Goal: Task Accomplishment & Management: Complete application form

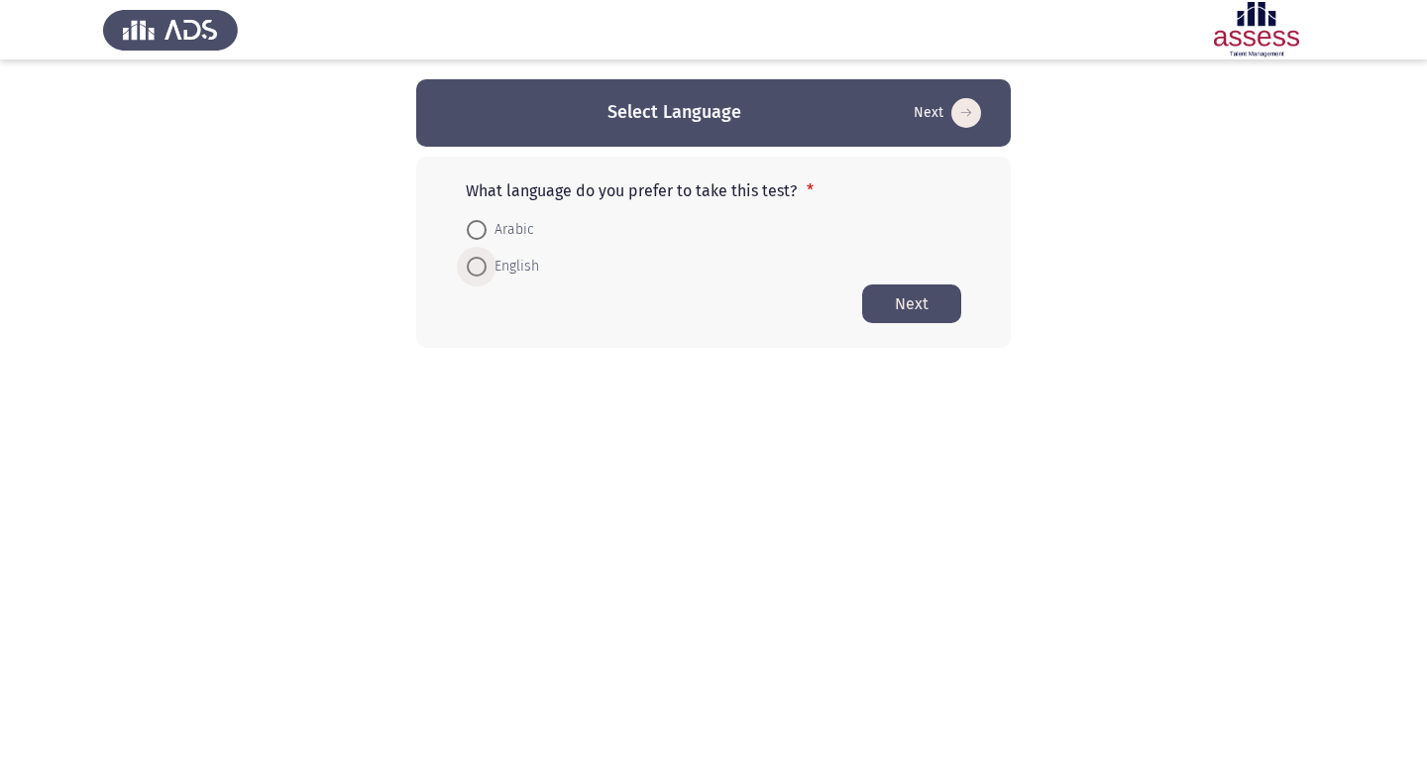
click at [475, 265] on span at bounding box center [477, 267] width 20 height 20
click at [475, 265] on input "English" at bounding box center [477, 267] width 20 height 20
radio input "true"
click at [917, 303] on button "Next" at bounding box center [911, 302] width 99 height 39
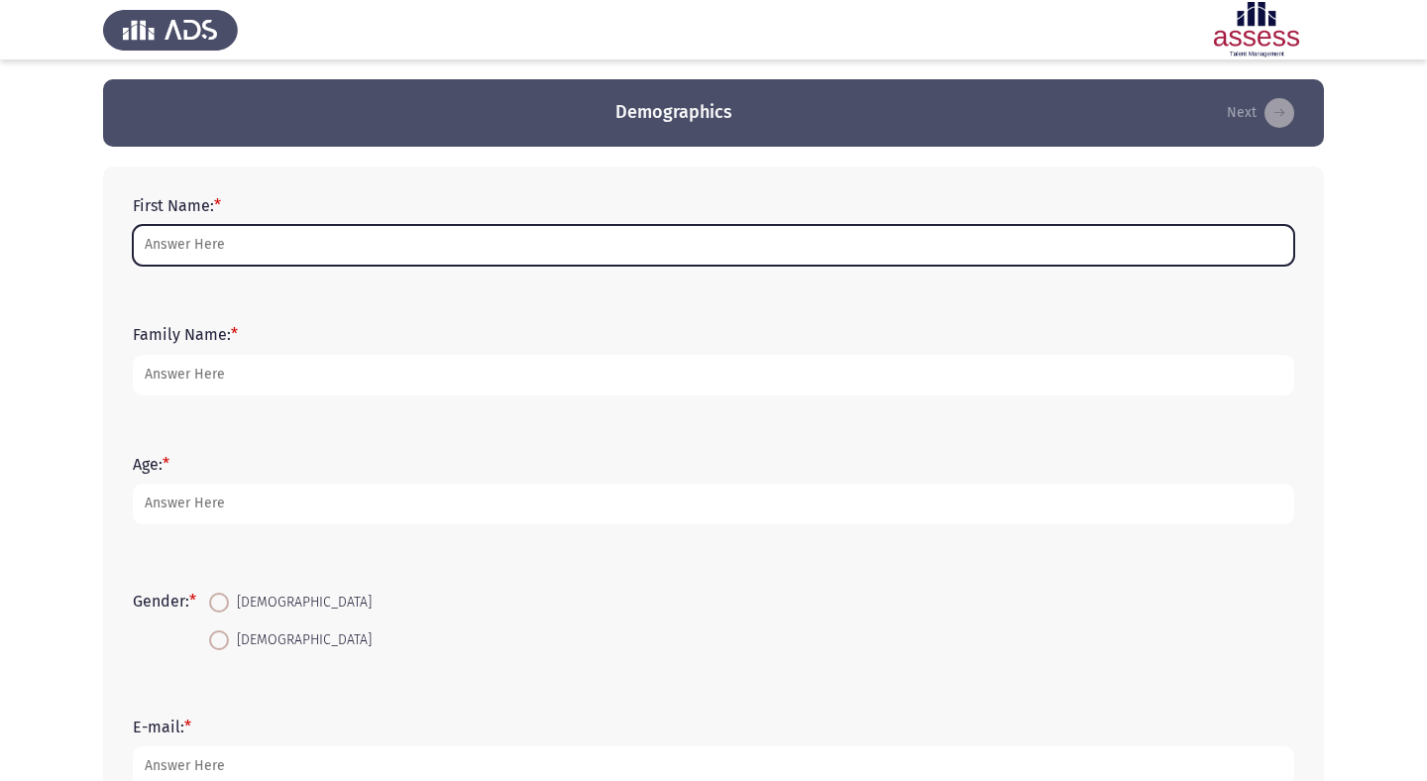
click at [890, 240] on input "First Name: *" at bounding box center [714, 245] width 1162 height 41
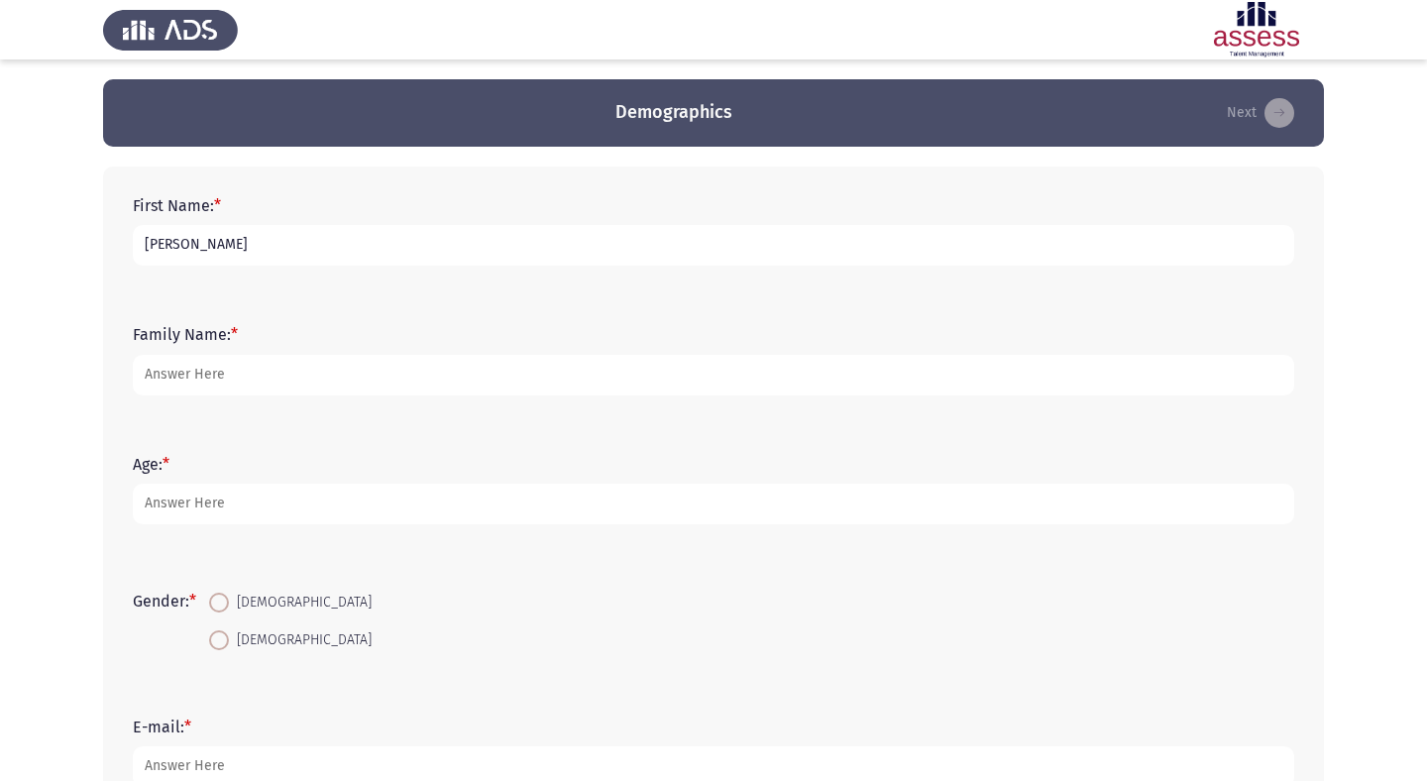
type input "[PERSON_NAME]"
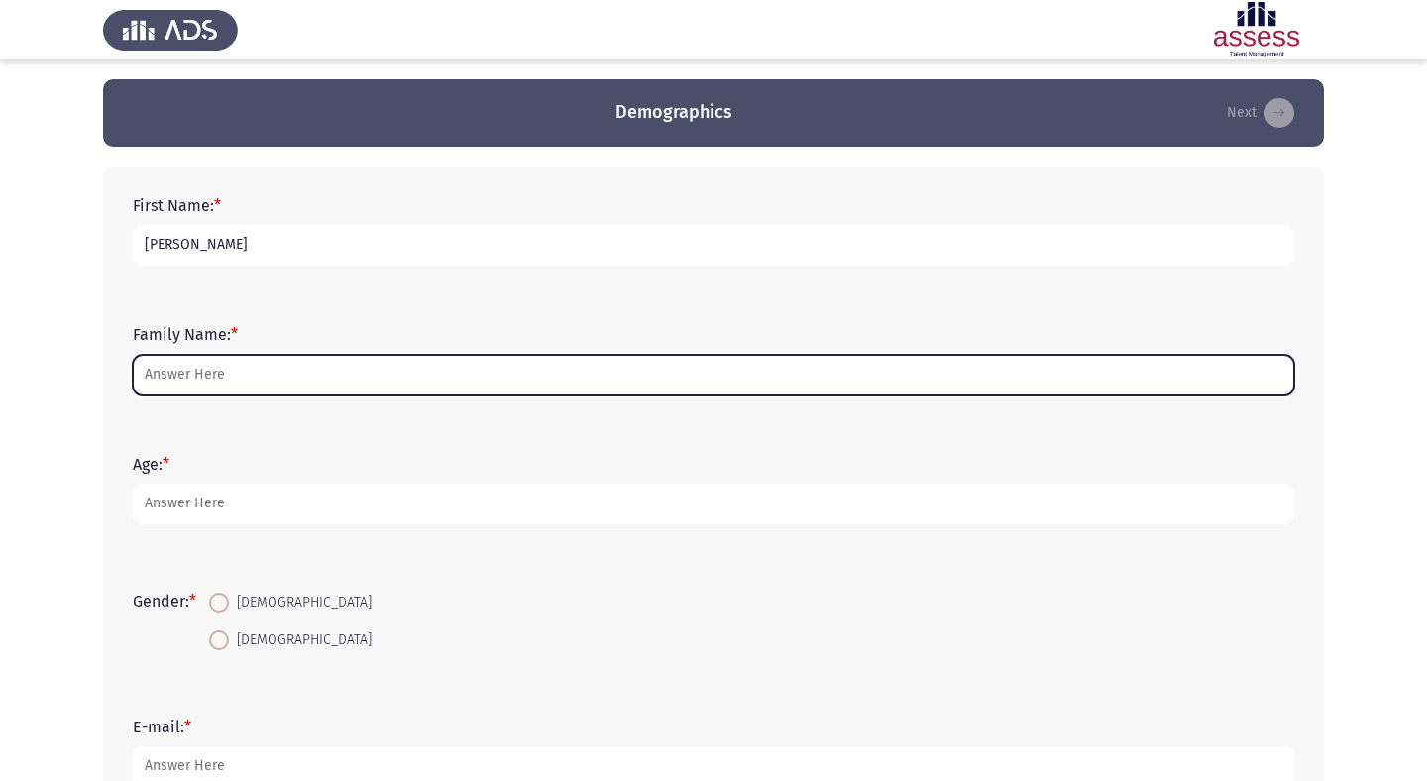
click at [841, 363] on input "Family Name: *" at bounding box center [714, 375] width 1162 height 41
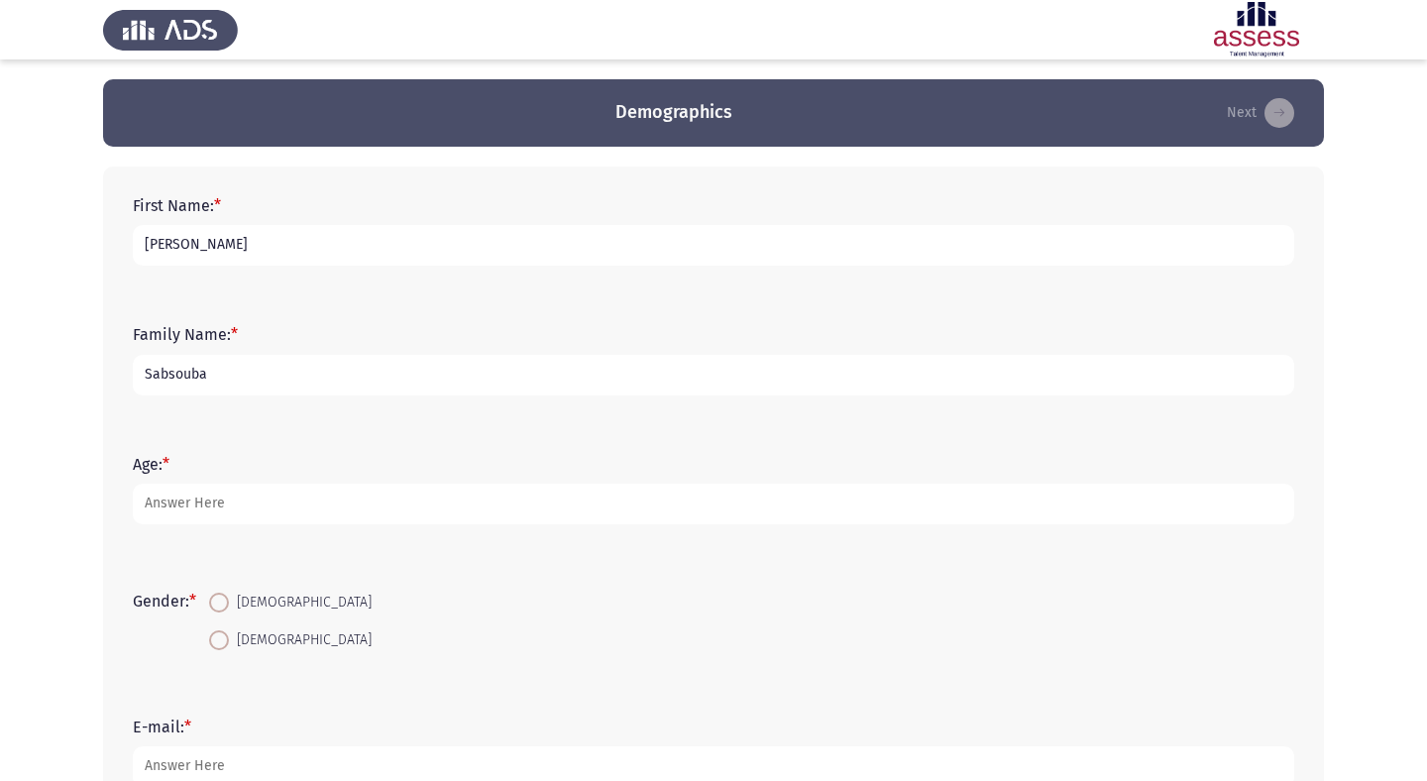
type input "Sabsouba"
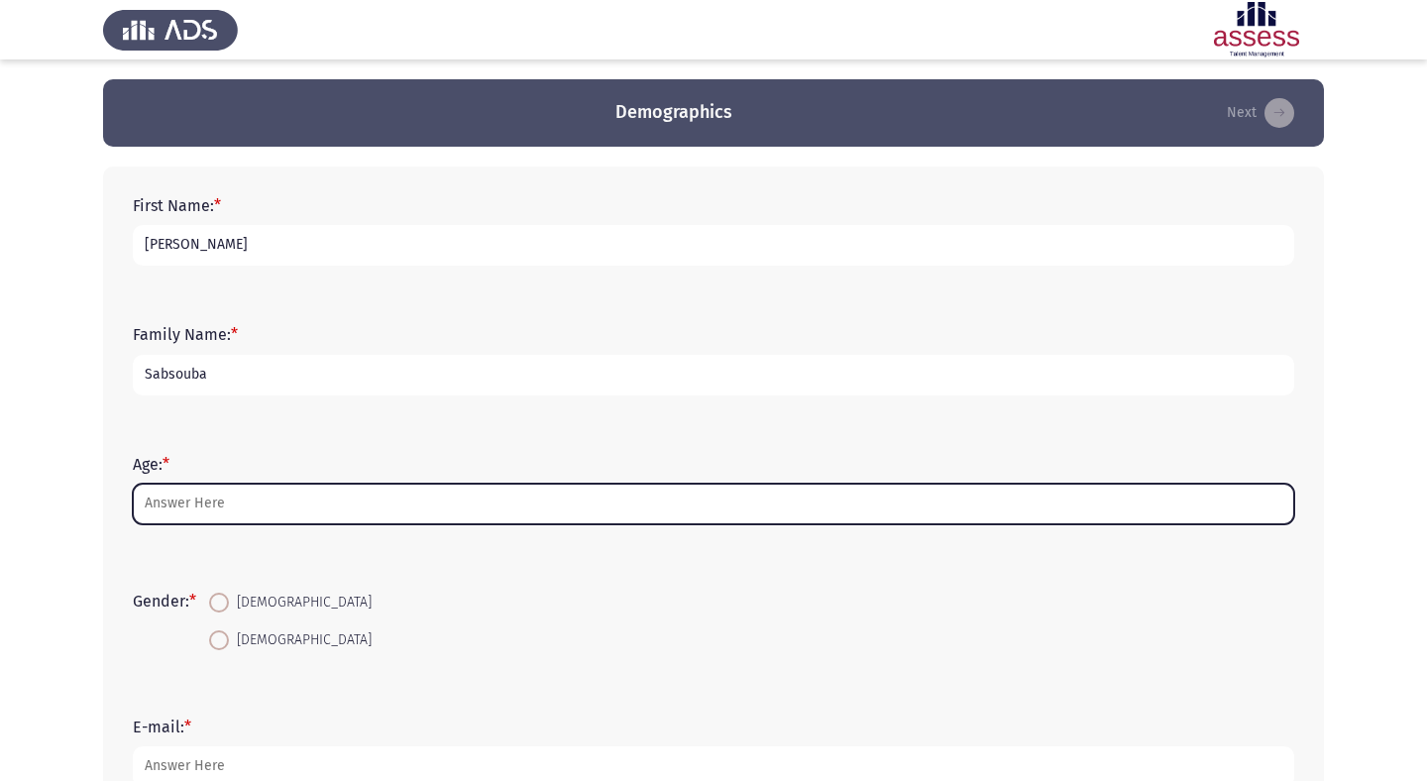
click at [731, 512] on input "Age: *" at bounding box center [714, 504] width 1162 height 41
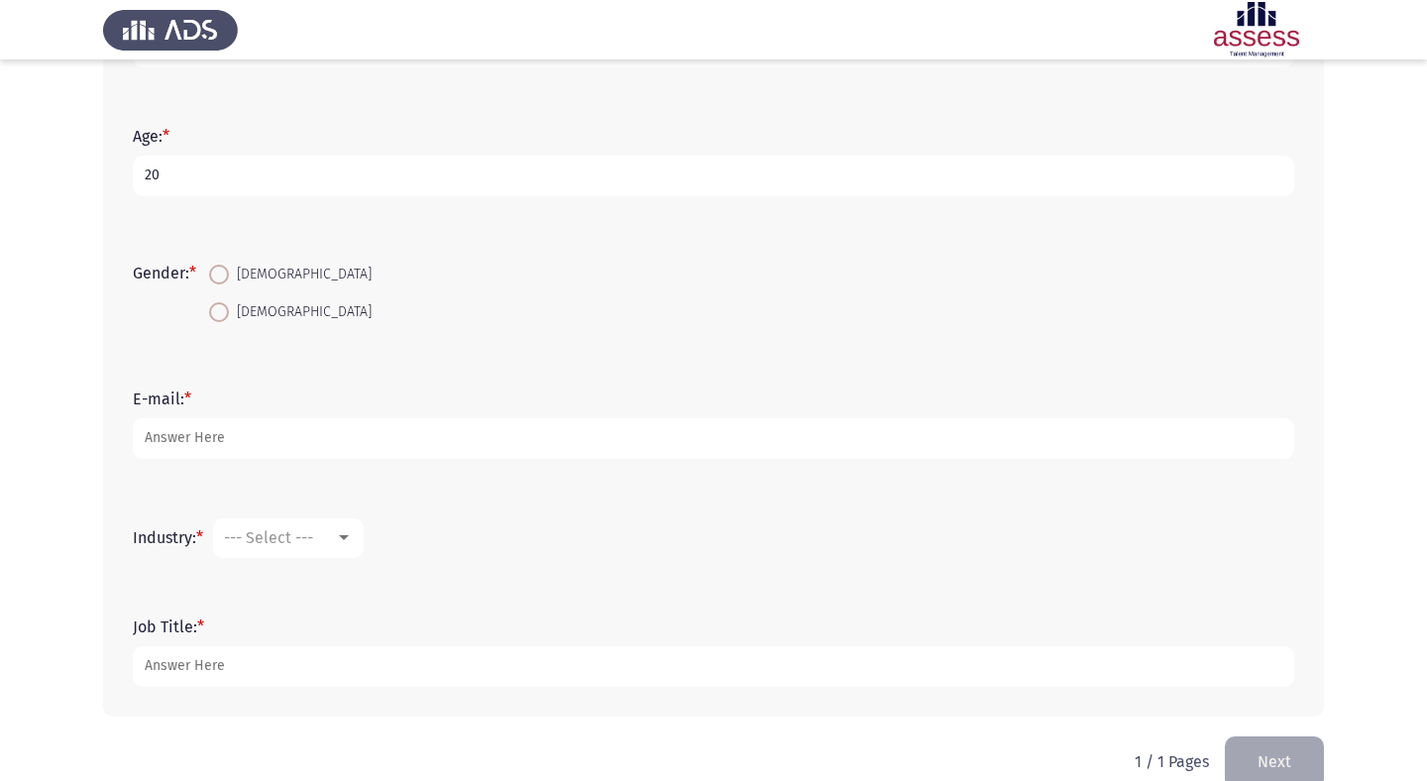
scroll to position [363, 0]
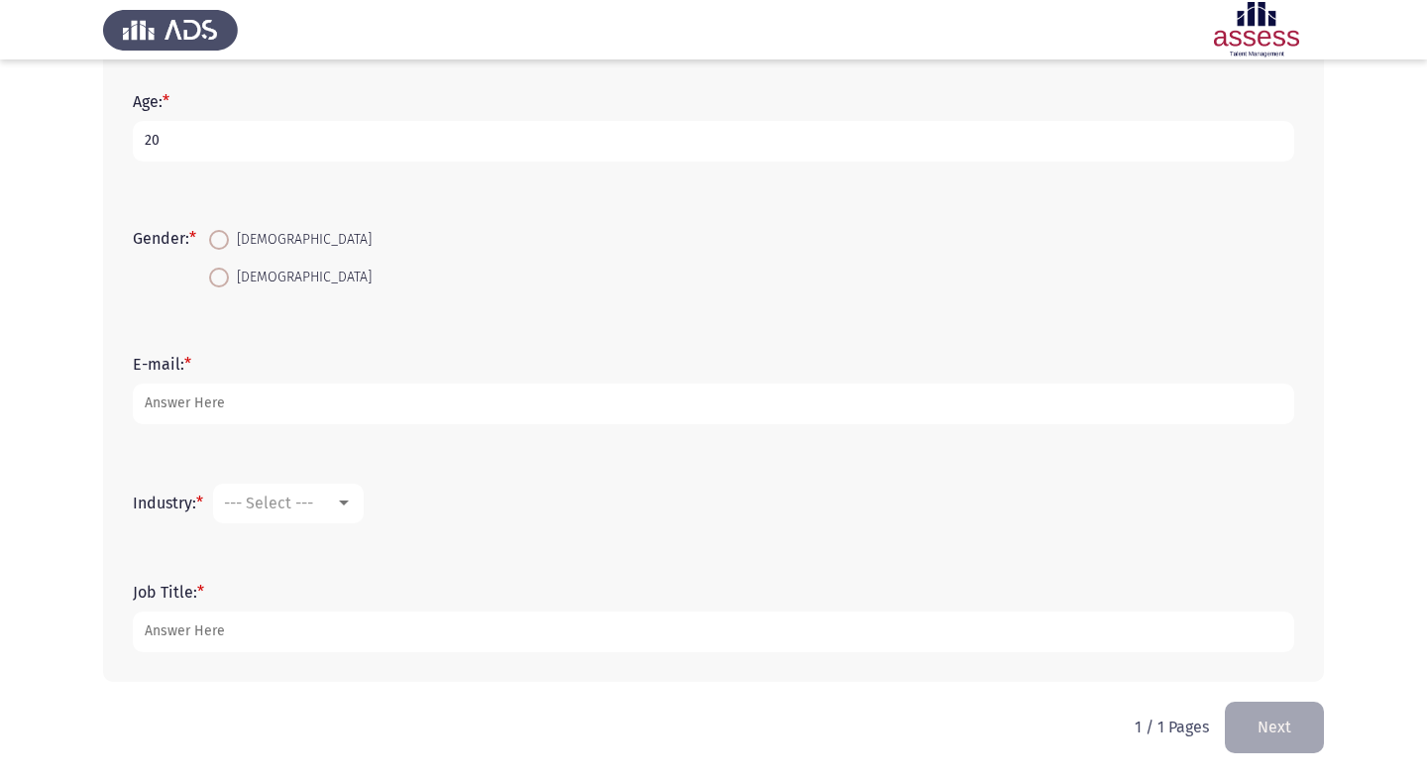
type input "20"
click at [229, 273] on span at bounding box center [219, 278] width 20 height 20
click at [229, 273] on input "[DEMOGRAPHIC_DATA]" at bounding box center [219, 278] width 20 height 20
radio input "true"
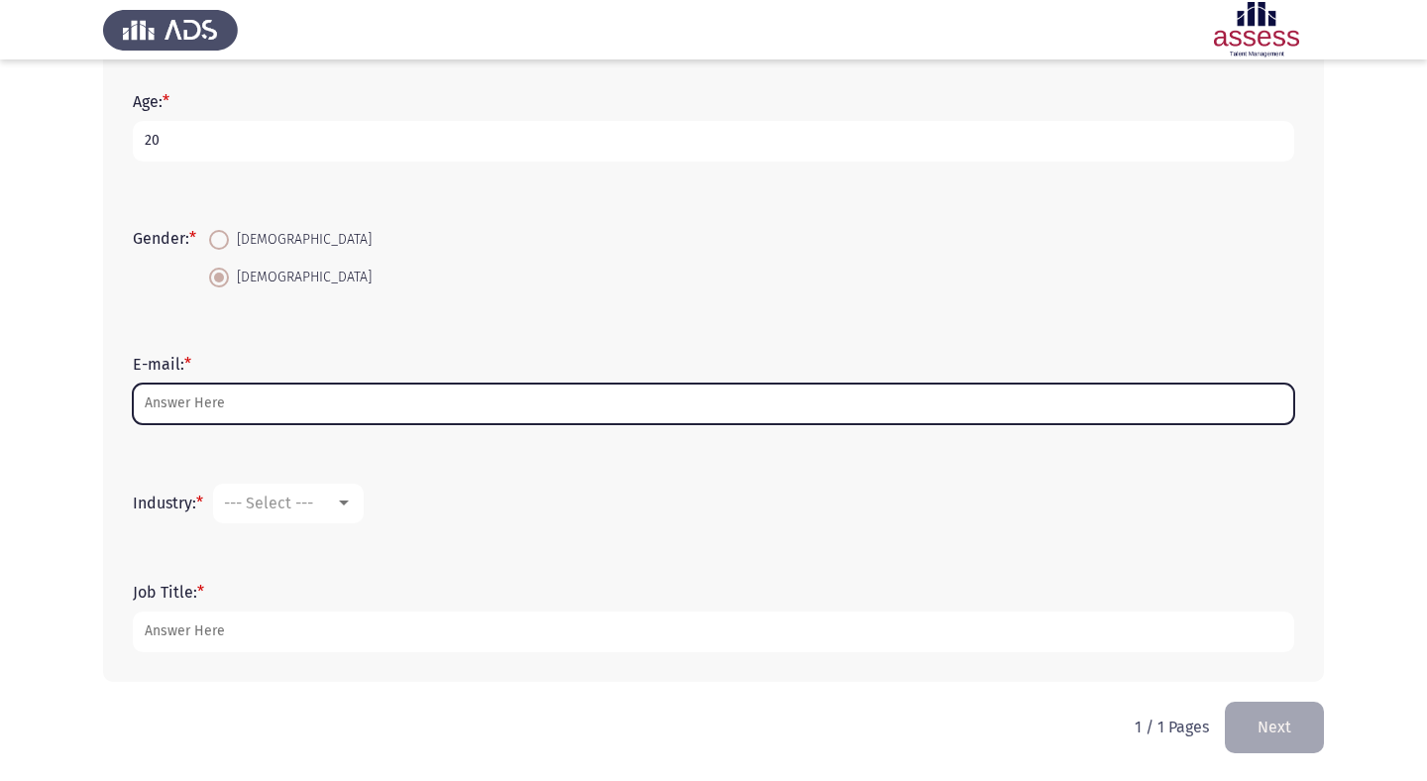
click at [265, 403] on input "E-mail: *" at bounding box center [714, 404] width 1162 height 41
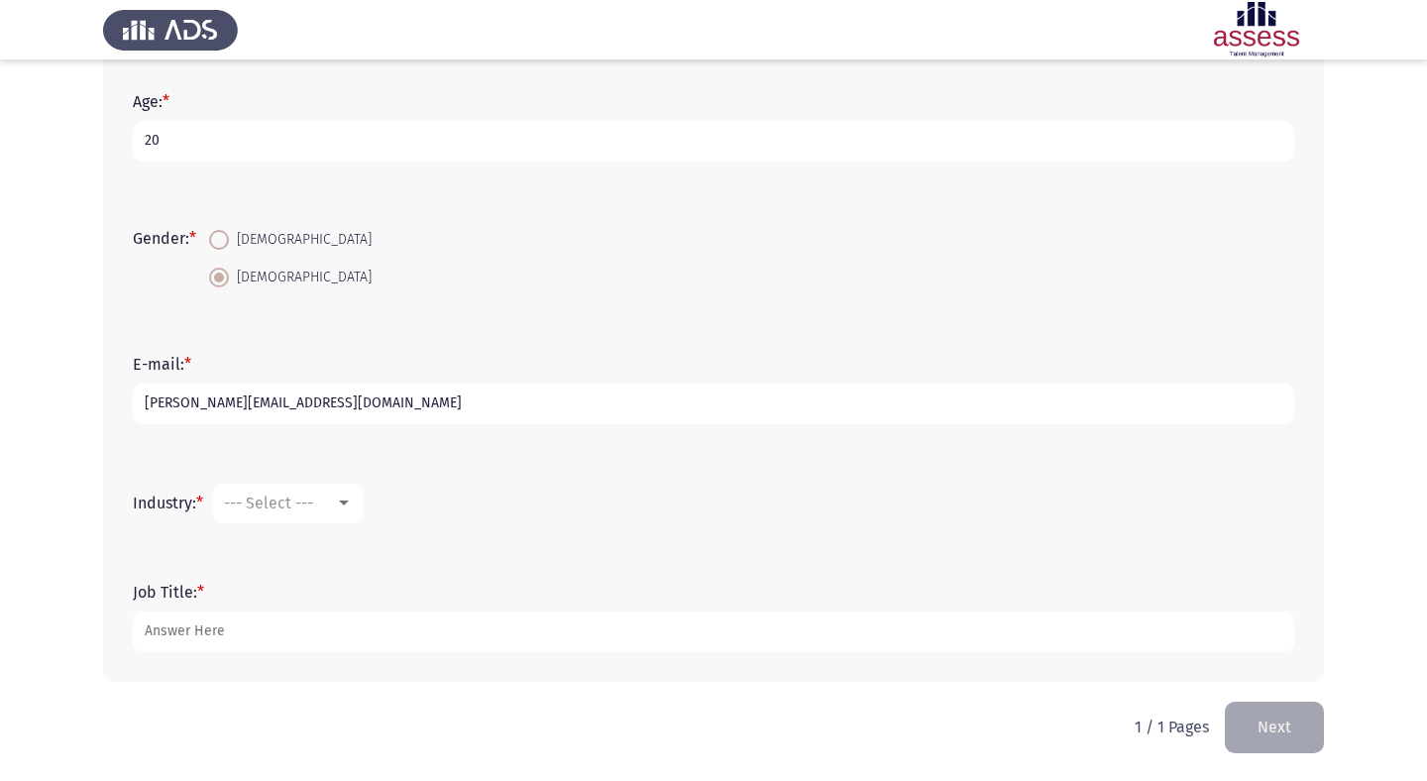
type input "[PERSON_NAME][EMAIL_ADDRESS][DOMAIN_NAME]"
click at [297, 513] on mat-select "--- Select ---" at bounding box center [288, 504] width 151 height 40
click at [335, 511] on div "--- Select ---" at bounding box center [279, 503] width 111 height 19
click at [580, 478] on div at bounding box center [713, 390] width 1427 height 781
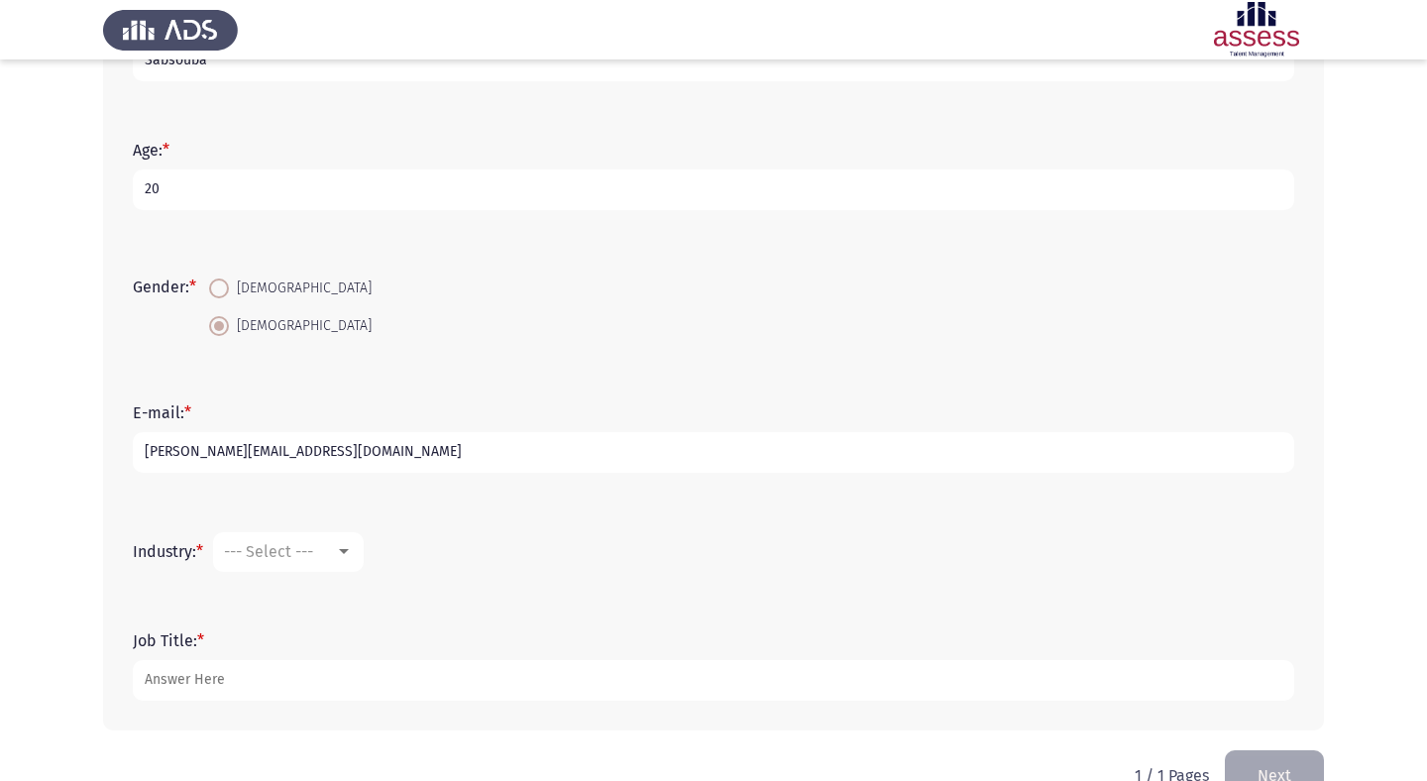
scroll to position [363, 0]
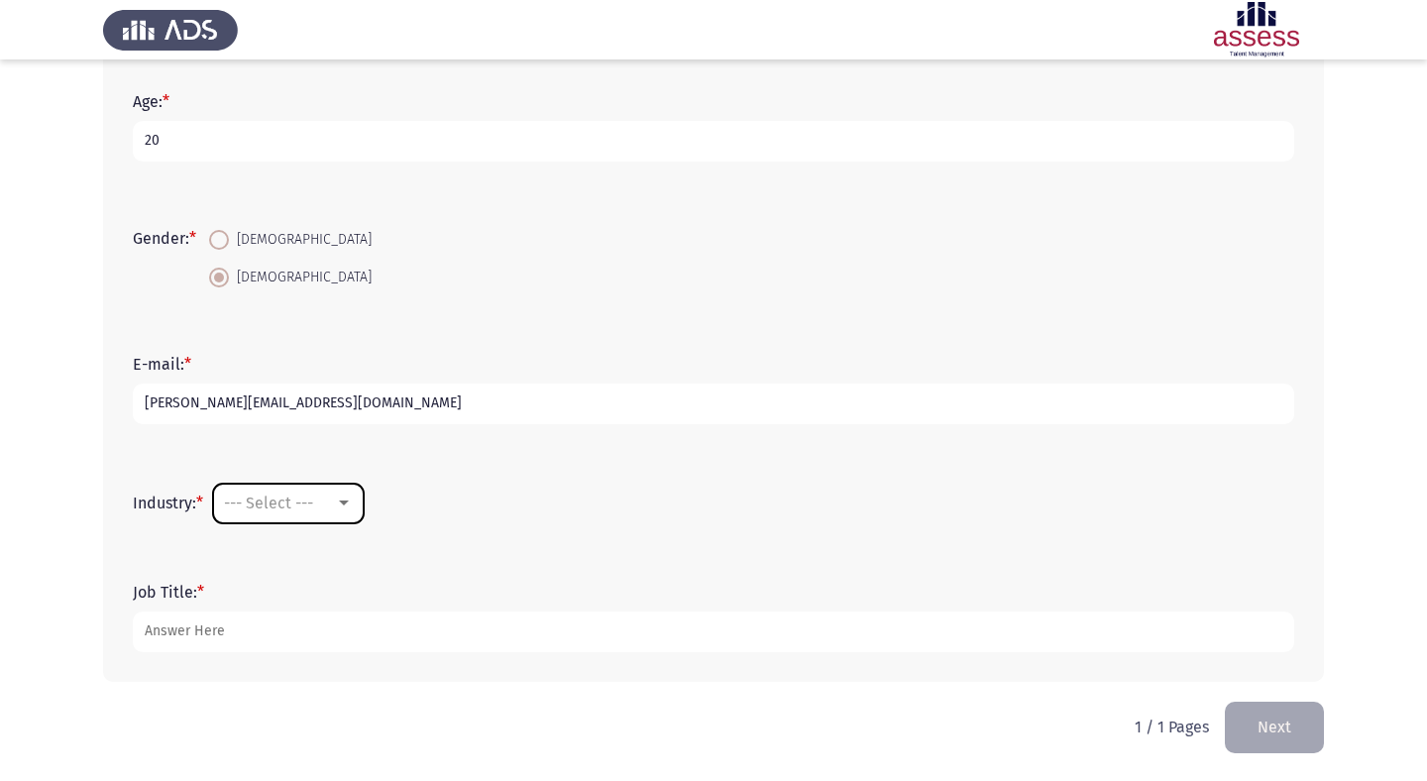
click at [308, 521] on mat-select "--- Select ---" at bounding box center [288, 504] width 151 height 40
click at [304, 507] on span "--- Select ---" at bounding box center [268, 503] width 89 height 19
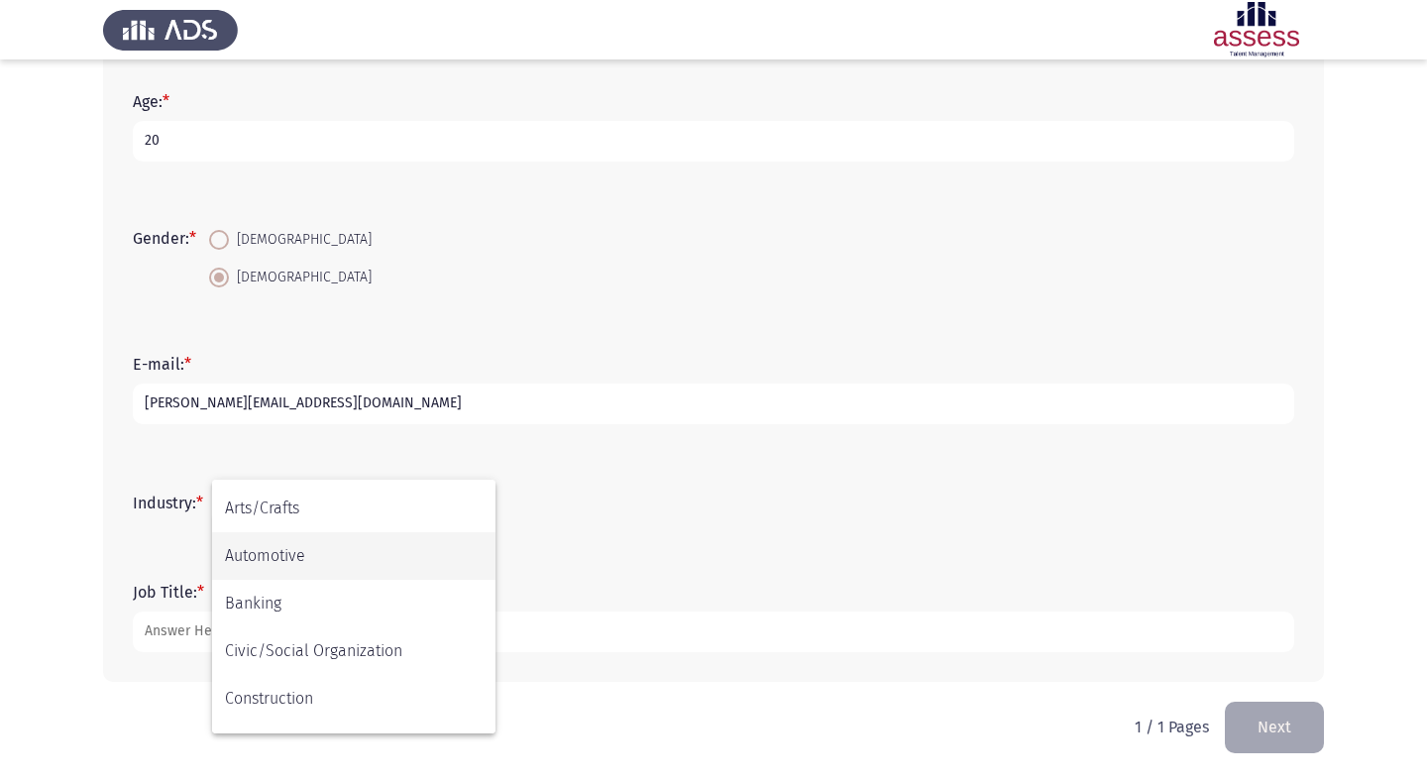
scroll to position [93, 0]
click at [305, 621] on span "Banking" at bounding box center [354, 601] width 258 height 48
click at [327, 507] on div "Banking" at bounding box center [279, 503] width 111 height 19
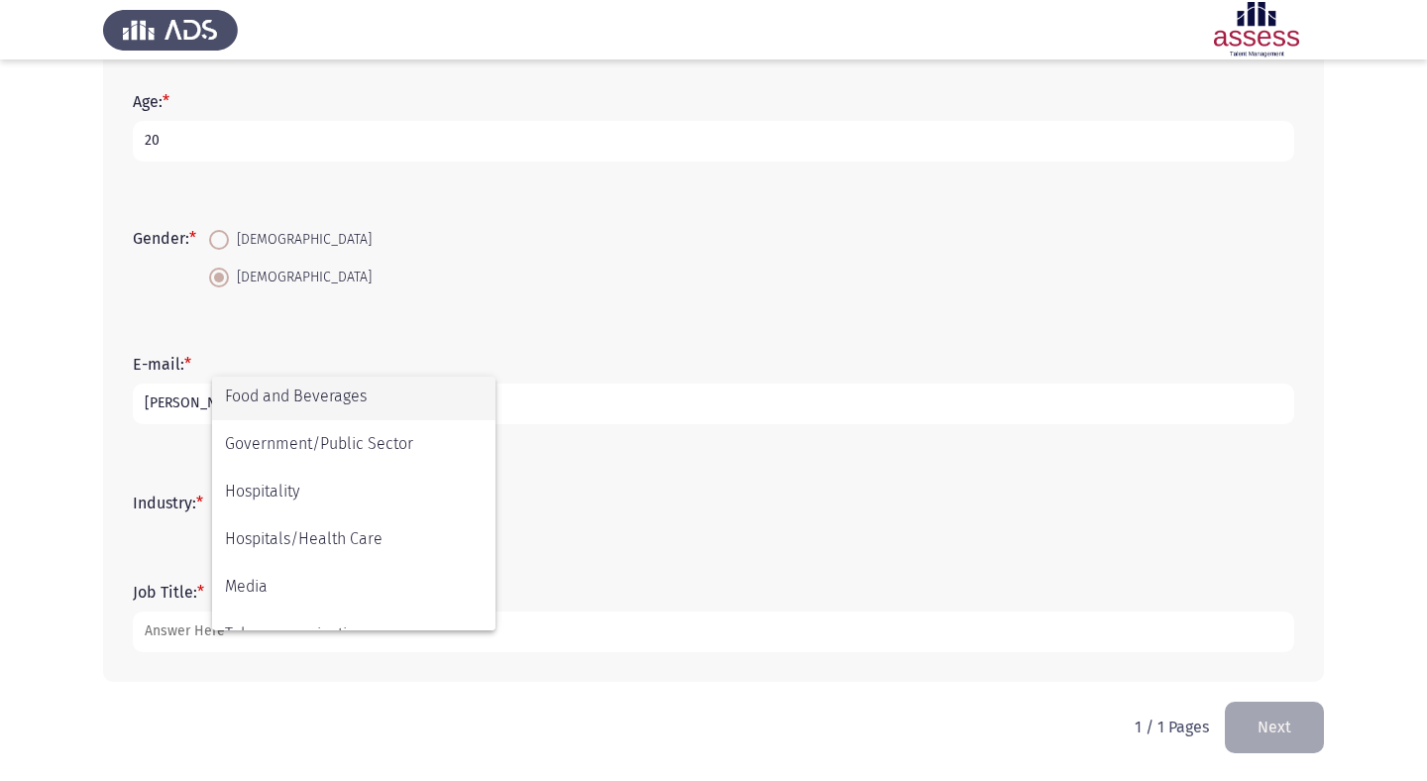
scroll to position [378, 0]
click at [344, 412] on span "Food and Beverages" at bounding box center [354, 404] width 258 height 48
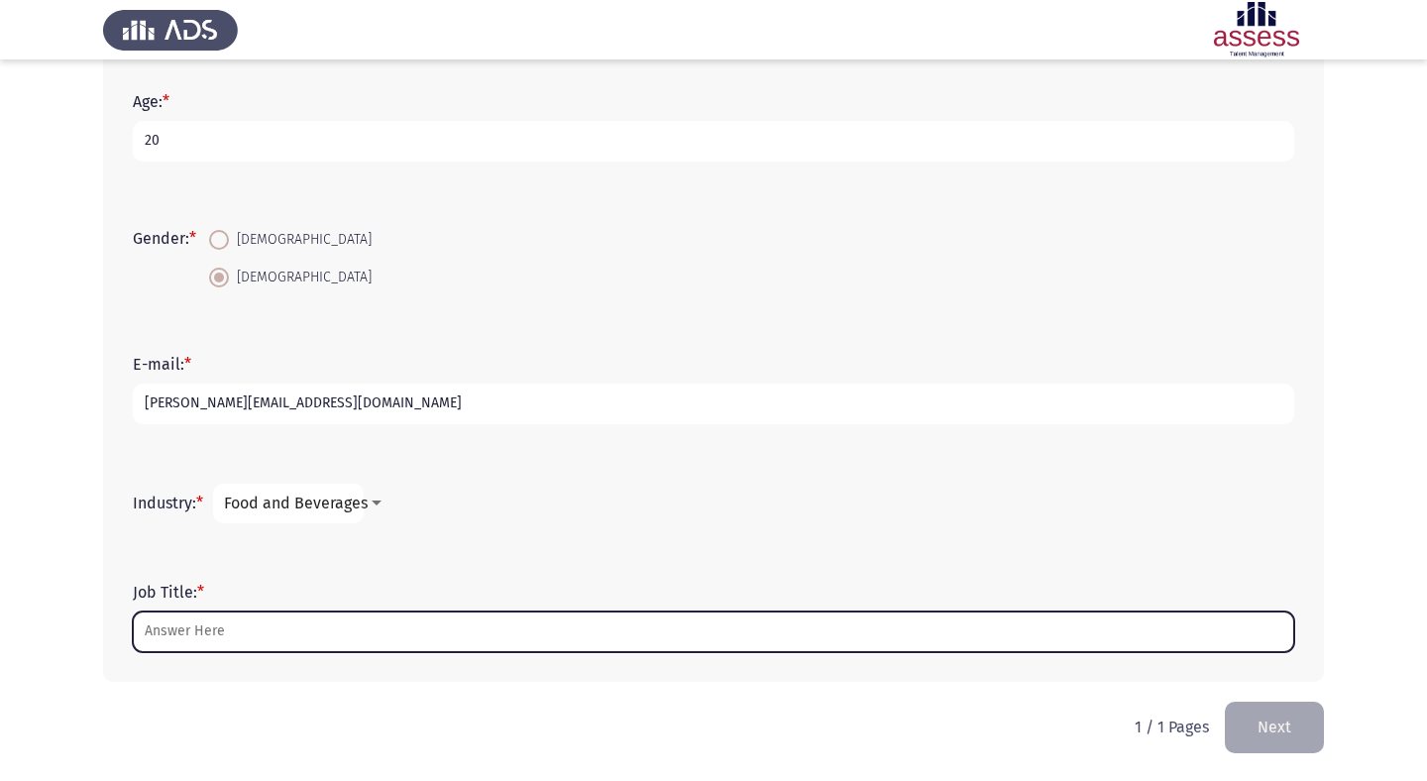
click at [314, 626] on input "Job Title: *" at bounding box center [714, 631] width 1162 height 41
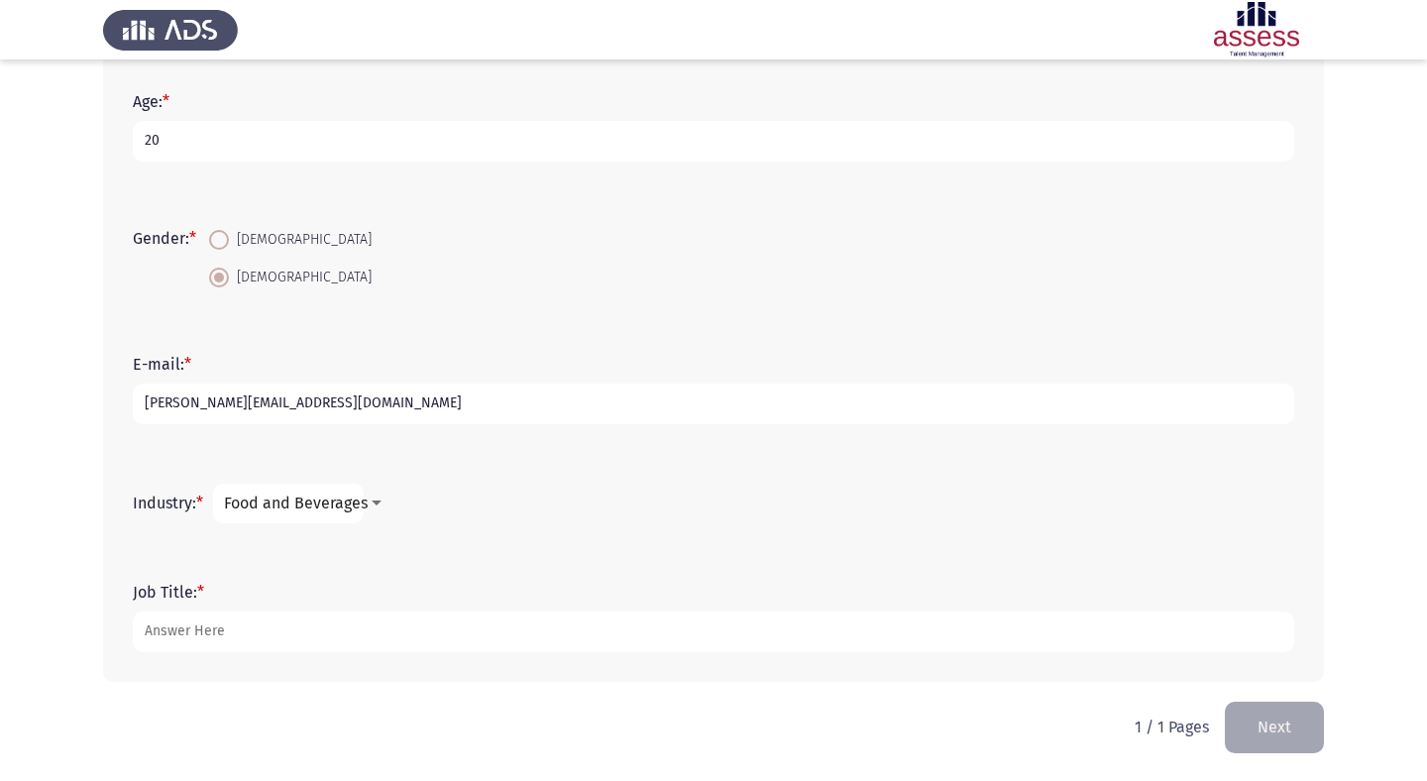
click at [1272, 719] on button "Next" at bounding box center [1274, 727] width 99 height 51
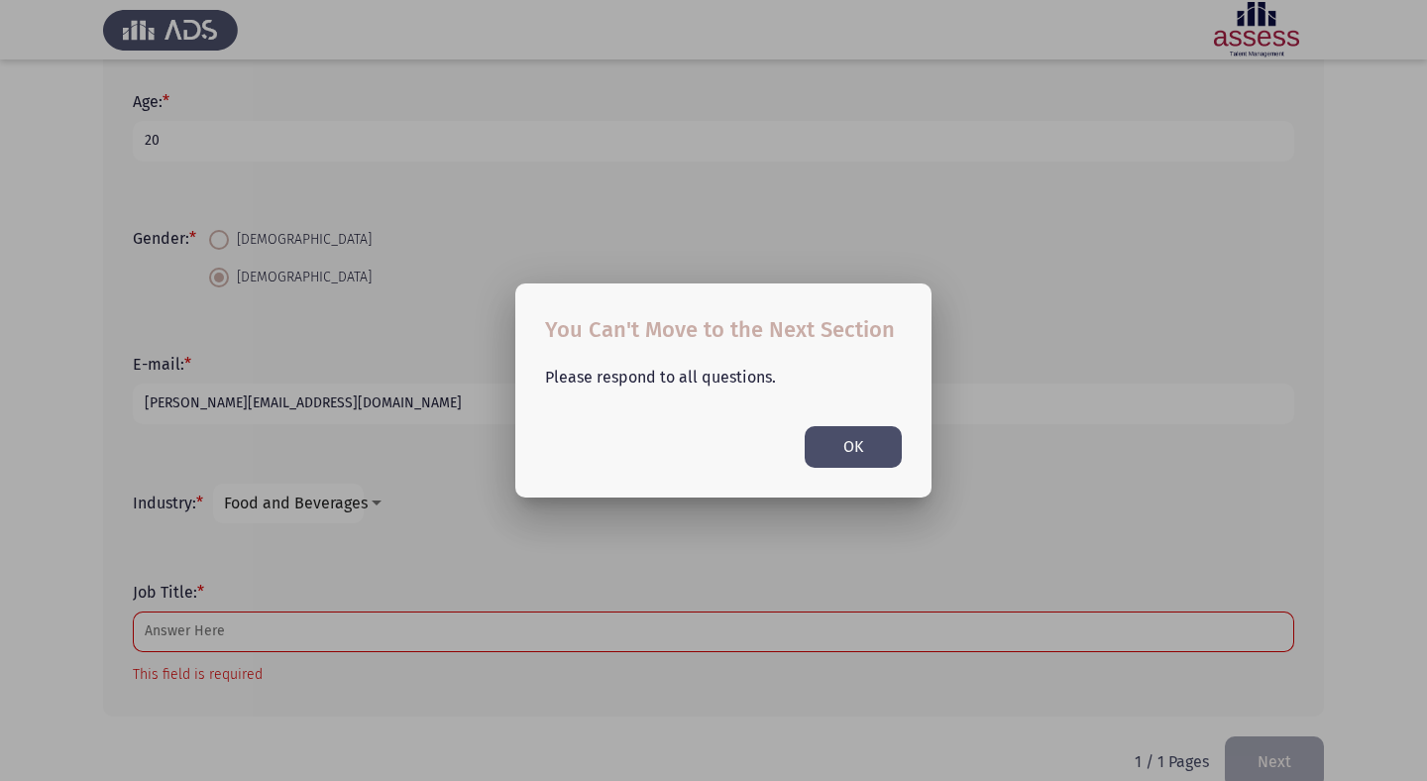
scroll to position [0, 0]
click at [865, 441] on button "OK" at bounding box center [853, 446] width 97 height 41
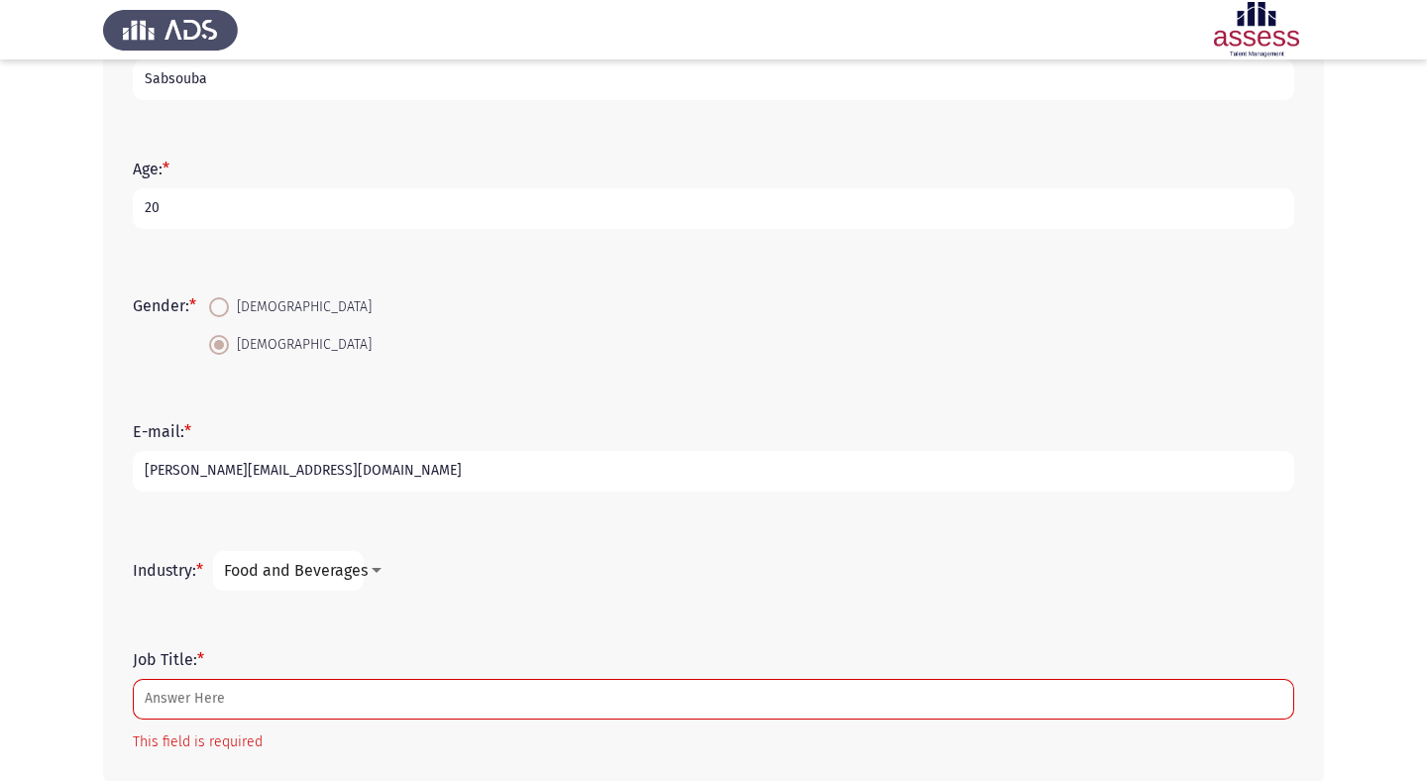
scroll to position [323, 0]
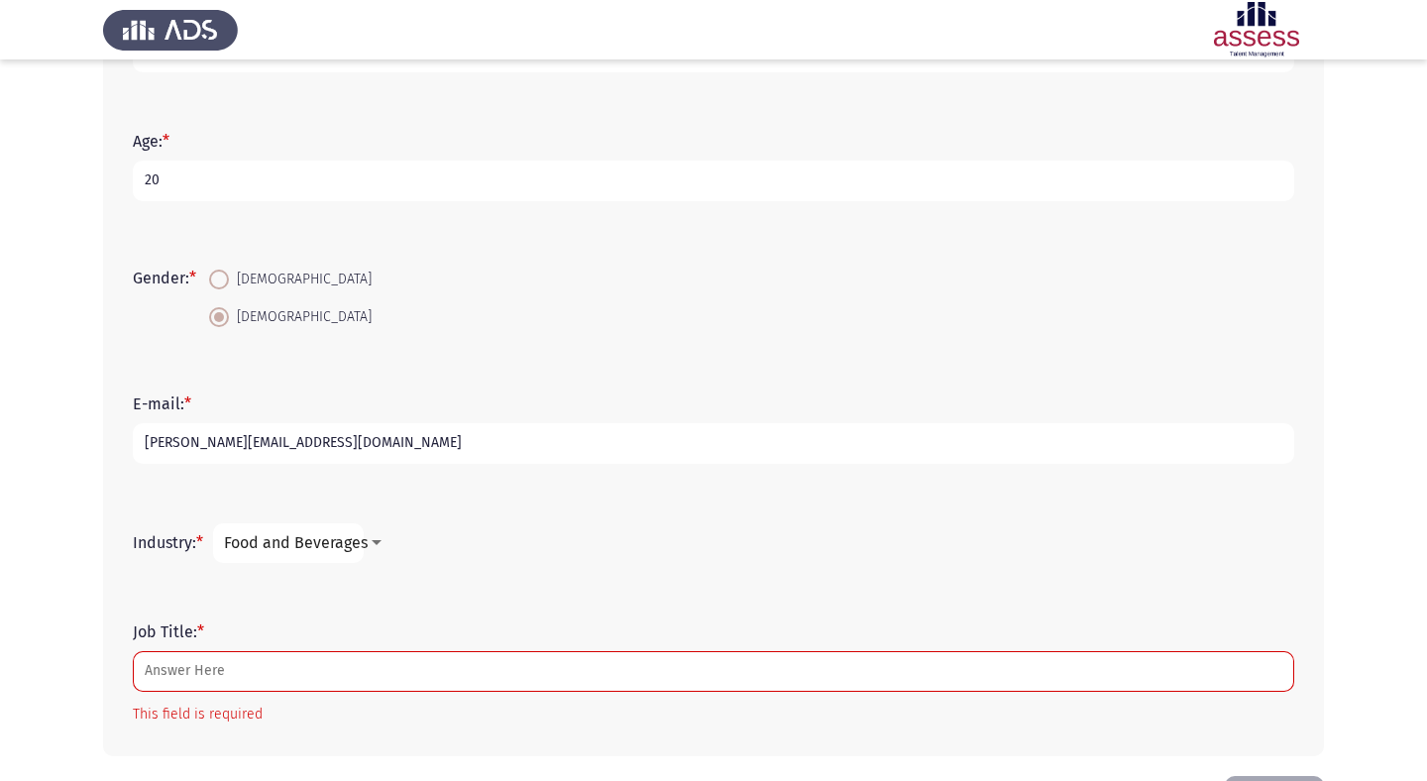
click at [879, 176] on input "20" at bounding box center [714, 181] width 1162 height 41
type input "22"
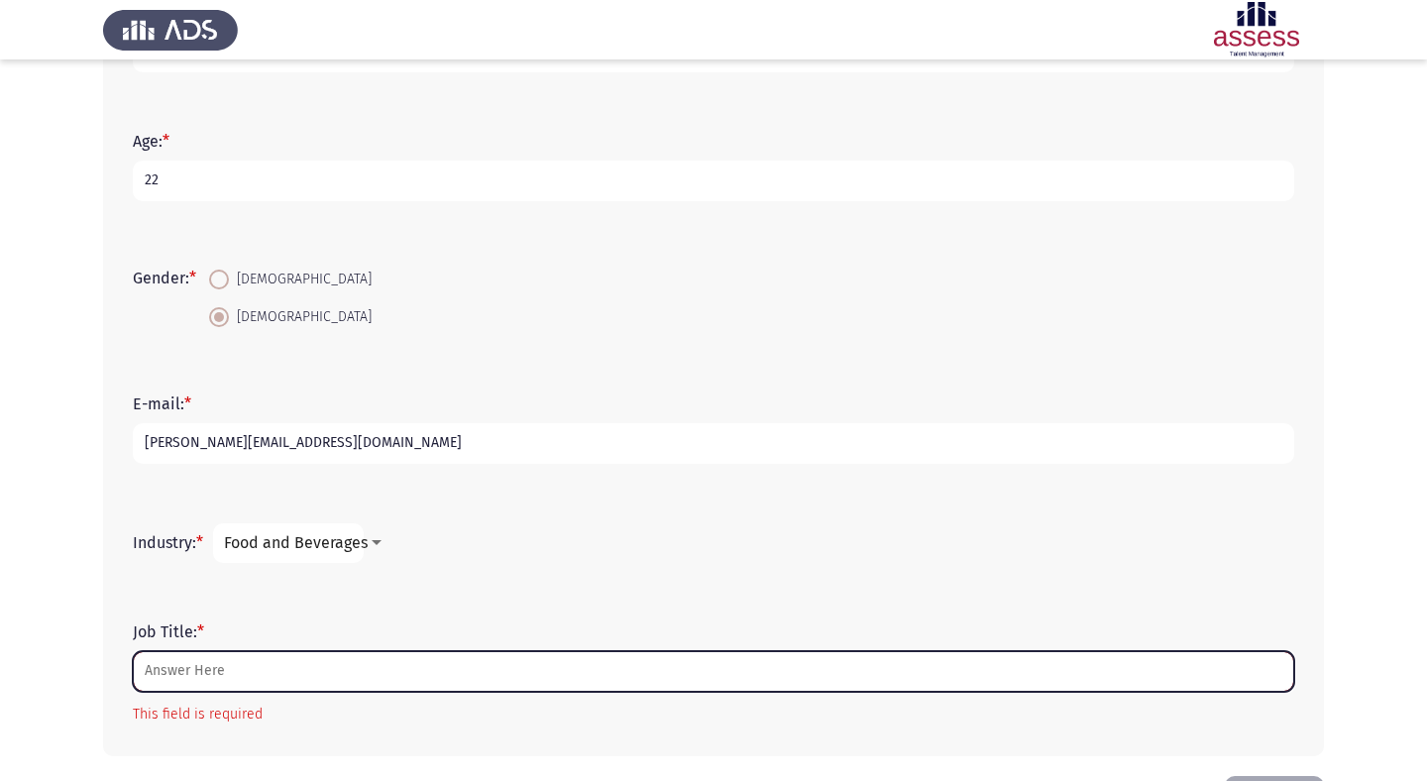
click at [519, 666] on input "Job Title: *" at bounding box center [714, 671] width 1162 height 41
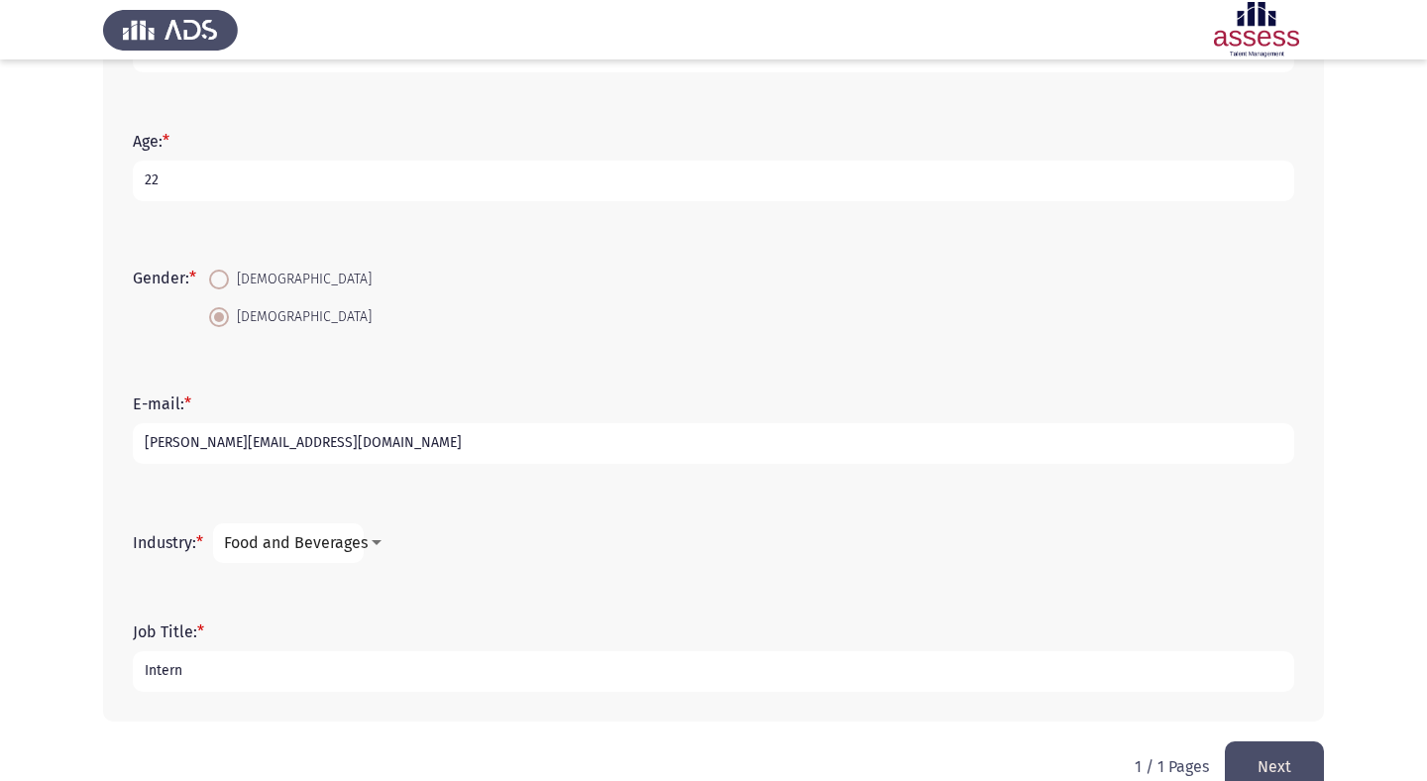
scroll to position [363, 0]
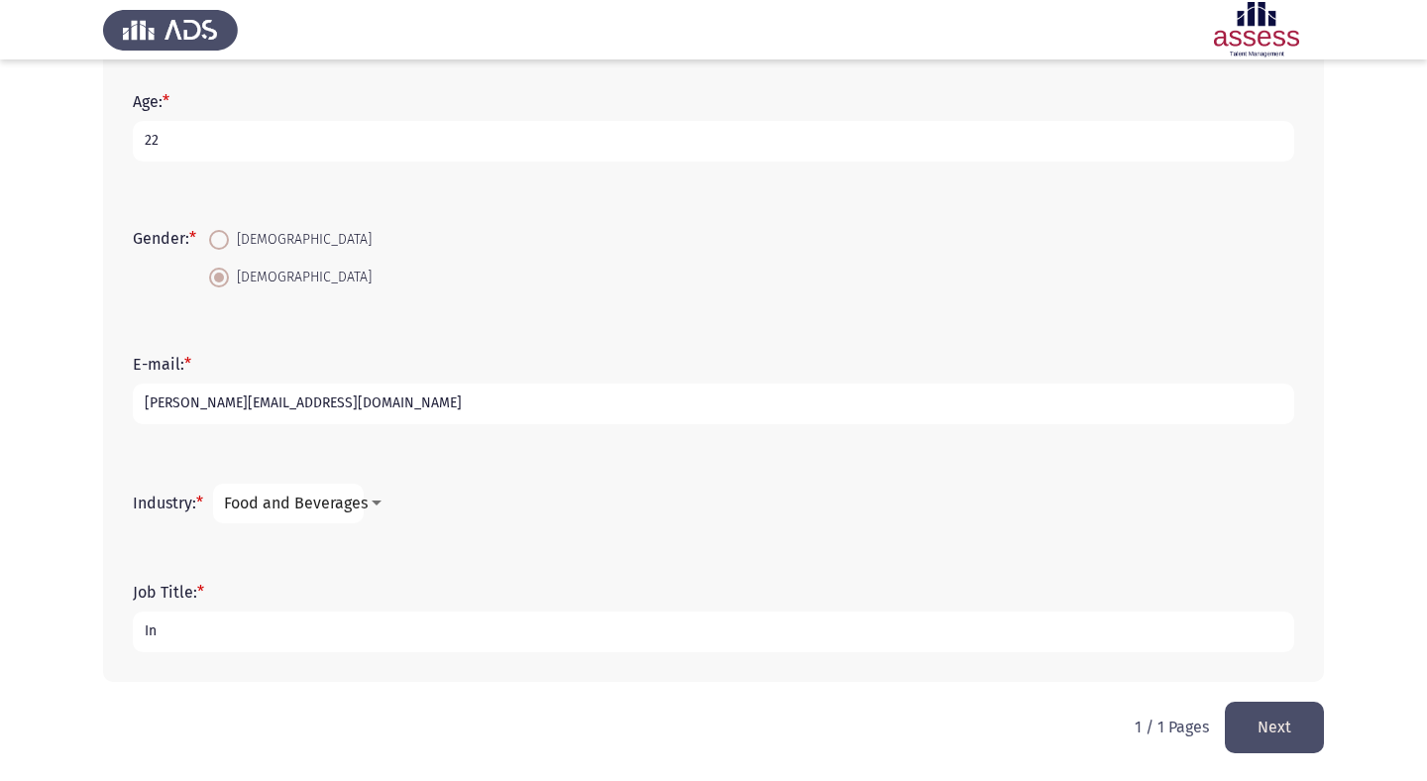
type input "I"
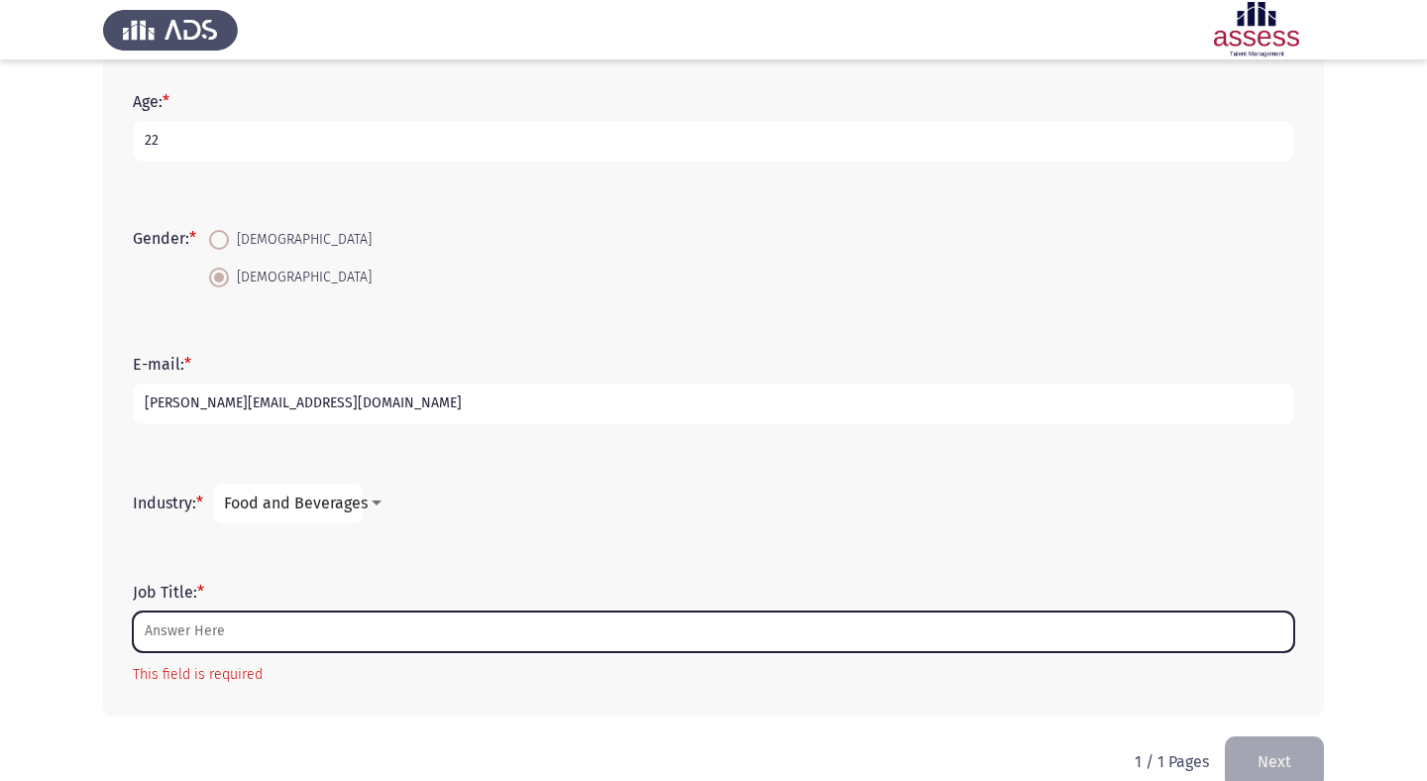
type input "F"
click at [575, 627] on input "Job Title: *" at bounding box center [714, 631] width 1162 height 41
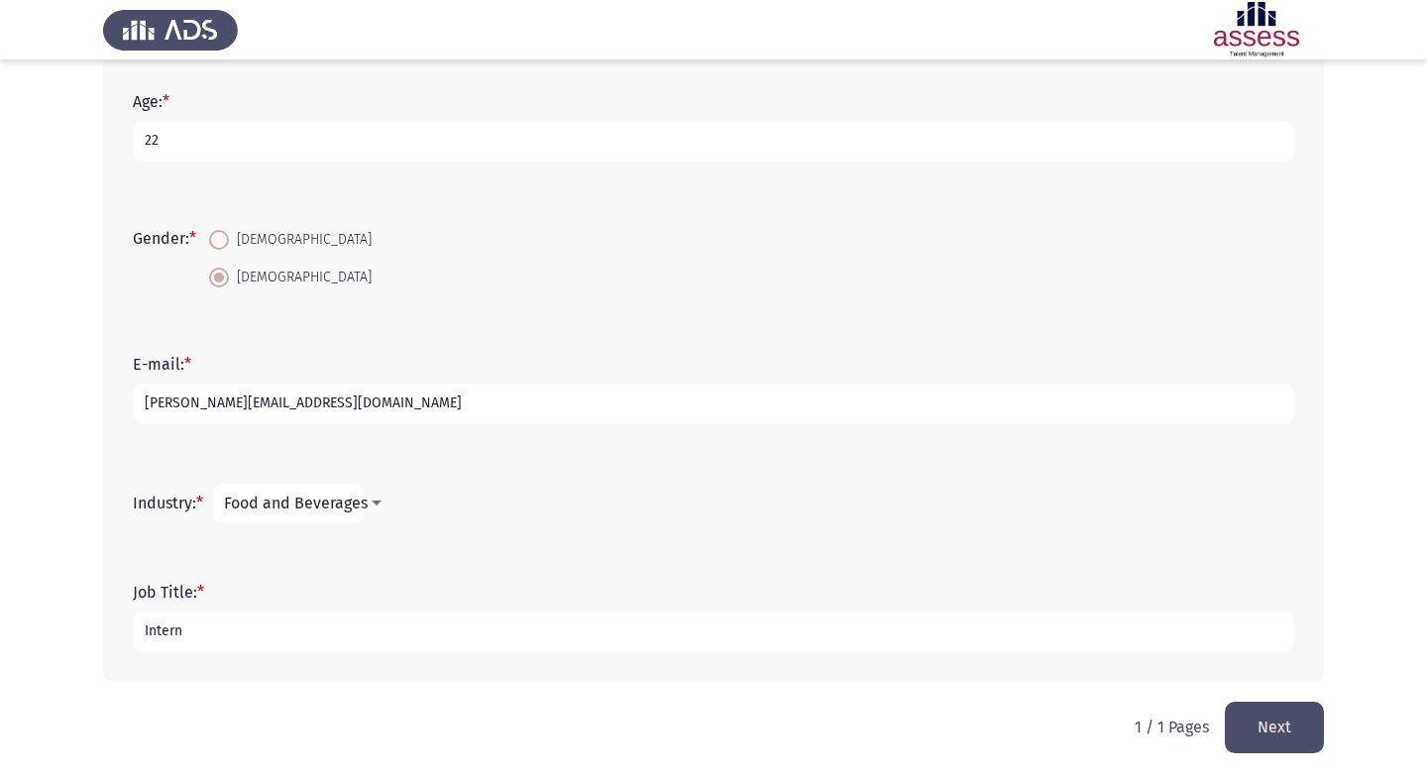
type input "Intern"
click at [1271, 719] on button "Next" at bounding box center [1274, 727] width 99 height 51
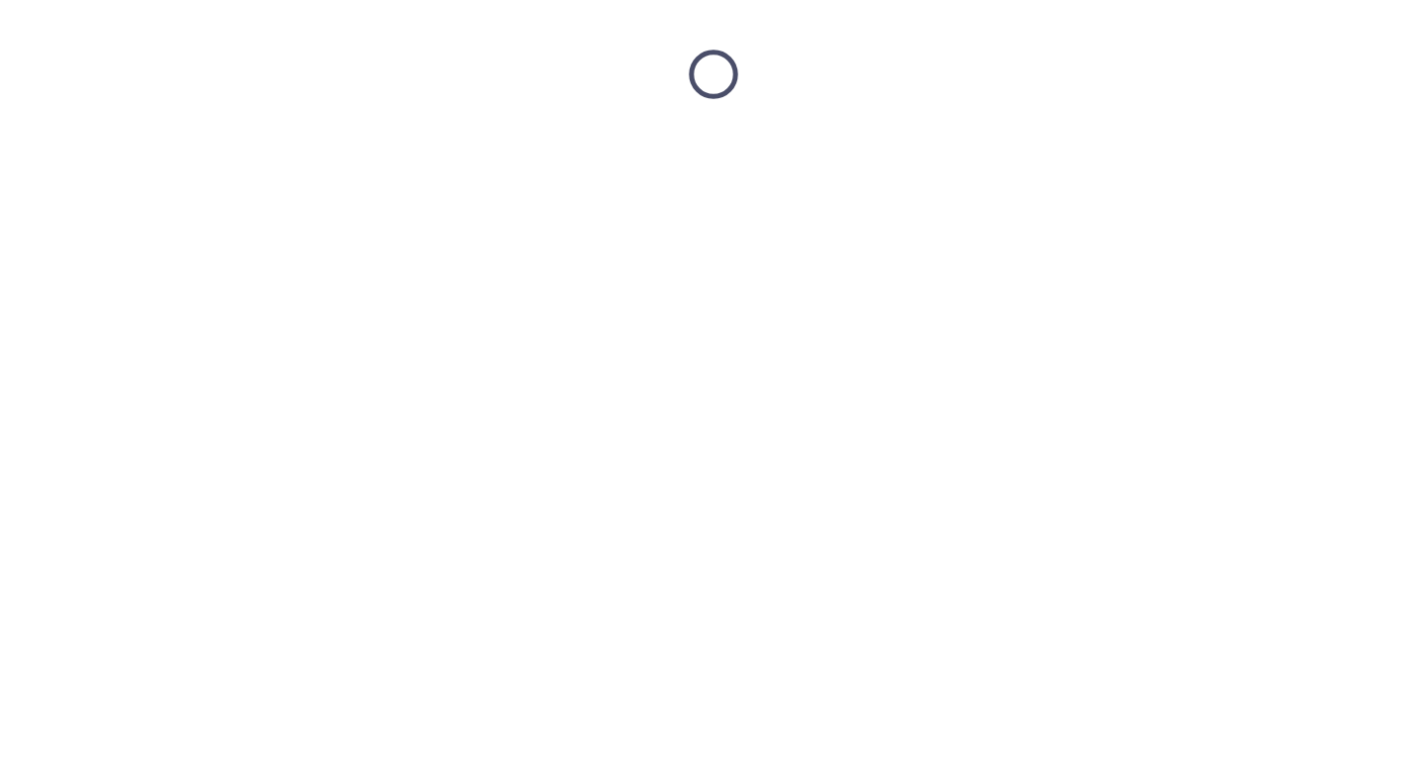
scroll to position [0, 0]
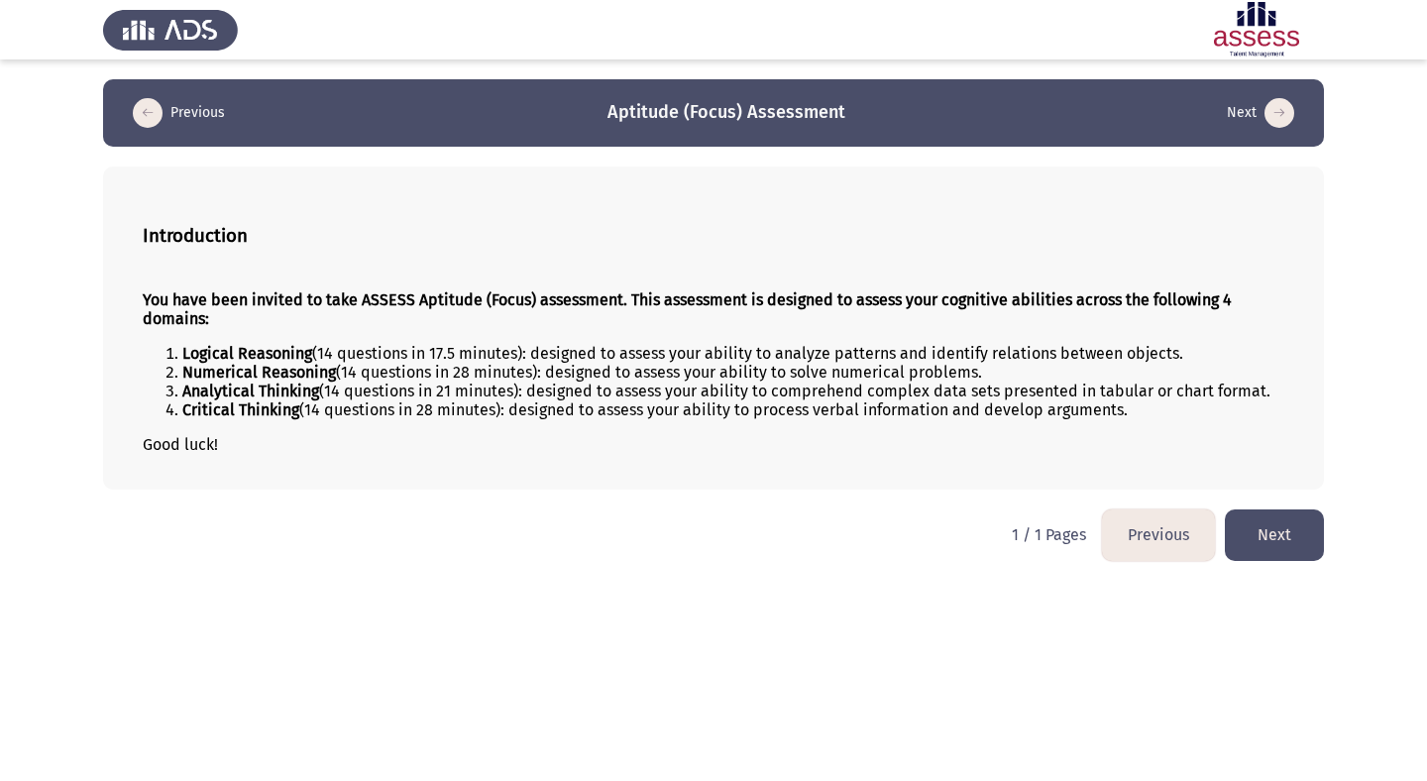
click at [1296, 538] on button "Next" at bounding box center [1274, 534] width 99 height 51
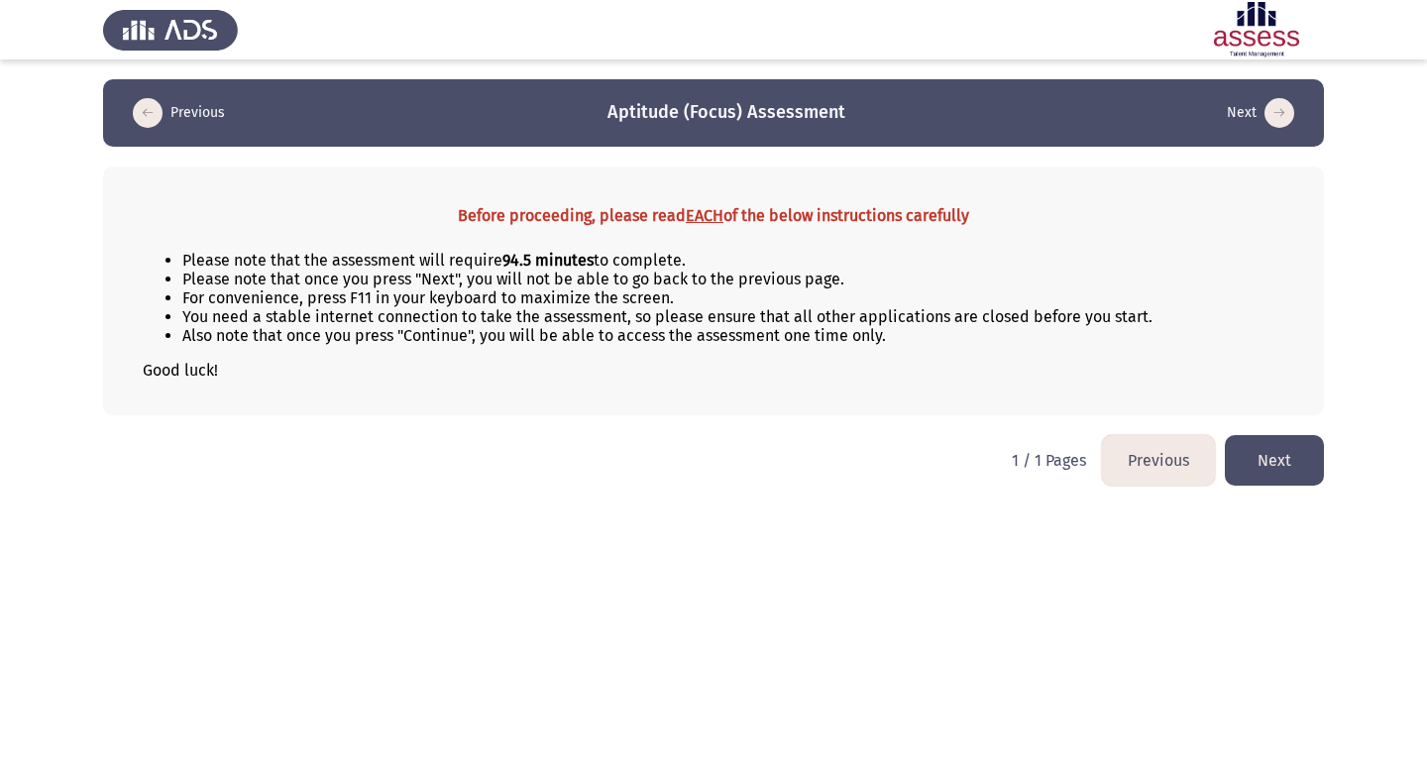
click at [1295, 460] on button "Next" at bounding box center [1274, 460] width 99 height 51
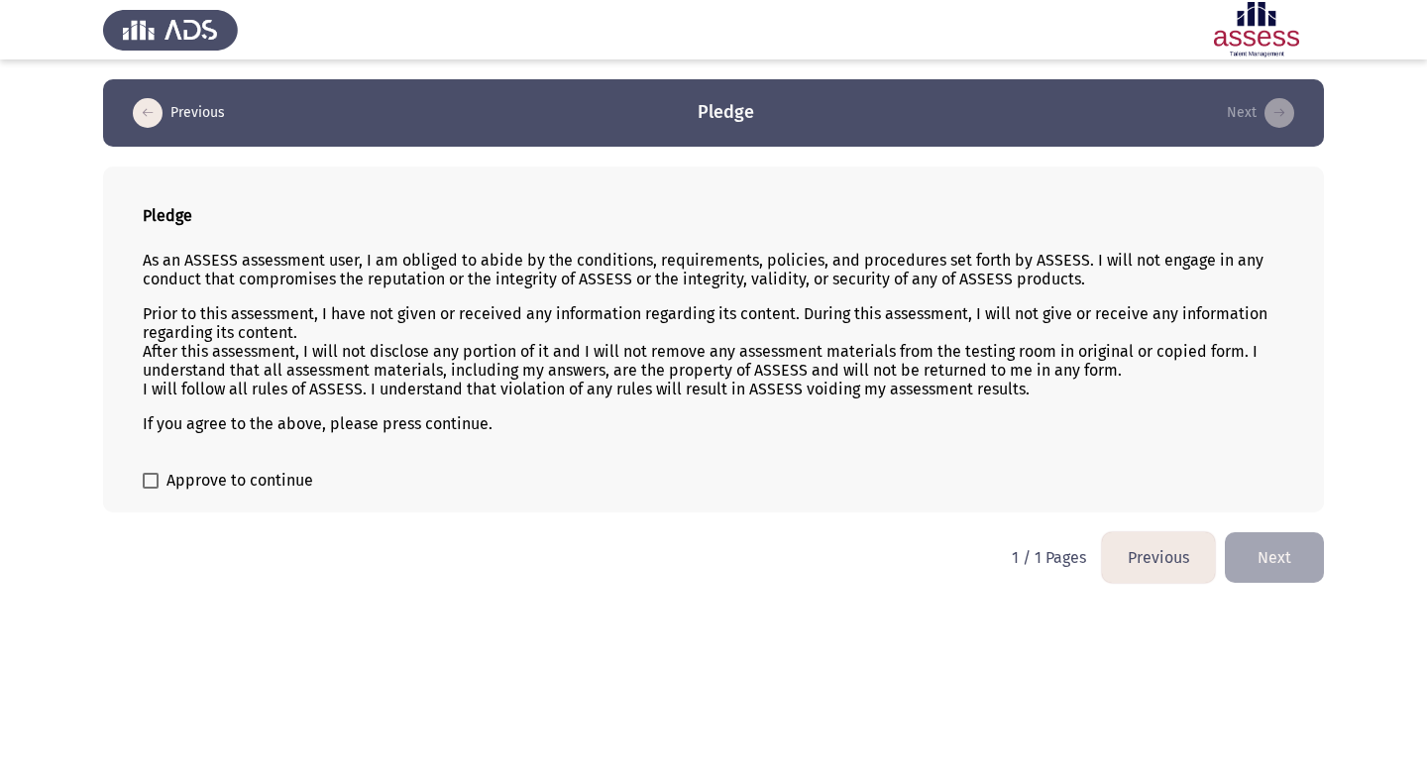
click at [158, 479] on span at bounding box center [151, 481] width 16 height 16
click at [151, 489] on input "Approve to continue" at bounding box center [150, 489] width 1 height 1
checkbox input "true"
click at [1300, 557] on button "Next" at bounding box center [1274, 557] width 99 height 51
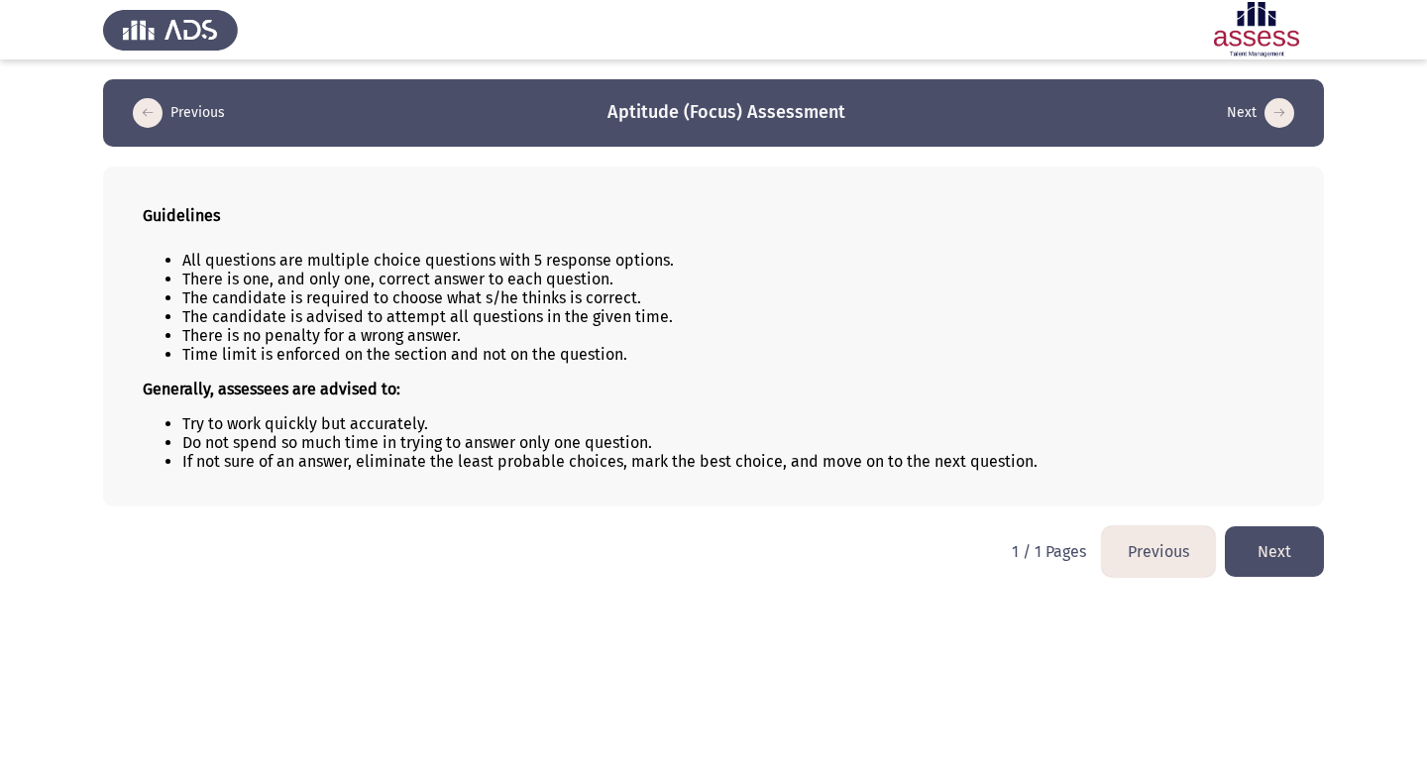
click at [1265, 557] on button "Next" at bounding box center [1274, 551] width 99 height 51
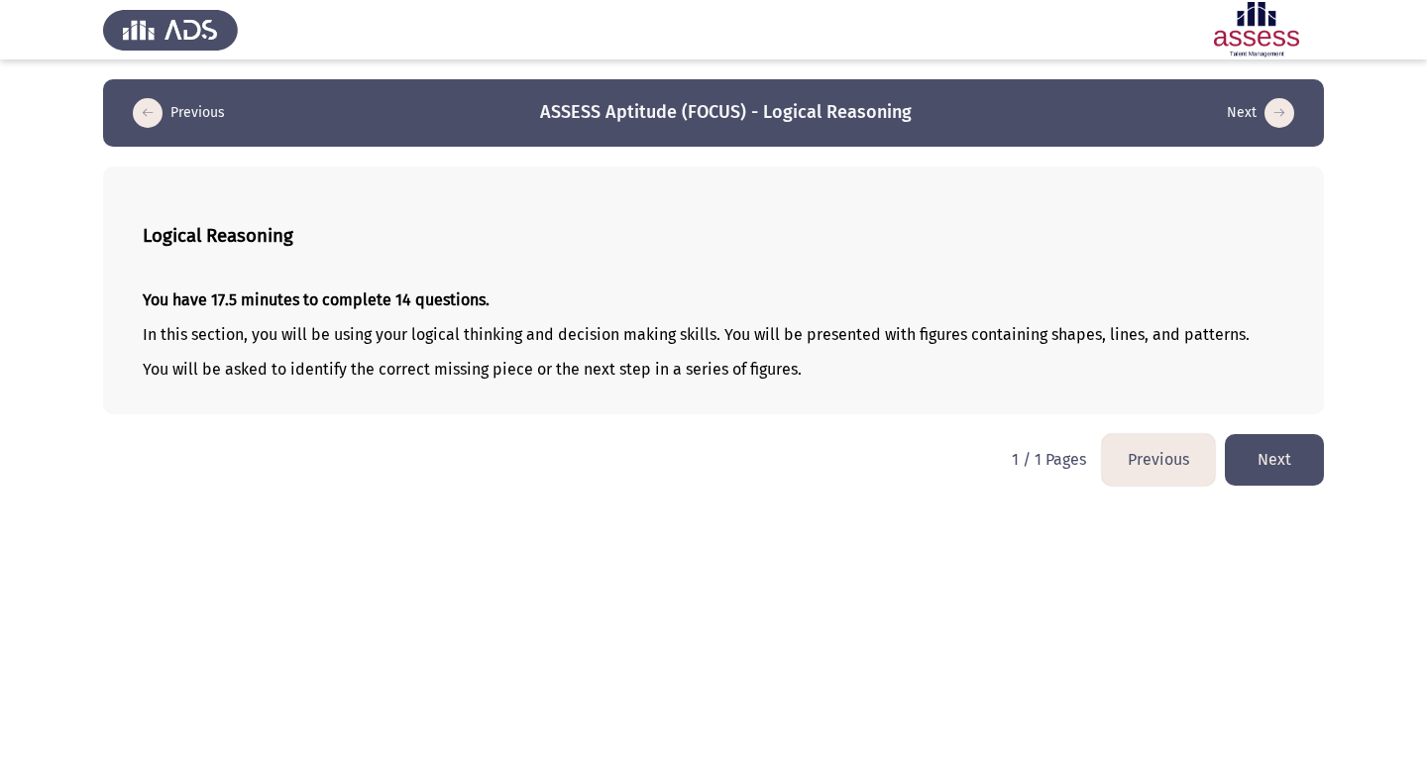
click at [1295, 464] on button "Next" at bounding box center [1274, 459] width 99 height 51
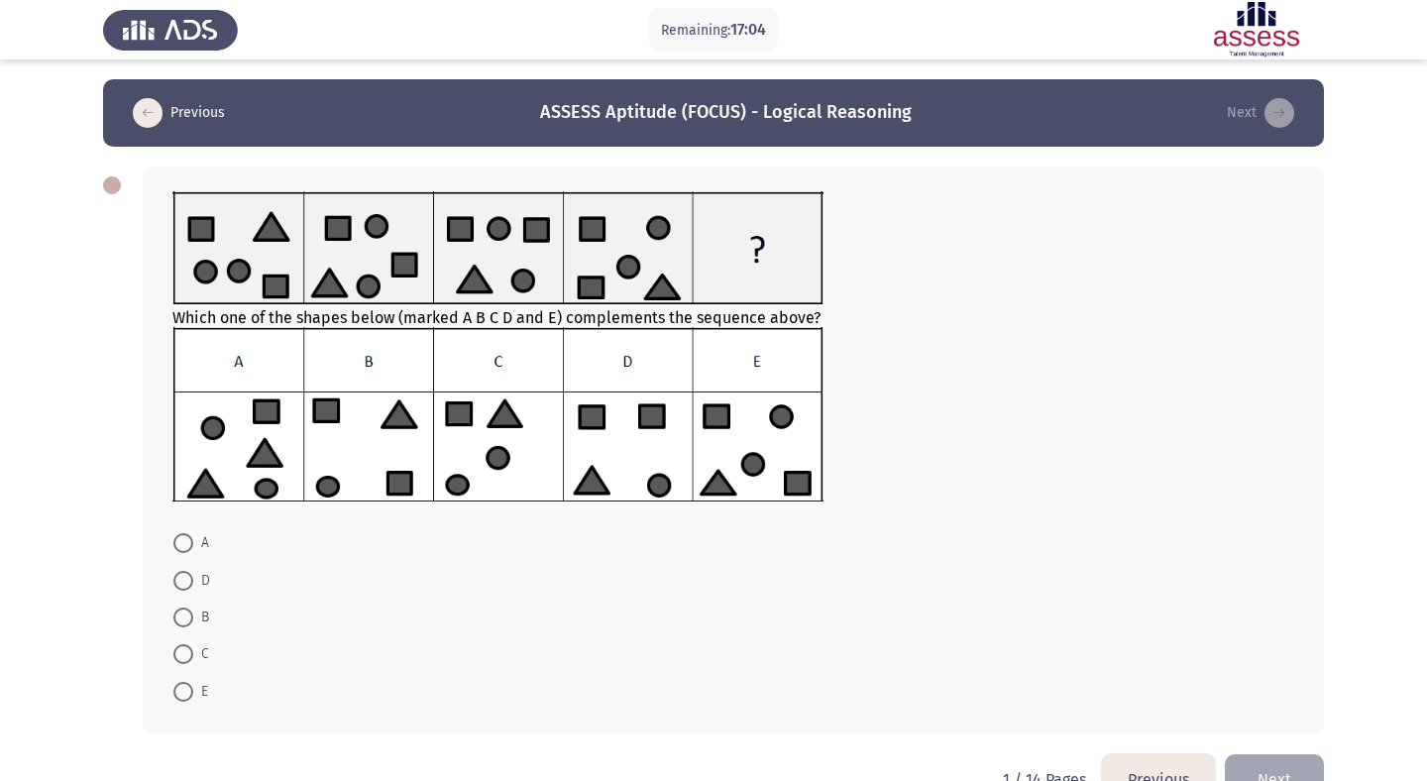
click at [183, 692] on span at bounding box center [183, 692] width 0 height 0
click at [182, 691] on input "E" at bounding box center [183, 692] width 20 height 20
radio input "true"
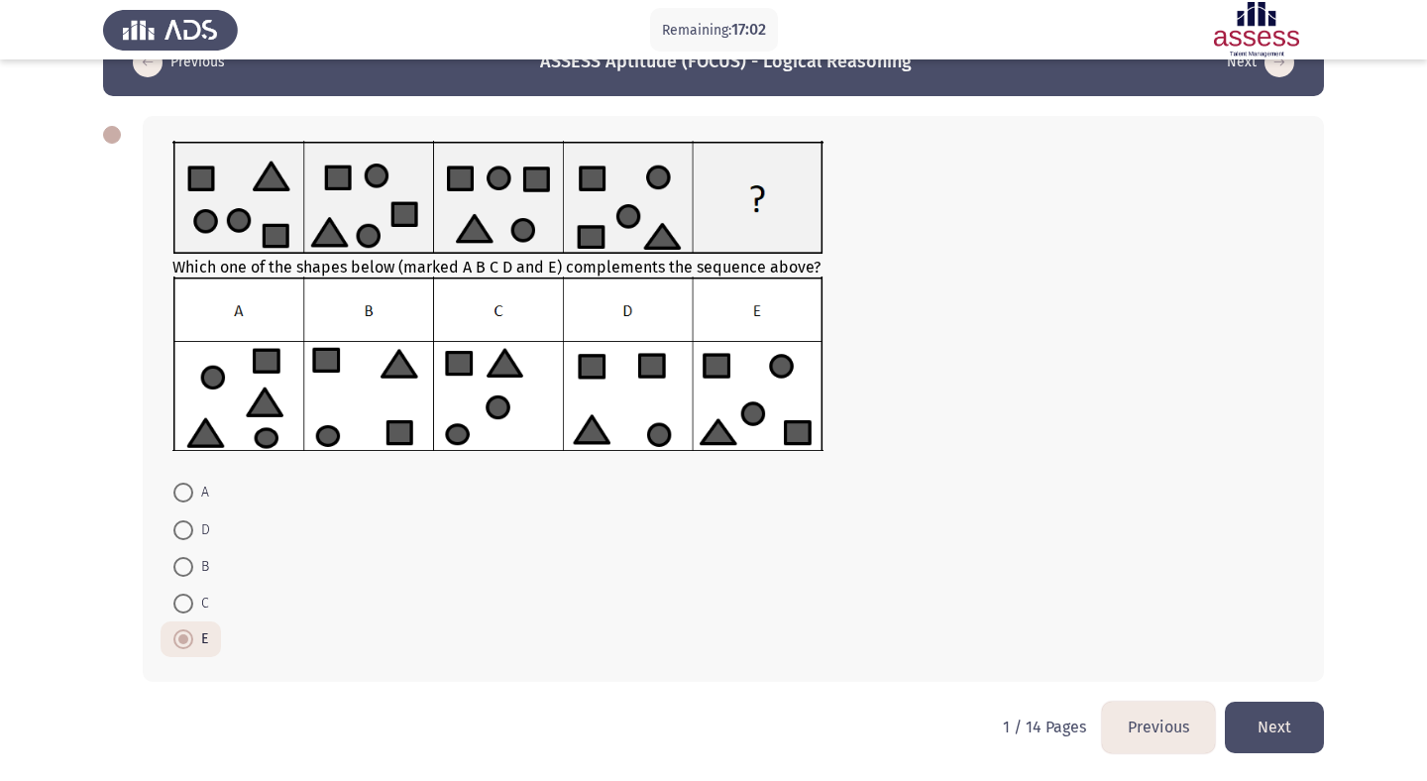
click at [1264, 724] on button "Next" at bounding box center [1274, 727] width 99 height 51
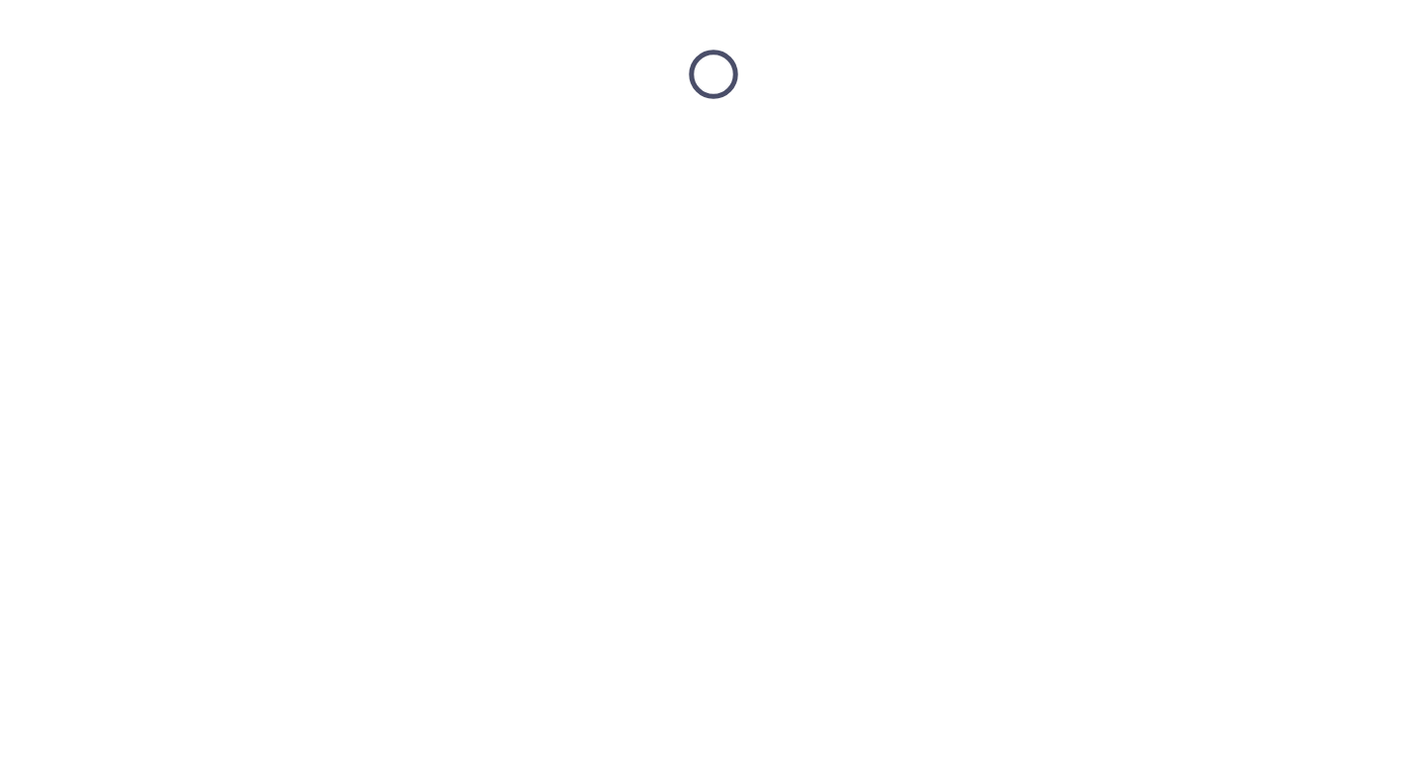
scroll to position [0, 0]
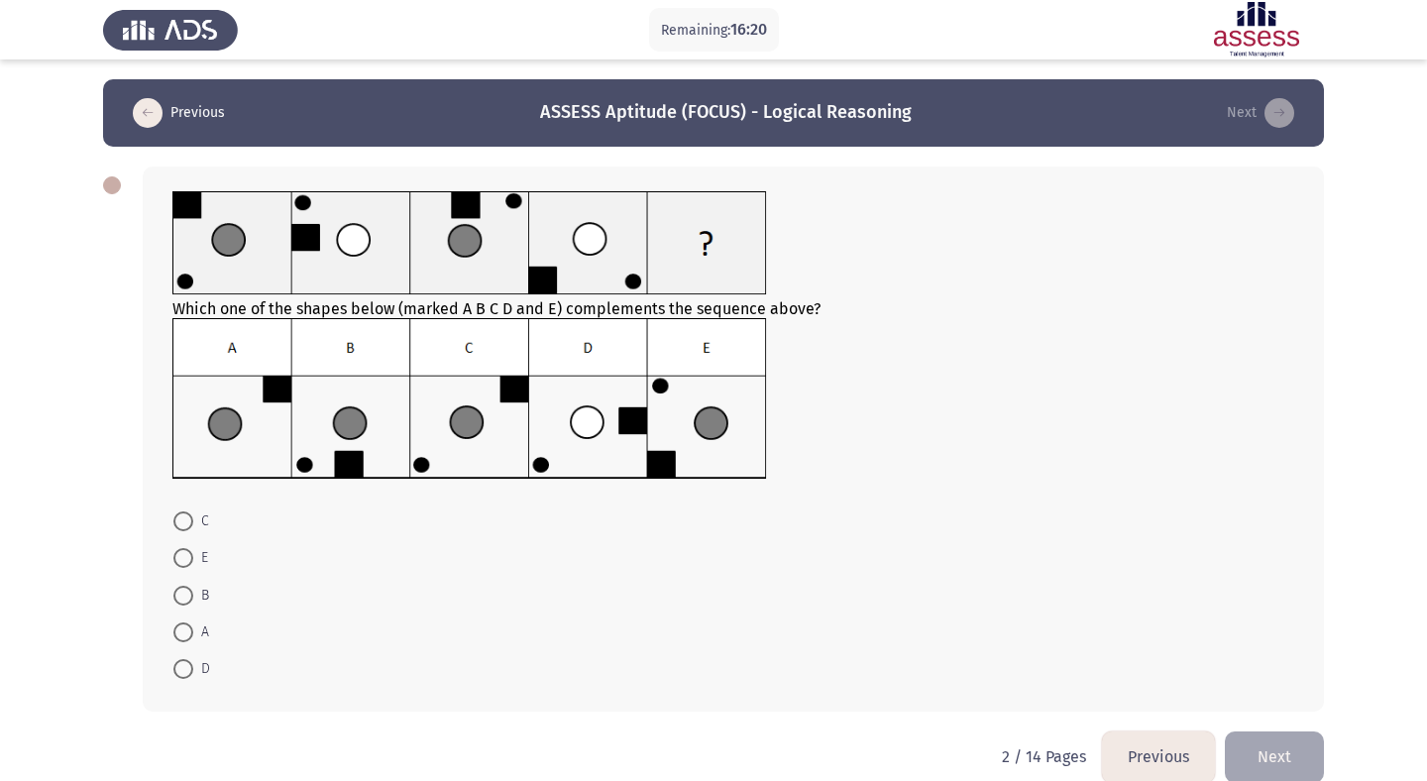
click at [189, 598] on span at bounding box center [183, 596] width 20 height 20
click at [189, 598] on input "B" at bounding box center [183, 596] width 20 height 20
radio input "true"
click at [1249, 737] on button "Next" at bounding box center [1274, 755] width 99 height 51
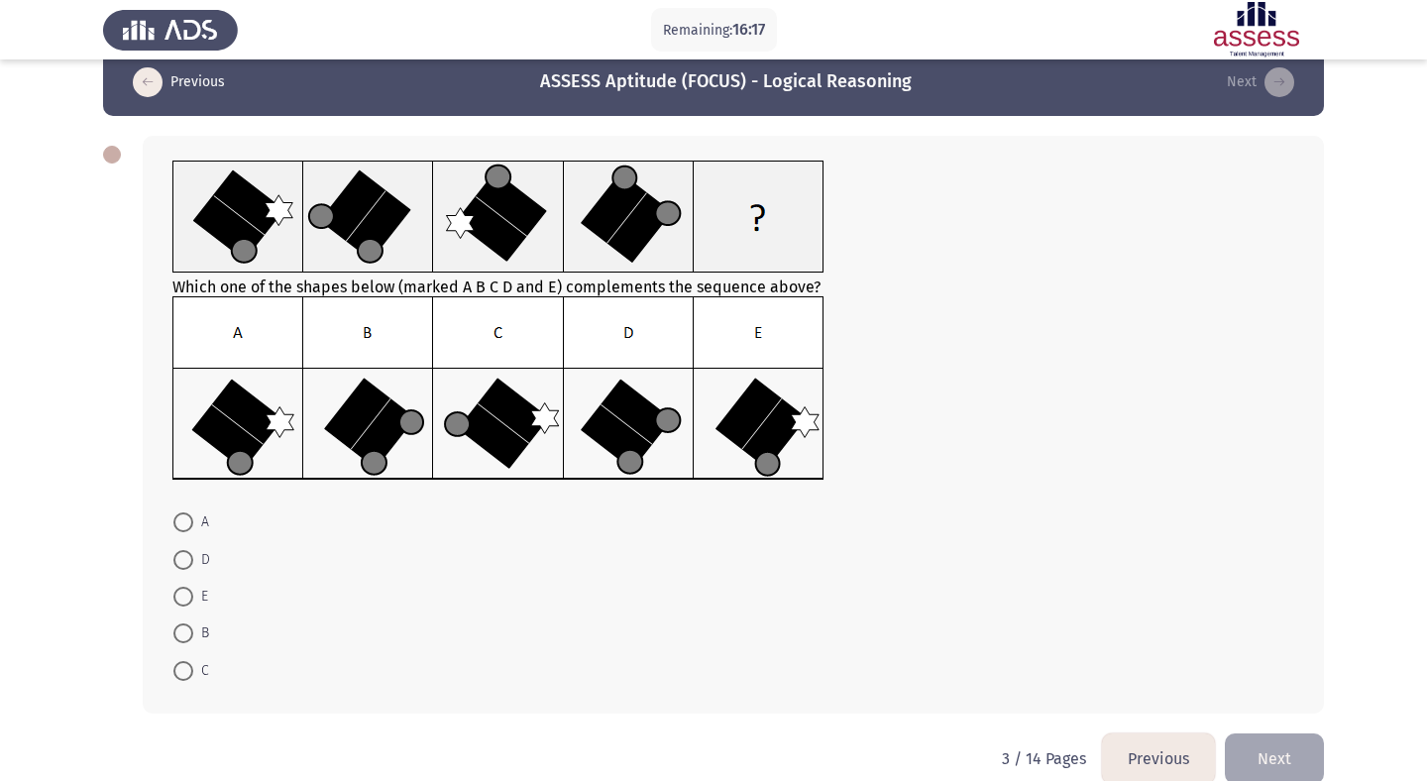
scroll to position [39, 0]
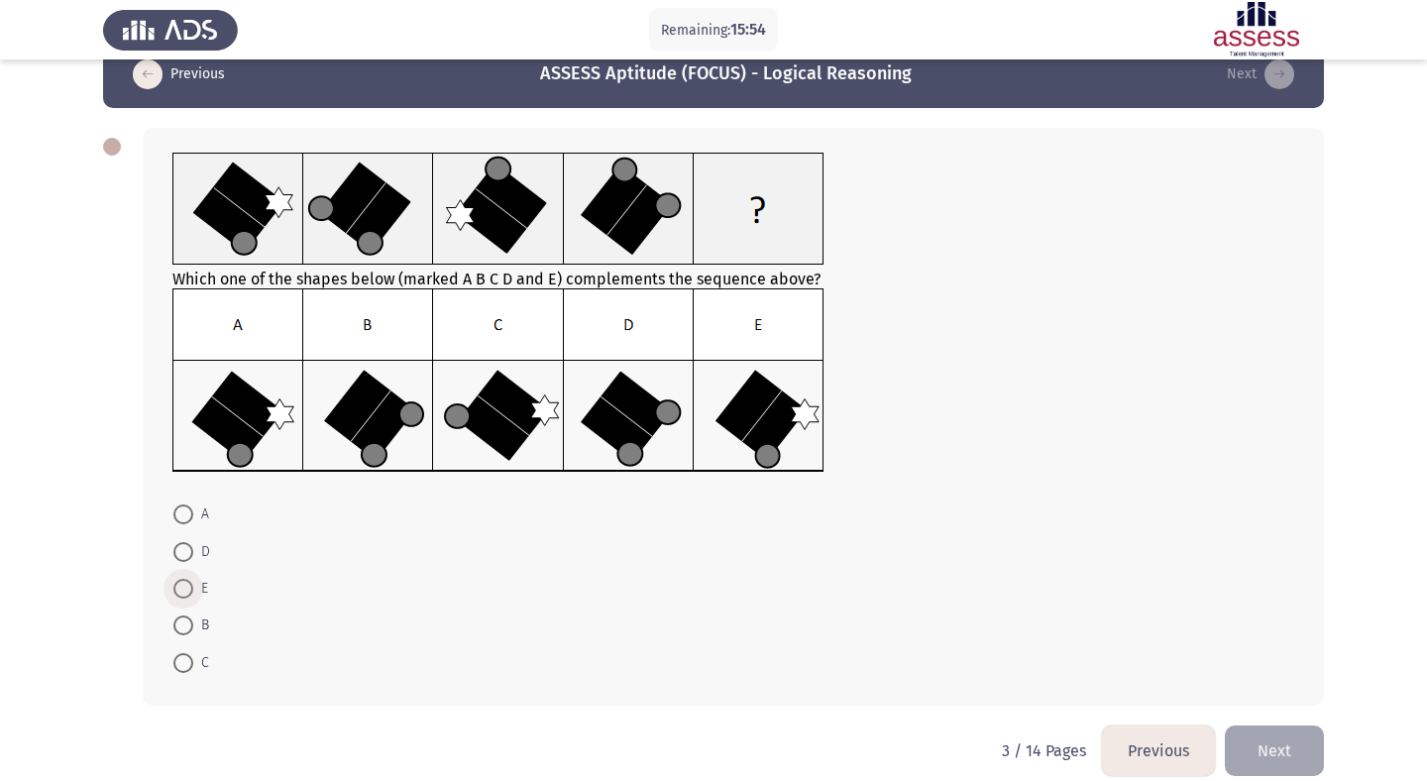
click at [183, 592] on span at bounding box center [183, 589] width 20 height 20
click at [183, 592] on input "E" at bounding box center [183, 589] width 20 height 20
radio input "true"
click at [1289, 740] on button "Next" at bounding box center [1274, 748] width 99 height 51
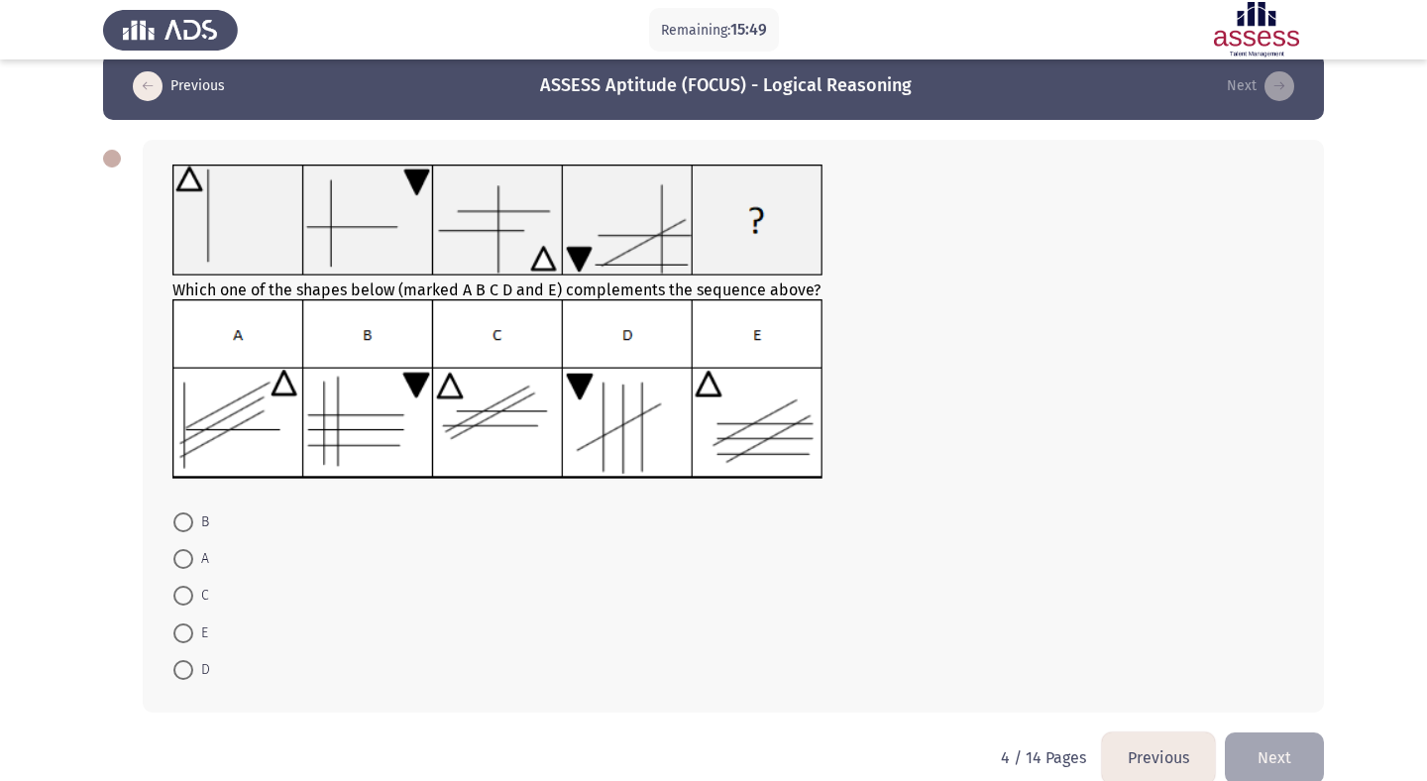
scroll to position [28, 0]
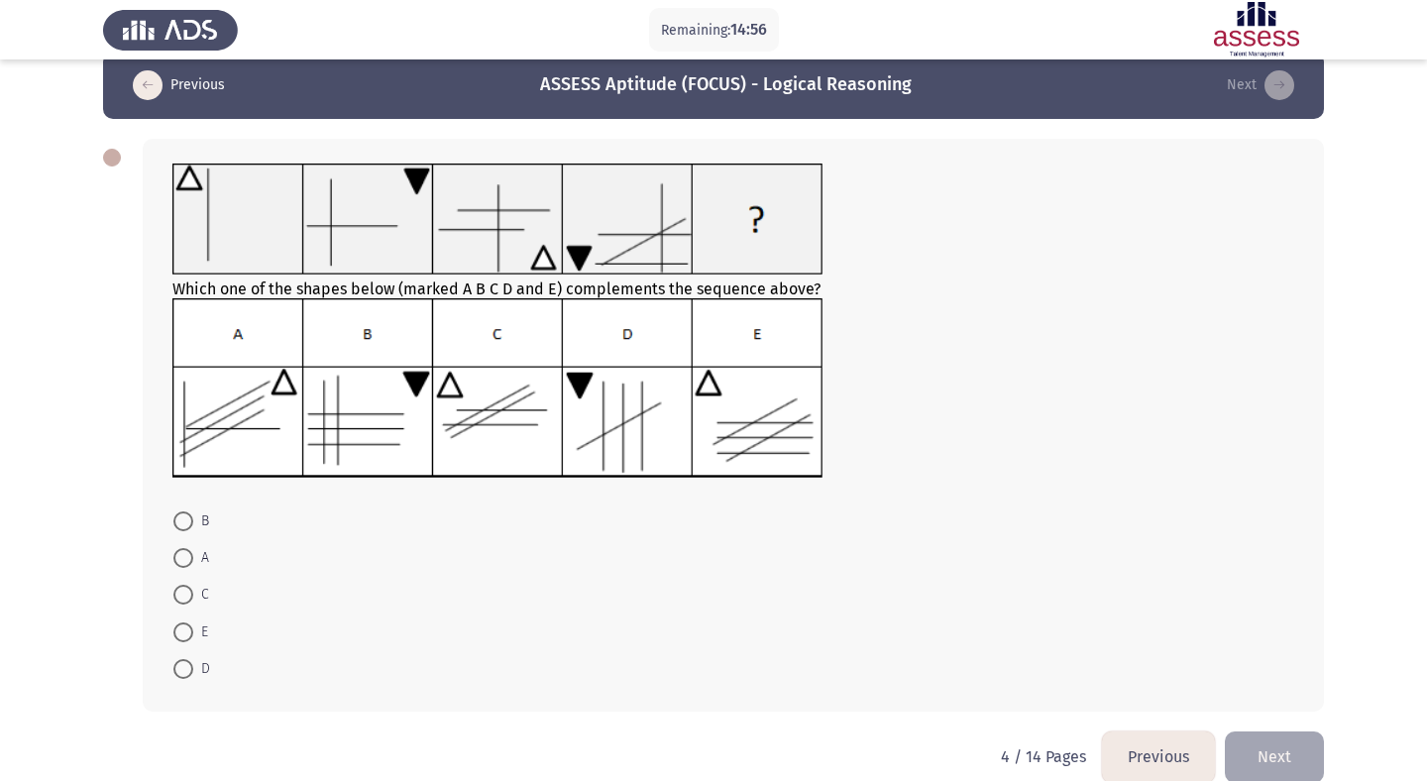
click at [184, 555] on span at bounding box center [183, 558] width 20 height 20
click at [184, 555] on input "A" at bounding box center [183, 558] width 20 height 20
radio input "true"
click at [1263, 747] on button "Next" at bounding box center [1274, 755] width 99 height 51
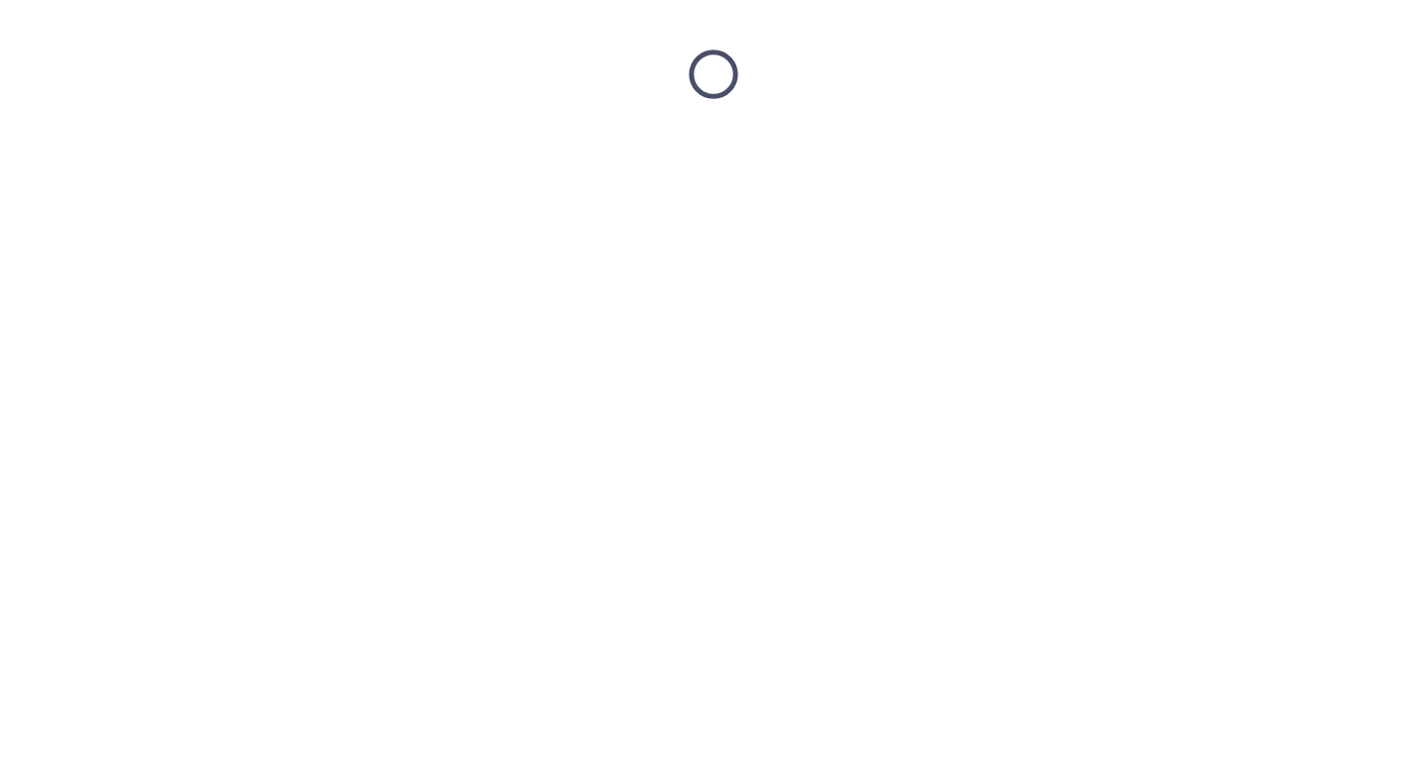
scroll to position [0, 0]
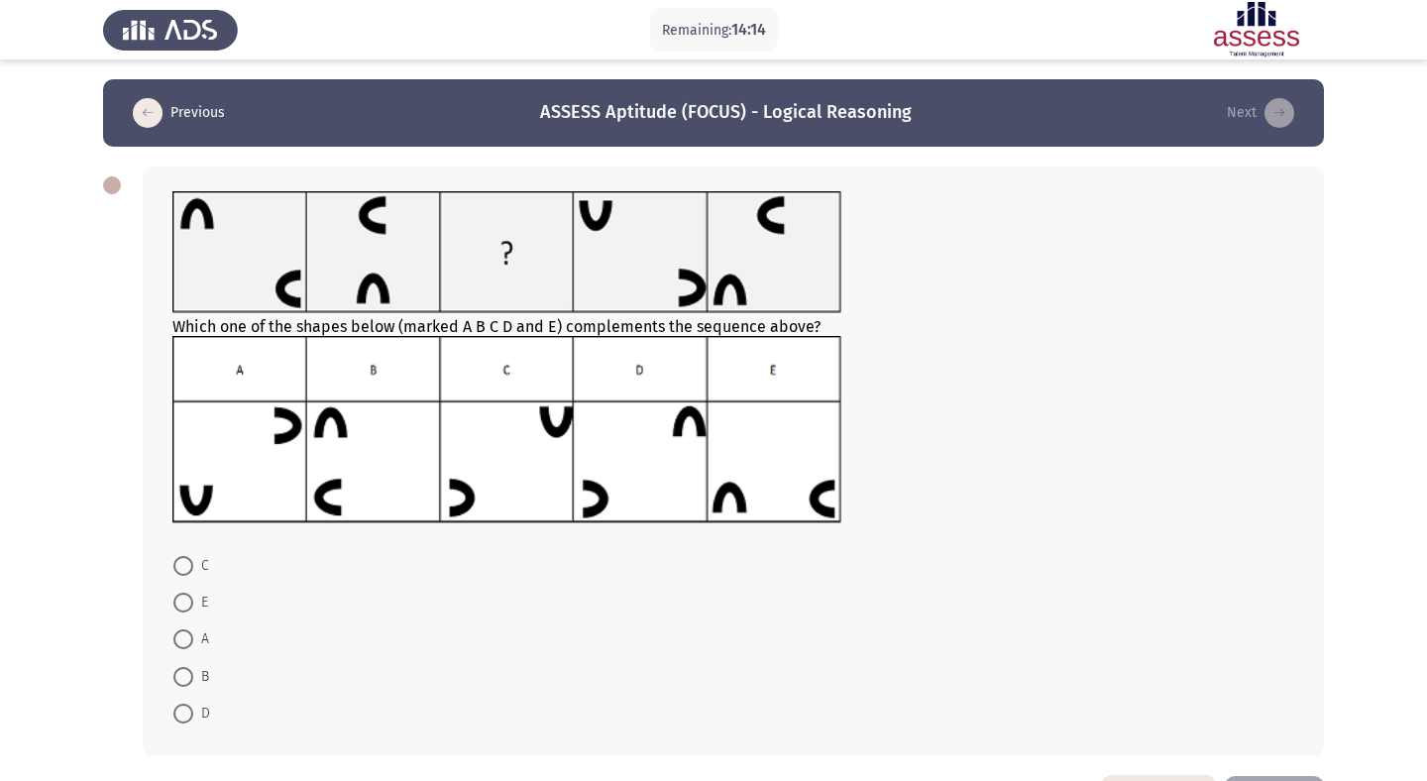
click at [190, 559] on span at bounding box center [183, 566] width 20 height 20
click at [190, 559] on input "C" at bounding box center [183, 566] width 20 height 20
radio input "true"
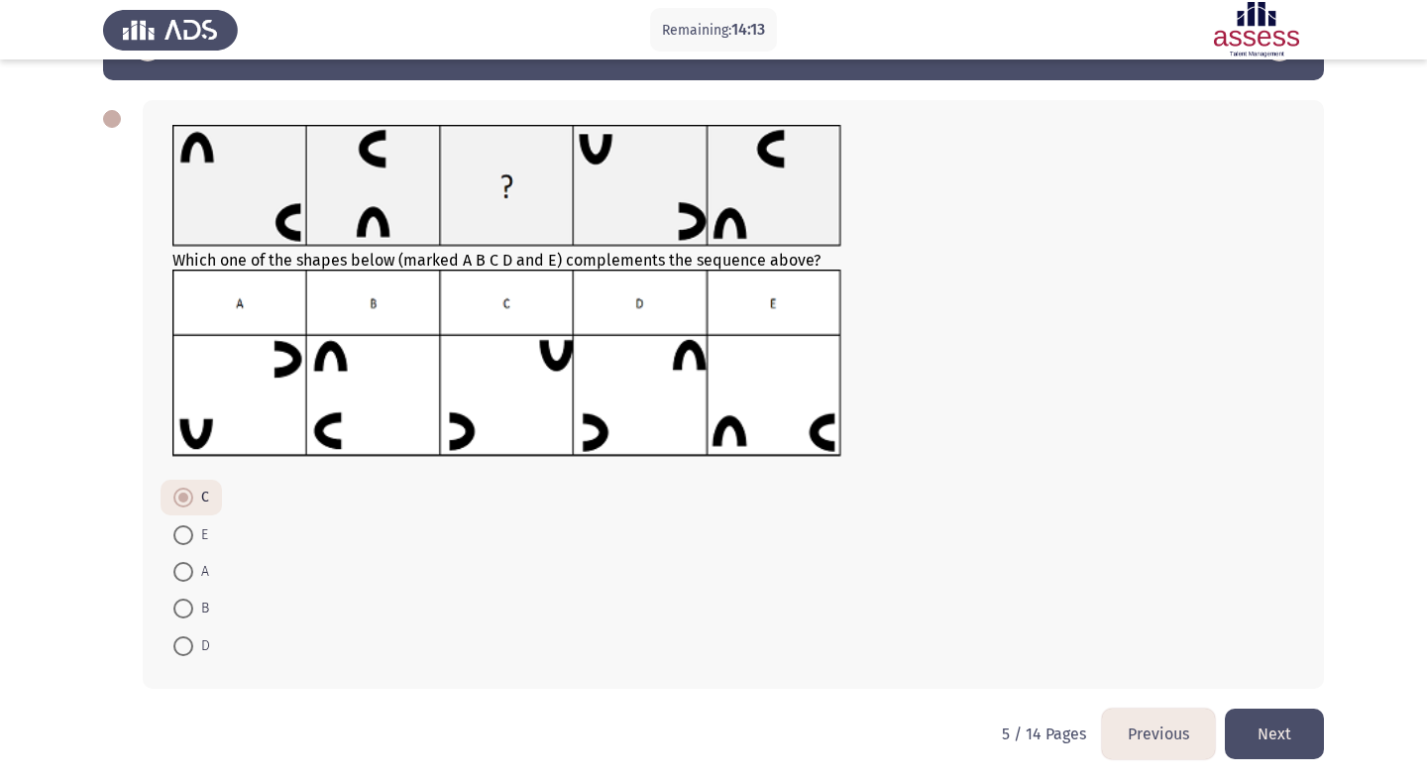
scroll to position [73, 0]
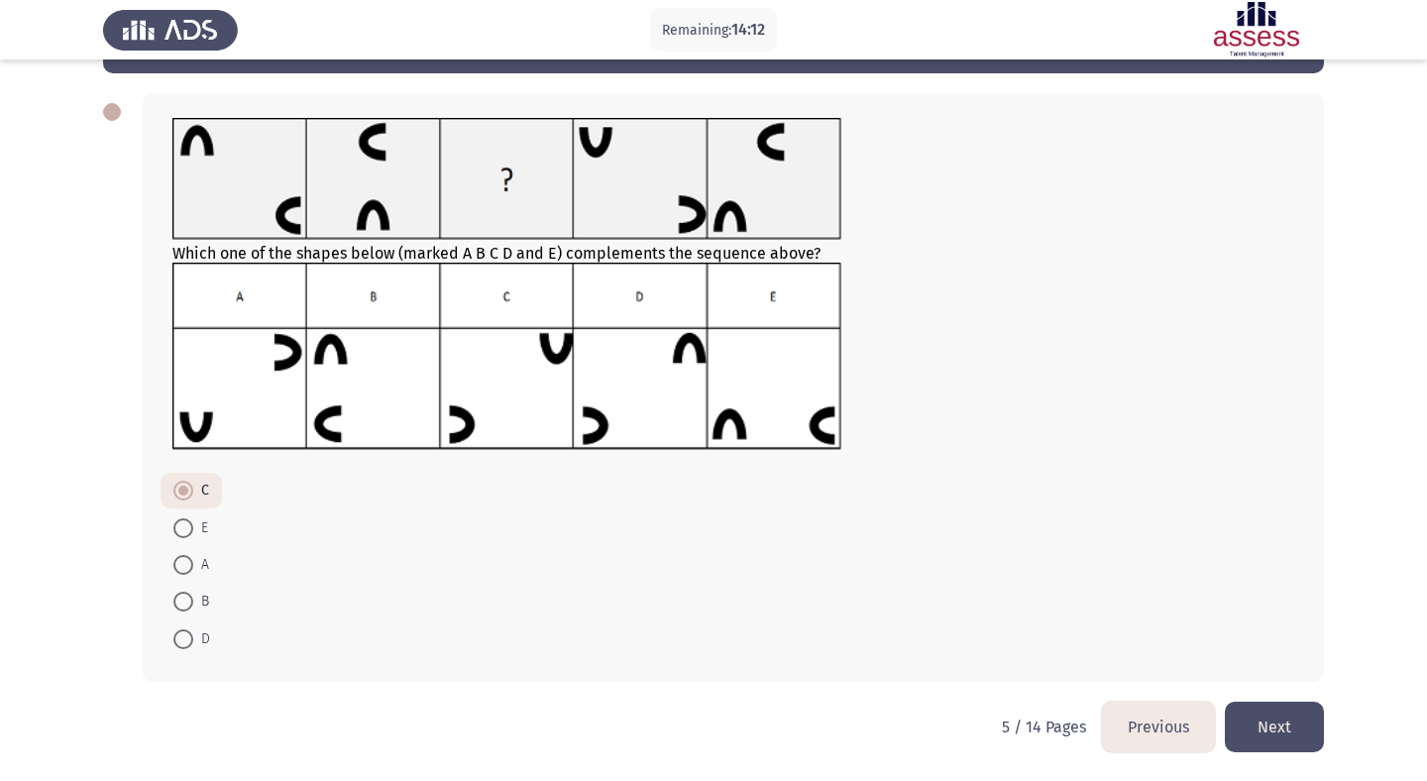
click at [1292, 739] on button "Next" at bounding box center [1274, 727] width 99 height 51
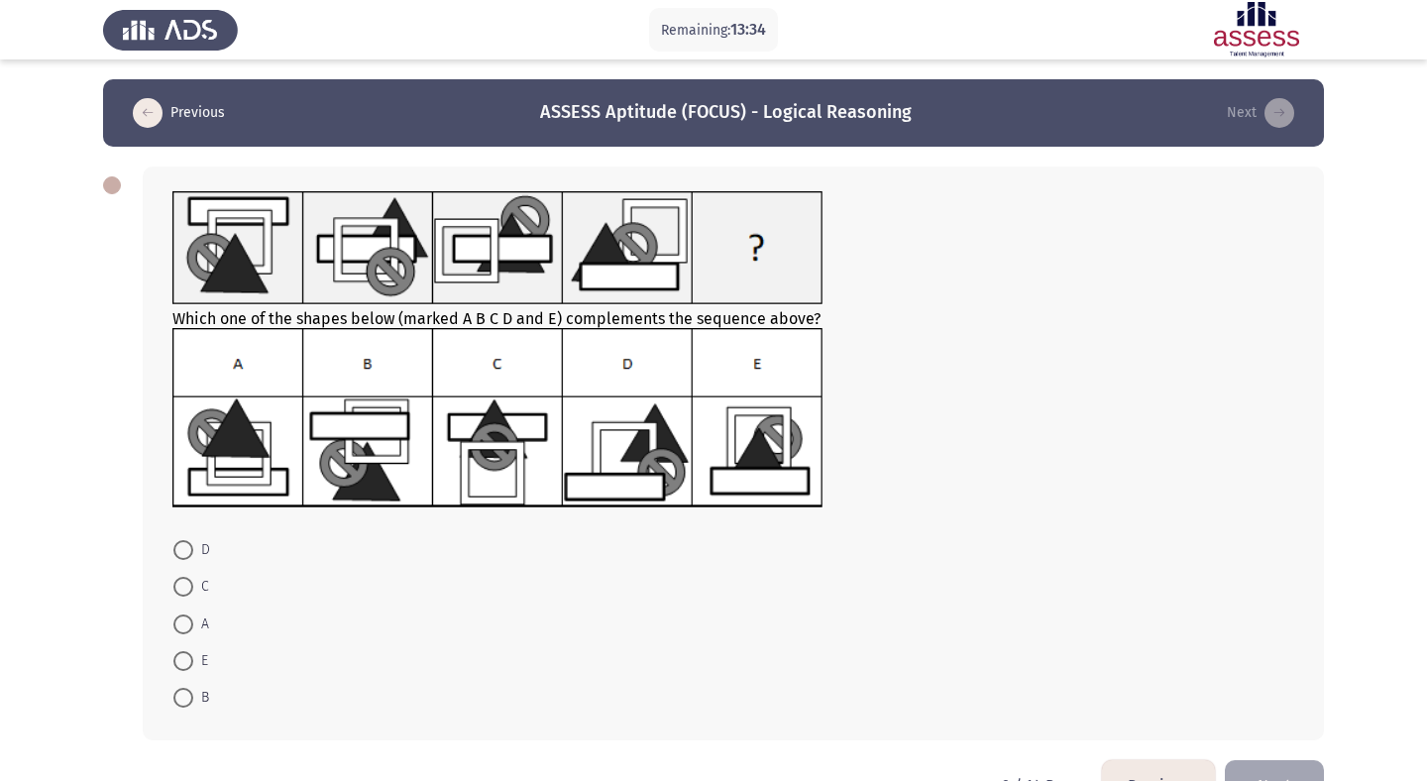
scroll to position [37, 0]
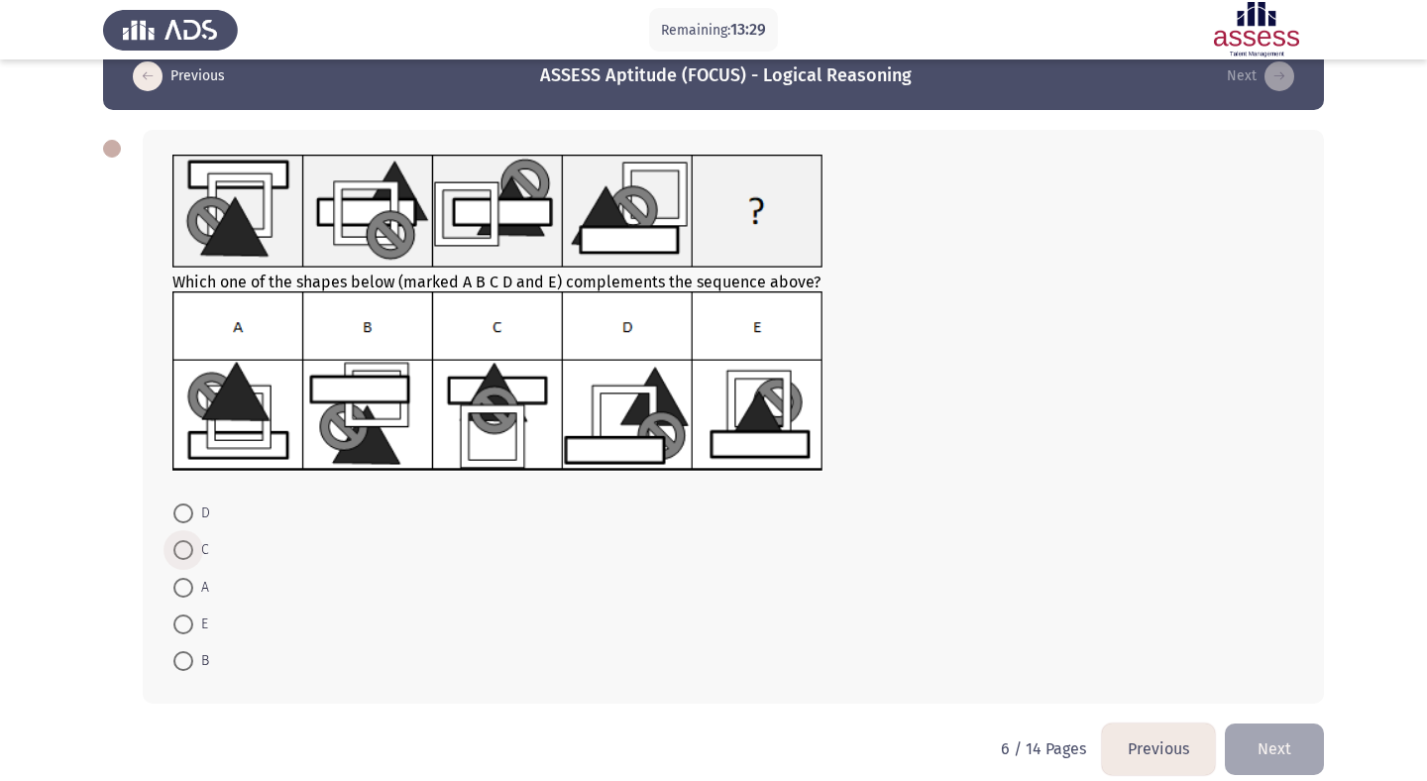
click at [185, 544] on span at bounding box center [183, 550] width 20 height 20
click at [185, 544] on input "C" at bounding box center [183, 550] width 20 height 20
radio input "true"
click at [1276, 737] on button "Next" at bounding box center [1274, 747] width 99 height 51
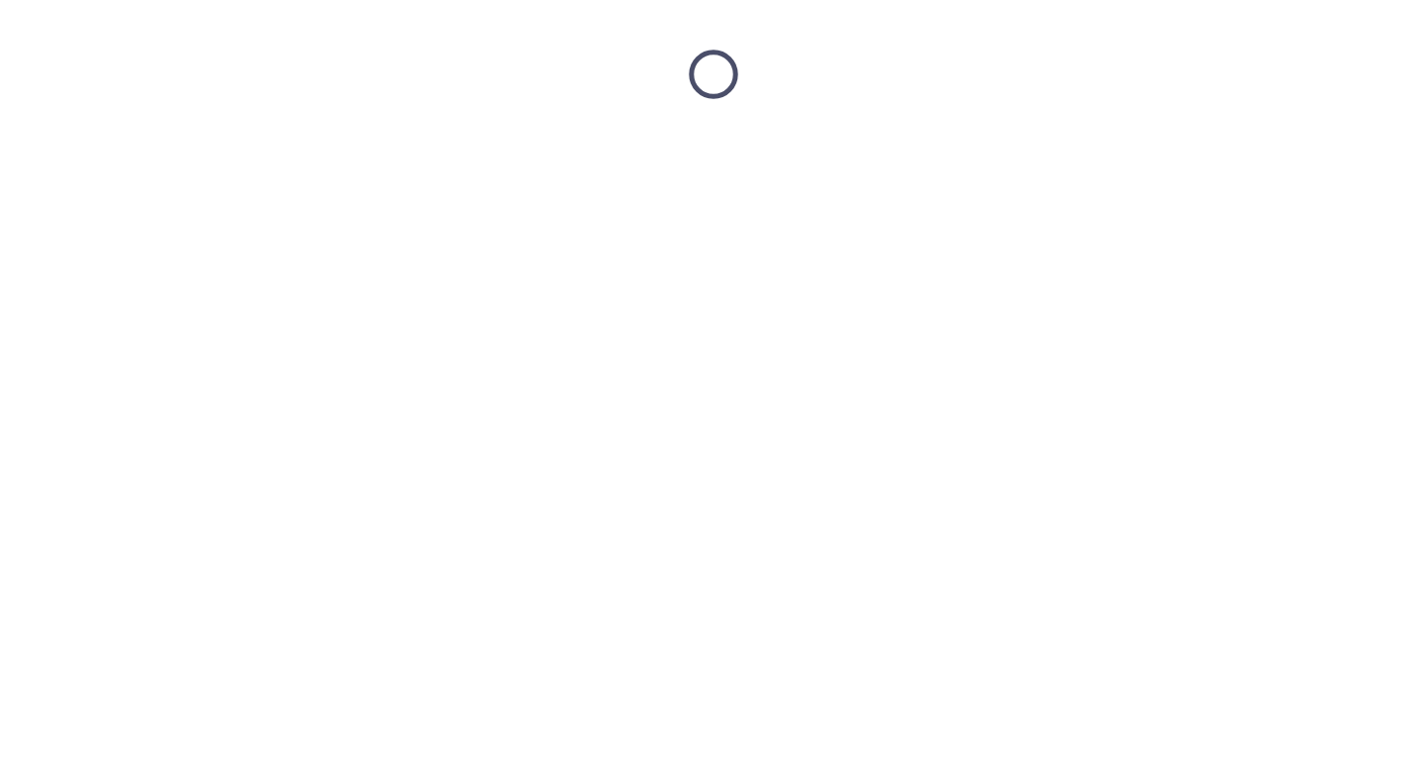
scroll to position [0, 0]
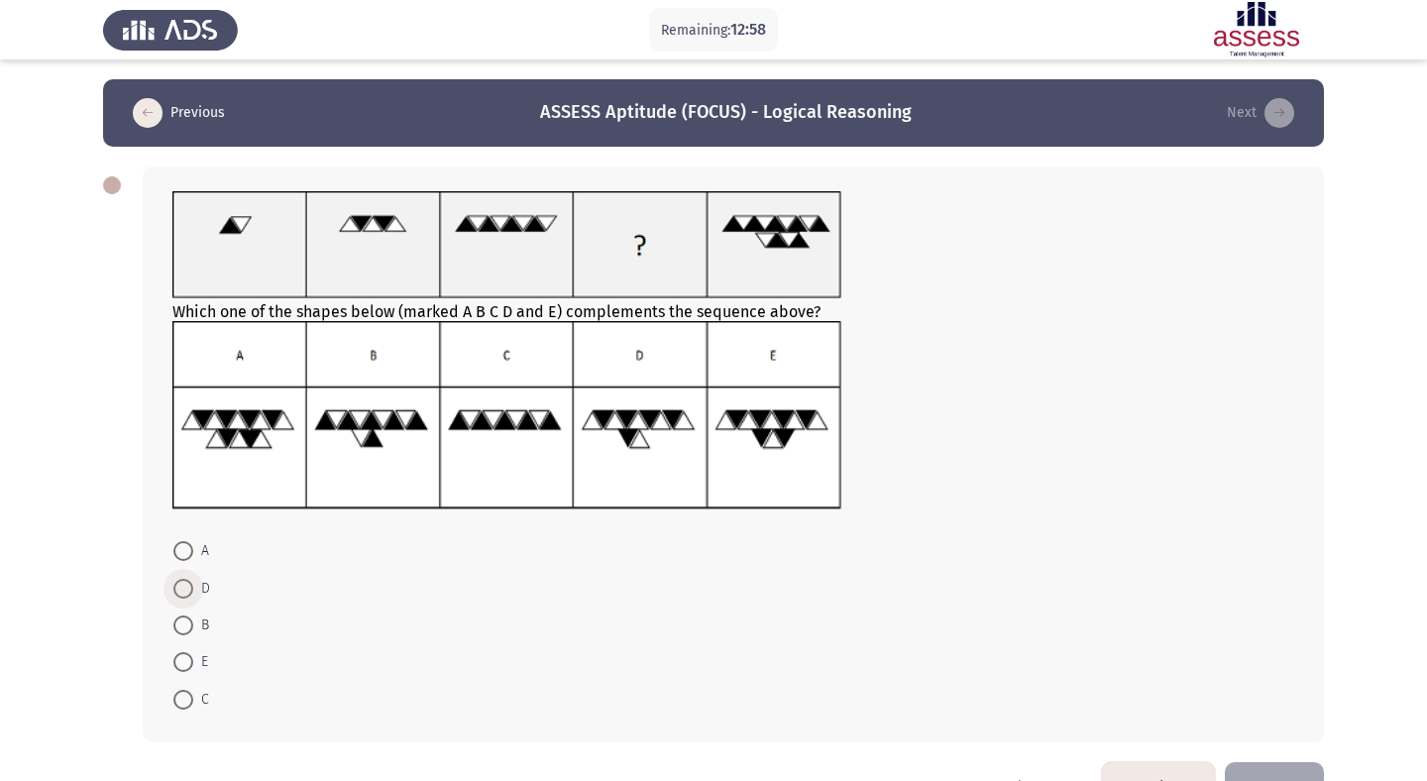
click at [186, 594] on span at bounding box center [183, 589] width 20 height 20
click at [186, 594] on input "D" at bounding box center [183, 589] width 20 height 20
radio input "true"
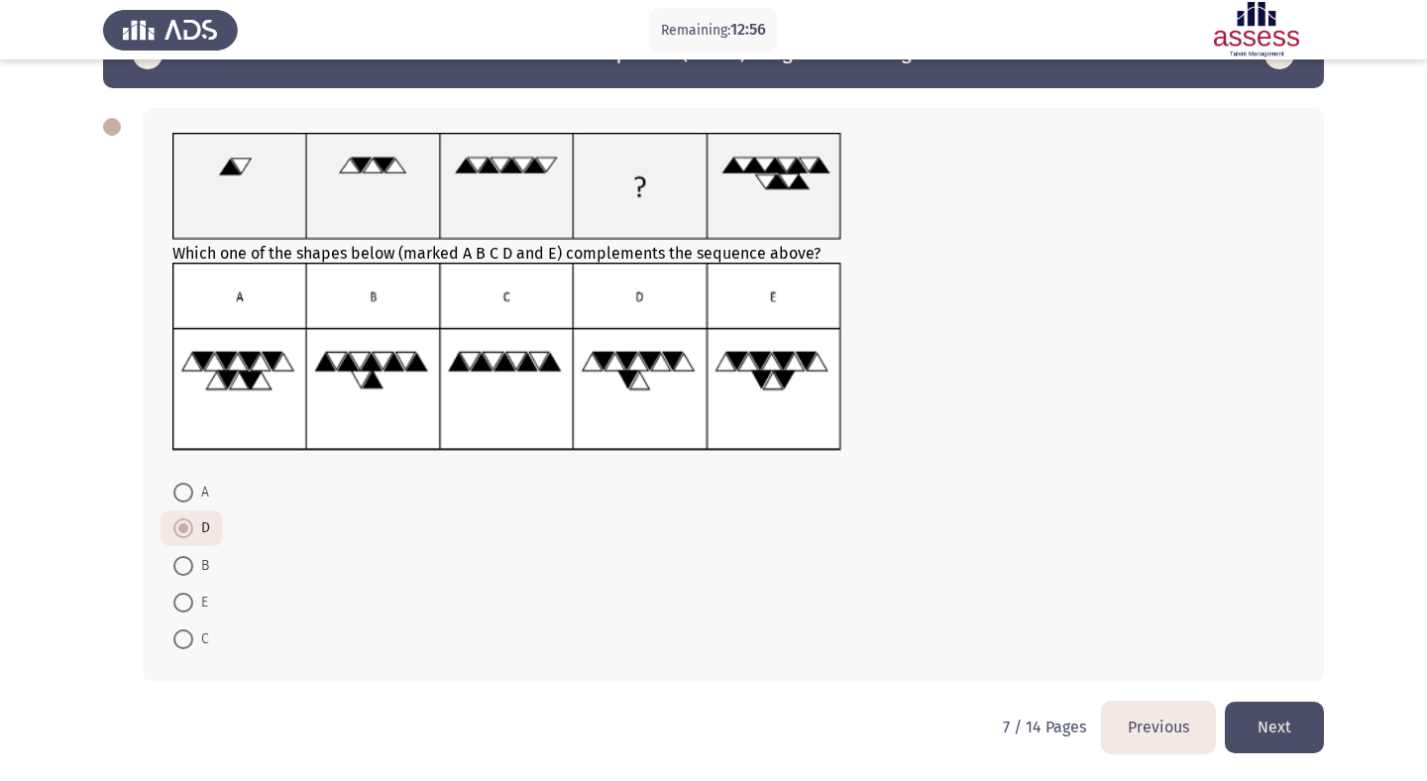
click at [1270, 721] on button "Next" at bounding box center [1274, 727] width 99 height 51
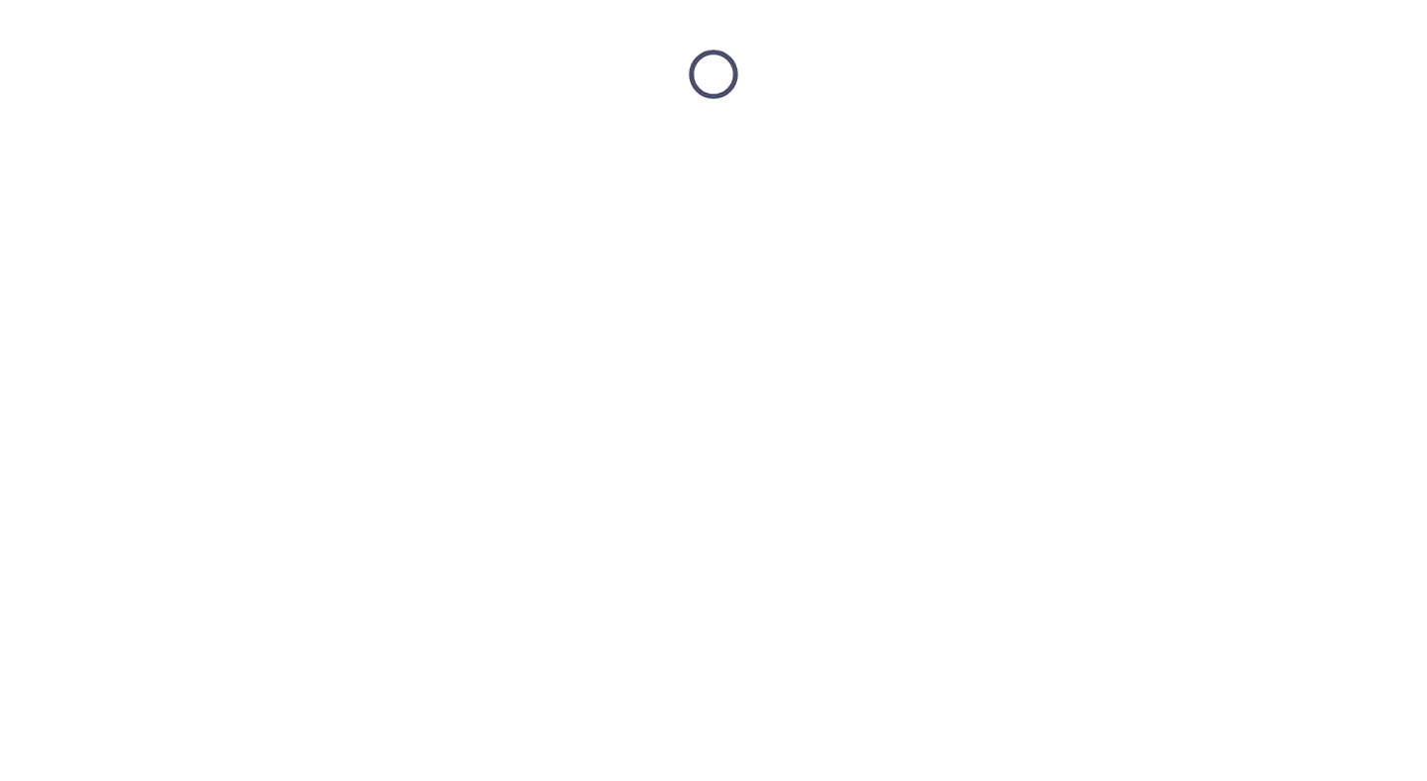
scroll to position [0, 0]
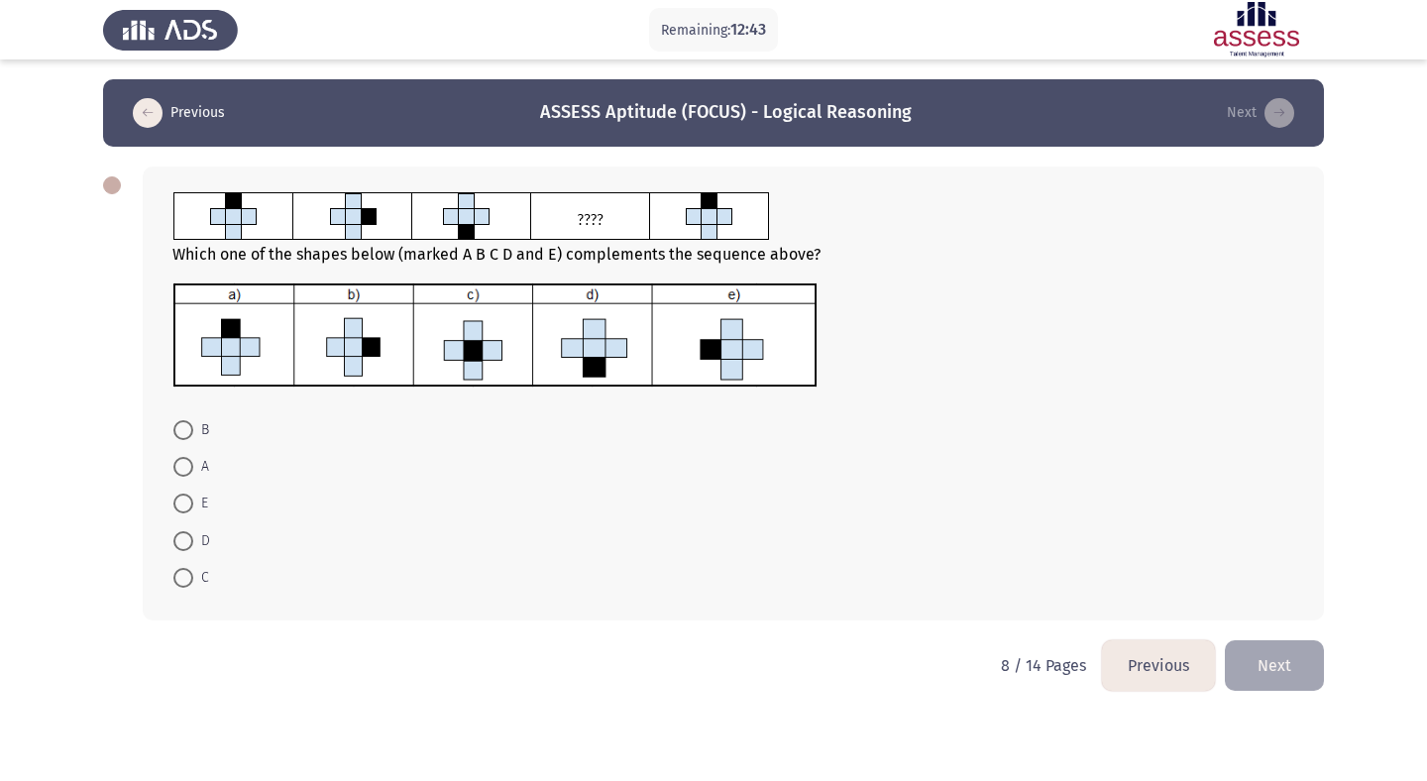
click at [183, 502] on span at bounding box center [183, 504] width 20 height 20
click at [183, 502] on input "E" at bounding box center [183, 504] width 20 height 20
radio input "true"
click at [1306, 667] on button "Next" at bounding box center [1274, 664] width 99 height 51
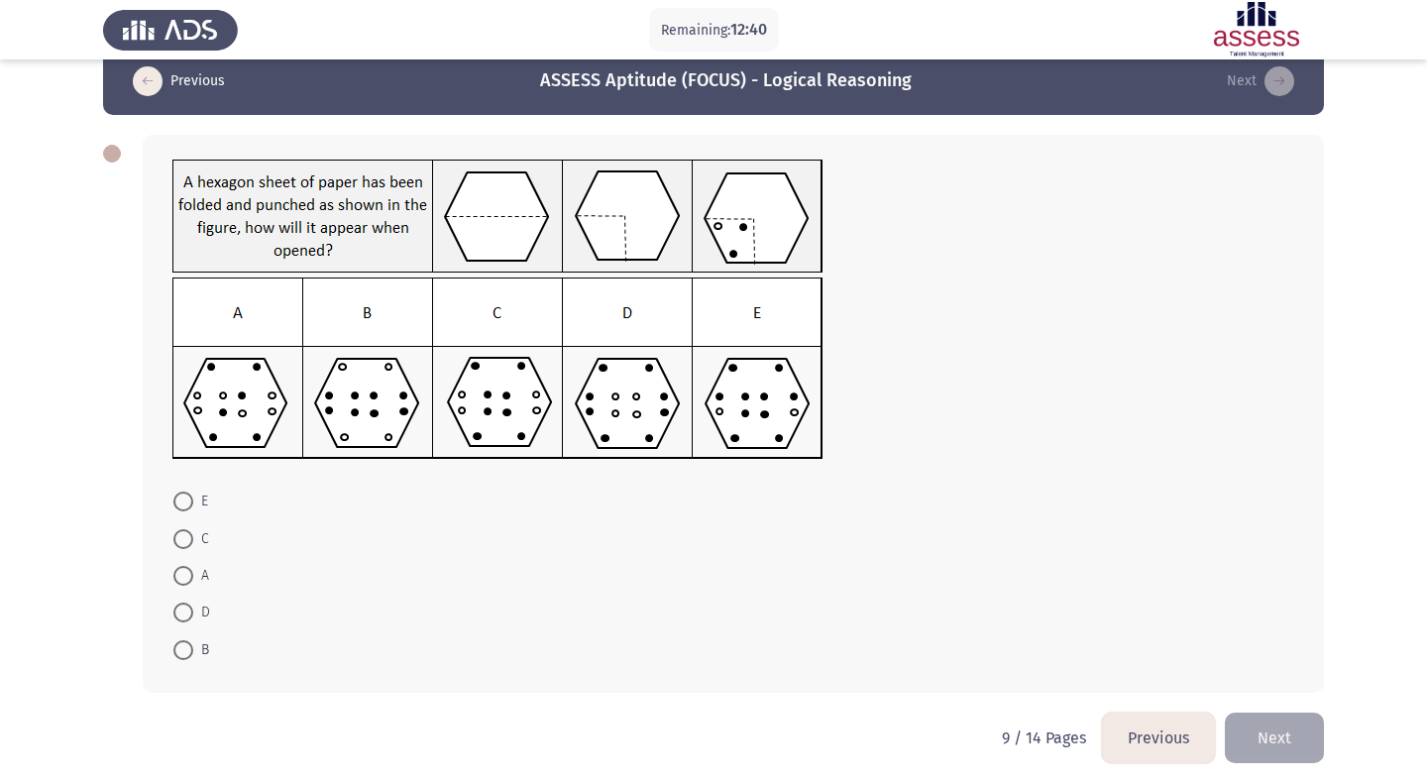
scroll to position [34, 0]
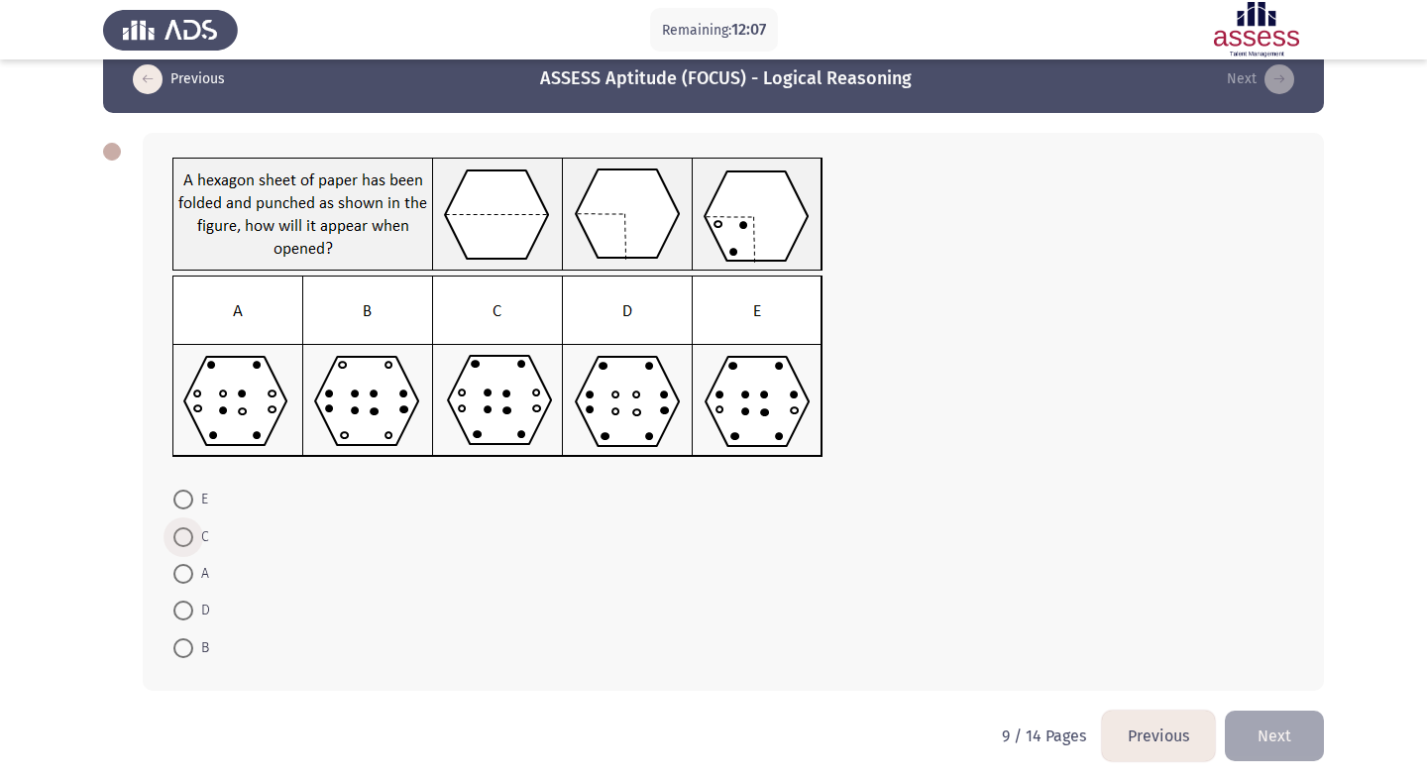
click at [181, 542] on span at bounding box center [183, 537] width 20 height 20
click at [181, 542] on input "C" at bounding box center [183, 537] width 20 height 20
radio input "true"
click at [1274, 723] on button "Next" at bounding box center [1274, 734] width 99 height 51
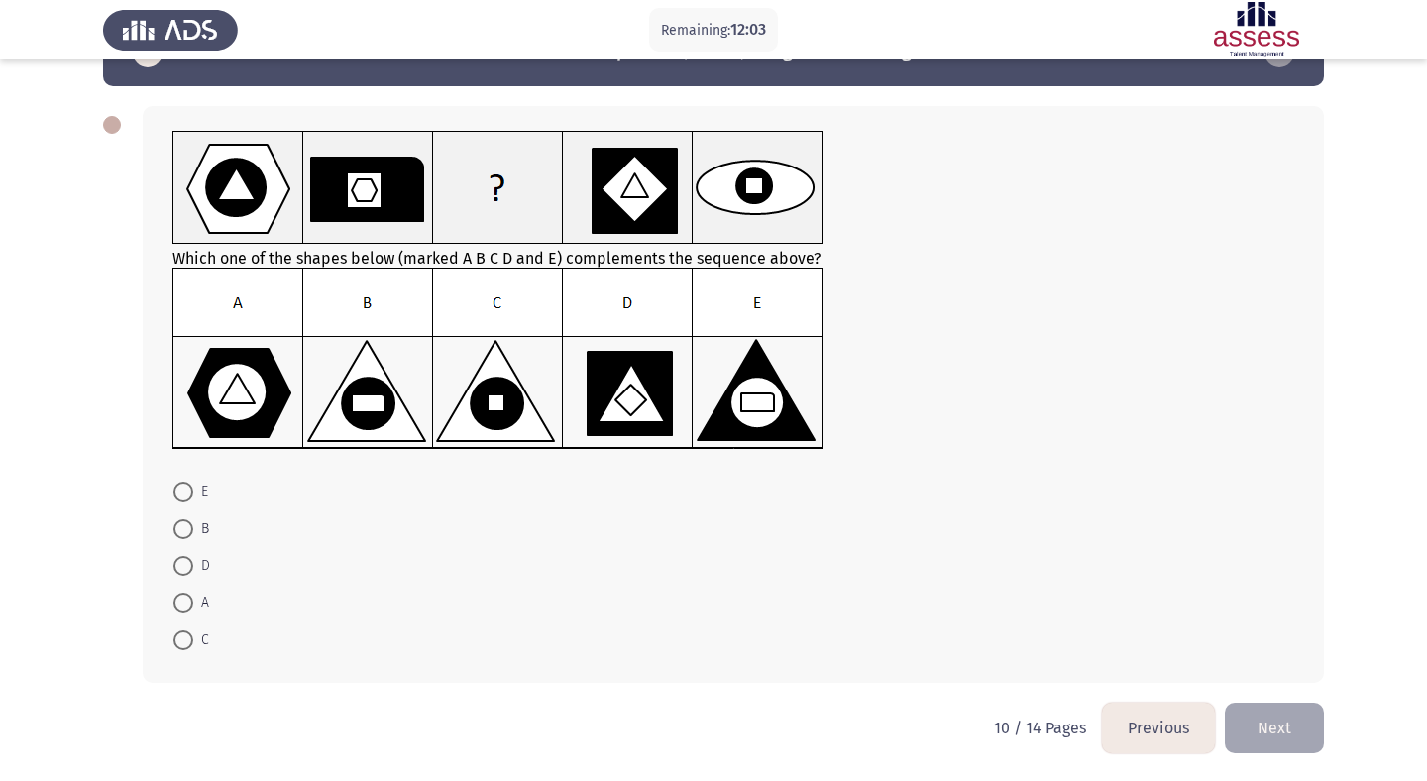
scroll to position [60, 0]
click at [194, 530] on span "B" at bounding box center [201, 529] width 16 height 24
click at [193, 530] on input "B" at bounding box center [183, 529] width 20 height 20
radio input "true"
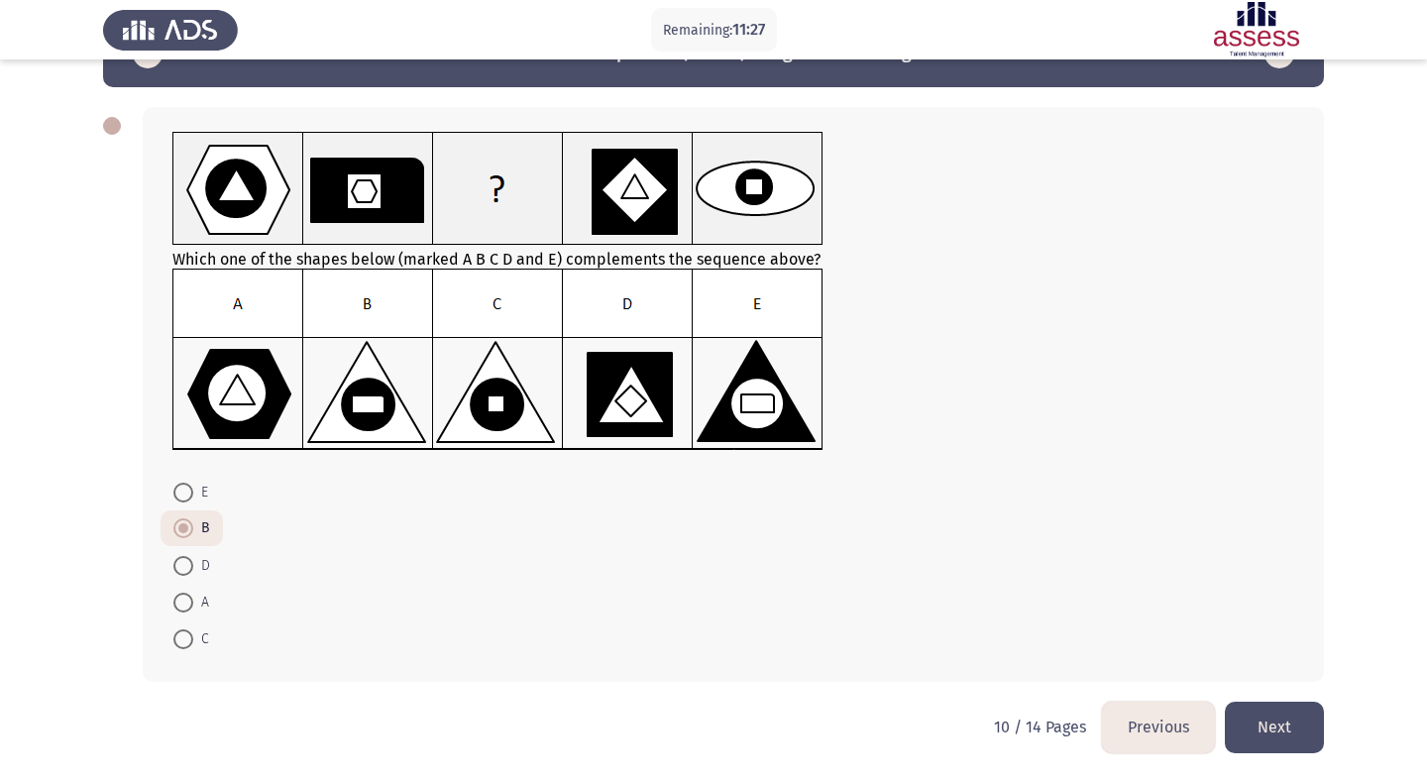
click at [1293, 742] on button "Next" at bounding box center [1274, 727] width 99 height 51
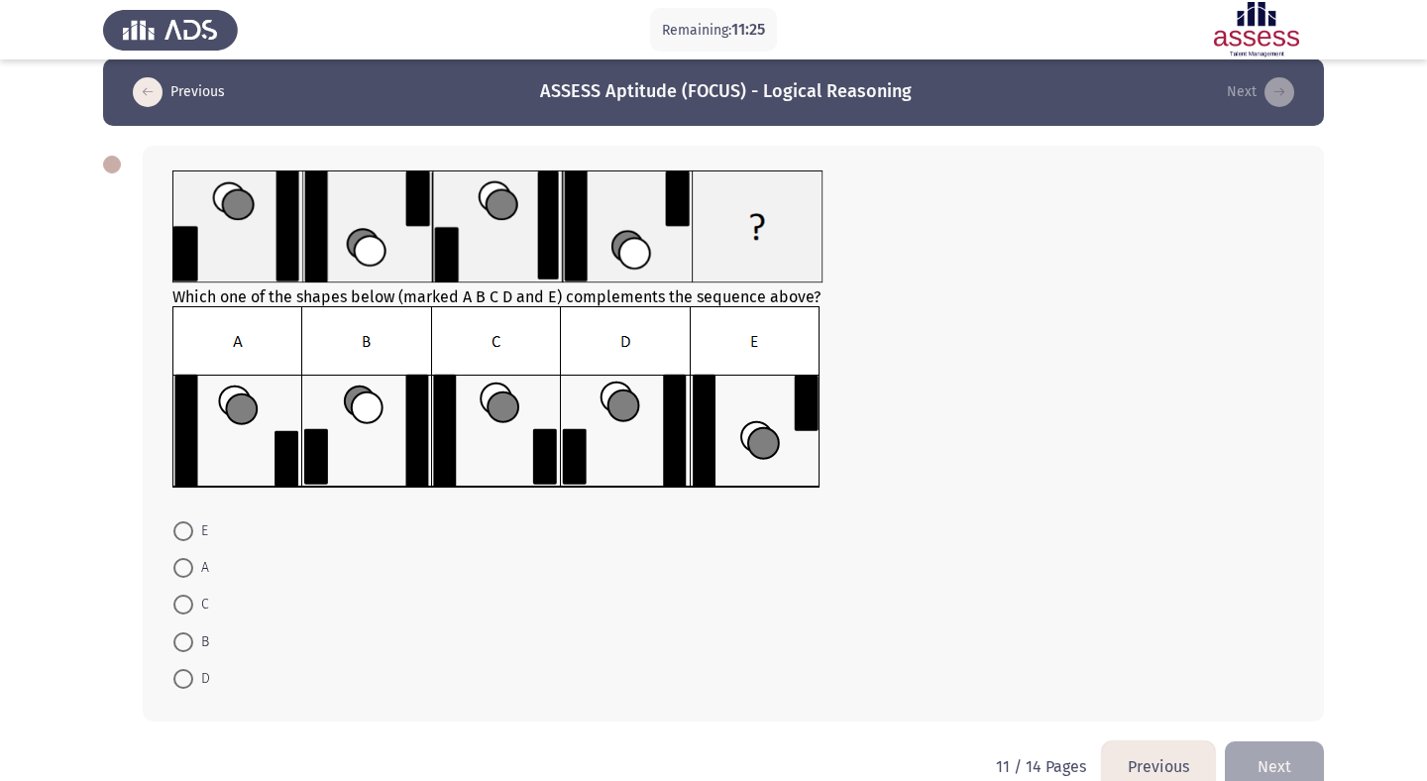
scroll to position [24, 0]
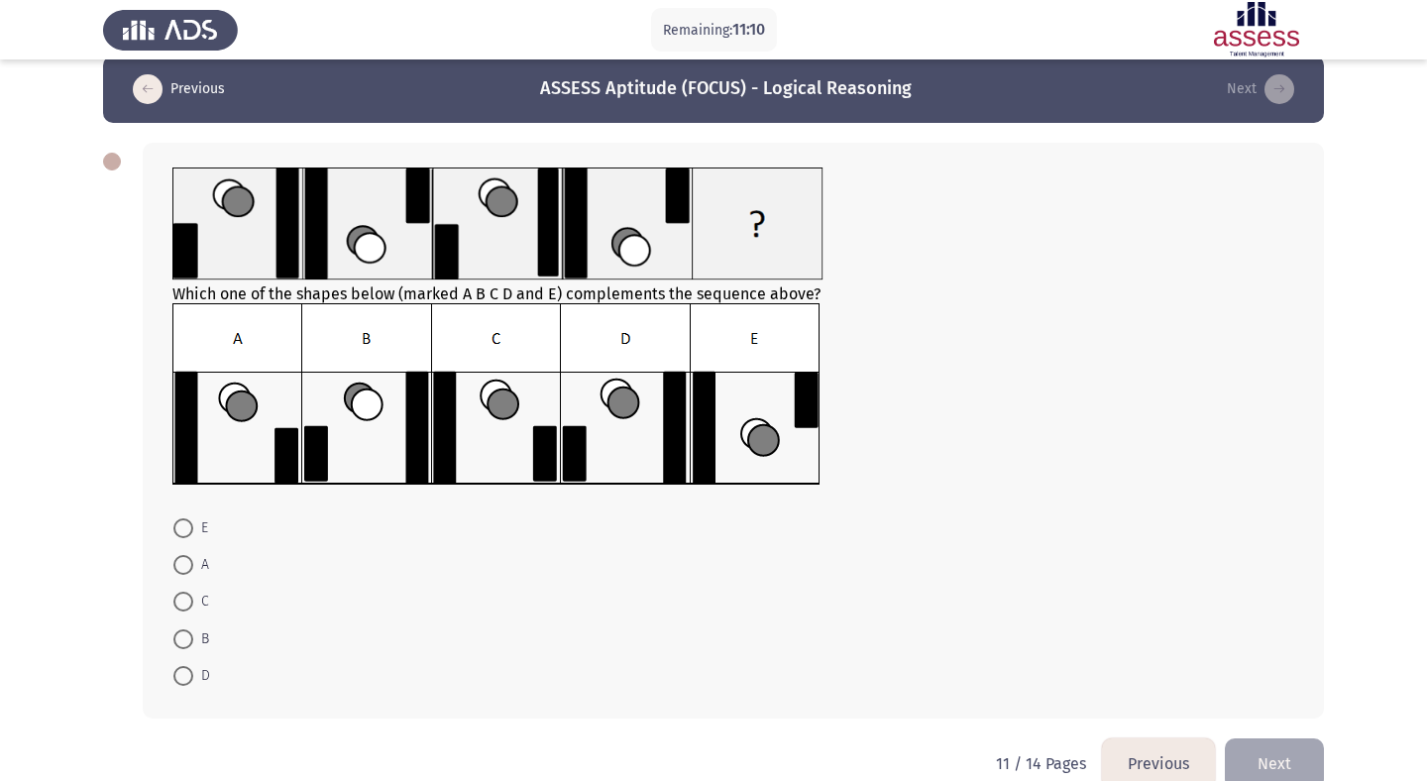
click at [592, 440] on img at bounding box center [496, 394] width 648 height 182
click at [183, 674] on span at bounding box center [183, 676] width 20 height 20
click at [183, 674] on input "D" at bounding box center [183, 676] width 20 height 20
radio input "true"
click at [1302, 757] on button "Next" at bounding box center [1274, 762] width 99 height 51
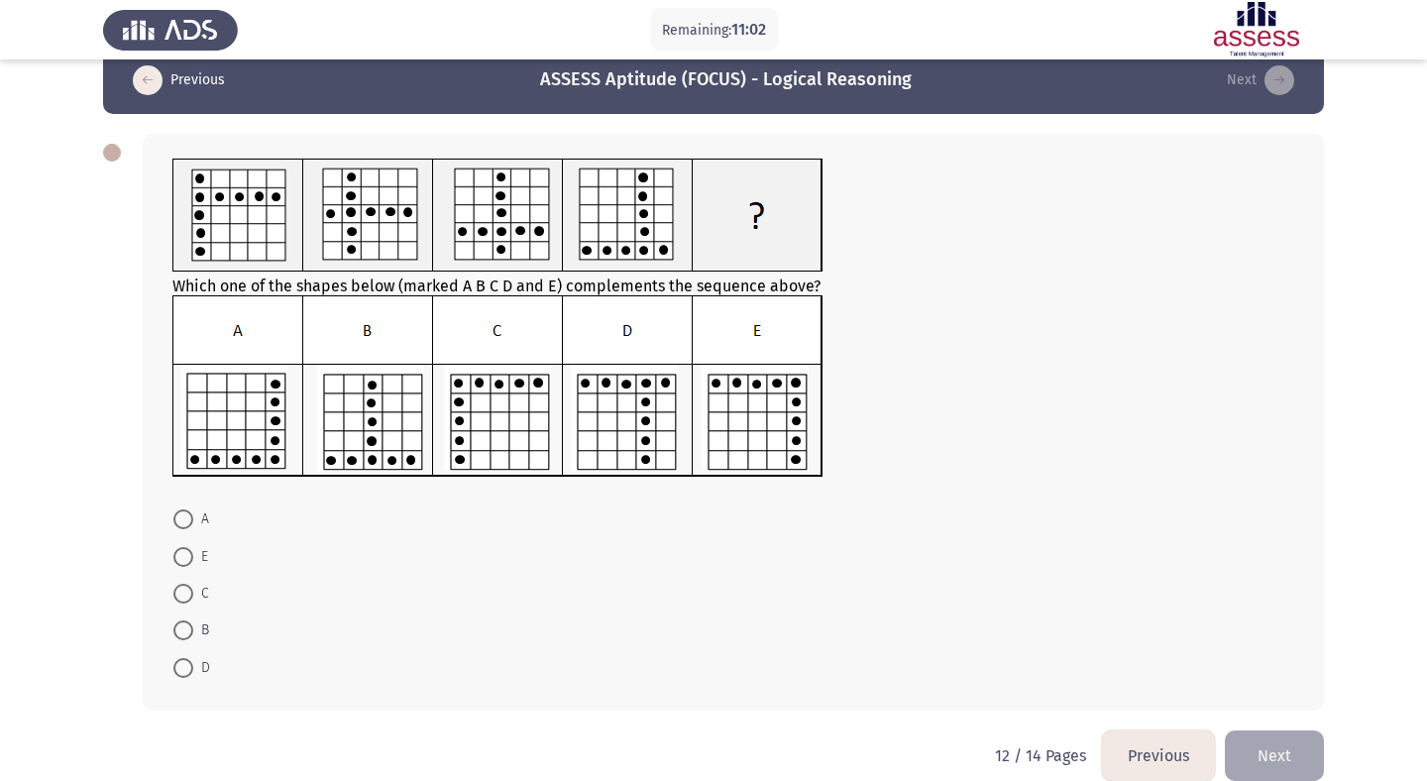
scroll to position [25, 0]
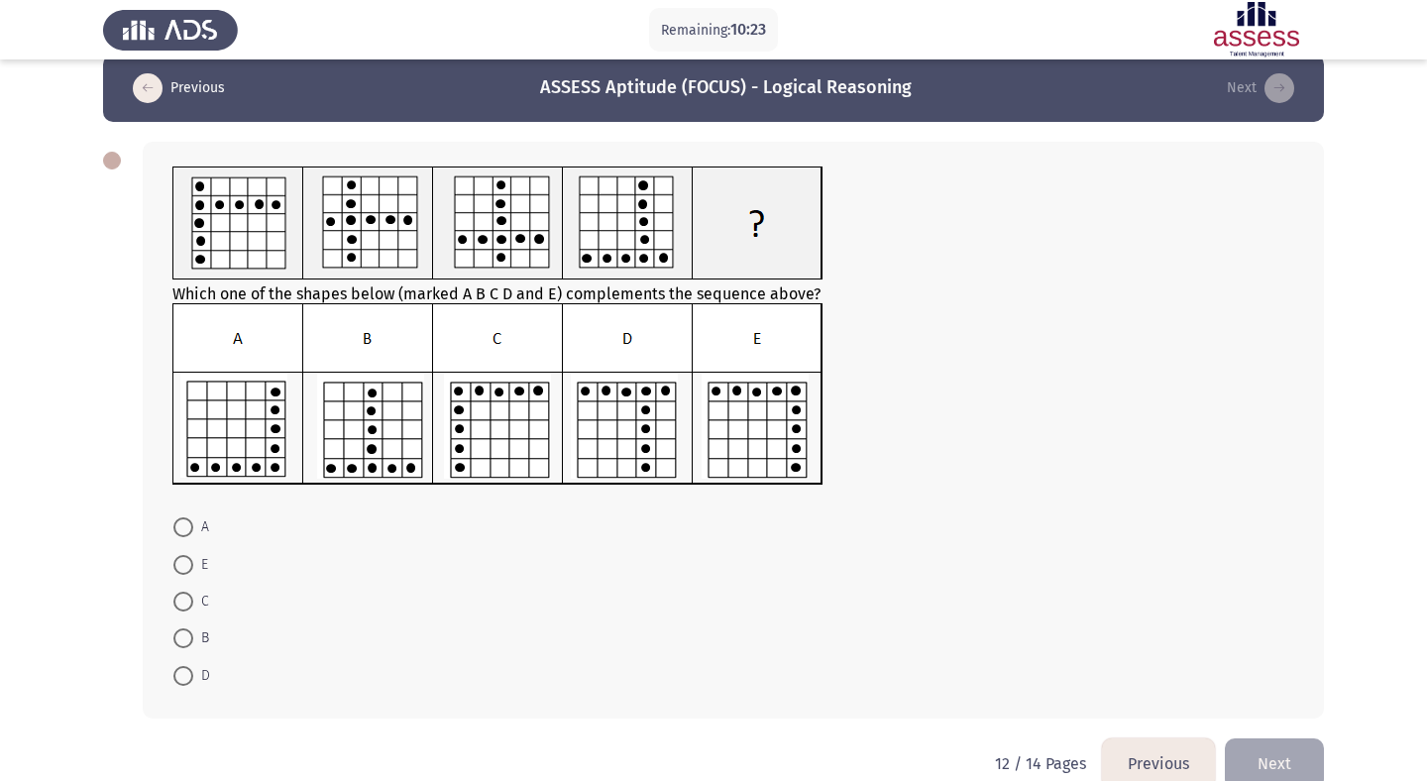
click at [183, 565] on span at bounding box center [183, 565] width 20 height 20
click at [183, 565] on input "E" at bounding box center [183, 565] width 20 height 20
radio input "true"
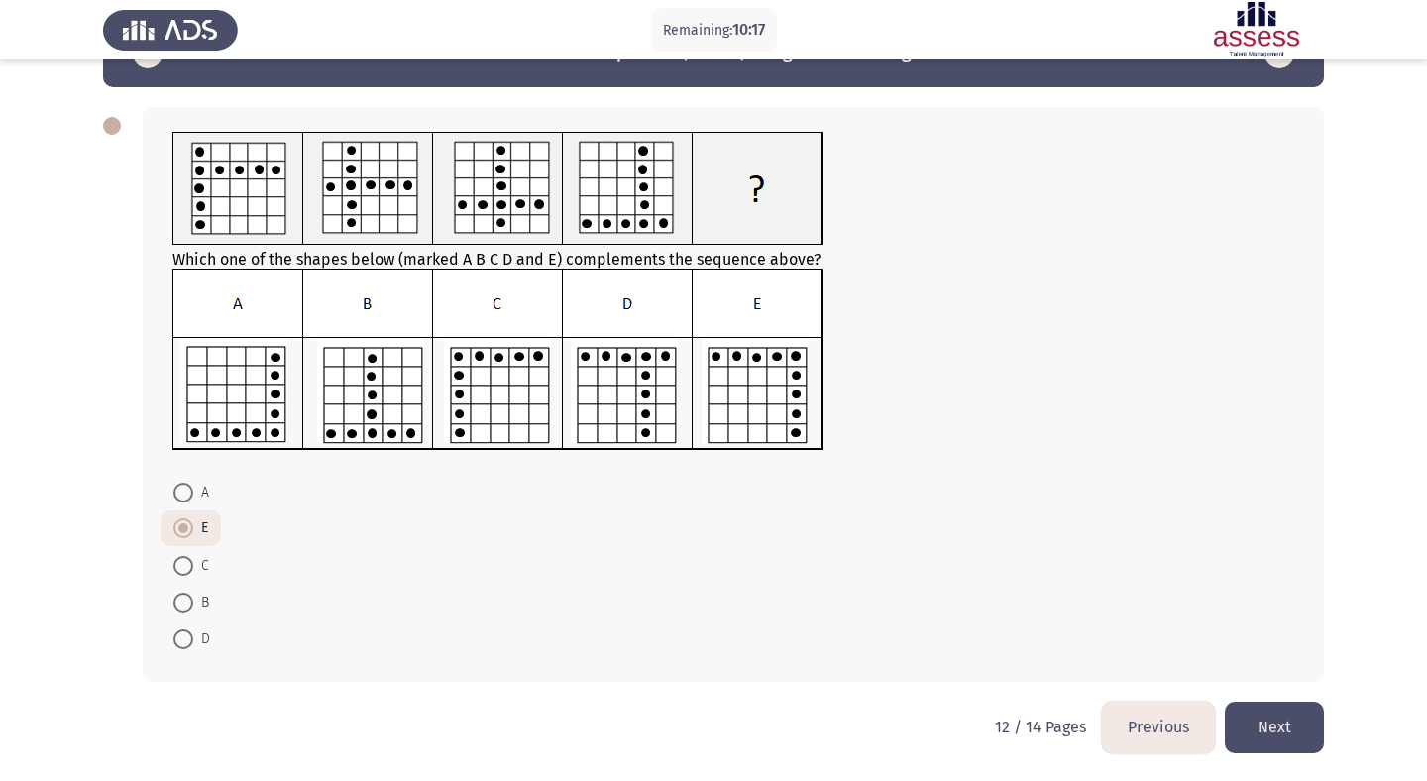
click at [1286, 719] on button "Next" at bounding box center [1274, 727] width 99 height 51
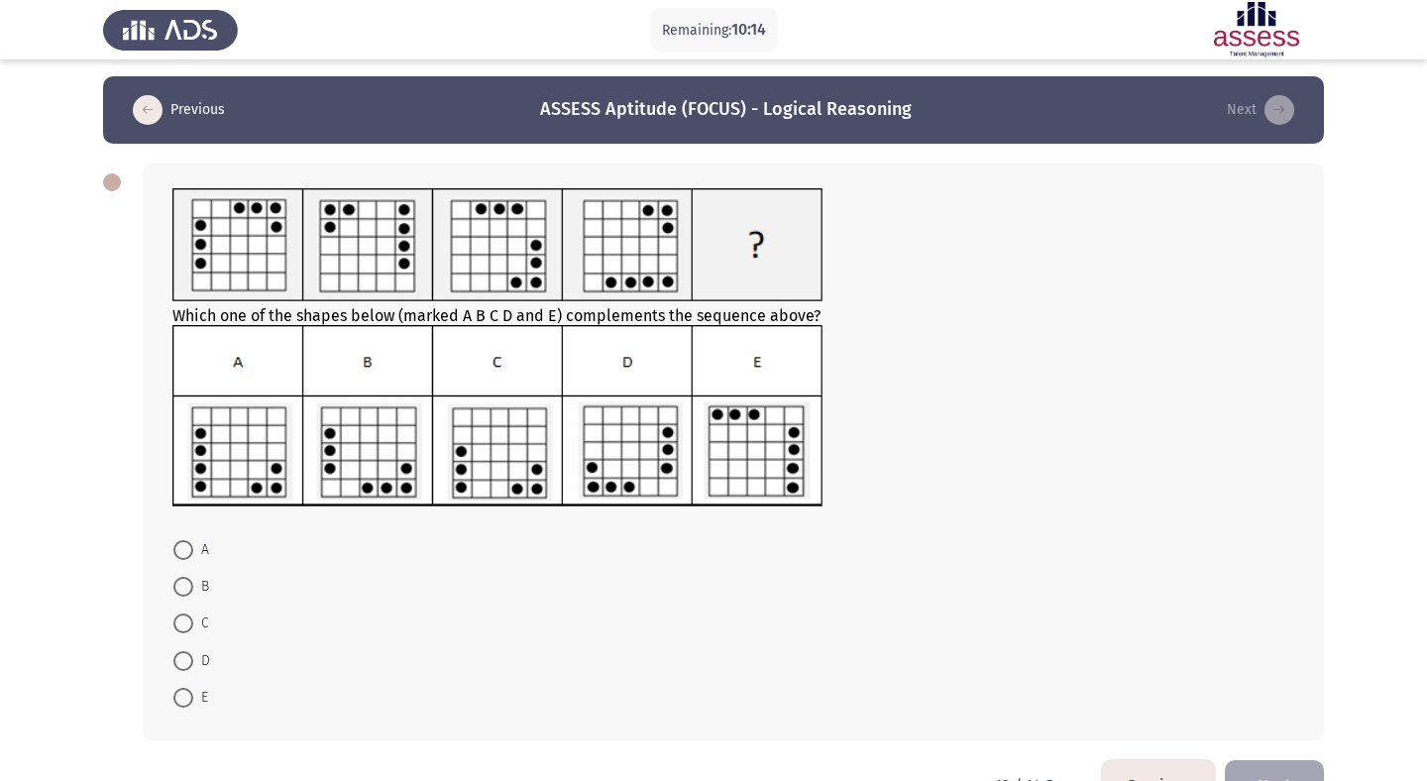
scroll to position [0, 0]
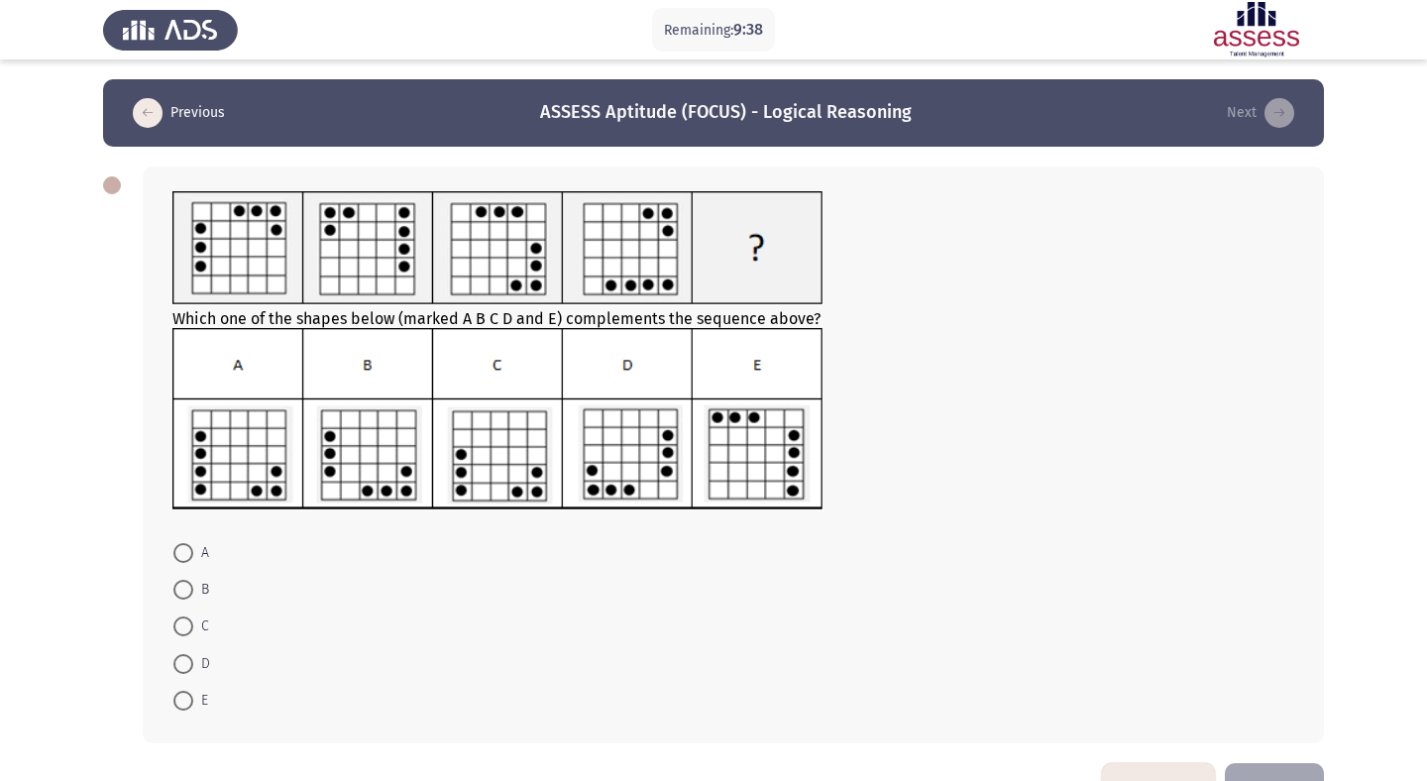
click at [184, 655] on span at bounding box center [183, 664] width 20 height 20
click at [184, 655] on input "D" at bounding box center [183, 664] width 20 height 20
radio input "true"
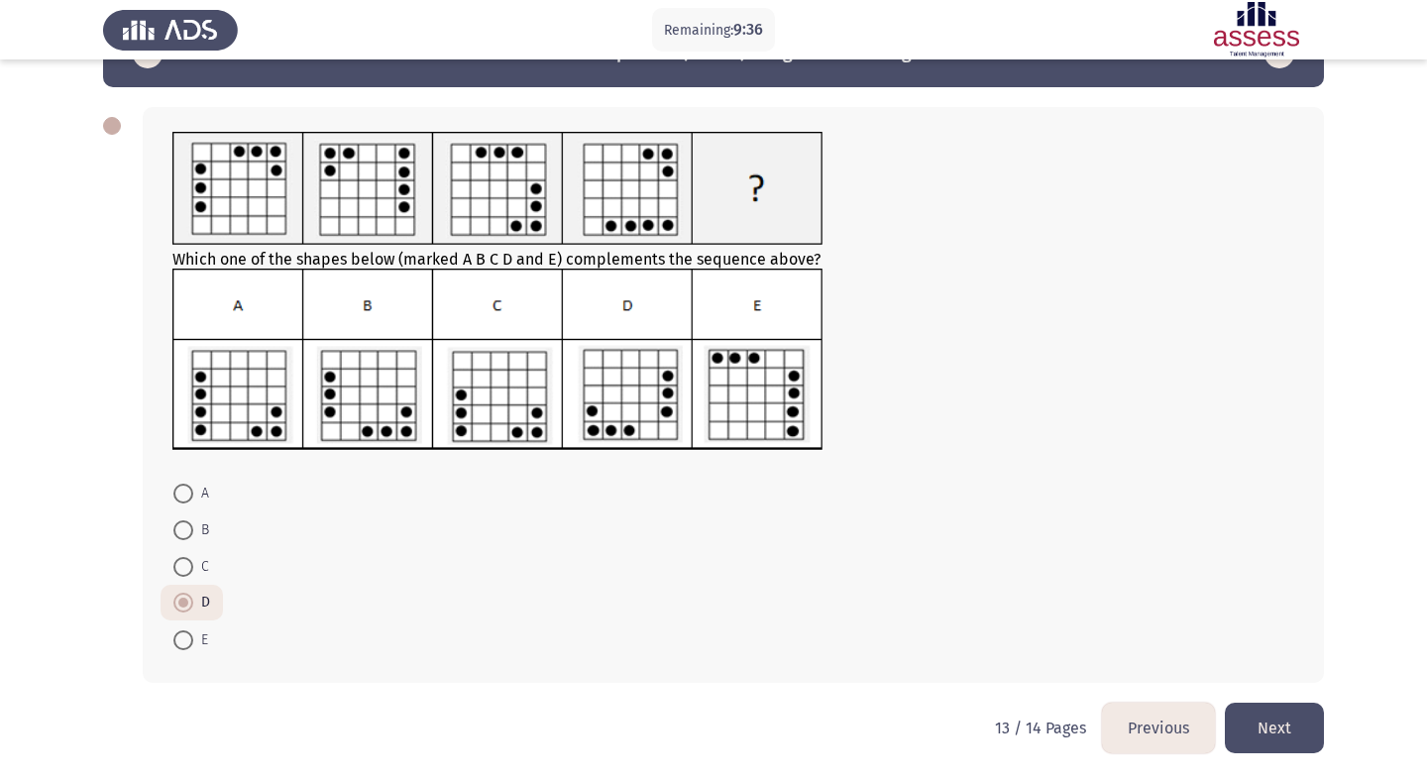
click at [1280, 722] on button "Next" at bounding box center [1274, 728] width 99 height 51
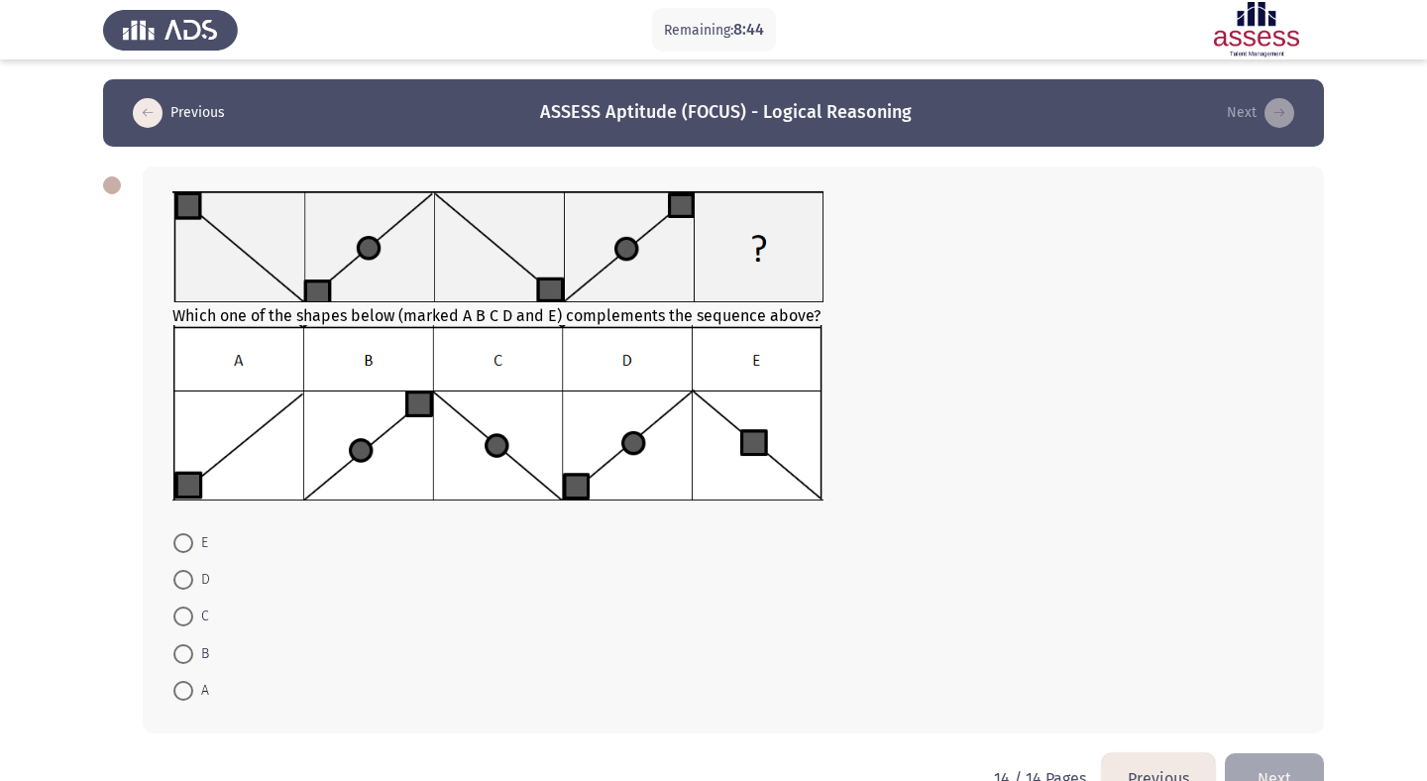
click at [184, 613] on span at bounding box center [183, 617] width 20 height 20
click at [184, 613] on input "C" at bounding box center [183, 617] width 20 height 20
radio input "true"
click at [1293, 760] on button "Next" at bounding box center [1274, 777] width 99 height 51
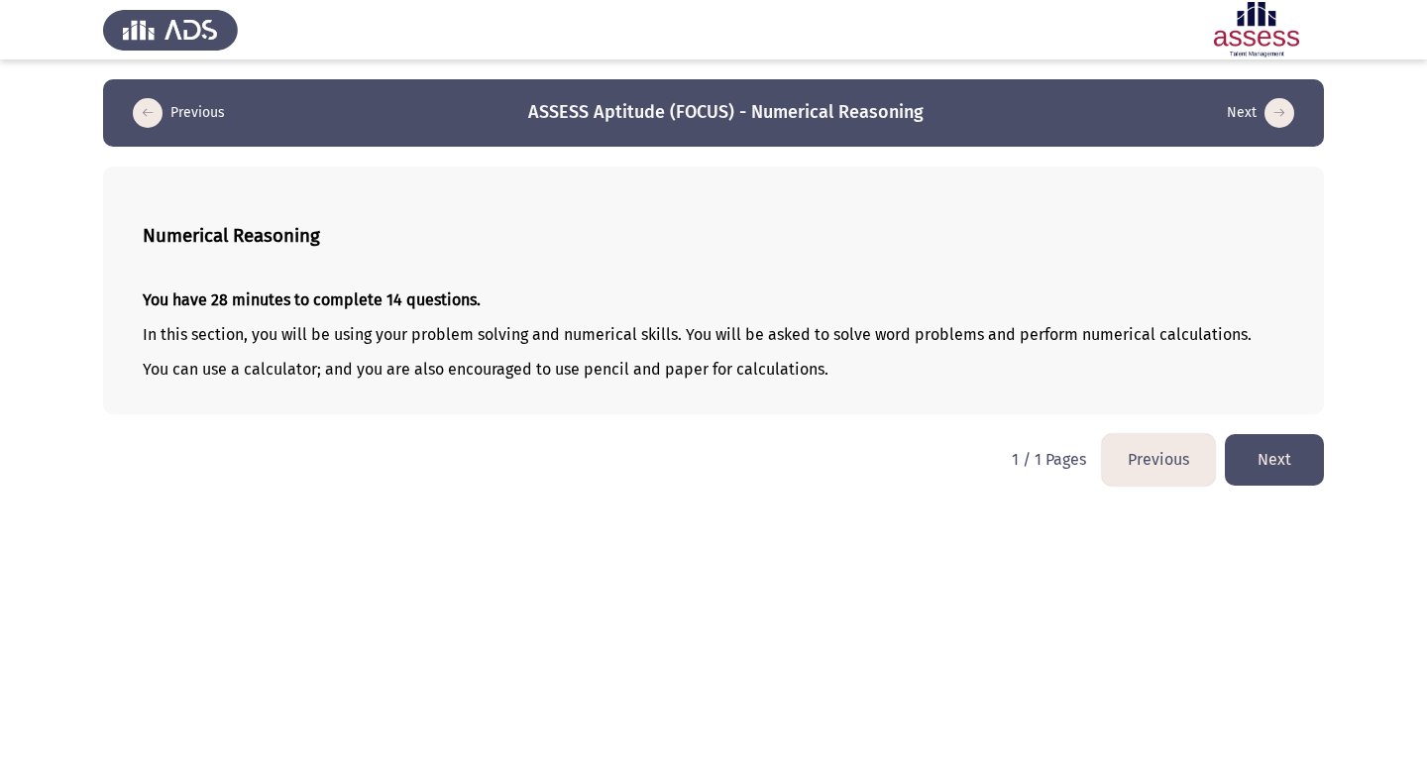
click at [1299, 465] on button "Next" at bounding box center [1274, 459] width 99 height 51
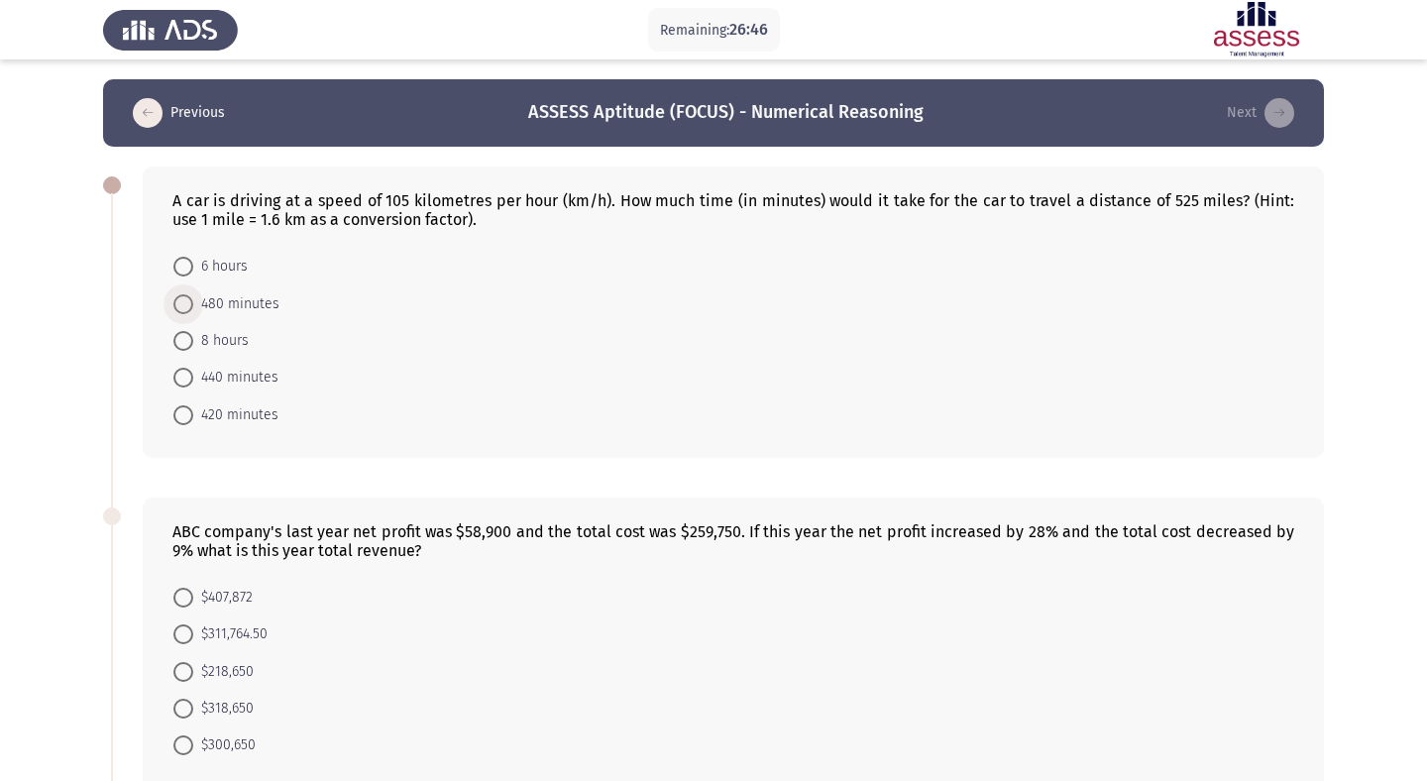
click at [179, 306] on span at bounding box center [183, 304] width 20 height 20
click at [179, 306] on input "480 minutes" at bounding box center [183, 304] width 20 height 20
radio input "true"
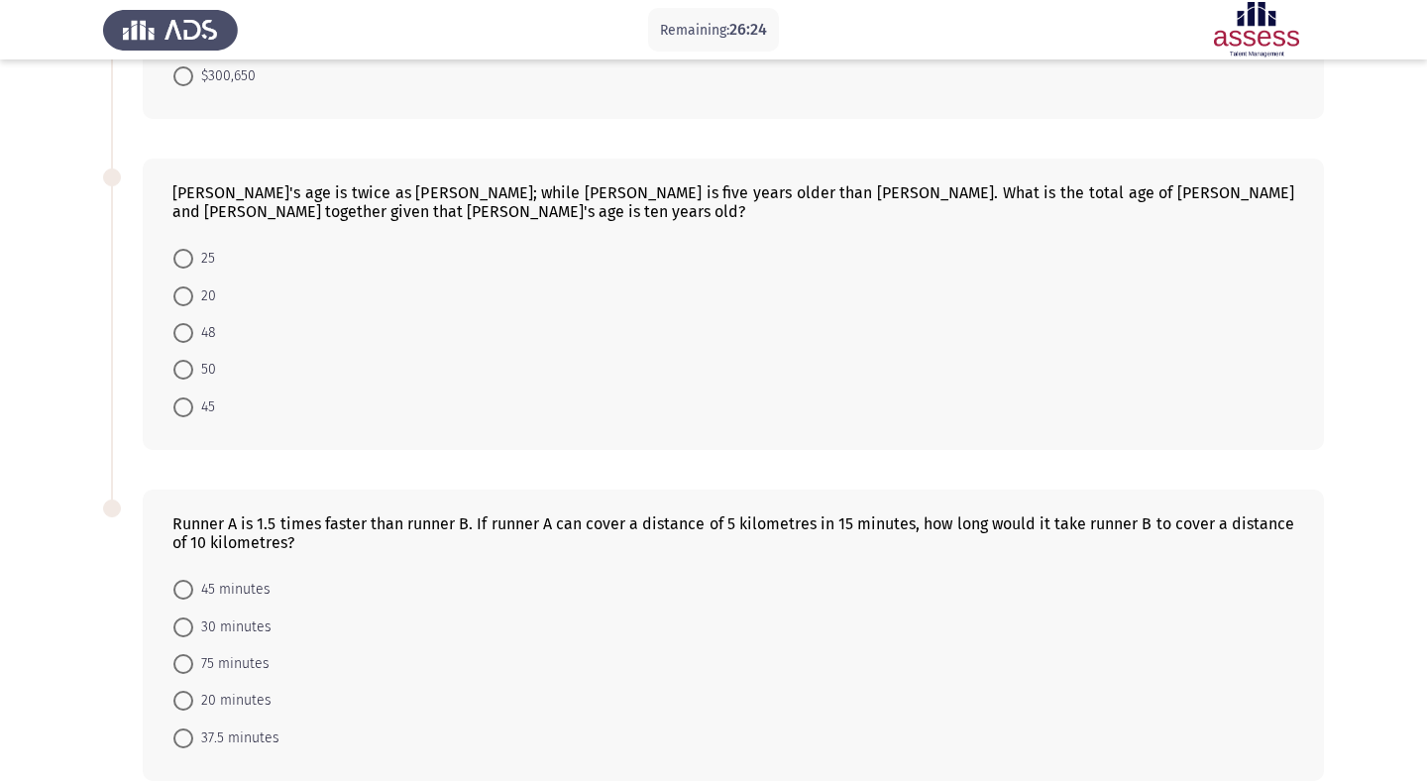
scroll to position [670, 0]
click at [181, 411] on span at bounding box center [183, 405] width 20 height 20
click at [181, 411] on input "45" at bounding box center [183, 405] width 20 height 20
radio input "true"
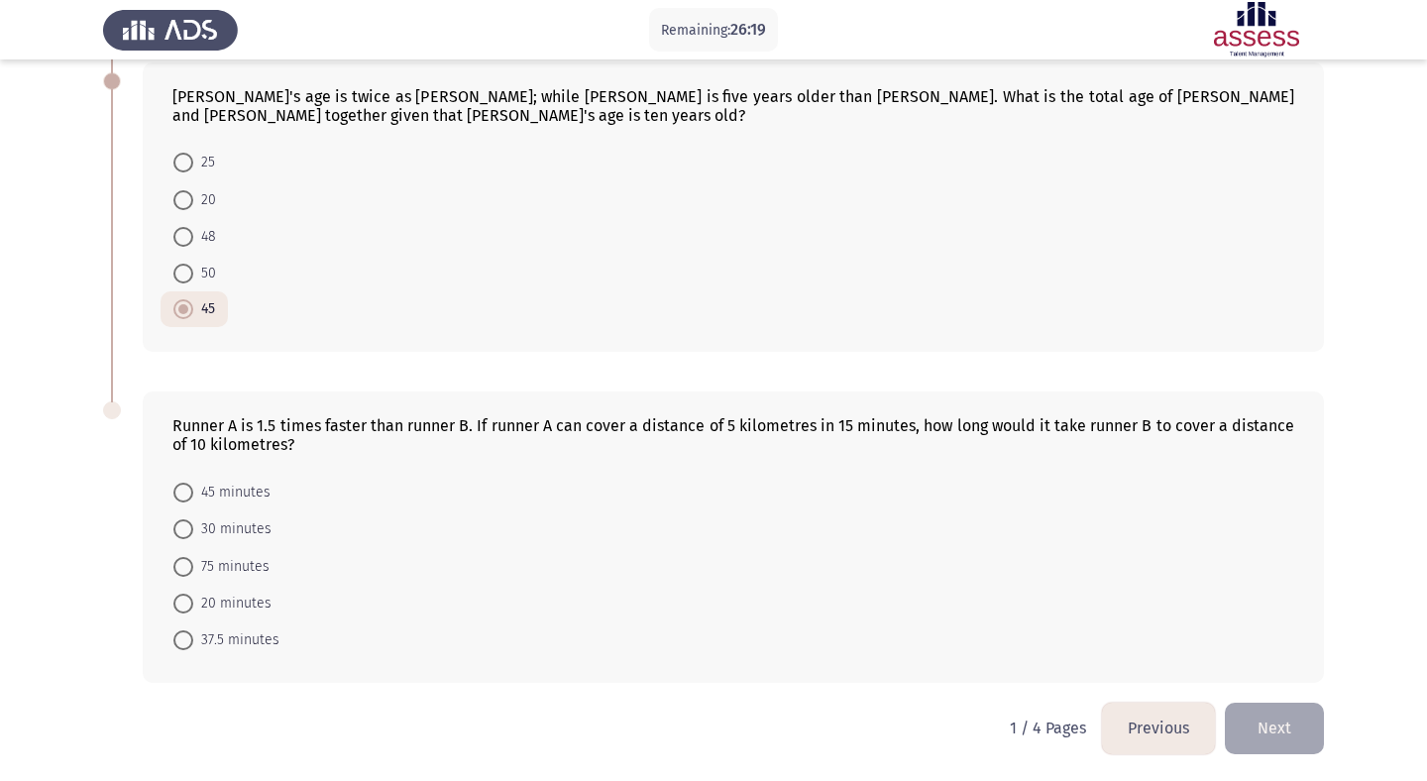
scroll to position [765, 0]
click at [182, 490] on span at bounding box center [183, 492] width 20 height 20
click at [182, 490] on input "45 minutes" at bounding box center [183, 492] width 20 height 20
radio input "true"
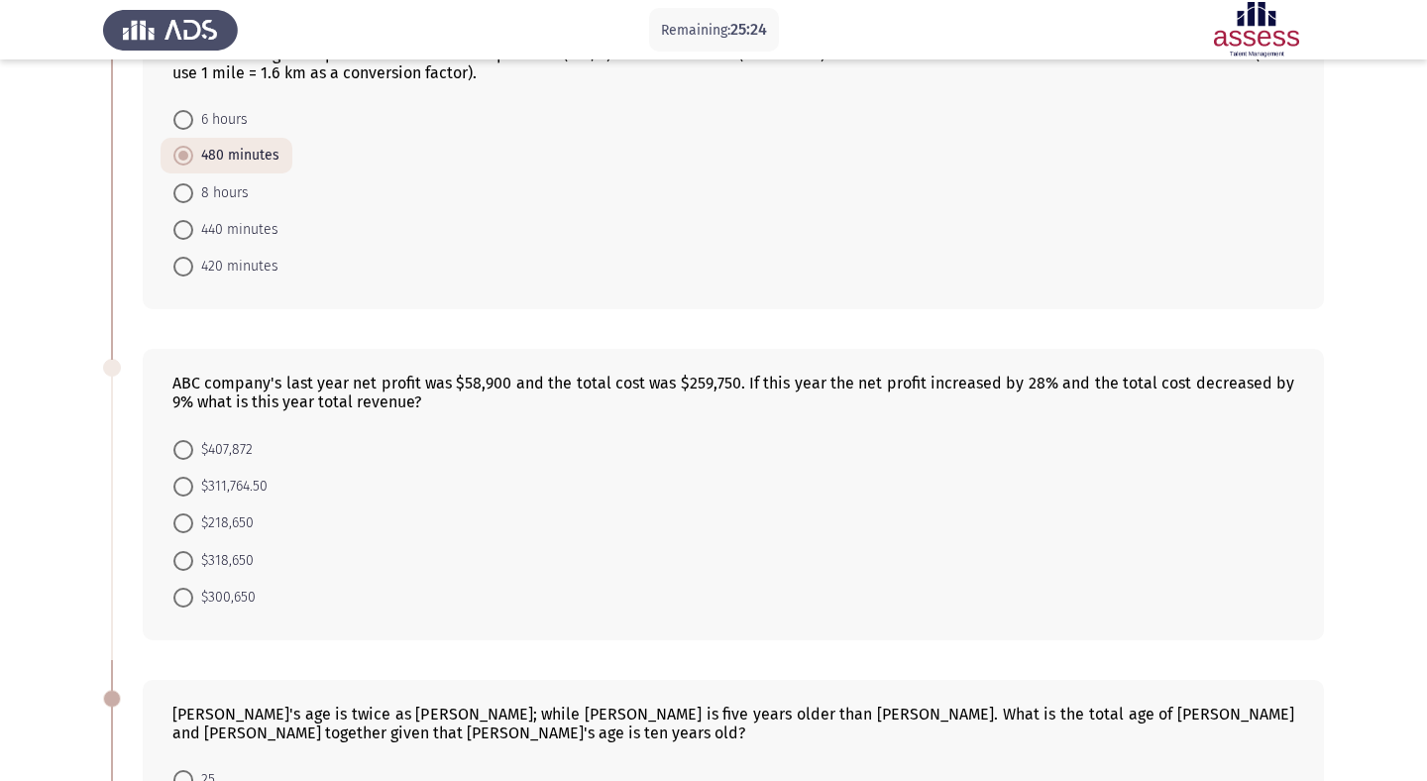
scroll to position [150, 0]
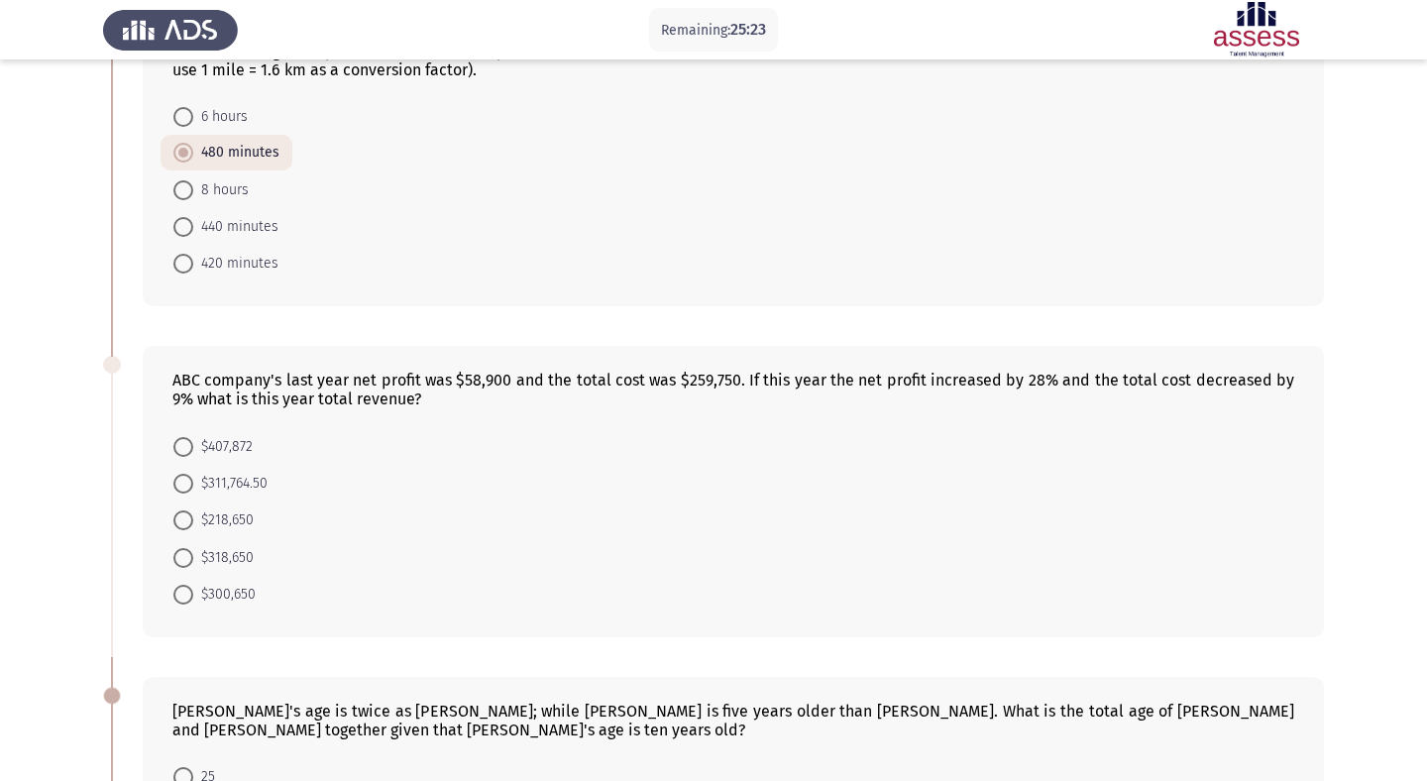
click at [627, 503] on form "$407,872 $311,764.50 $218,650 $318,650 $300,650" at bounding box center [733, 519] width 1122 height 185
click at [192, 485] on span at bounding box center [183, 484] width 20 height 20
click at [192, 485] on input "$311,764.50" at bounding box center [183, 484] width 20 height 20
radio input "true"
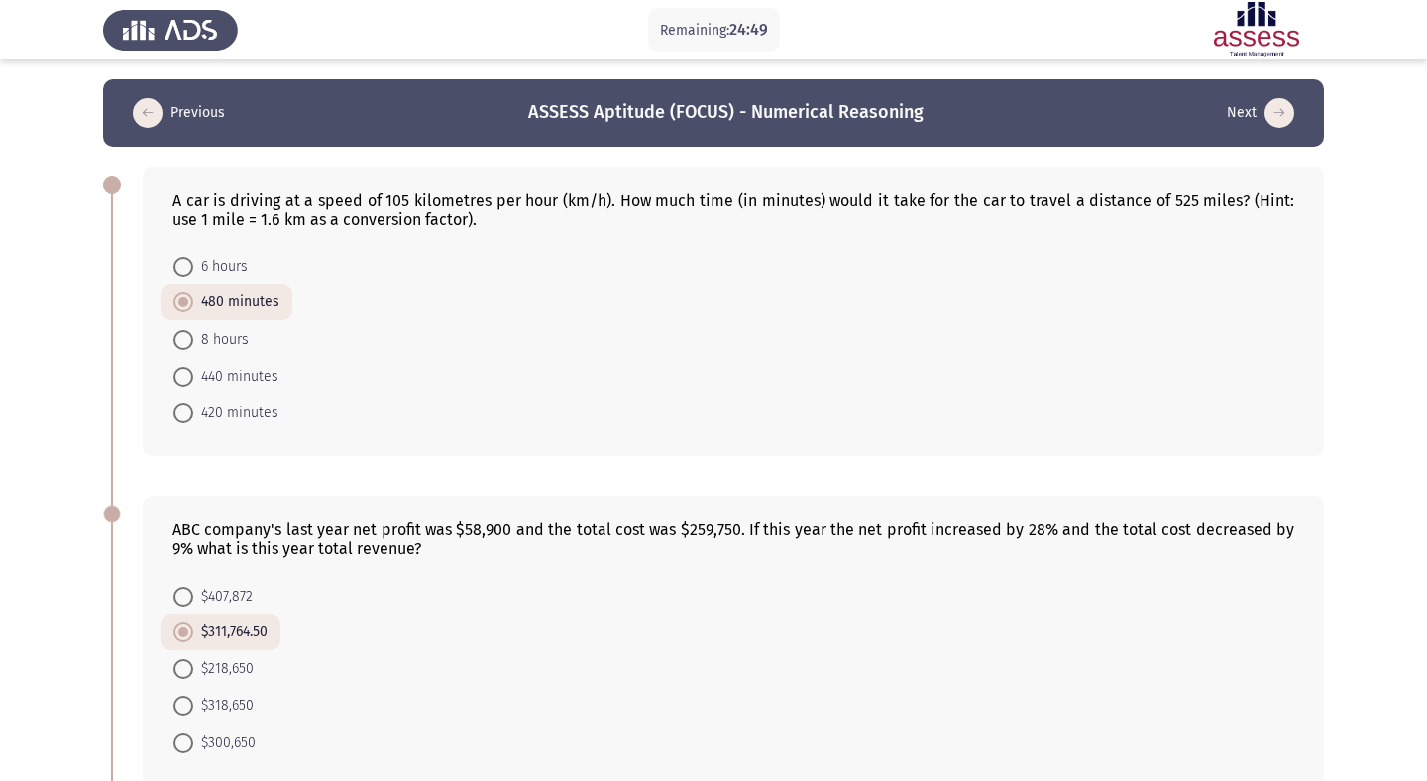
scroll to position [762, 0]
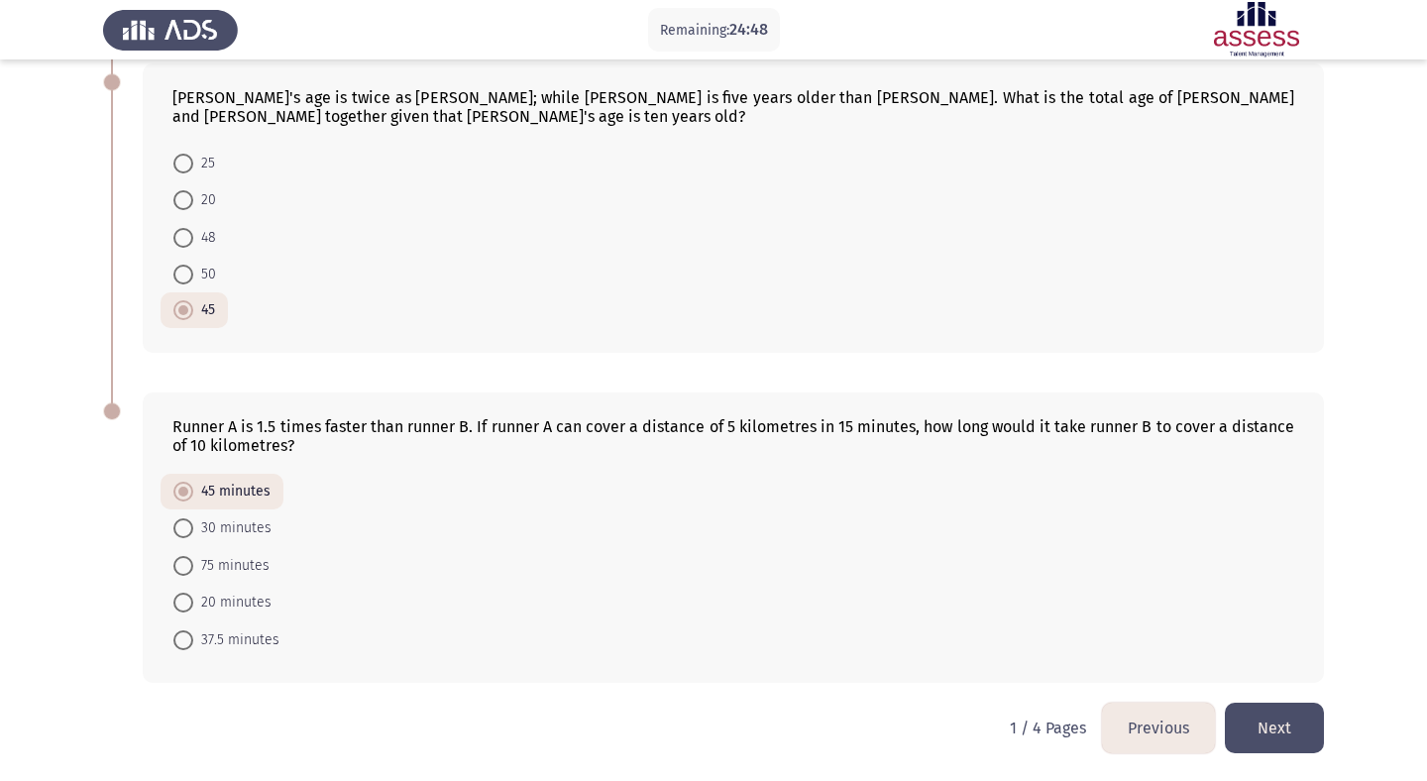
click at [1274, 732] on button "Next" at bounding box center [1274, 728] width 99 height 51
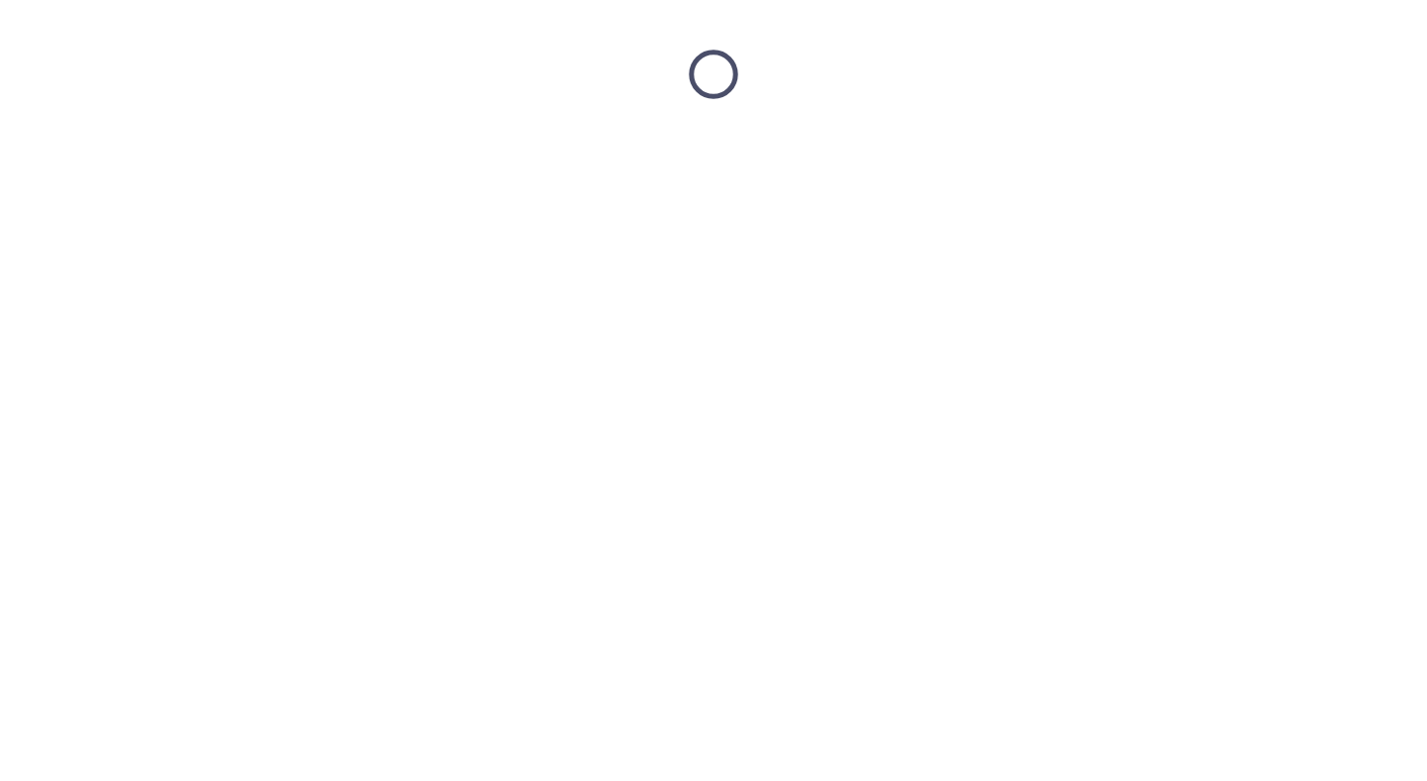
scroll to position [0, 0]
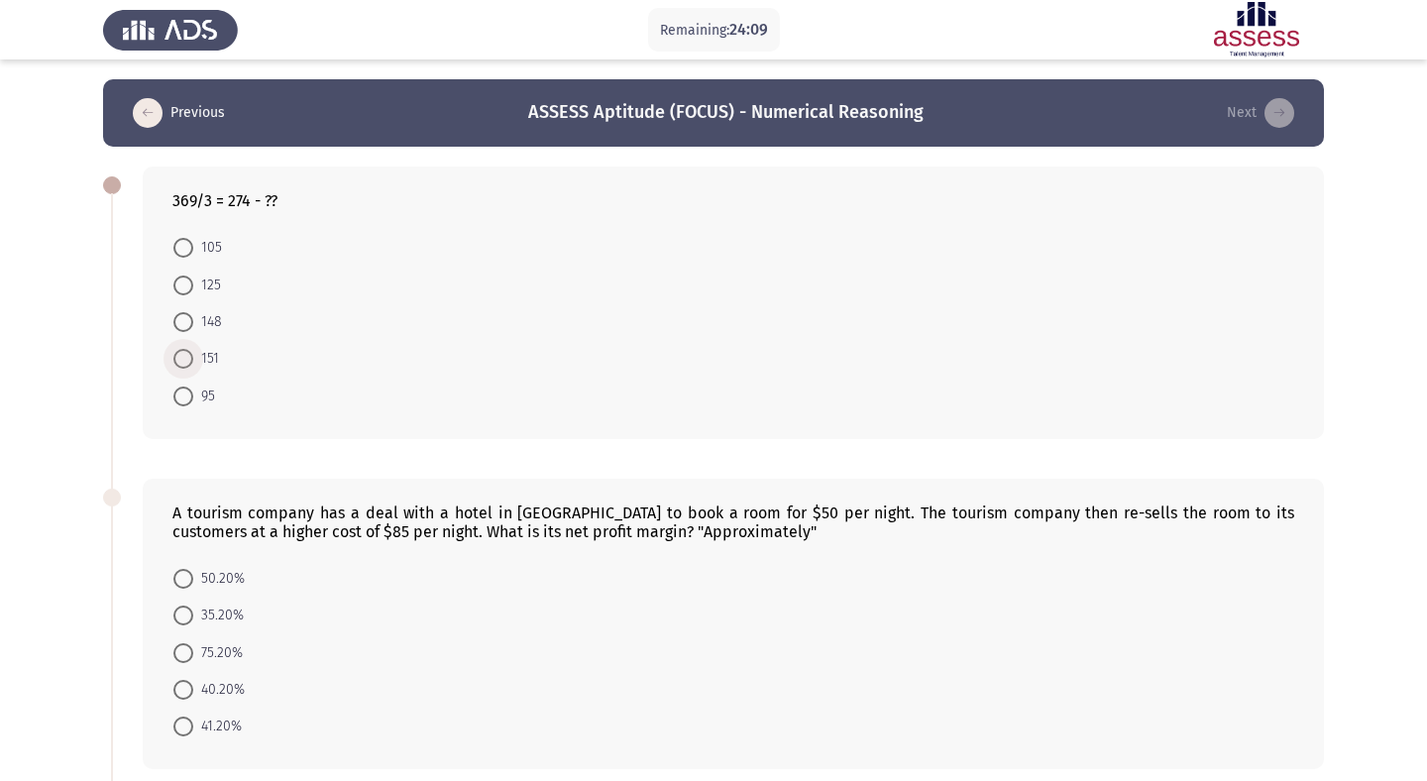
click at [185, 357] on span at bounding box center [183, 359] width 20 height 20
click at [185, 357] on input "151" at bounding box center [183, 359] width 20 height 20
radio input "true"
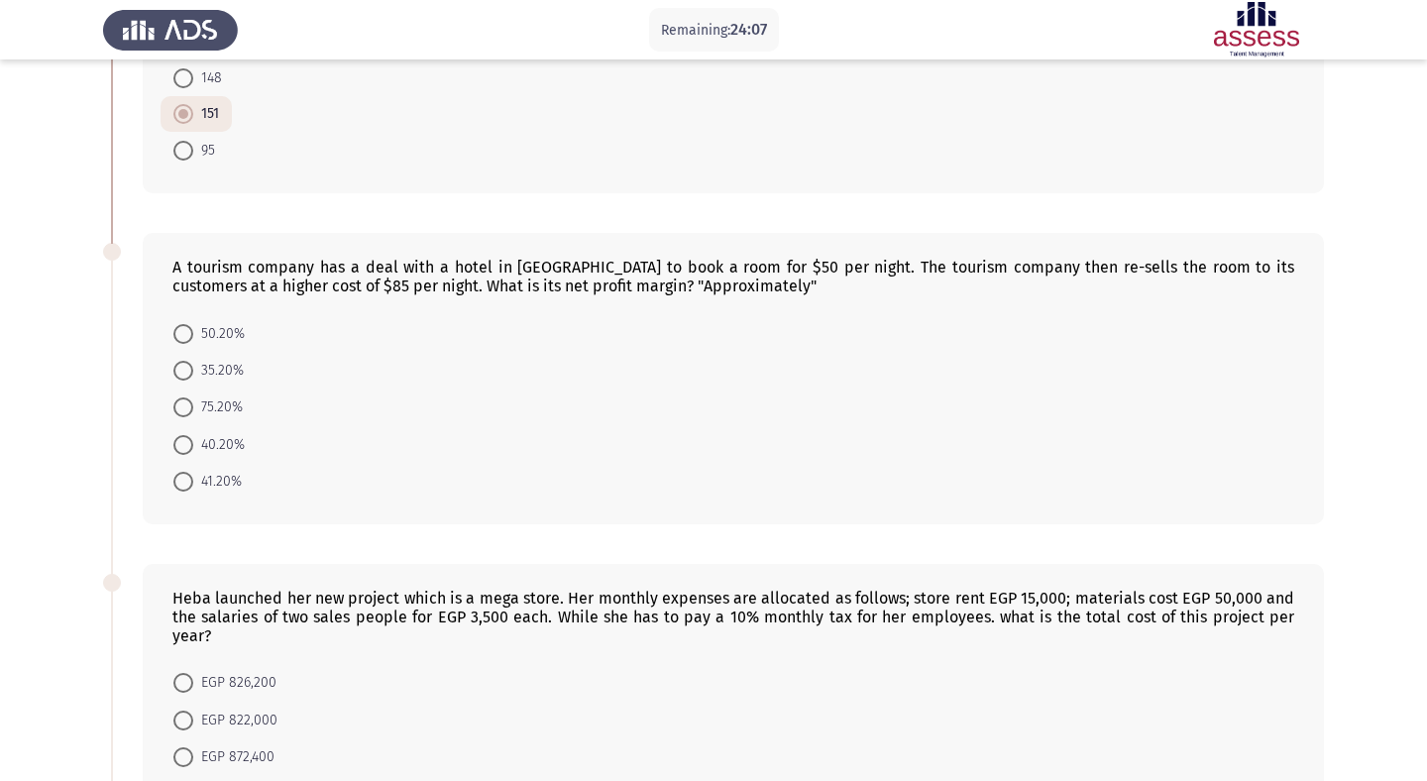
scroll to position [261, 0]
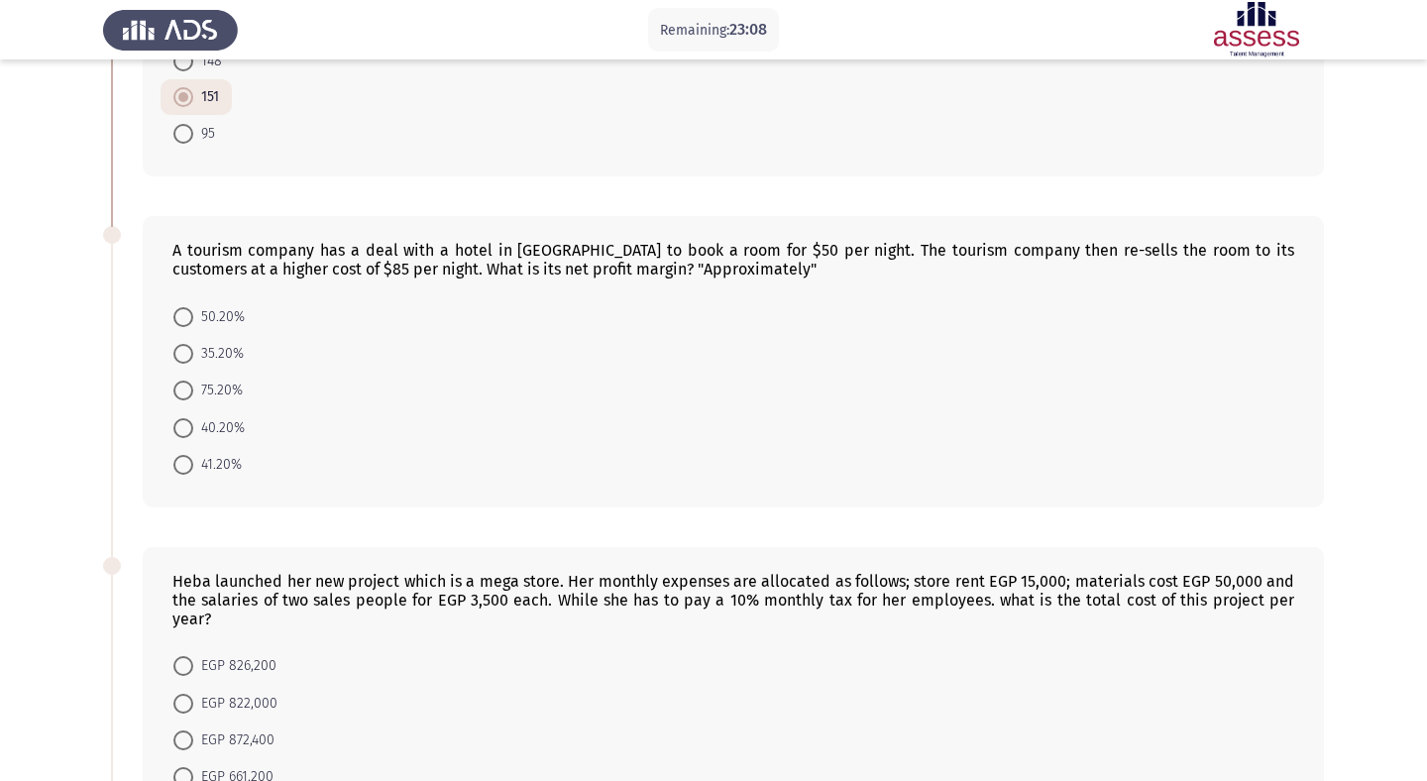
click at [191, 462] on span at bounding box center [183, 465] width 20 height 20
click at [191, 462] on input "41.20%" at bounding box center [183, 465] width 20 height 20
radio input "true"
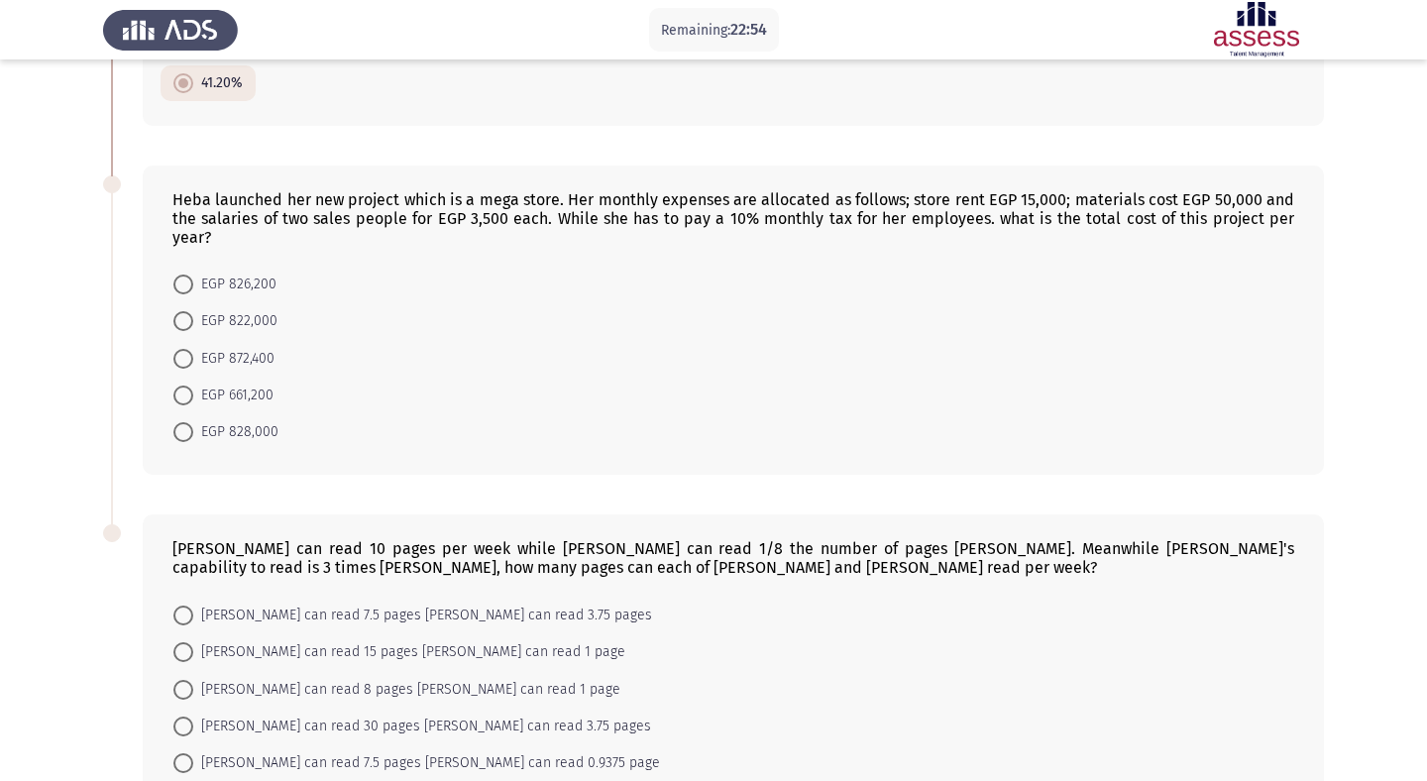
scroll to position [635, 0]
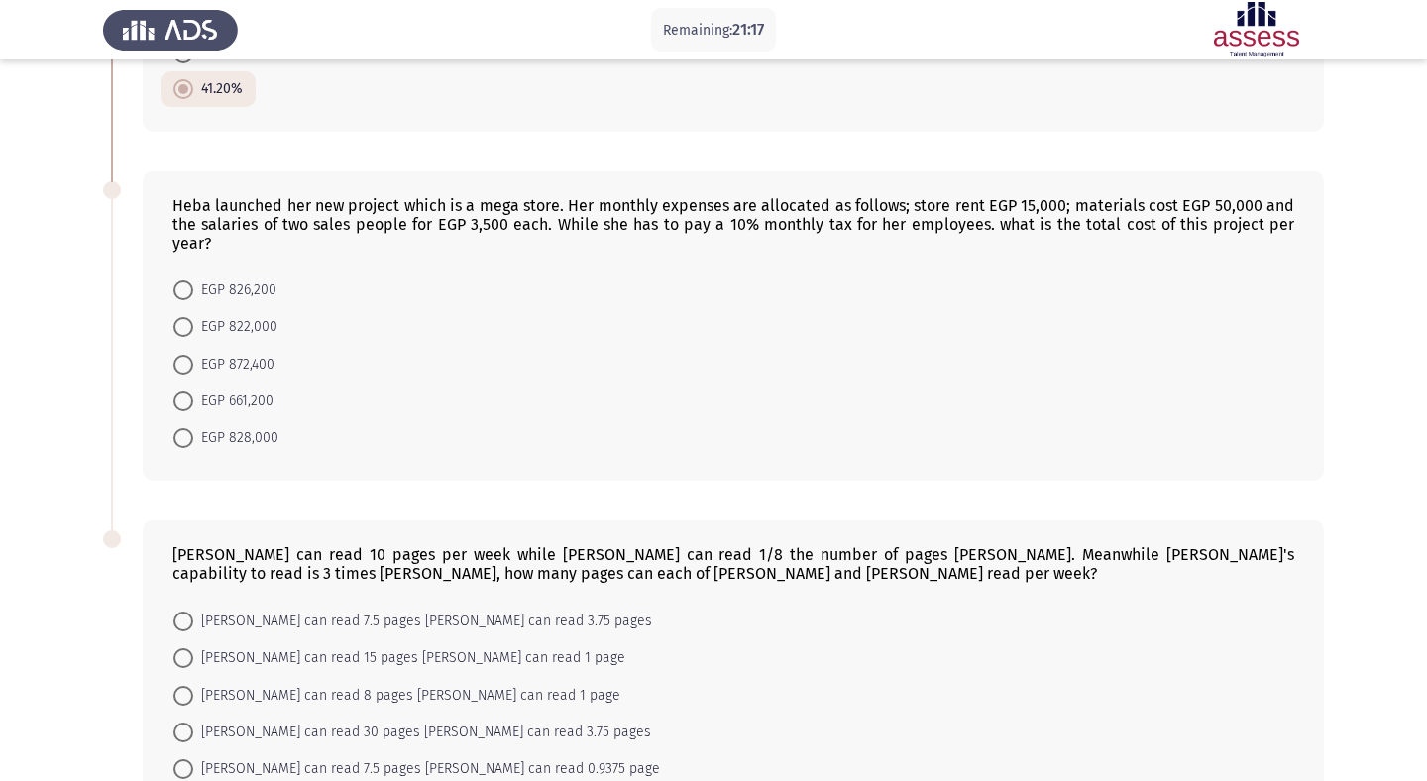
click at [247, 364] on span "EGP 872,400" at bounding box center [233, 365] width 81 height 24
click at [193, 364] on input "EGP 872,400" at bounding box center [183, 365] width 20 height 20
radio input "true"
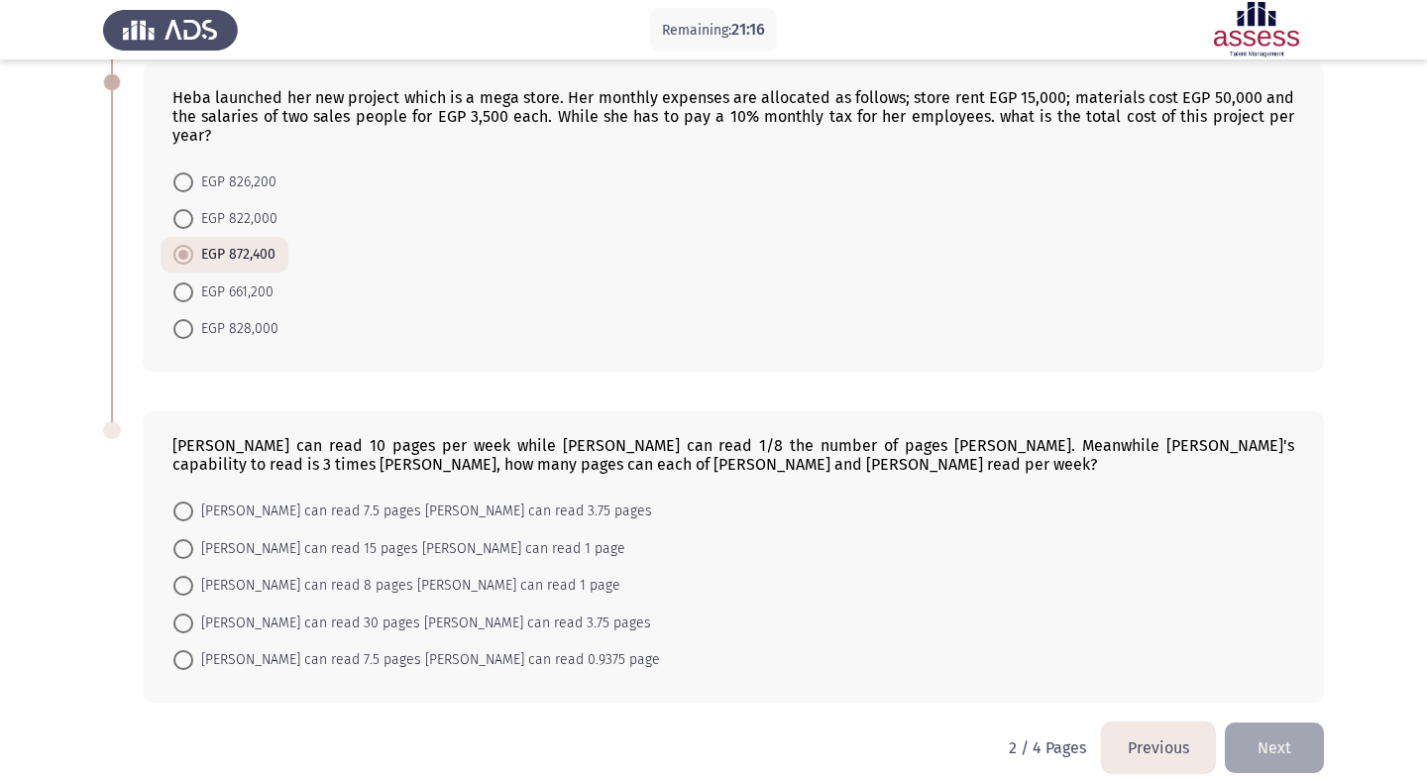
scroll to position [763, 0]
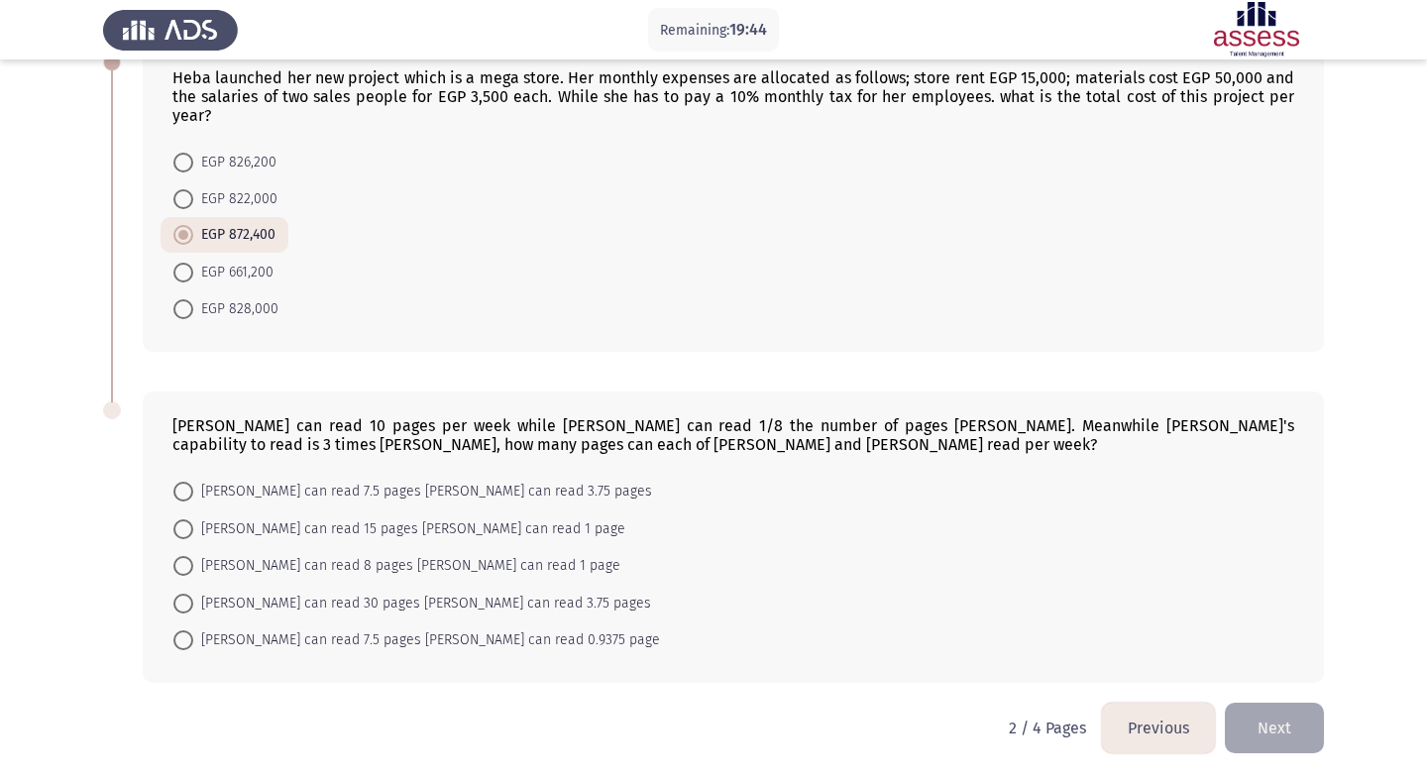
click at [181, 607] on span at bounding box center [183, 604] width 20 height 20
click at [181, 607] on input "[PERSON_NAME] can read 30 pages [PERSON_NAME] can read 3.75 pages" at bounding box center [183, 604] width 20 height 20
radio input "true"
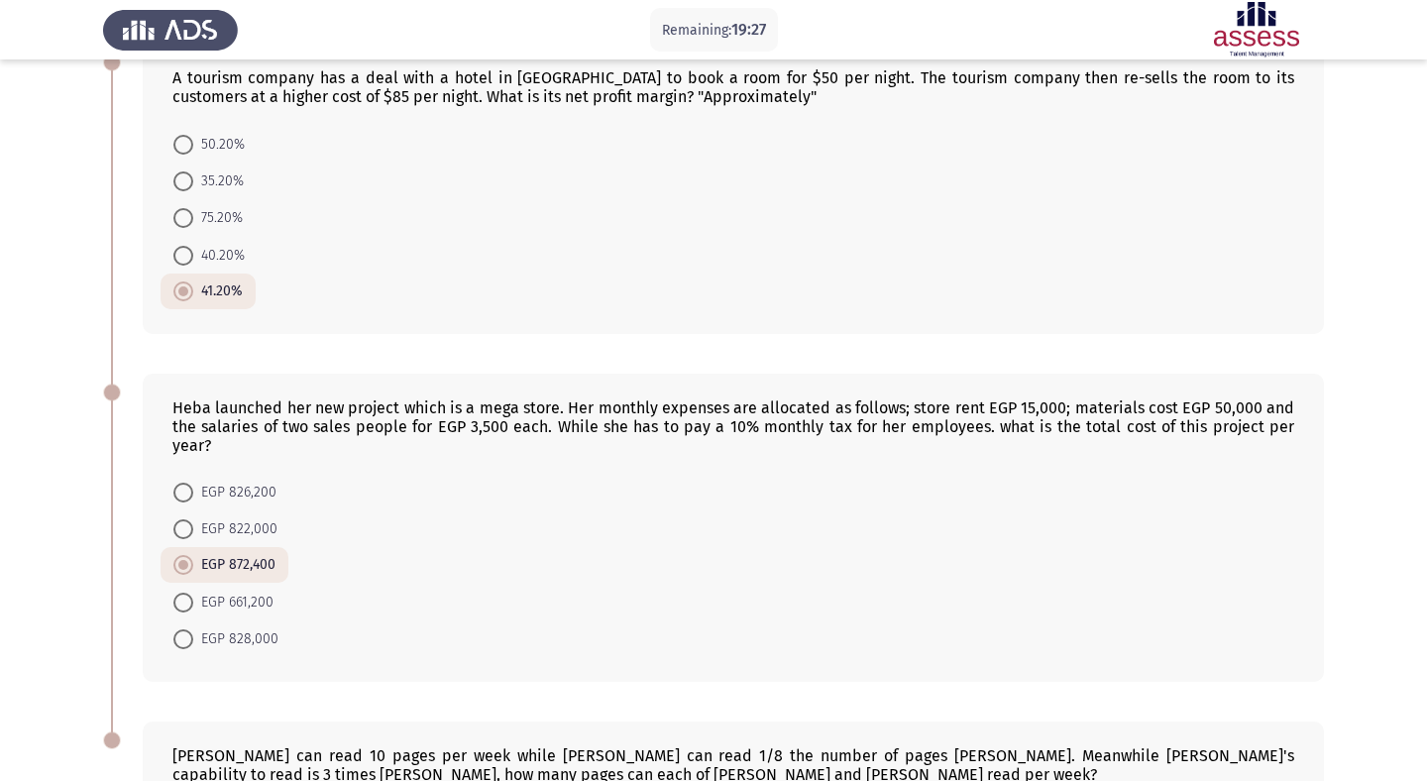
scroll to position [762, 0]
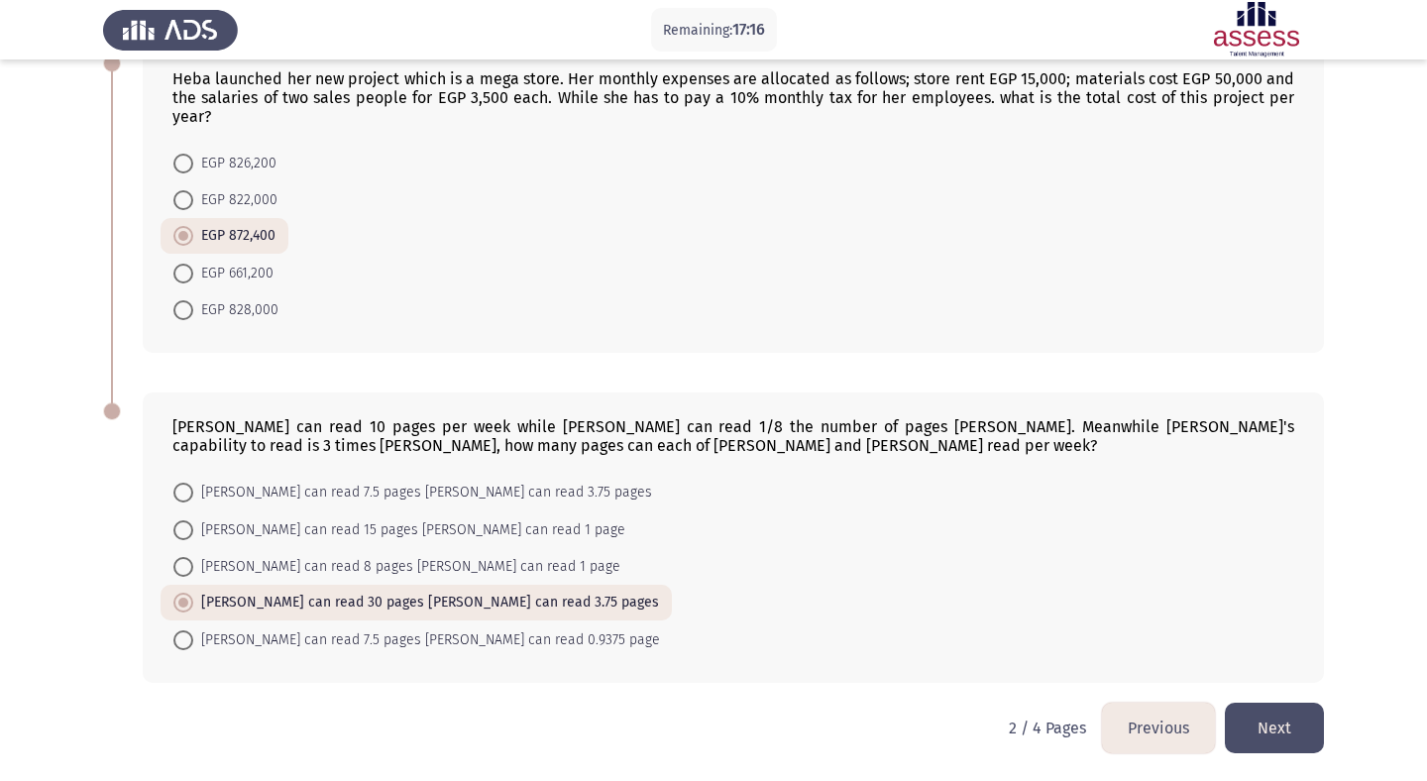
click at [1281, 721] on button "Next" at bounding box center [1274, 728] width 99 height 51
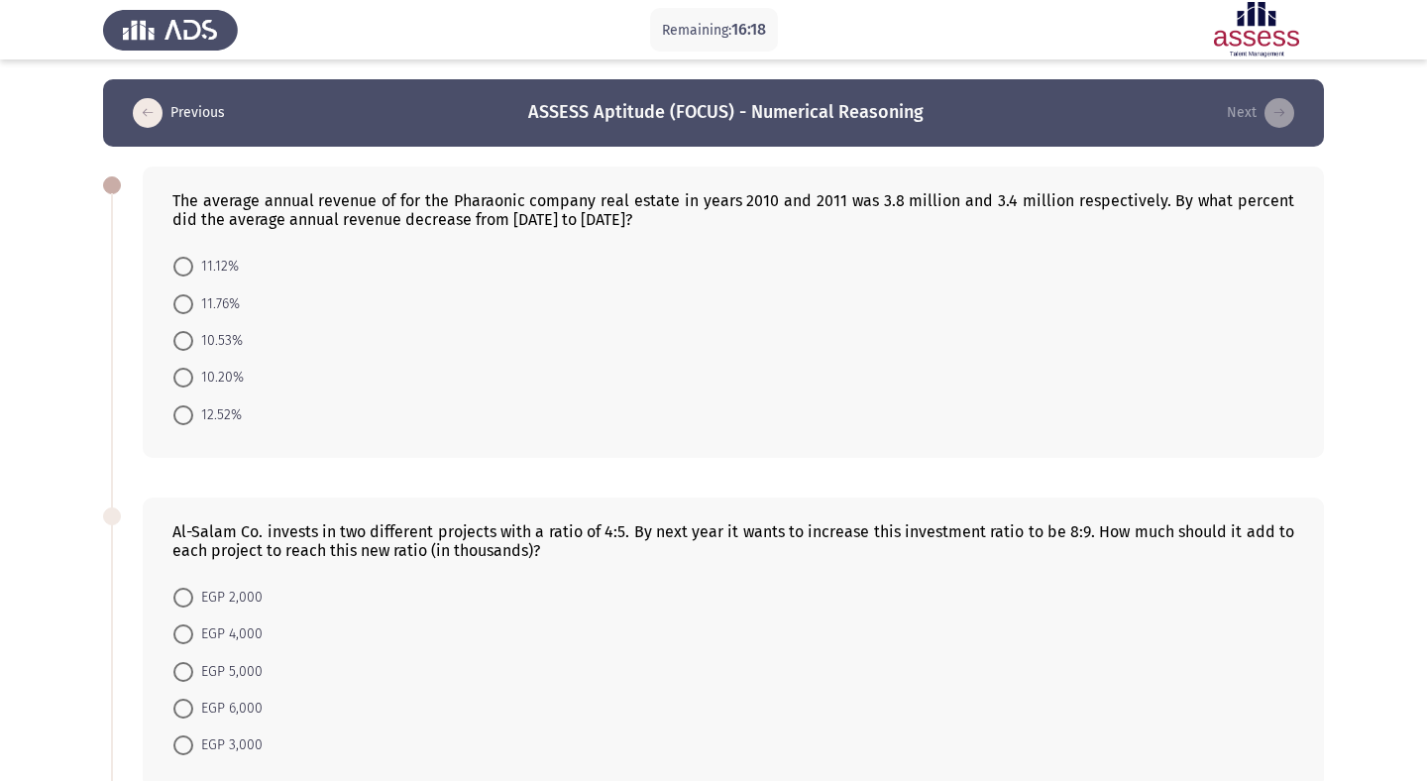
click at [187, 299] on span at bounding box center [183, 304] width 20 height 20
click at [187, 299] on input "11.76%" at bounding box center [183, 304] width 20 height 20
radio input "true"
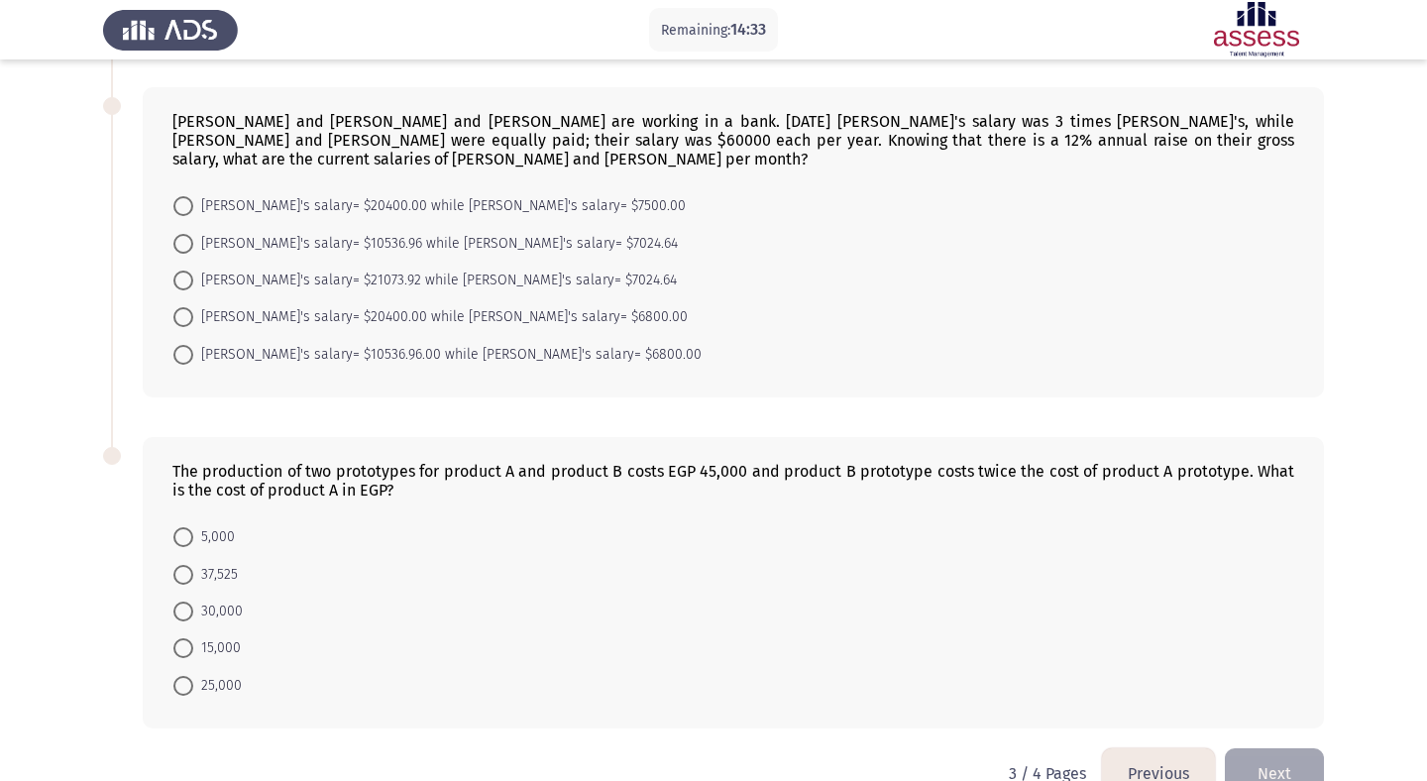
scroll to position [785, 0]
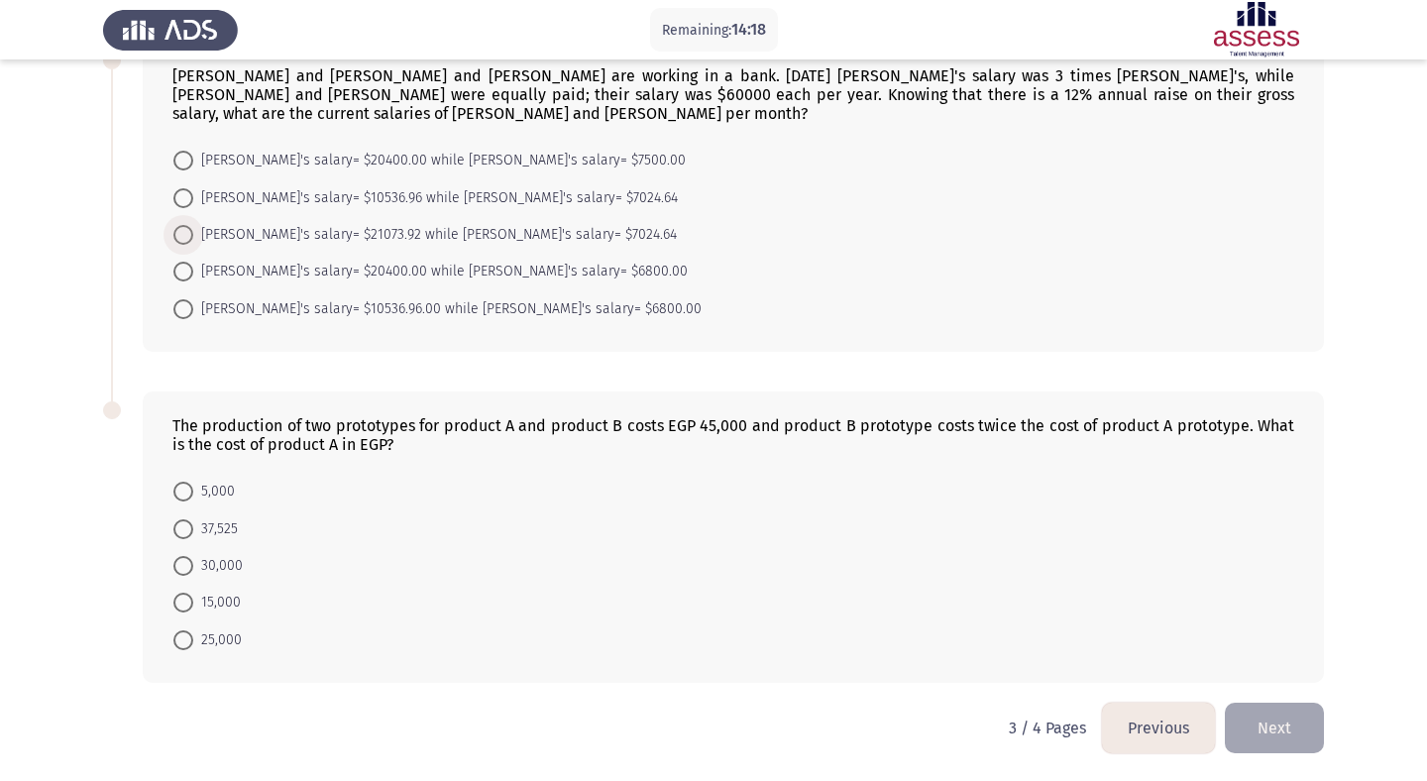
click at [182, 233] on span at bounding box center [183, 235] width 20 height 20
click at [182, 233] on input "[PERSON_NAME]'s salary= $21073.92 while [PERSON_NAME]'s salary= $7024.64" at bounding box center [183, 235] width 20 height 20
radio input "true"
click at [190, 600] on span at bounding box center [183, 603] width 20 height 20
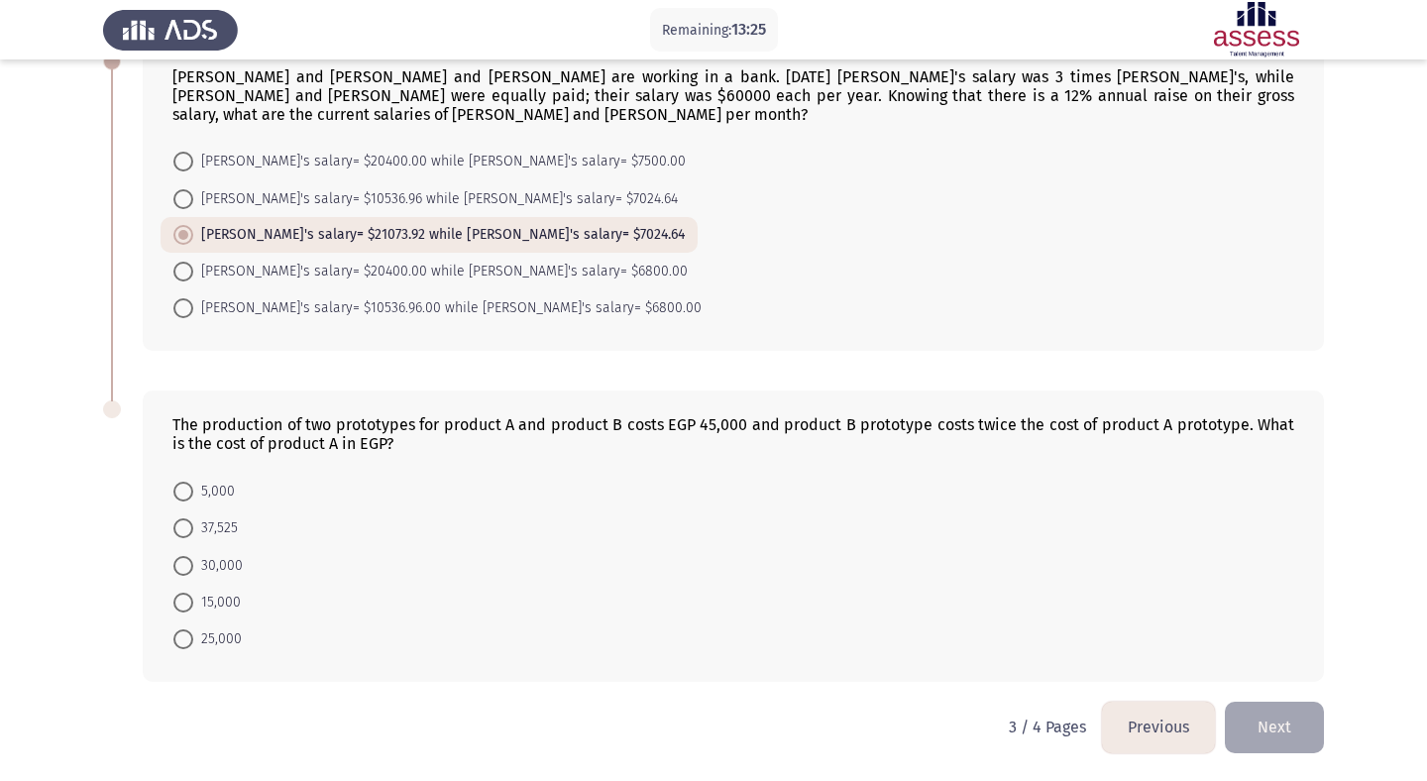
click at [190, 600] on input "15,000" at bounding box center [183, 603] width 20 height 20
radio input "true"
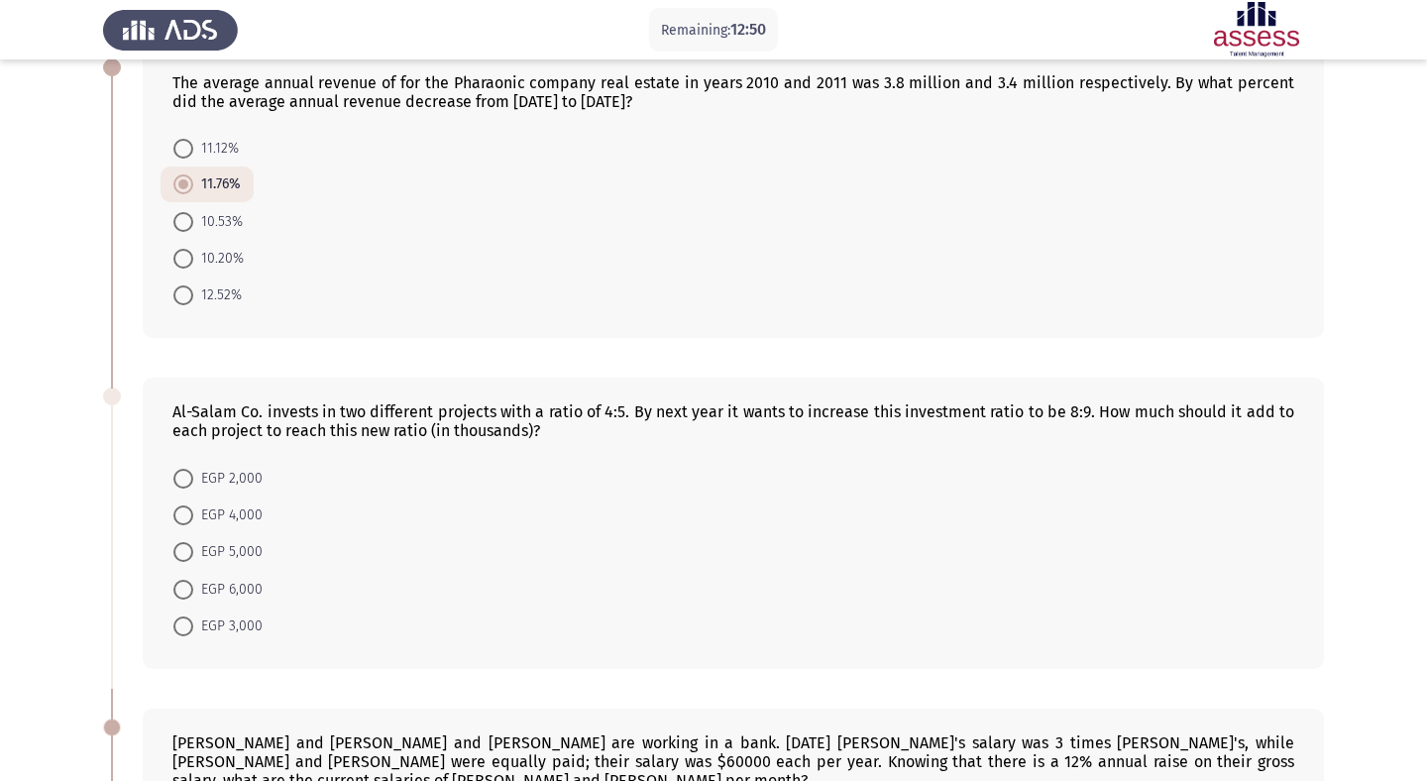
scroll to position [121, 0]
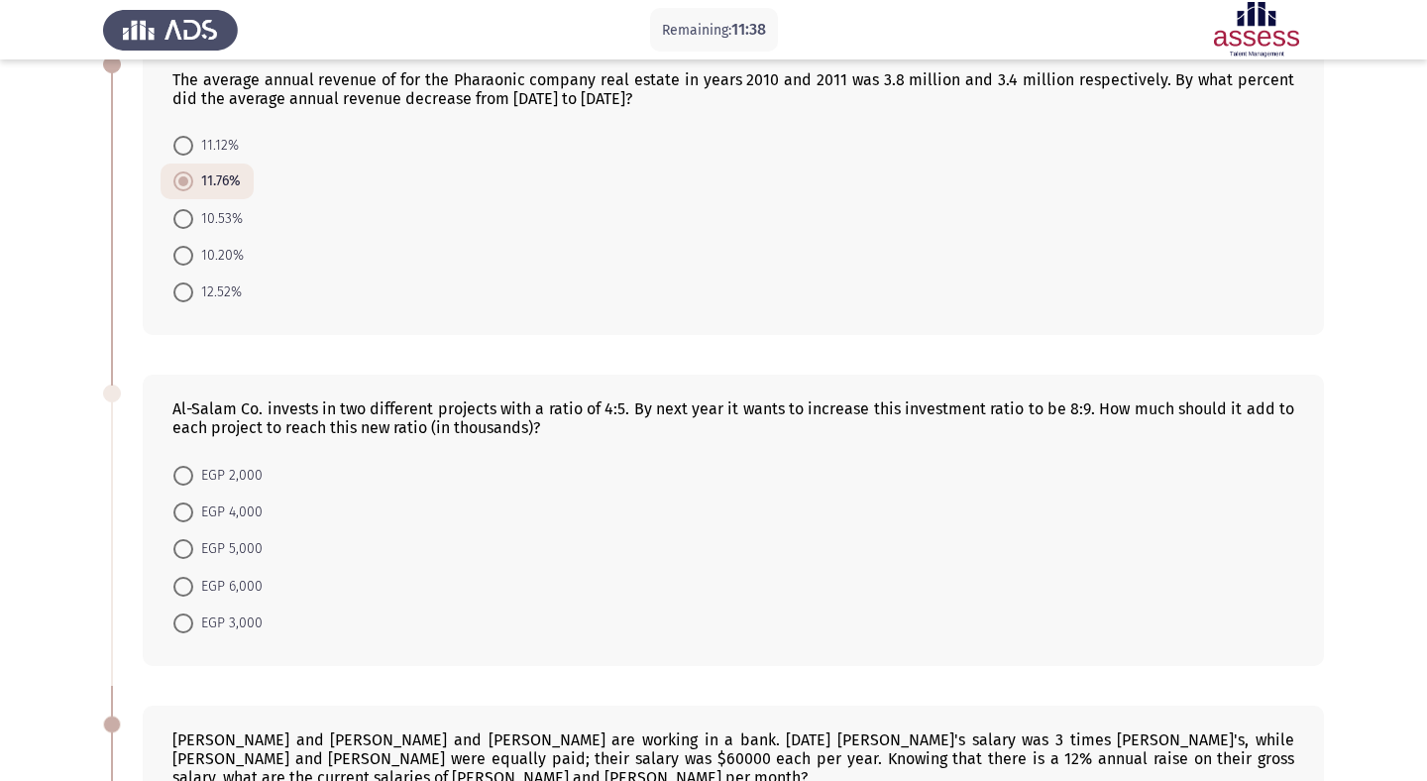
click at [189, 513] on span at bounding box center [183, 512] width 20 height 20
click at [189, 513] on input "EGP 4,000" at bounding box center [183, 512] width 20 height 20
radio input "true"
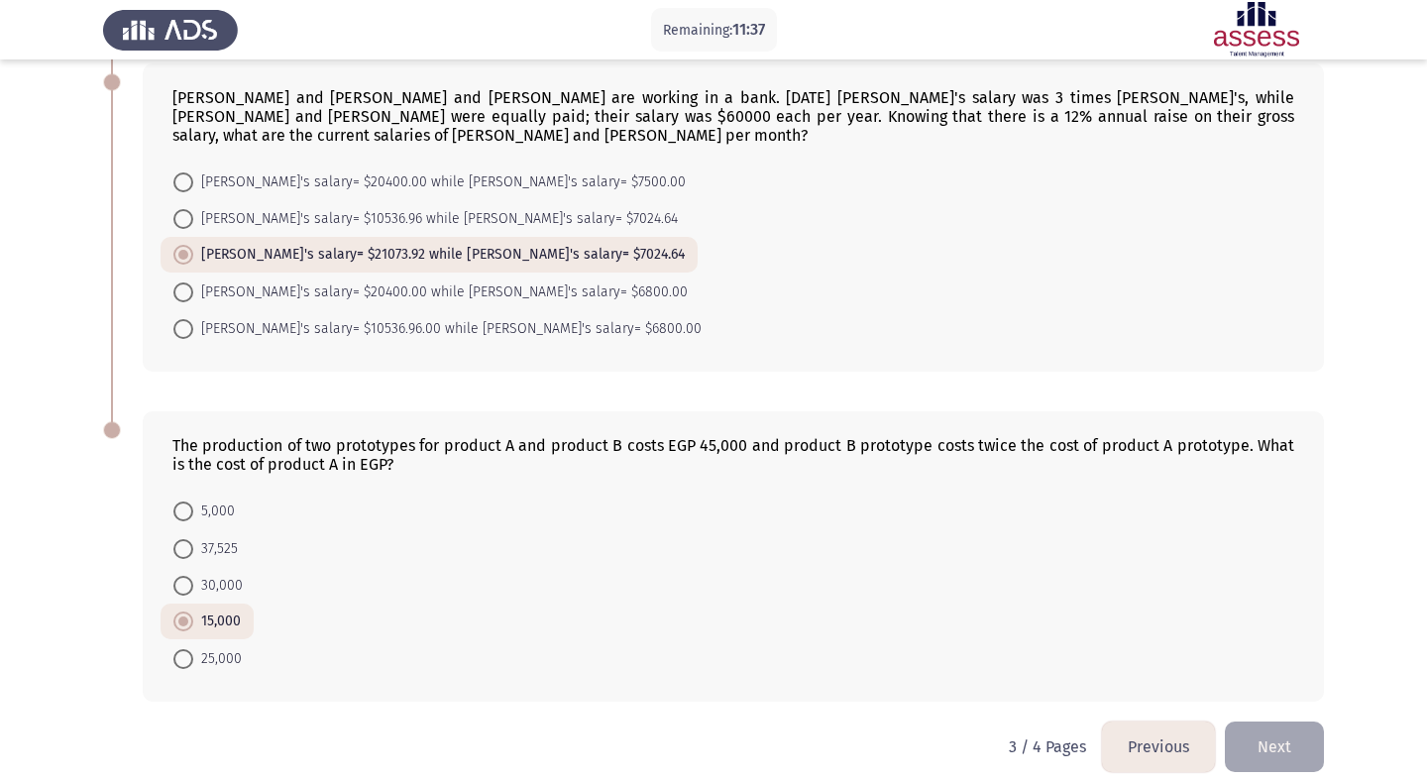
scroll to position [781, 0]
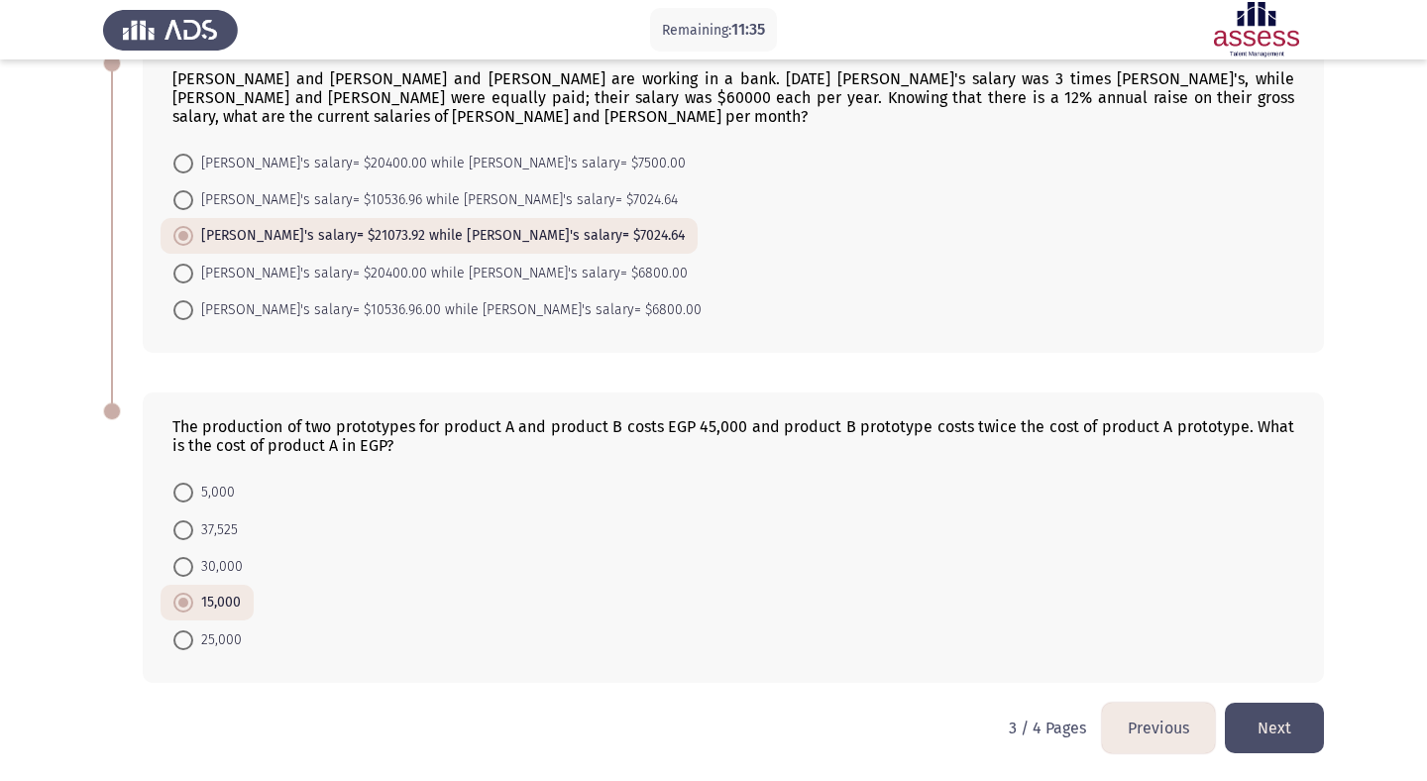
click at [1321, 717] on button "Next" at bounding box center [1274, 728] width 99 height 51
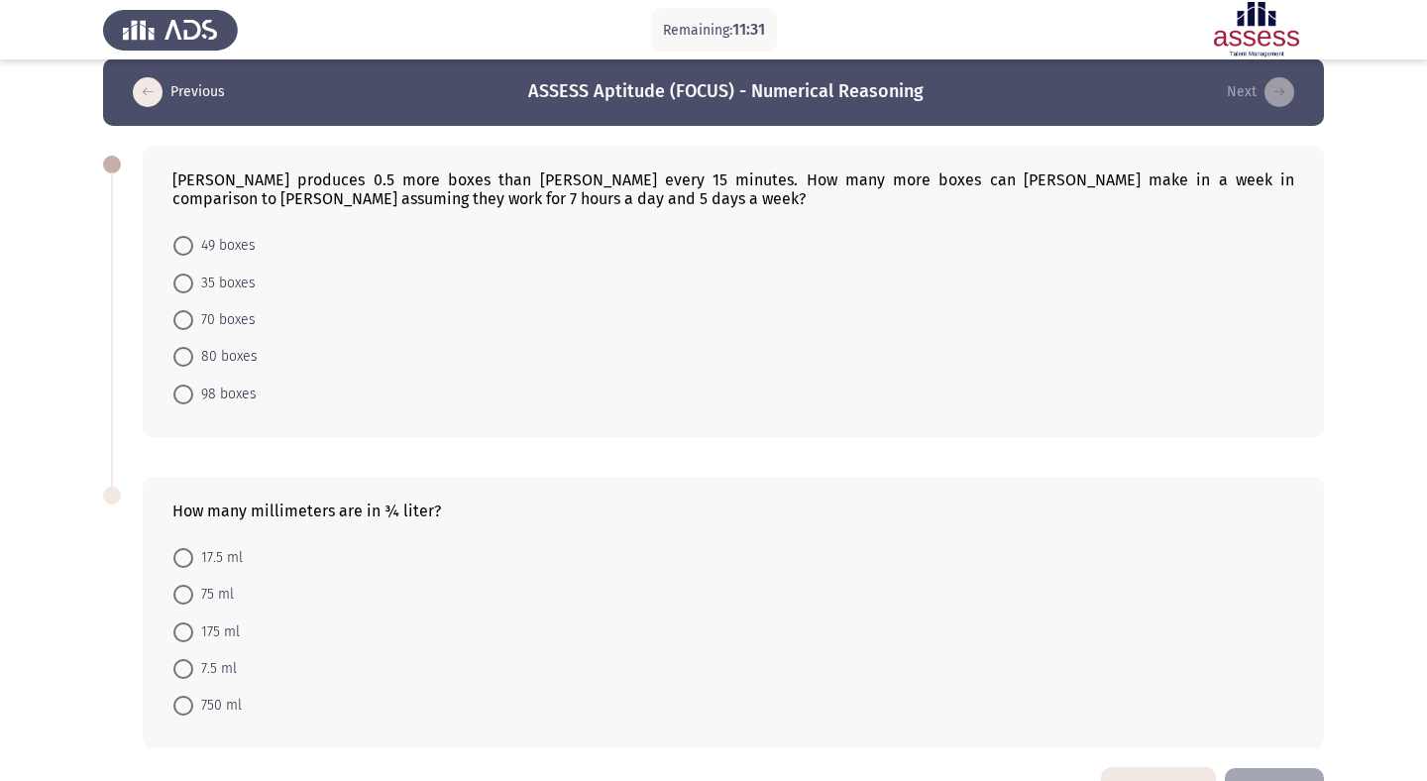
scroll to position [19, 0]
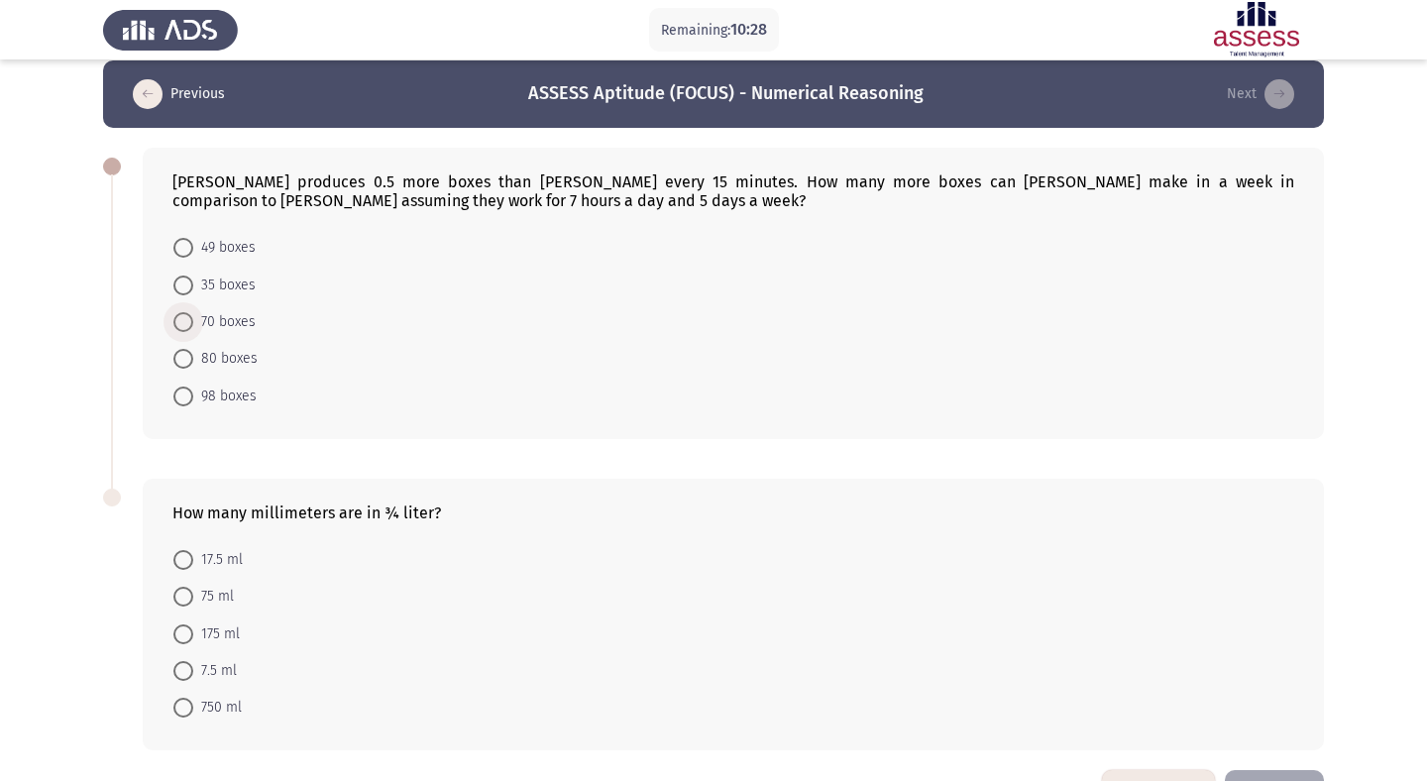
click at [180, 322] on span at bounding box center [183, 322] width 20 height 20
click at [180, 322] on input "70 boxes" at bounding box center [183, 322] width 20 height 20
radio input "true"
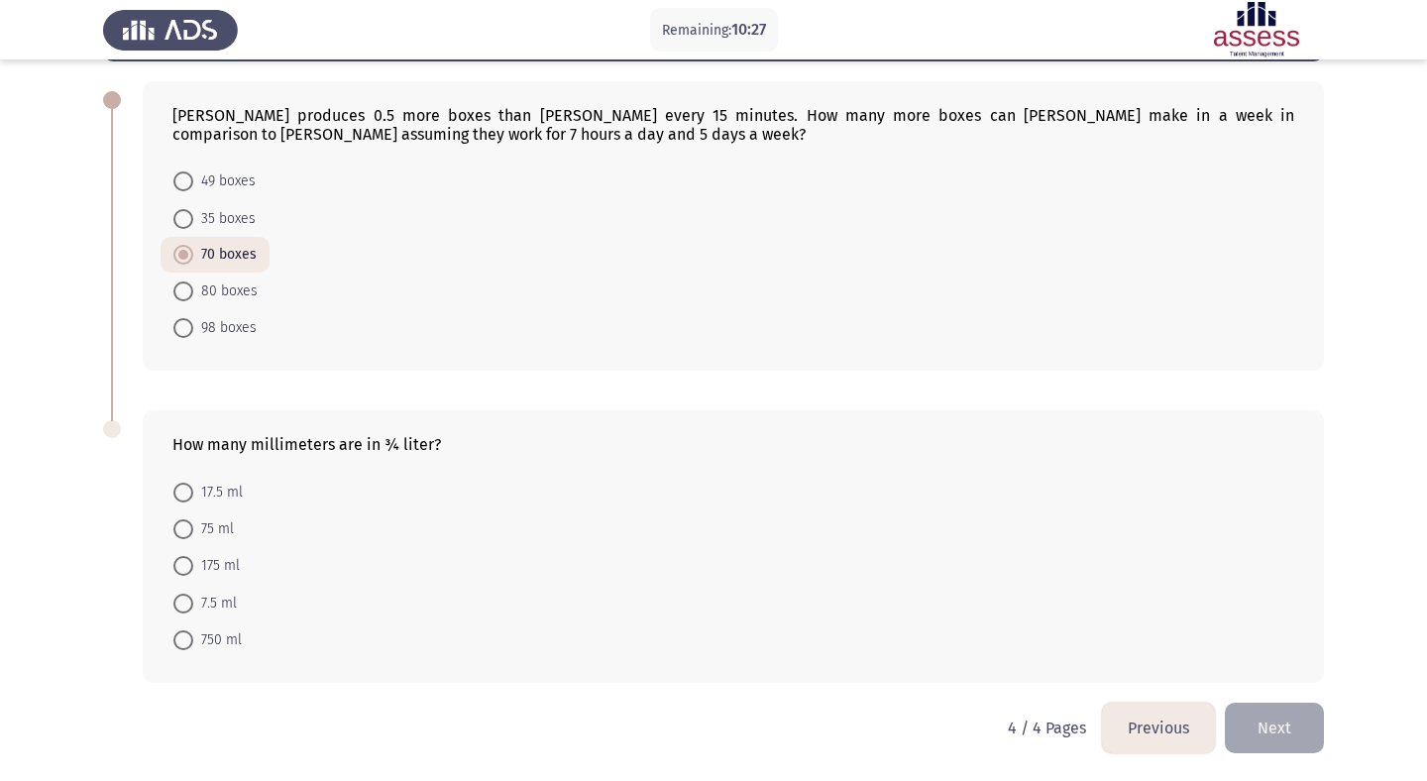
scroll to position [86, 0]
click at [178, 636] on span at bounding box center [183, 639] width 20 height 20
click at [178, 636] on input "750 ml" at bounding box center [183, 639] width 20 height 20
radio input "true"
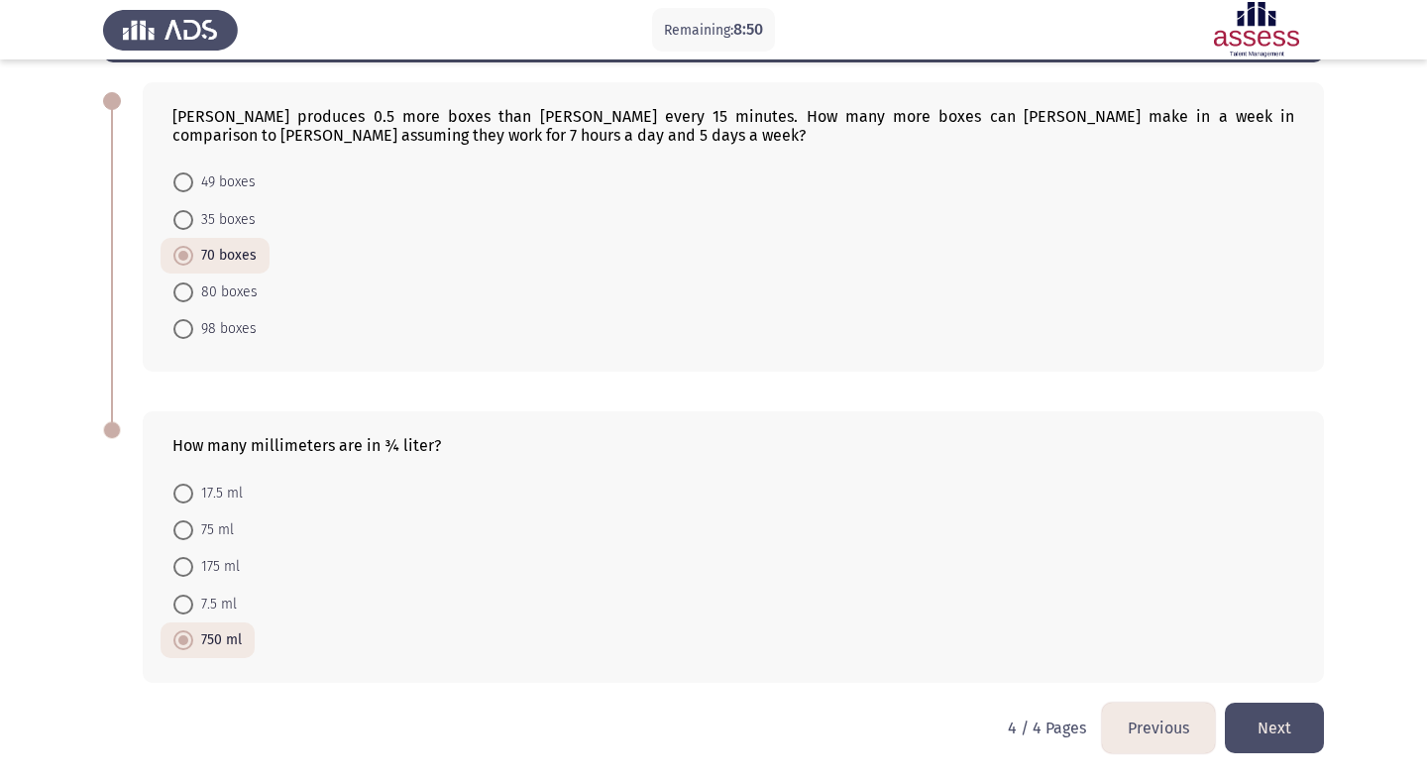
click at [1267, 724] on button "Next" at bounding box center [1274, 728] width 99 height 51
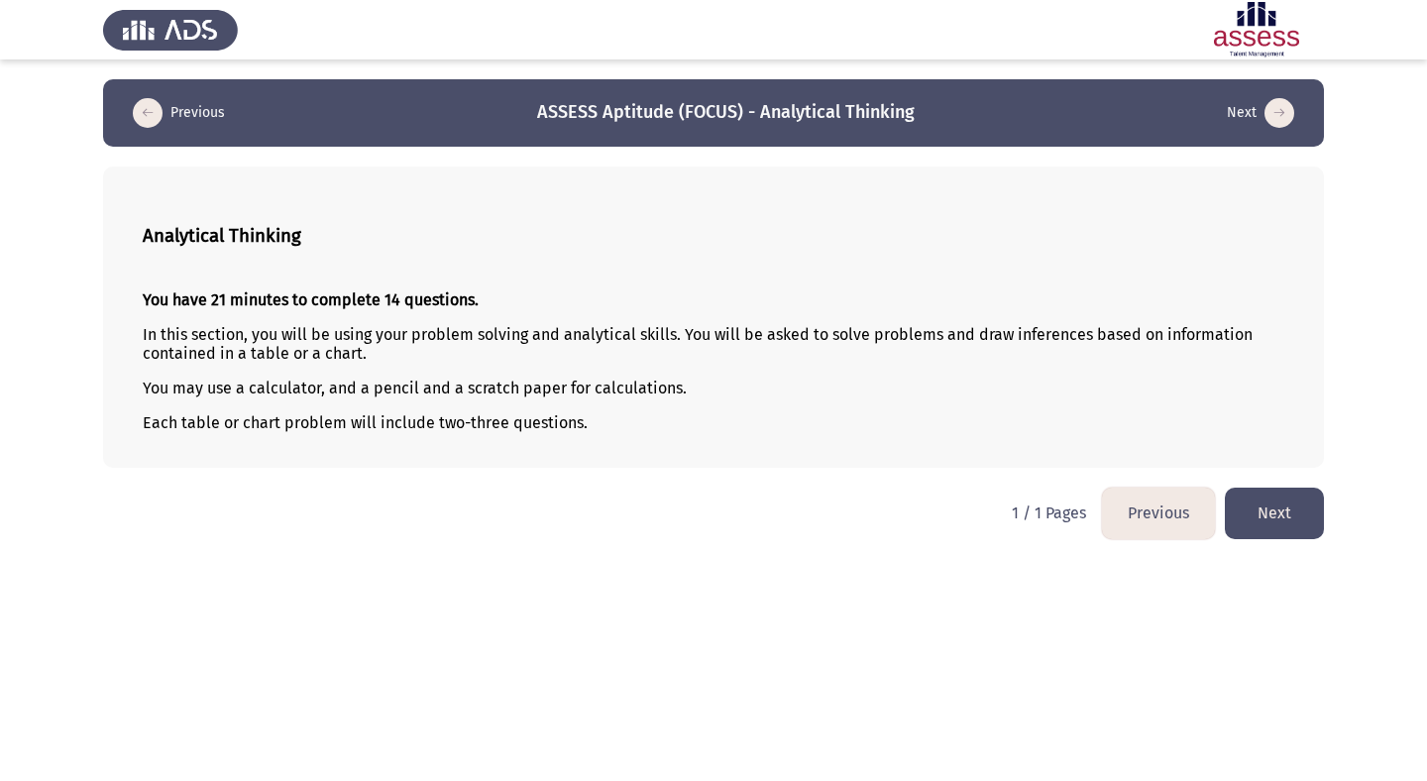
click at [1266, 507] on button "Next" at bounding box center [1274, 513] width 99 height 51
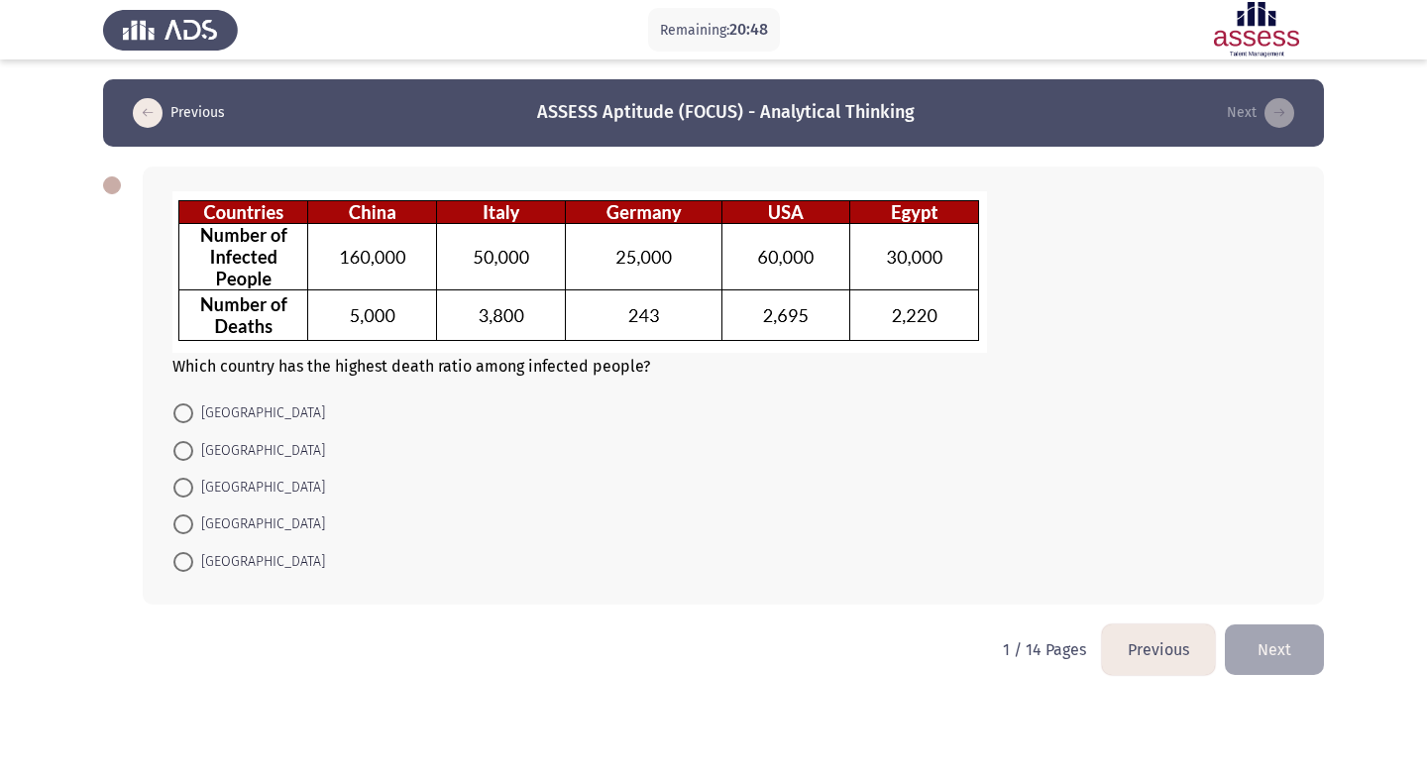
click at [192, 414] on span at bounding box center [183, 413] width 20 height 20
click at [192, 414] on input "[GEOGRAPHIC_DATA]" at bounding box center [183, 413] width 20 height 20
radio input "true"
click at [1288, 642] on button "Next" at bounding box center [1274, 647] width 99 height 51
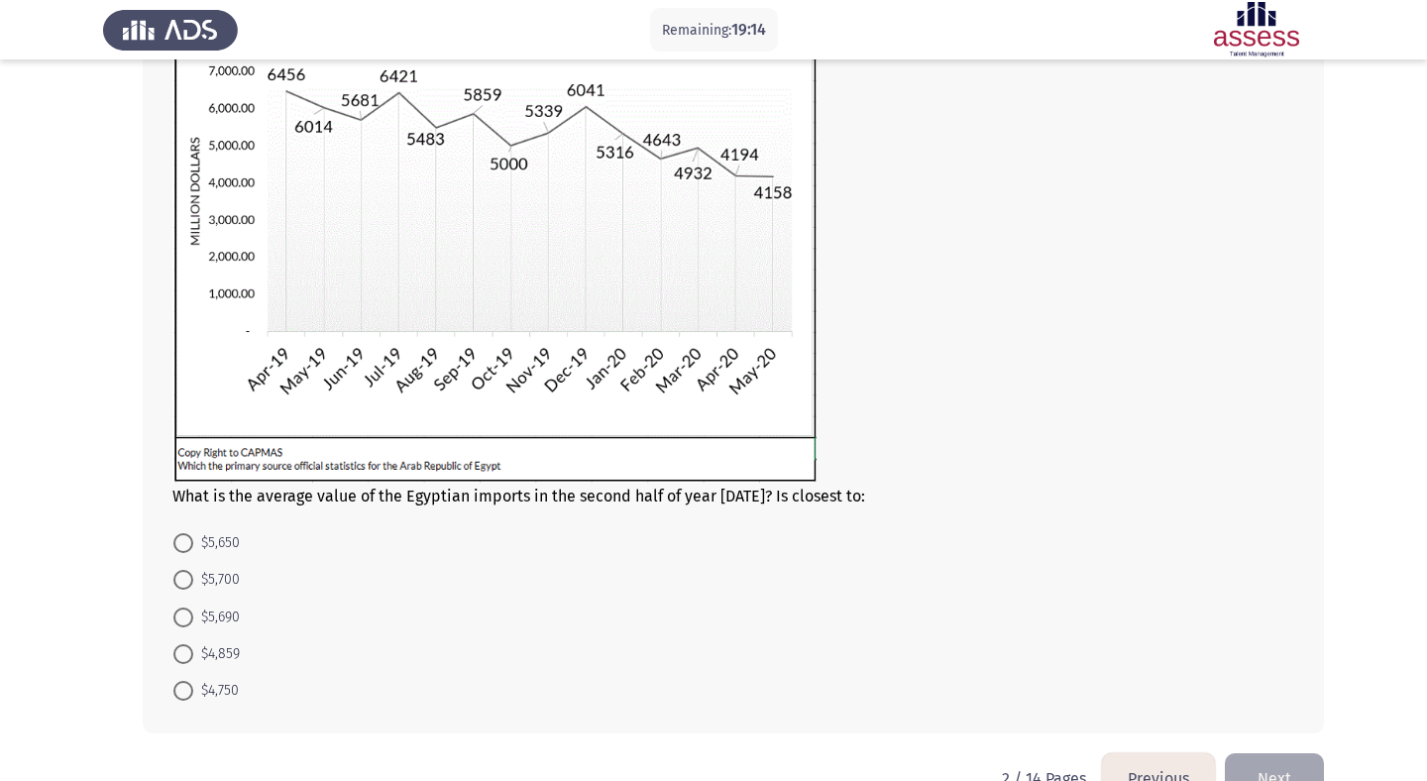
scroll to position [220, 0]
click at [193, 610] on span "$5,690" at bounding box center [216, 616] width 47 height 24
click at [193, 610] on input "$5,690" at bounding box center [183, 616] width 20 height 20
radio input "true"
click at [1286, 761] on button "Next" at bounding box center [1274, 775] width 99 height 51
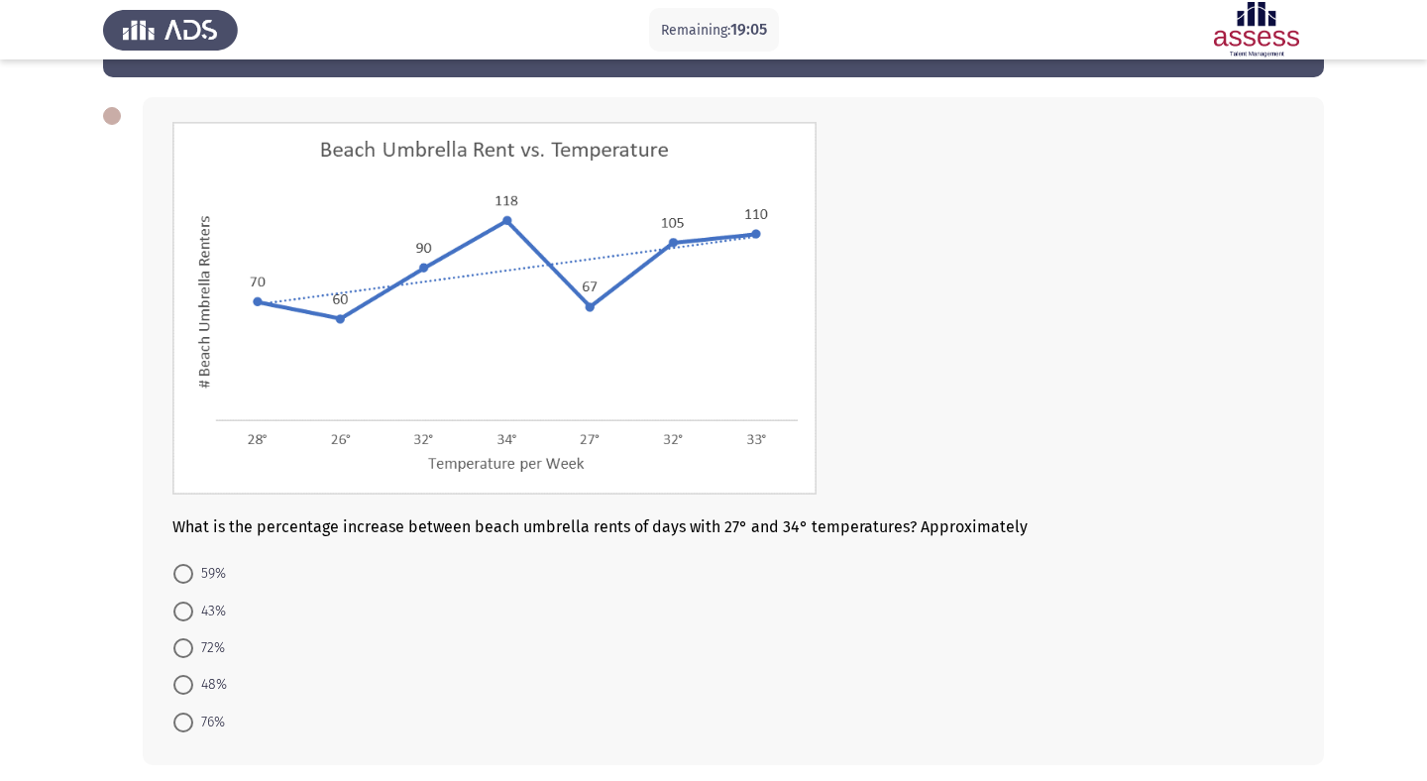
scroll to position [113, 0]
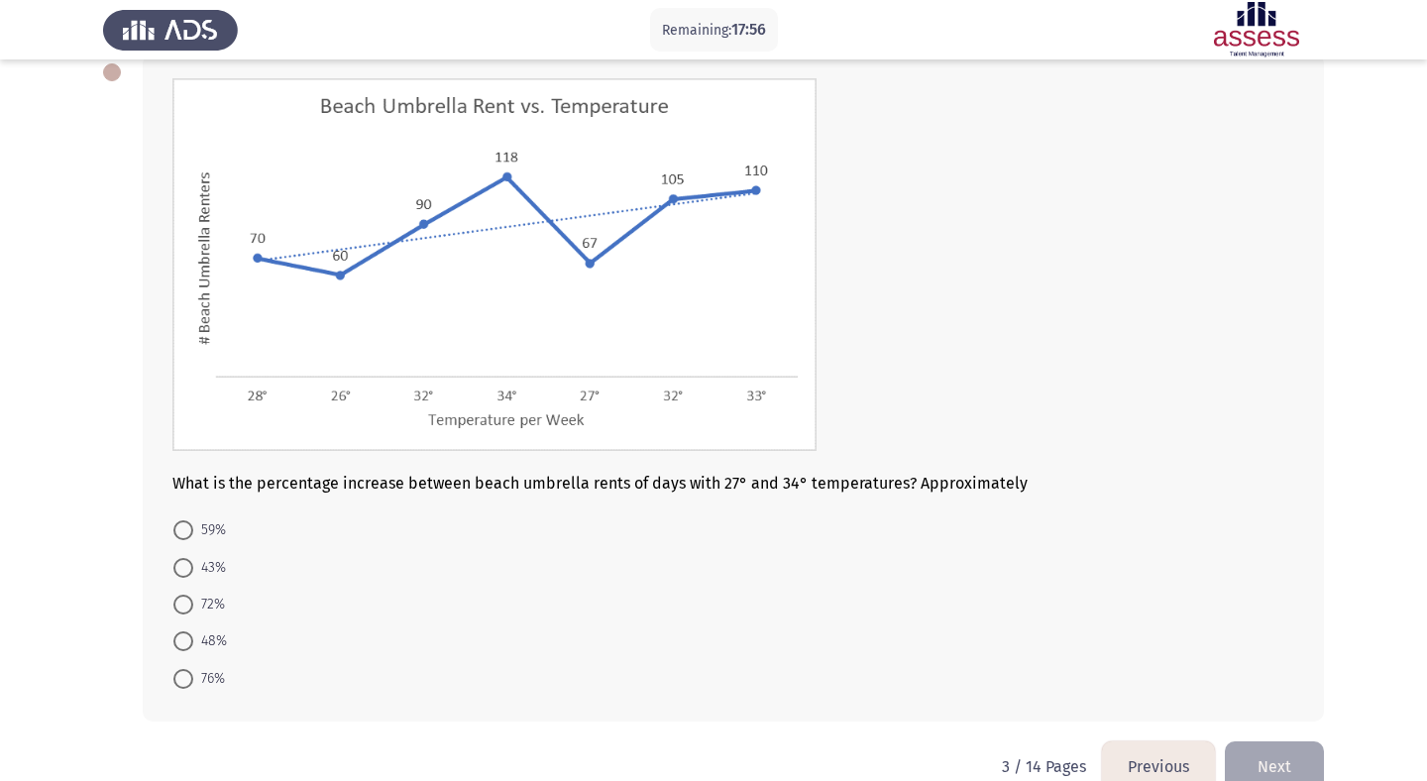
click at [185, 608] on span at bounding box center [183, 605] width 20 height 20
click at [185, 608] on input "72%" at bounding box center [183, 605] width 20 height 20
radio input "true"
click at [1254, 762] on button "Next" at bounding box center [1274, 764] width 99 height 51
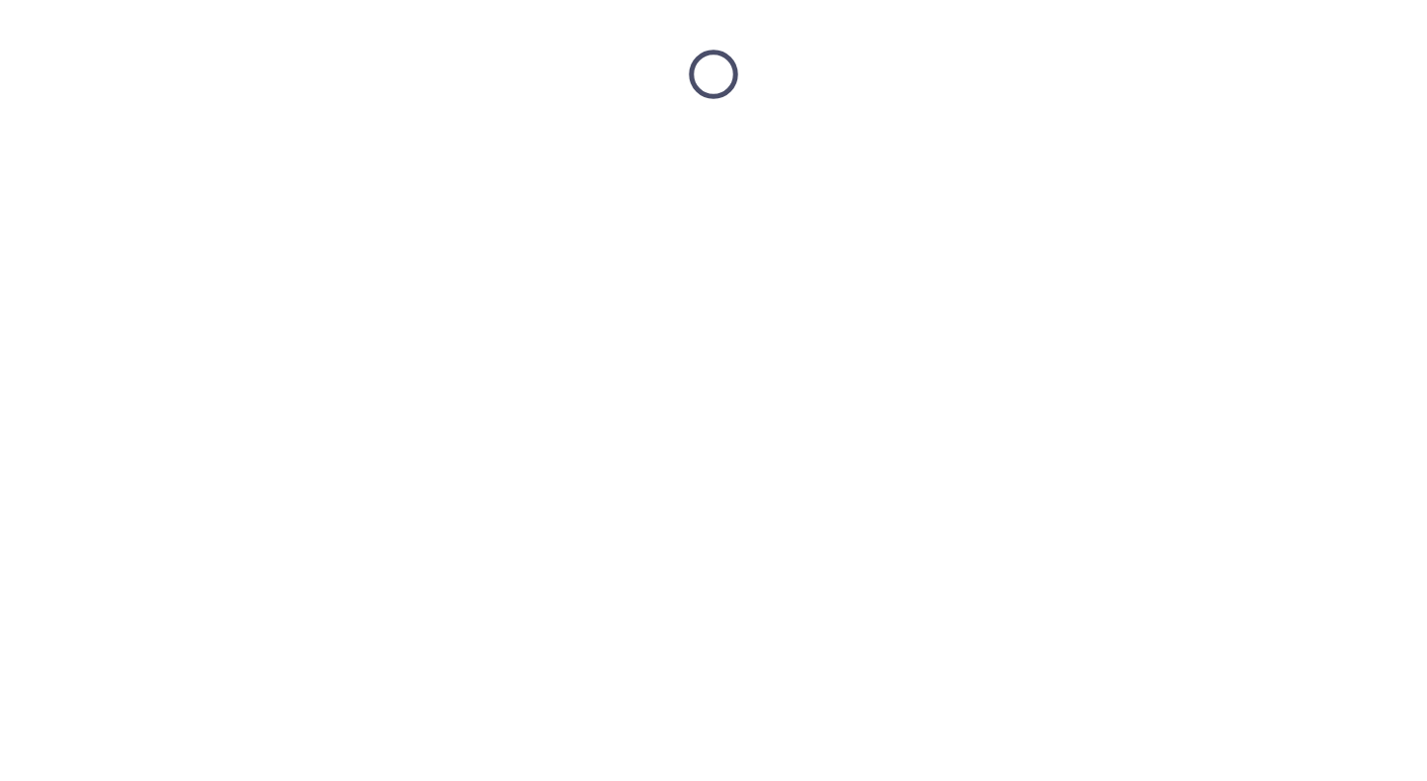
scroll to position [0, 0]
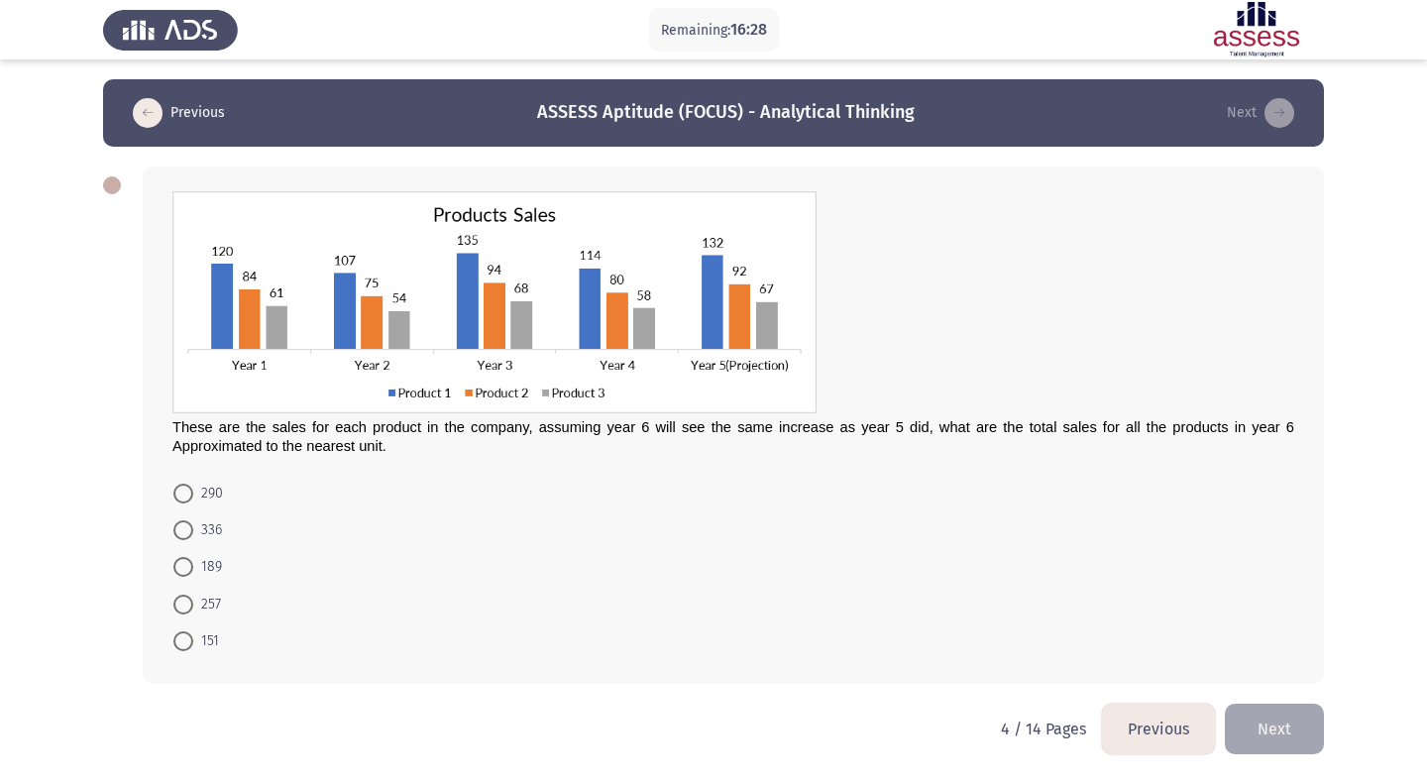
click at [178, 536] on span at bounding box center [183, 530] width 20 height 20
click at [178, 536] on input "336" at bounding box center [183, 530] width 20 height 20
radio input "true"
click at [1303, 727] on button "Next" at bounding box center [1274, 728] width 99 height 51
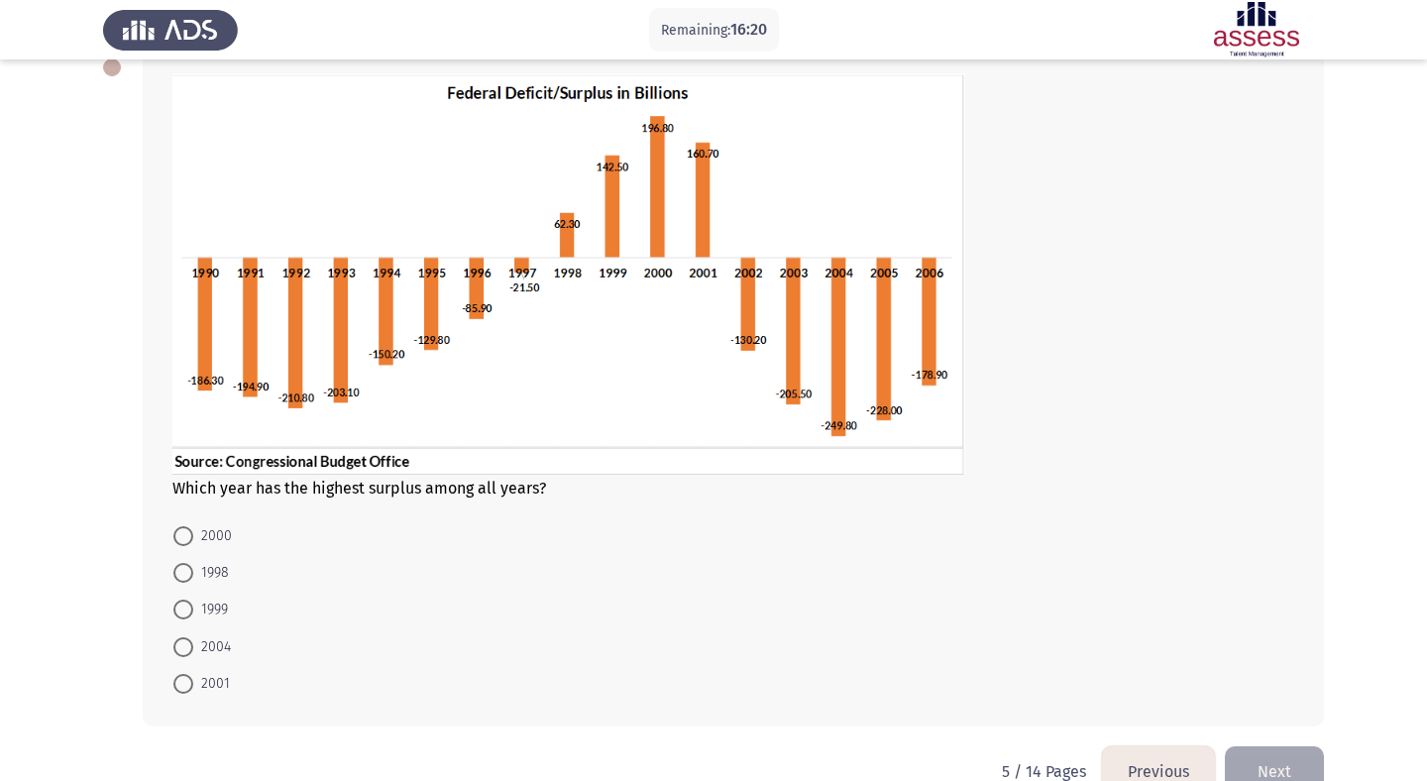
scroll to position [124, 0]
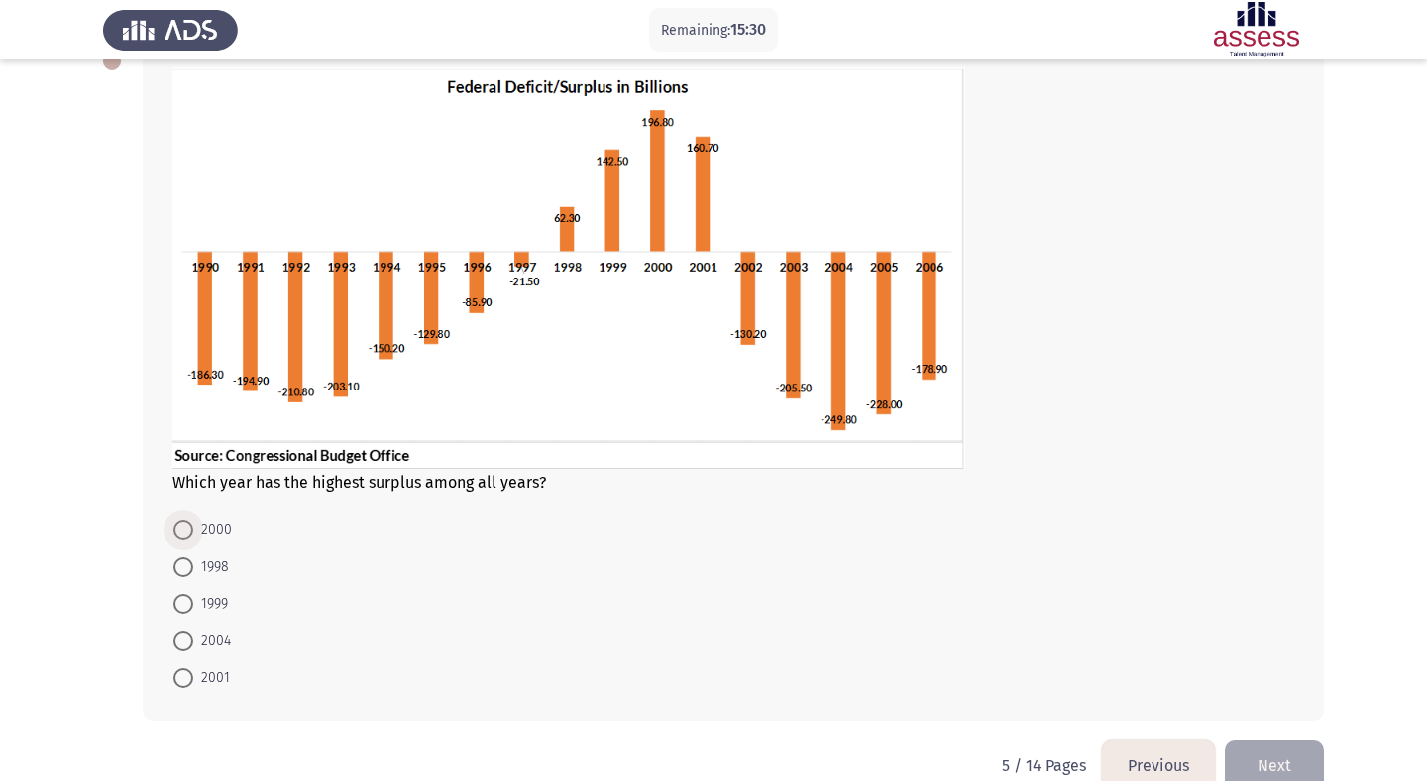
click at [185, 528] on span at bounding box center [183, 530] width 20 height 20
click at [185, 528] on input "2000" at bounding box center [183, 530] width 20 height 20
radio input "true"
click at [1250, 757] on button "Next" at bounding box center [1274, 764] width 99 height 51
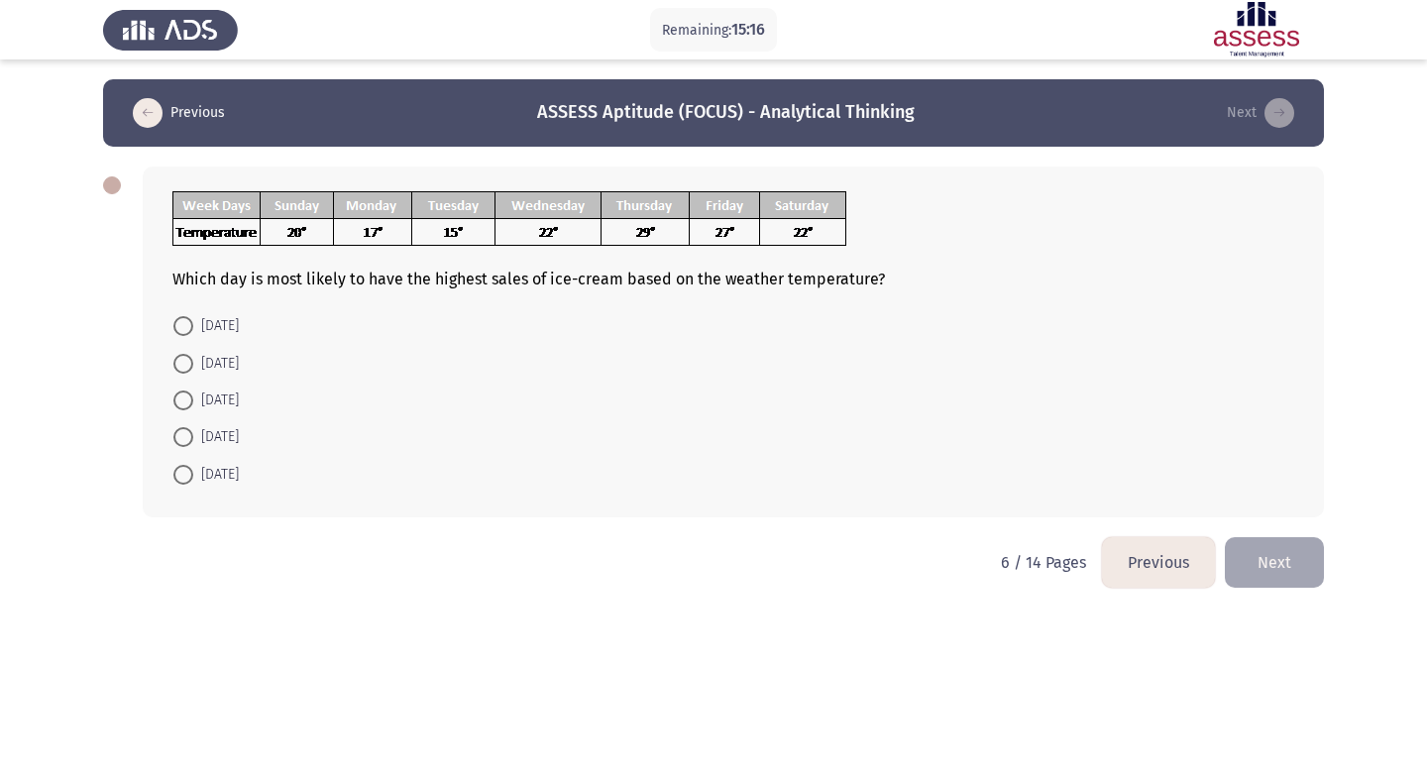
click at [232, 368] on span "[DATE]" at bounding box center [216, 364] width 46 height 24
click at [193, 368] on input "[DATE]" at bounding box center [183, 364] width 20 height 20
radio input "true"
click at [1254, 551] on button "Next" at bounding box center [1274, 560] width 99 height 51
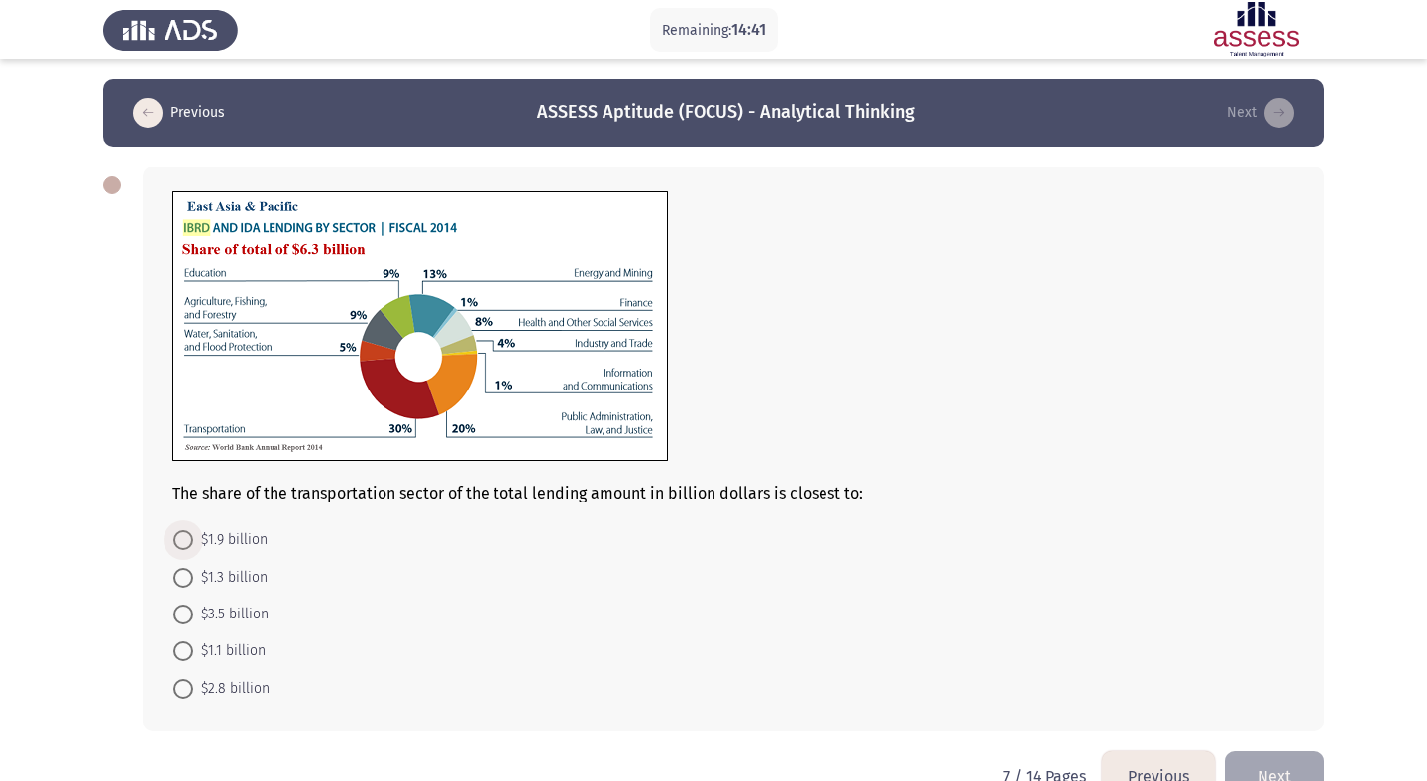
click at [237, 537] on span "$1.9 billion" at bounding box center [230, 540] width 74 height 24
click at [193, 537] on input "$1.9 billion" at bounding box center [183, 540] width 20 height 20
radio input "true"
click at [1277, 765] on button "Next" at bounding box center [1274, 774] width 99 height 51
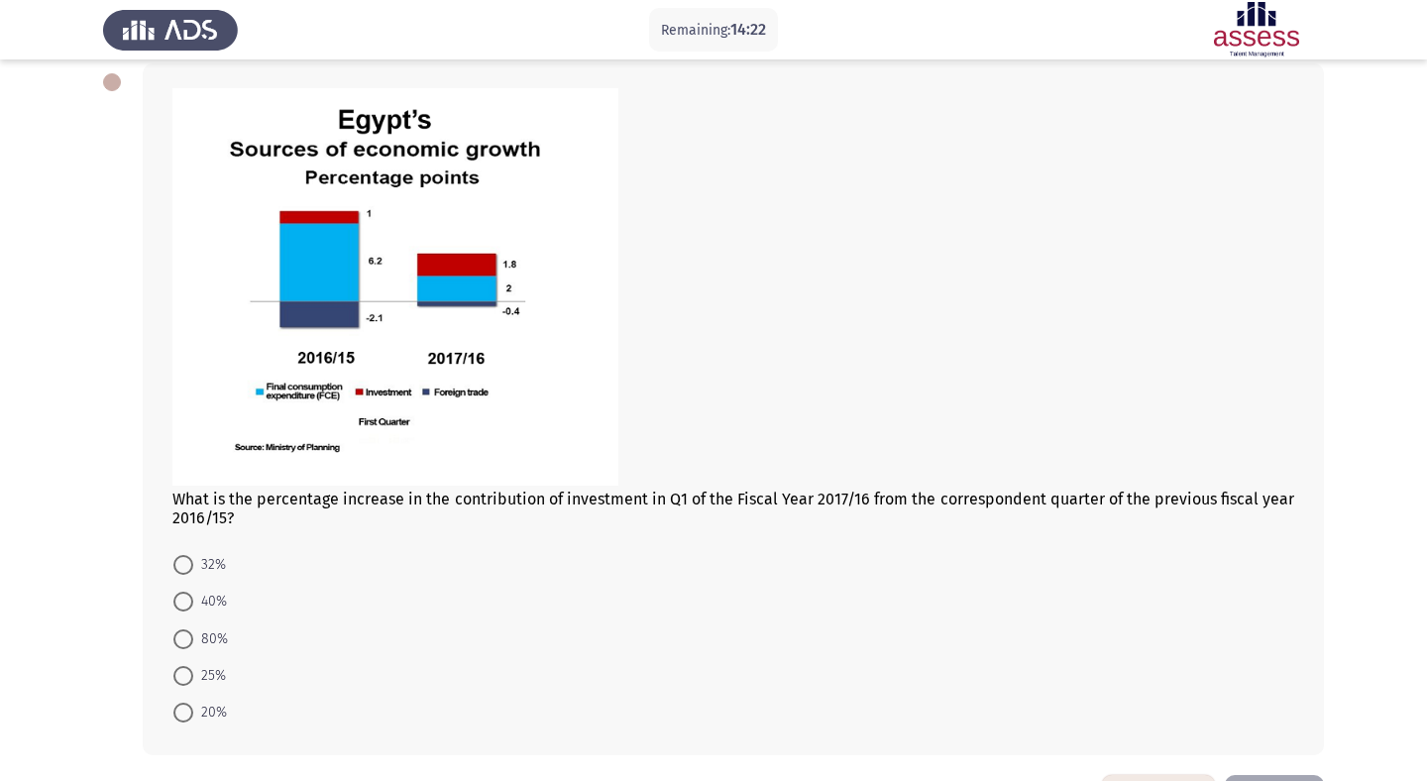
scroll to position [102, 0]
click at [183, 562] on span at bounding box center [183, 566] width 20 height 20
click at [183, 562] on input "32%" at bounding box center [183, 566] width 20 height 20
radio input "true"
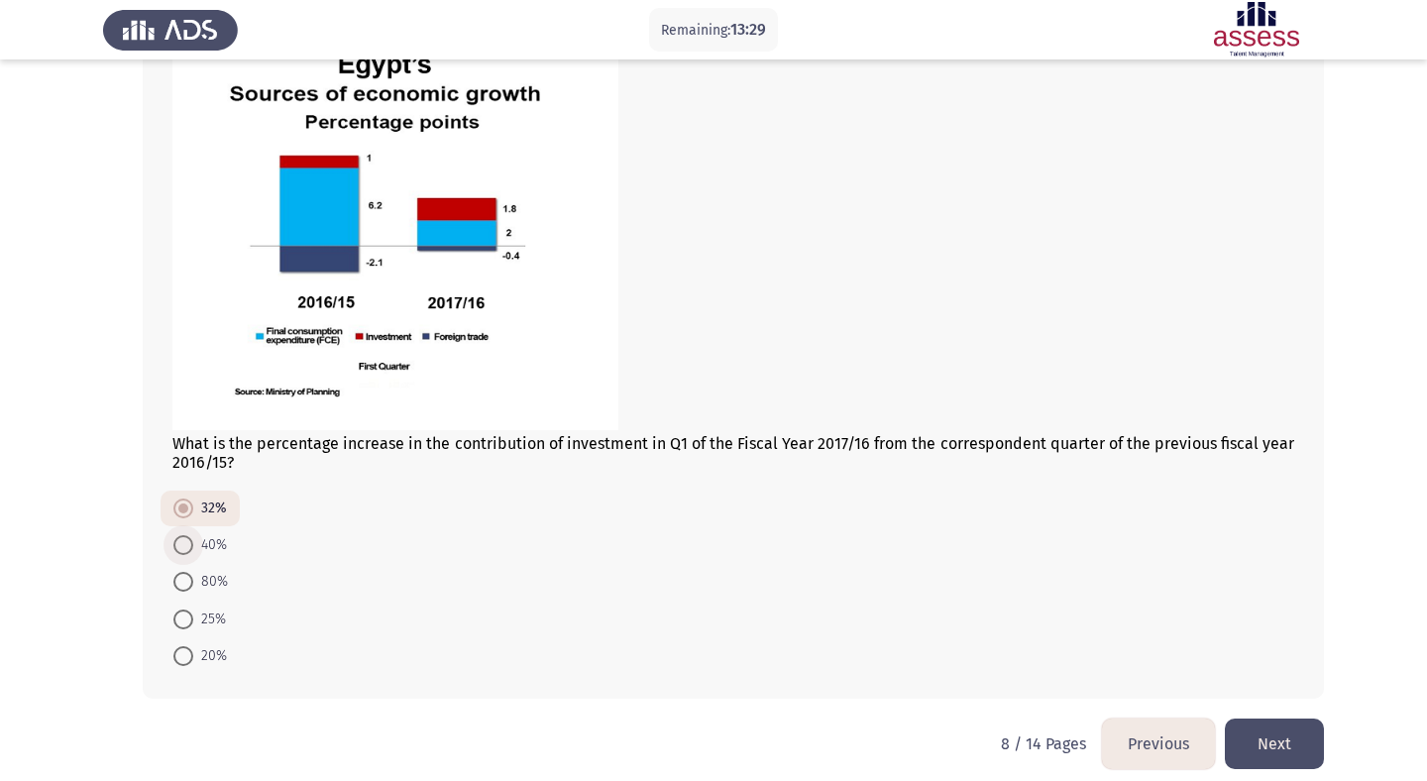
click at [183, 545] on span at bounding box center [183, 545] width 20 height 20
click at [183, 545] on input "40%" at bounding box center [183, 545] width 20 height 20
radio input "true"
click at [1304, 739] on button "Next" at bounding box center [1274, 744] width 99 height 51
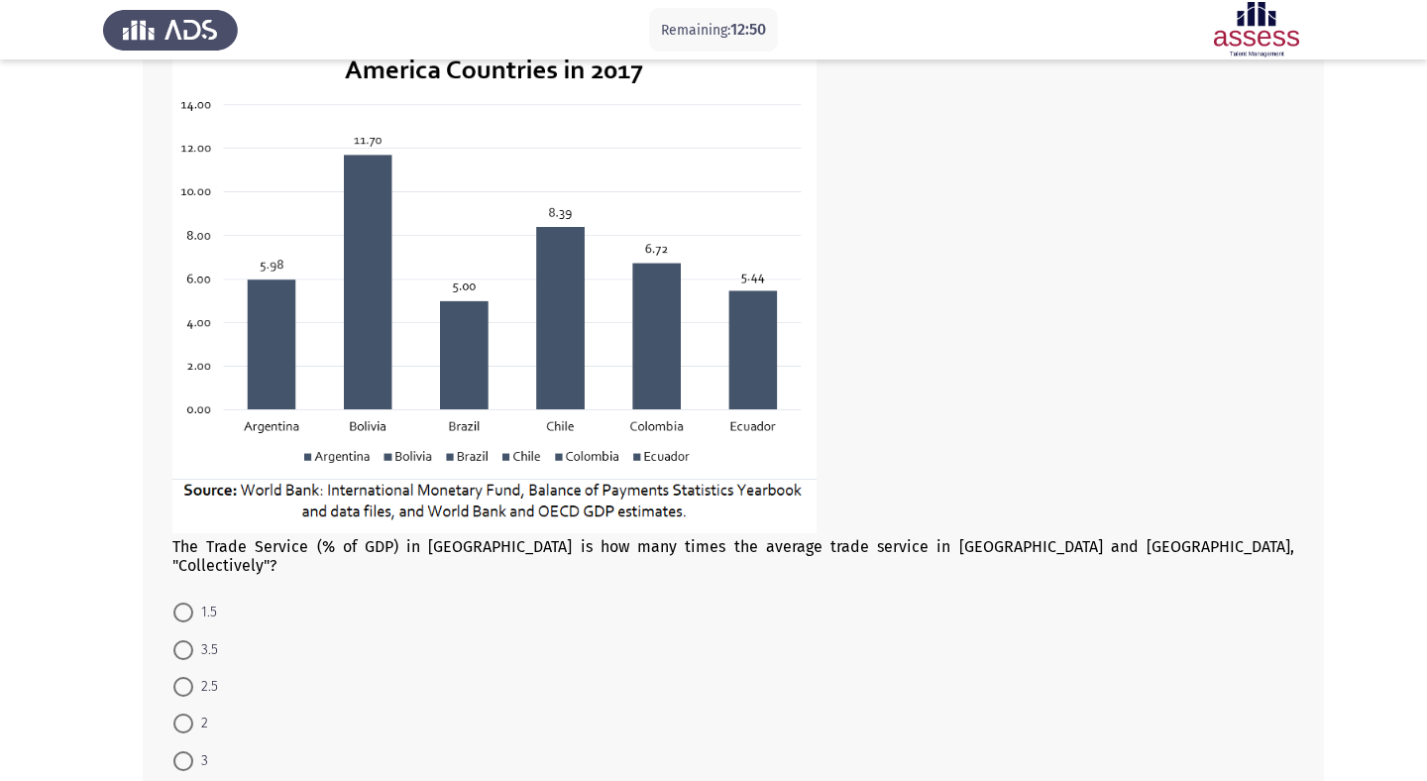
scroll to position [184, 0]
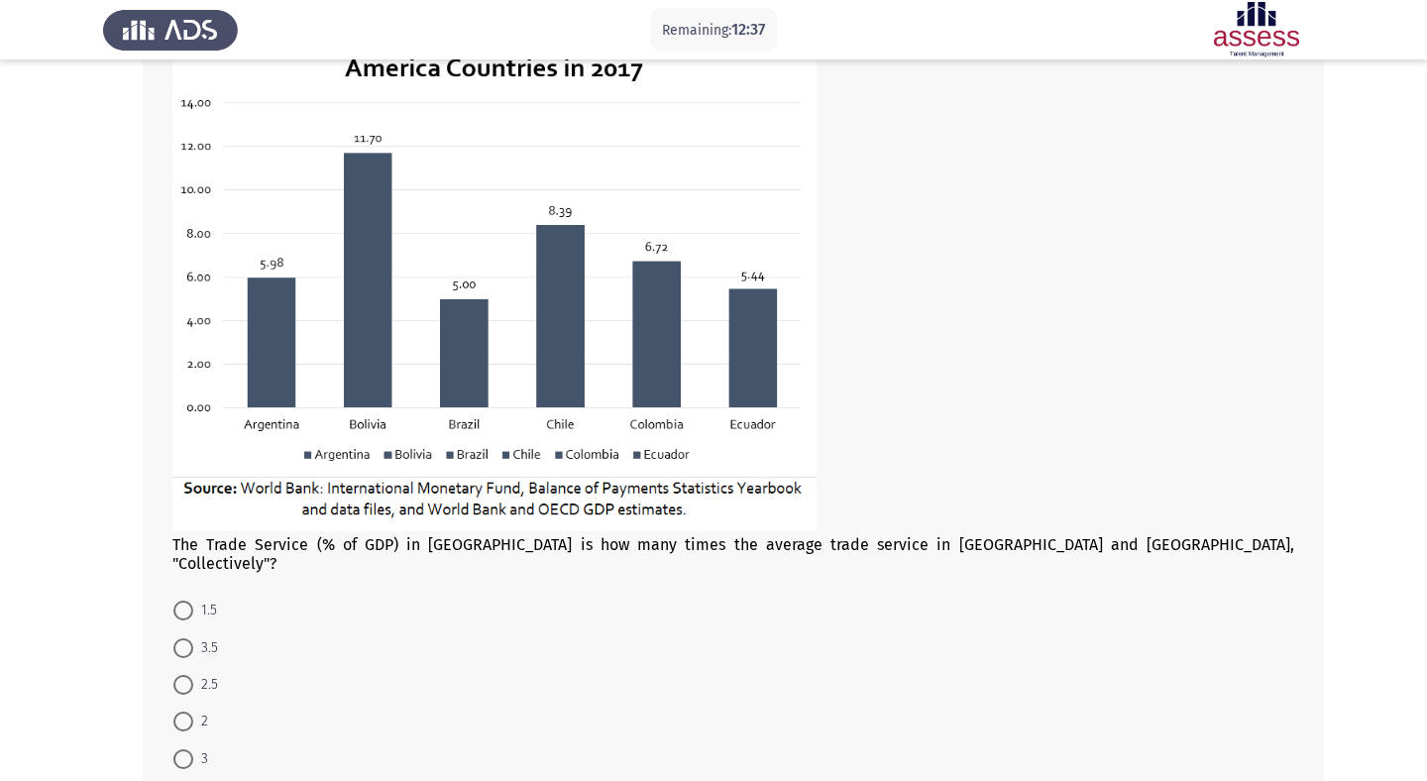
click at [186, 601] on span at bounding box center [183, 611] width 20 height 20
click at [186, 601] on input "1.5" at bounding box center [183, 611] width 20 height 20
radio input "true"
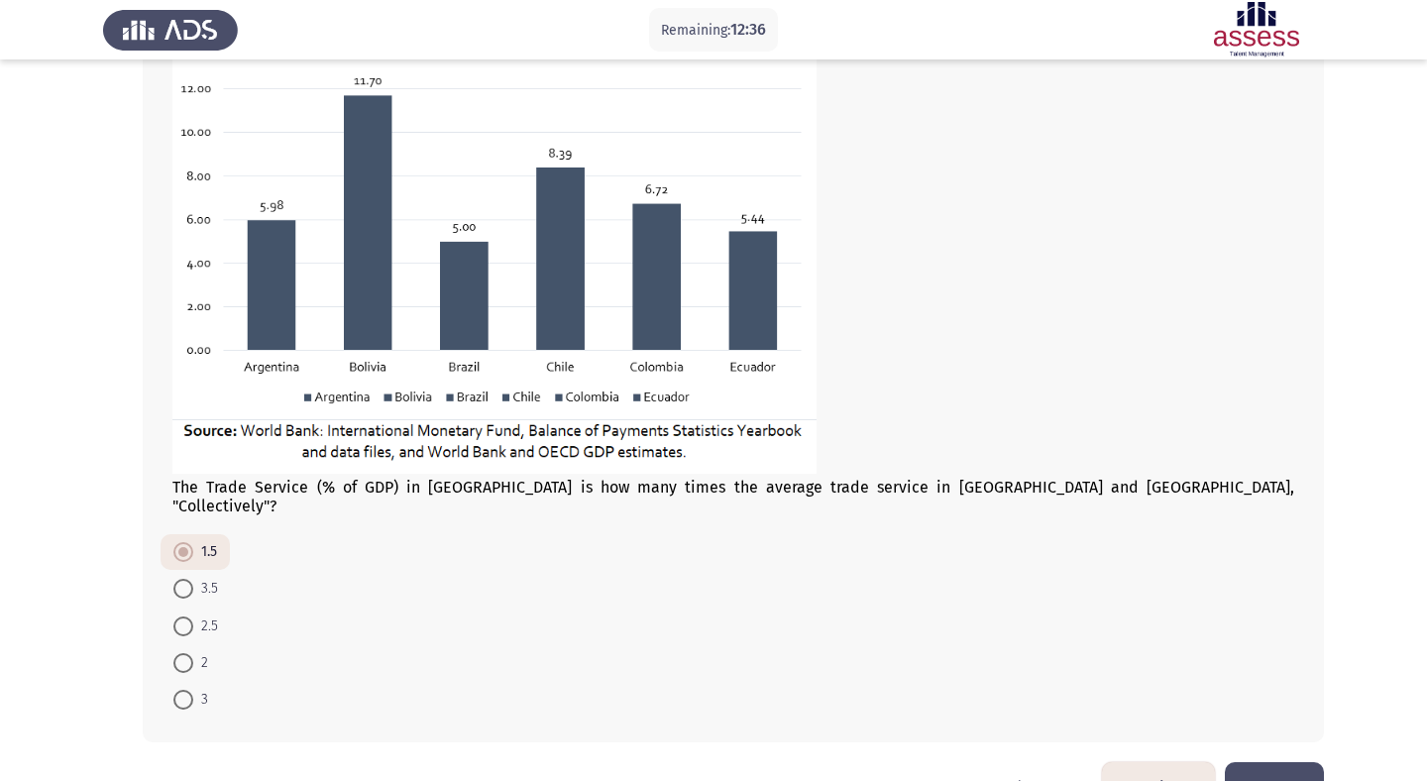
scroll to position [283, 0]
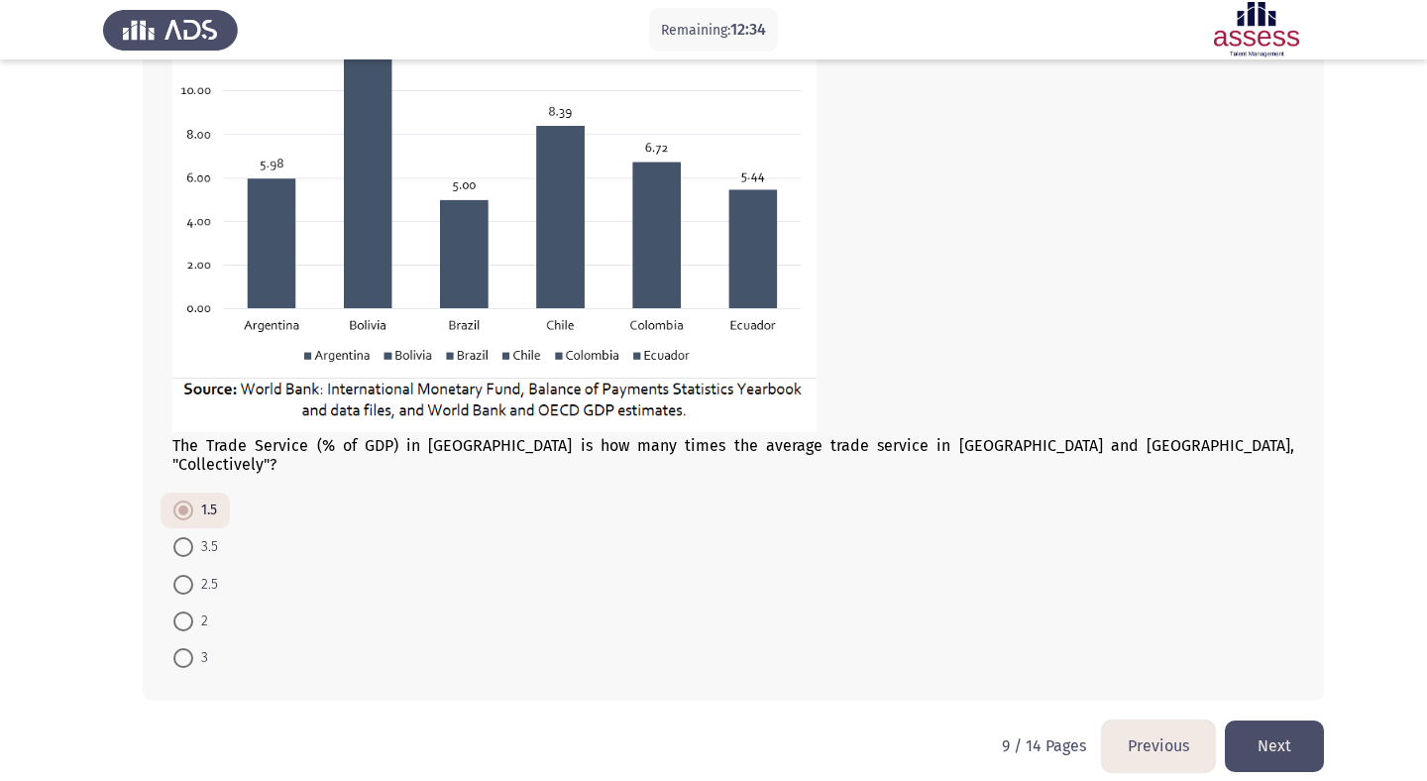
click at [1291, 730] on button "Next" at bounding box center [1274, 745] width 99 height 51
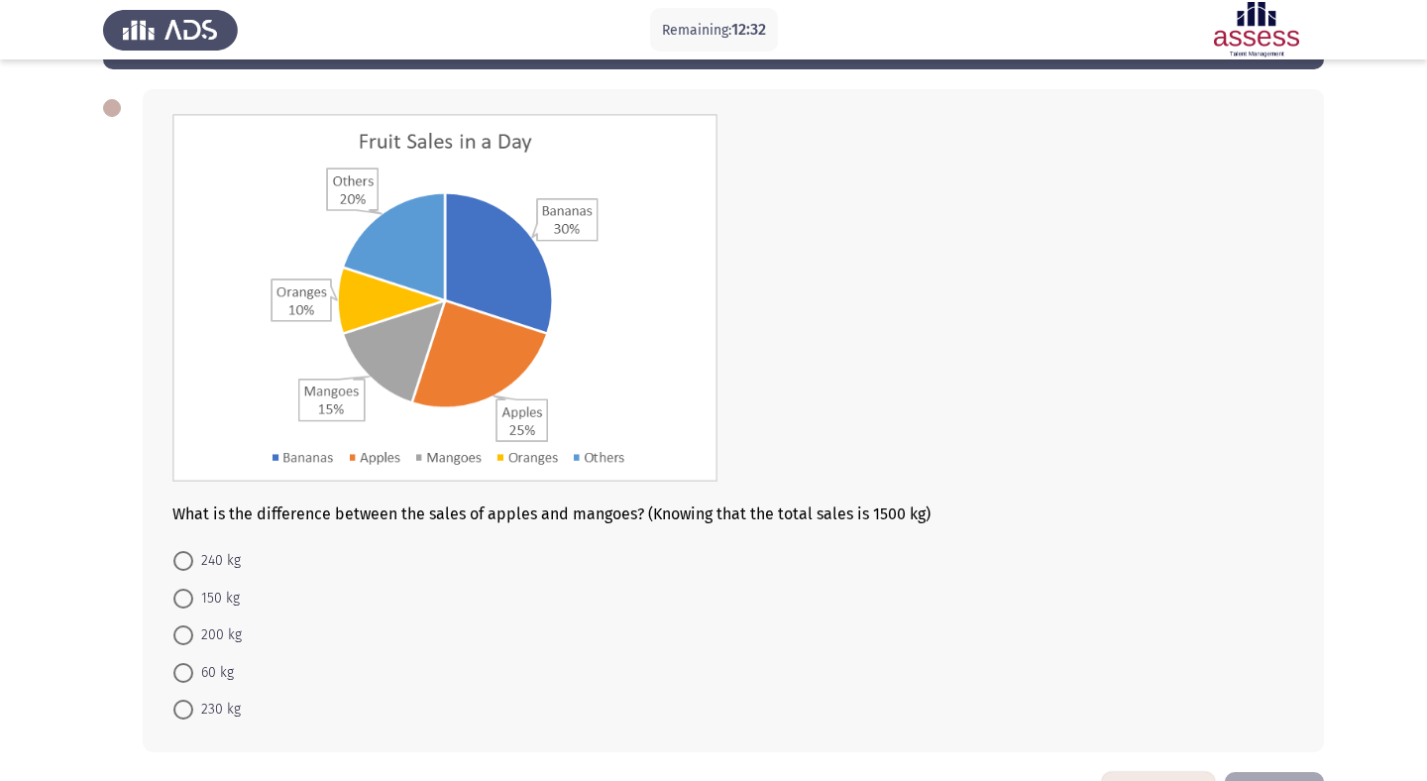
scroll to position [78, 0]
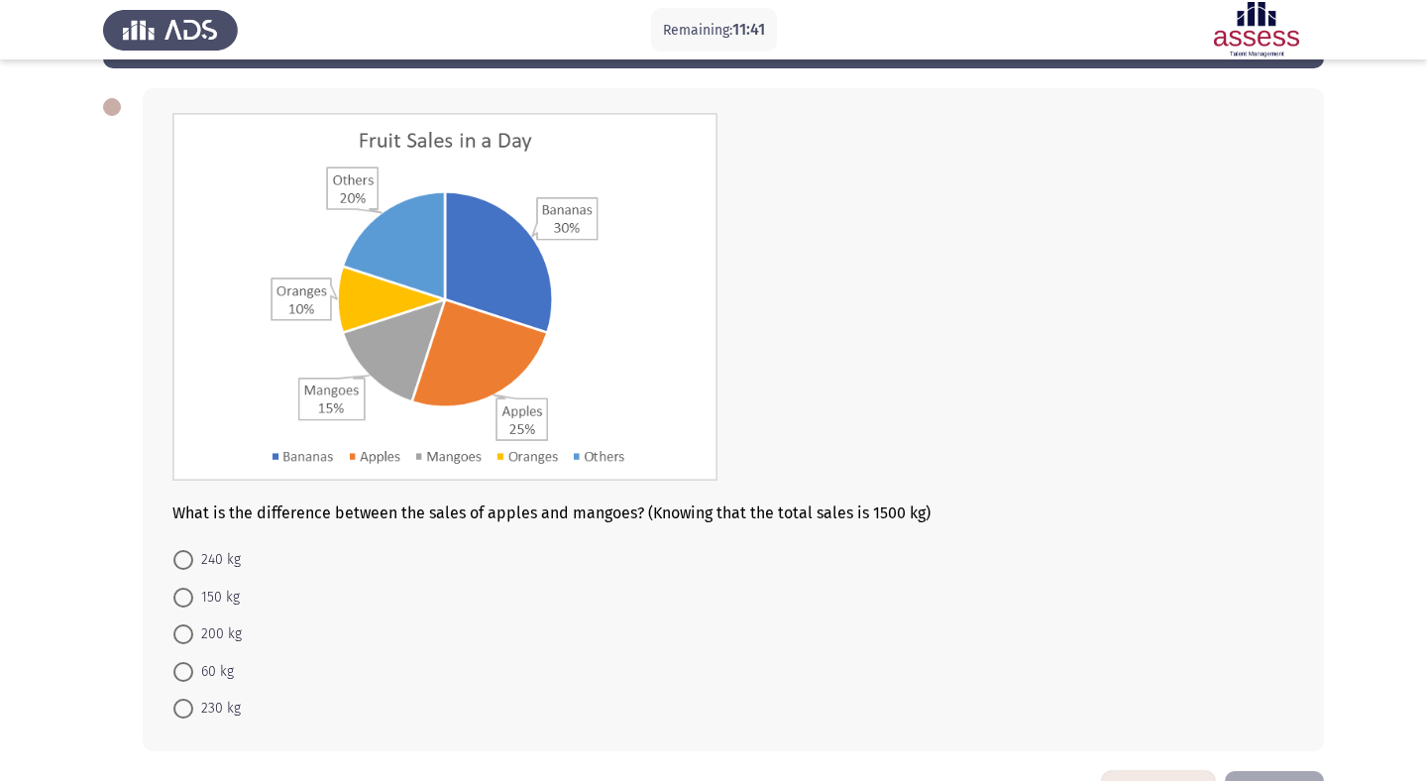
click at [178, 593] on span at bounding box center [183, 598] width 20 height 20
click at [178, 593] on input "150 kg" at bounding box center [183, 598] width 20 height 20
radio input "true"
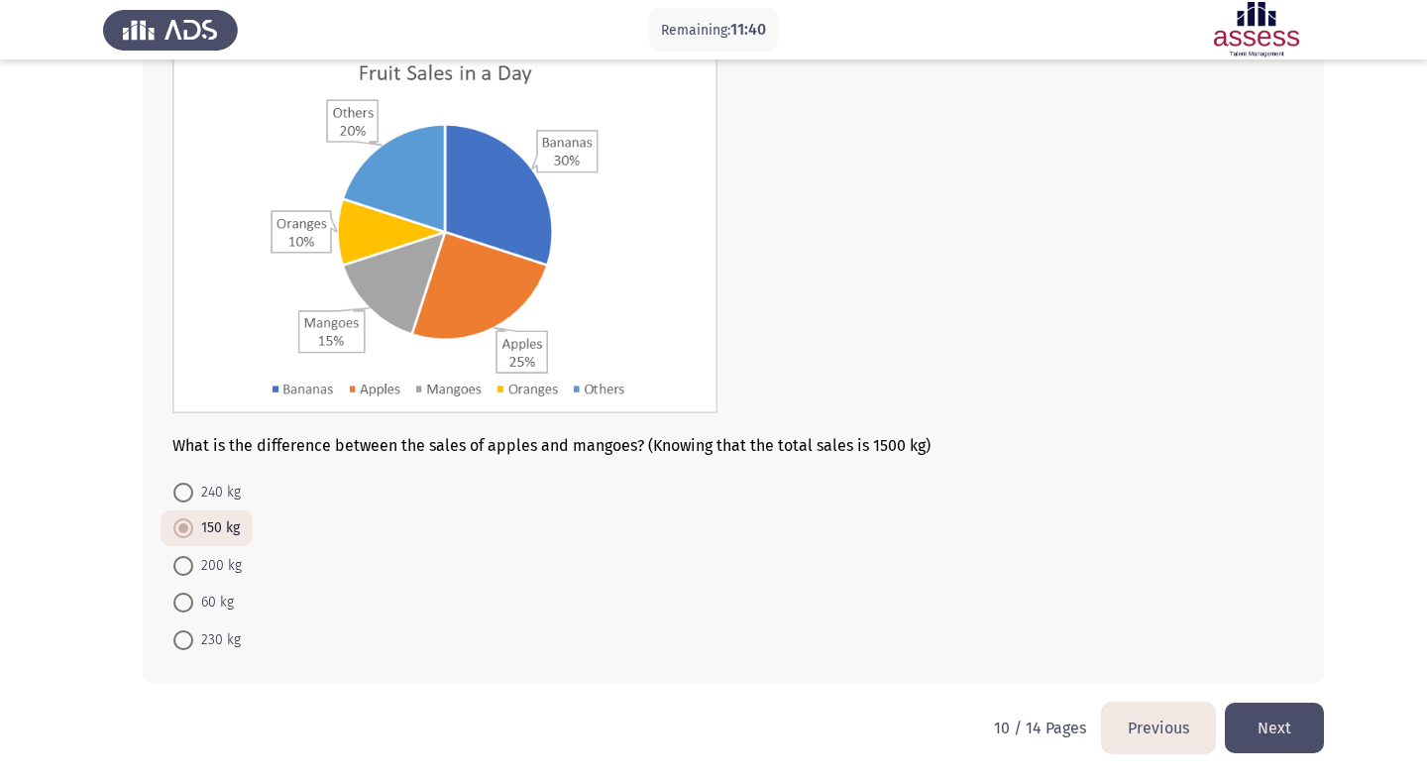
click at [1239, 711] on button "Next" at bounding box center [1274, 728] width 99 height 51
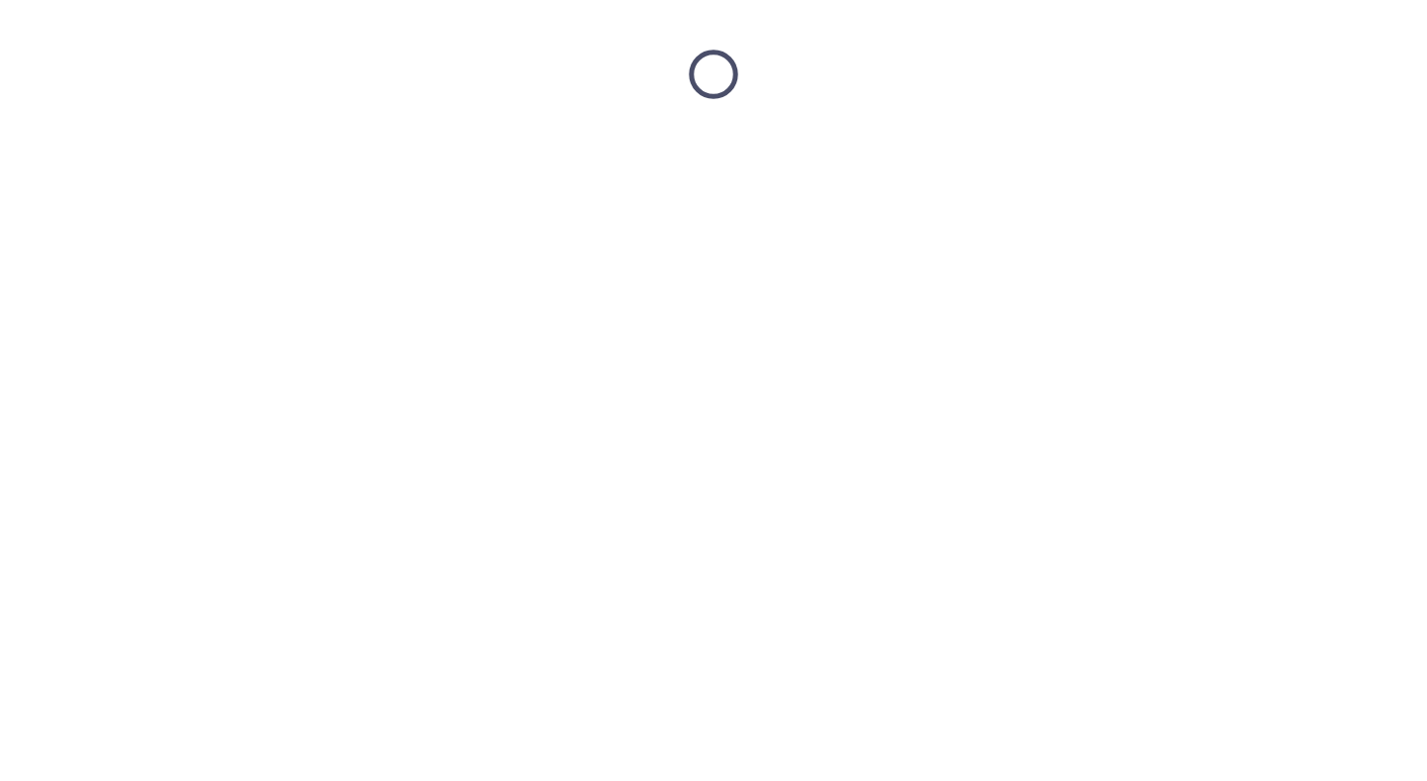
scroll to position [0, 0]
click at [1102, 149] on html at bounding box center [713, 74] width 1427 height 149
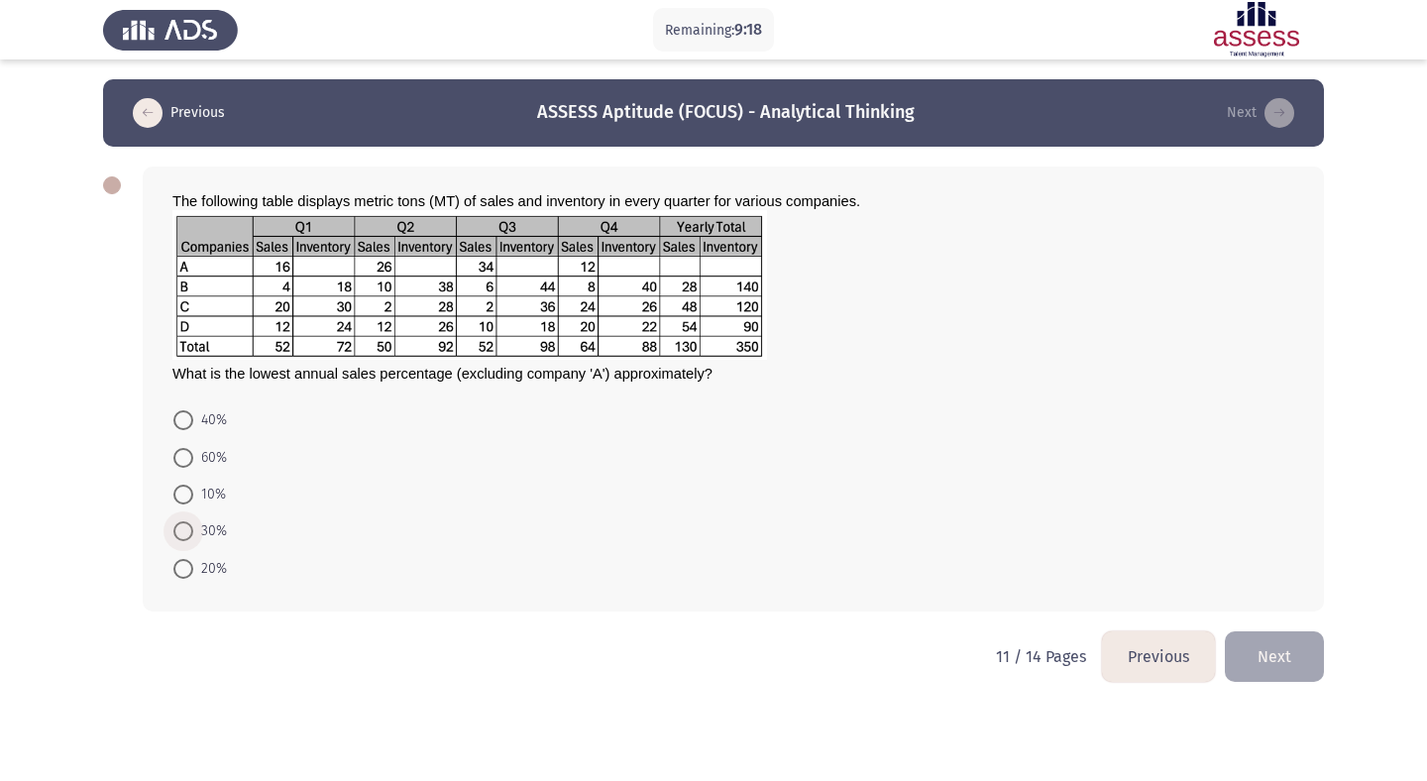
click at [202, 531] on span "30%" at bounding box center [210, 531] width 34 height 24
click at [193, 531] on input "30%" at bounding box center [183, 531] width 20 height 20
radio input "true"
click at [1251, 656] on button "Next" at bounding box center [1274, 654] width 99 height 51
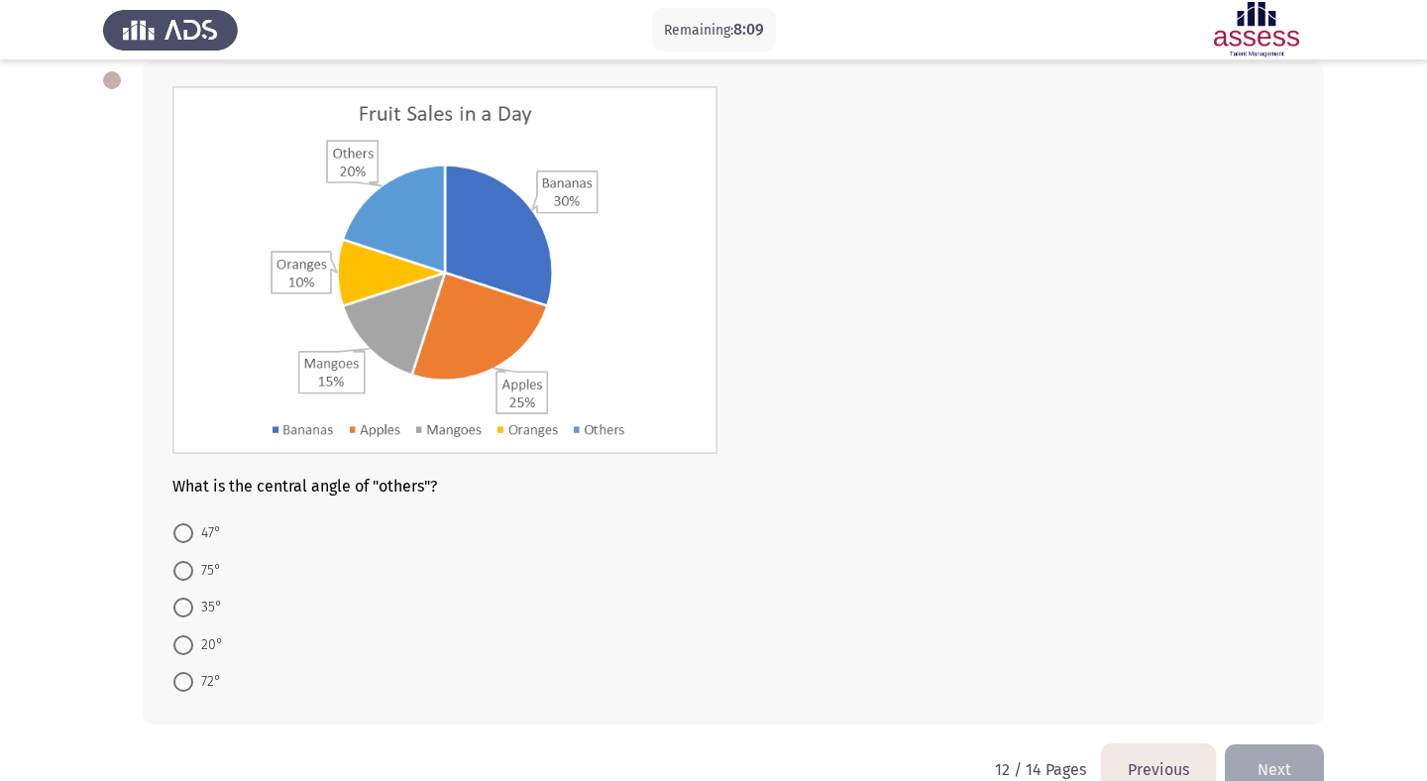
scroll to position [148, 0]
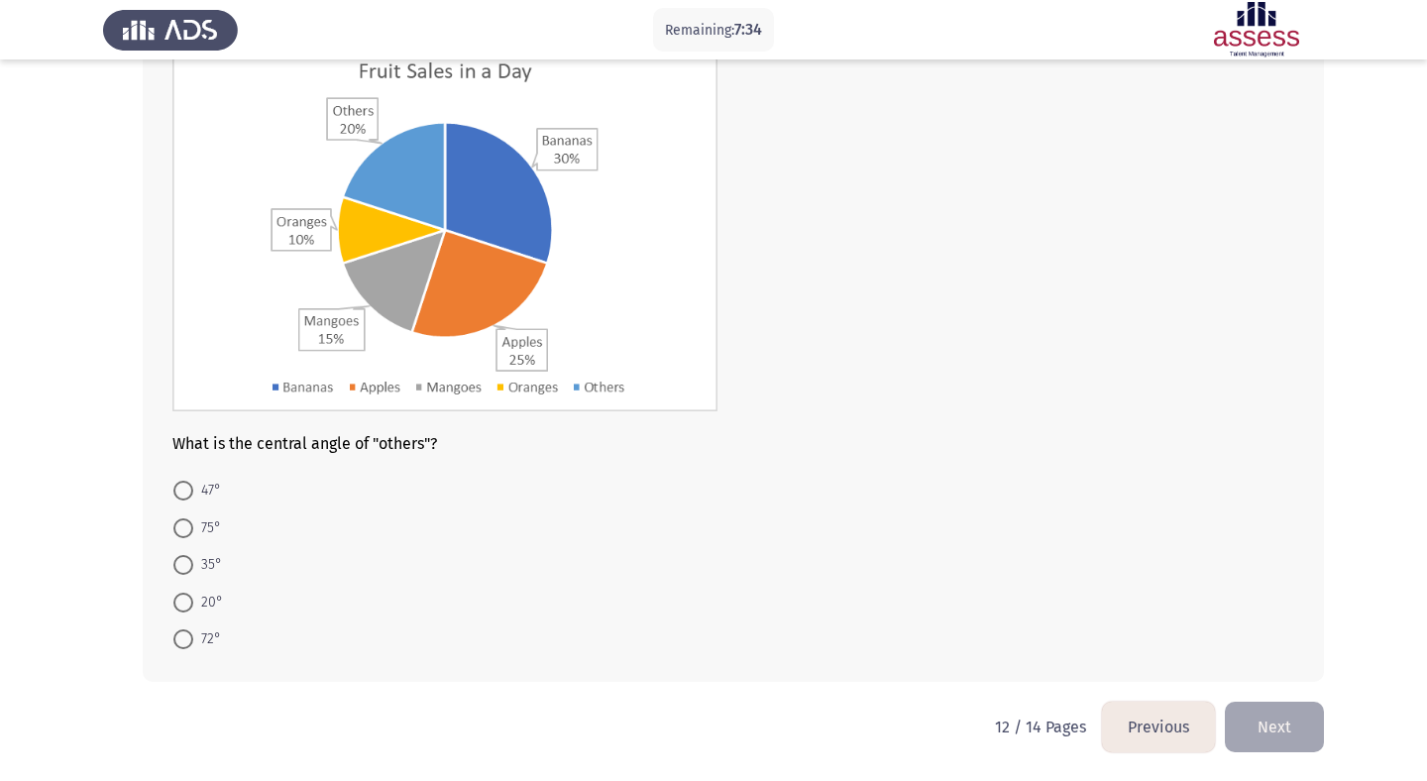
click at [182, 648] on label "72°" at bounding box center [197, 639] width 48 height 24
click at [182, 648] on input "72°" at bounding box center [183, 639] width 20 height 20
radio input "true"
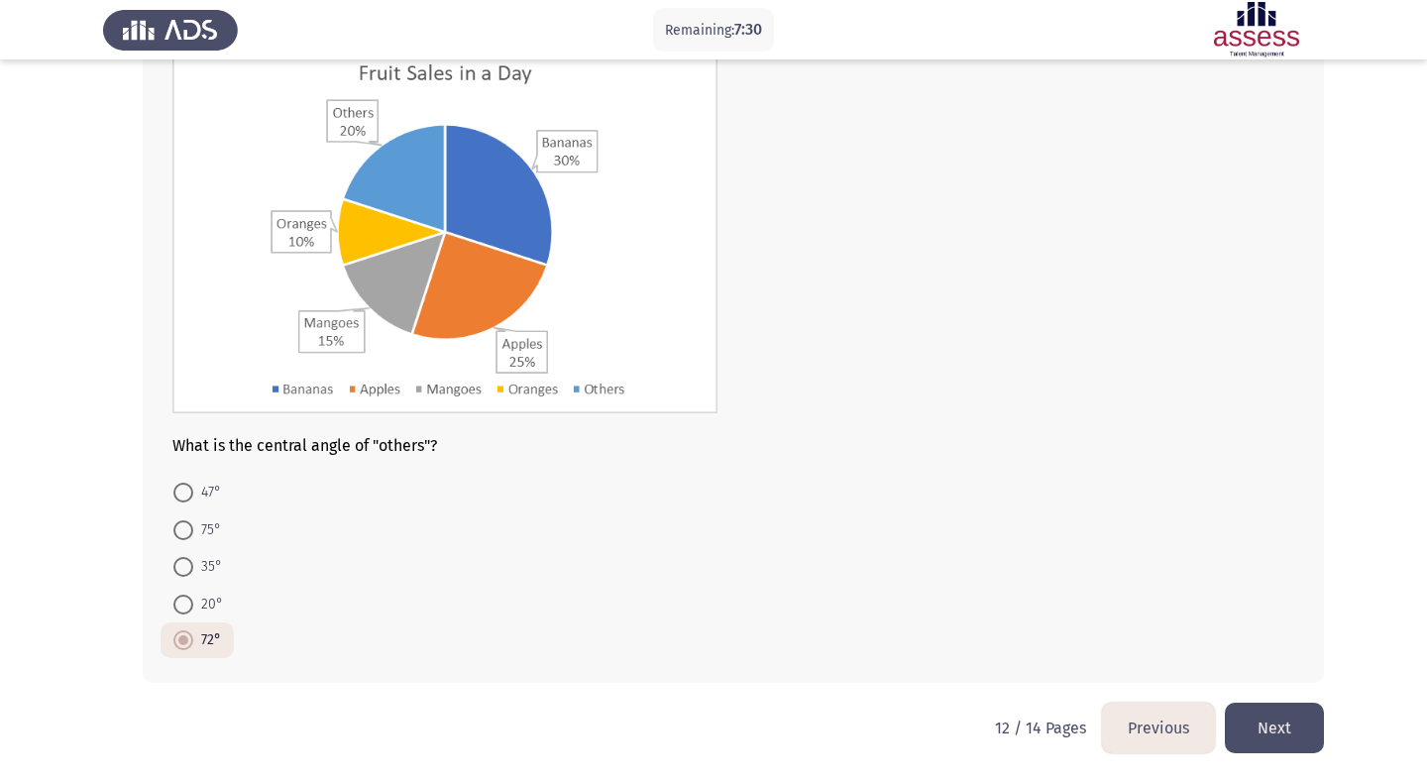
click at [1310, 718] on button "Next" at bounding box center [1274, 728] width 99 height 51
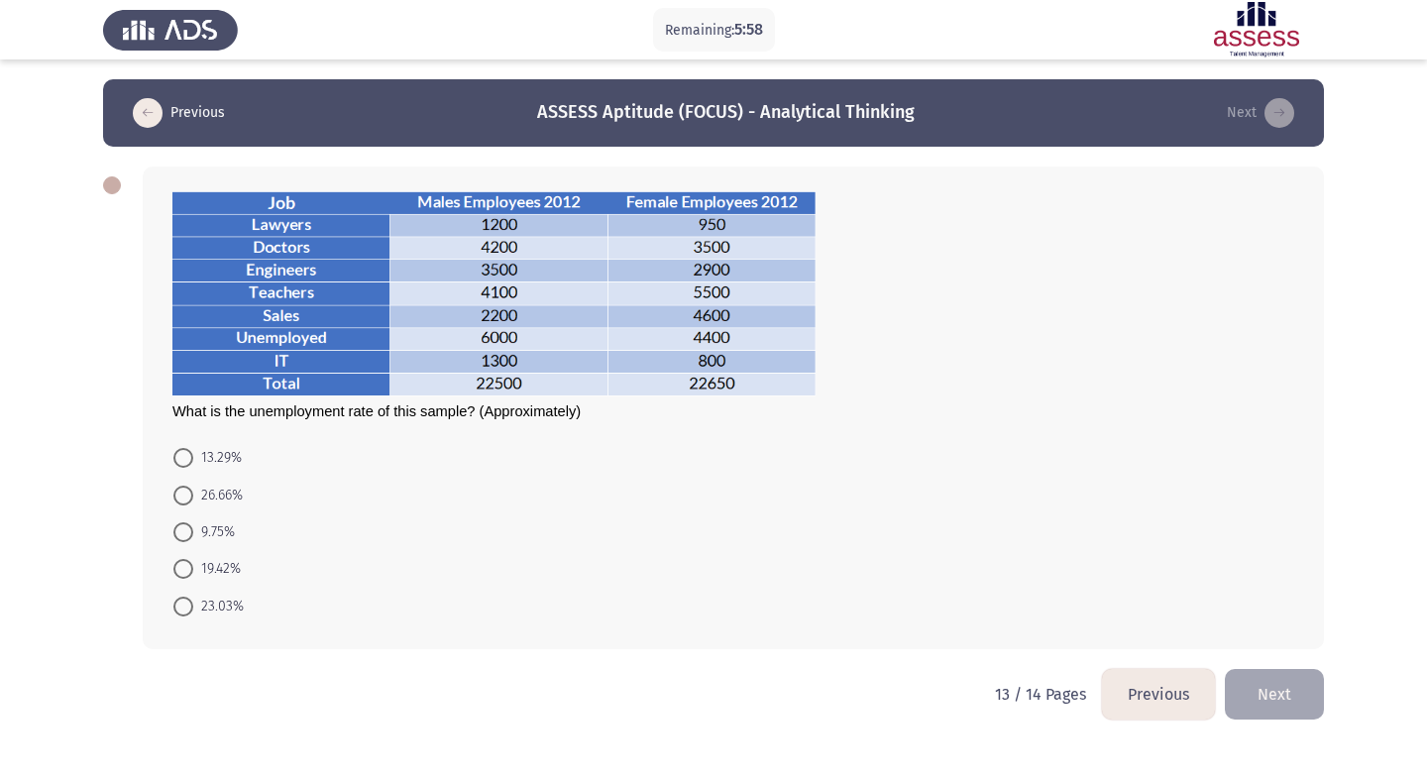
click at [235, 605] on span "23.03%" at bounding box center [218, 607] width 51 height 24
click at [193, 605] on input "23.03%" at bounding box center [183, 607] width 20 height 20
radio input "true"
click at [1237, 688] on button "Next" at bounding box center [1274, 692] width 99 height 51
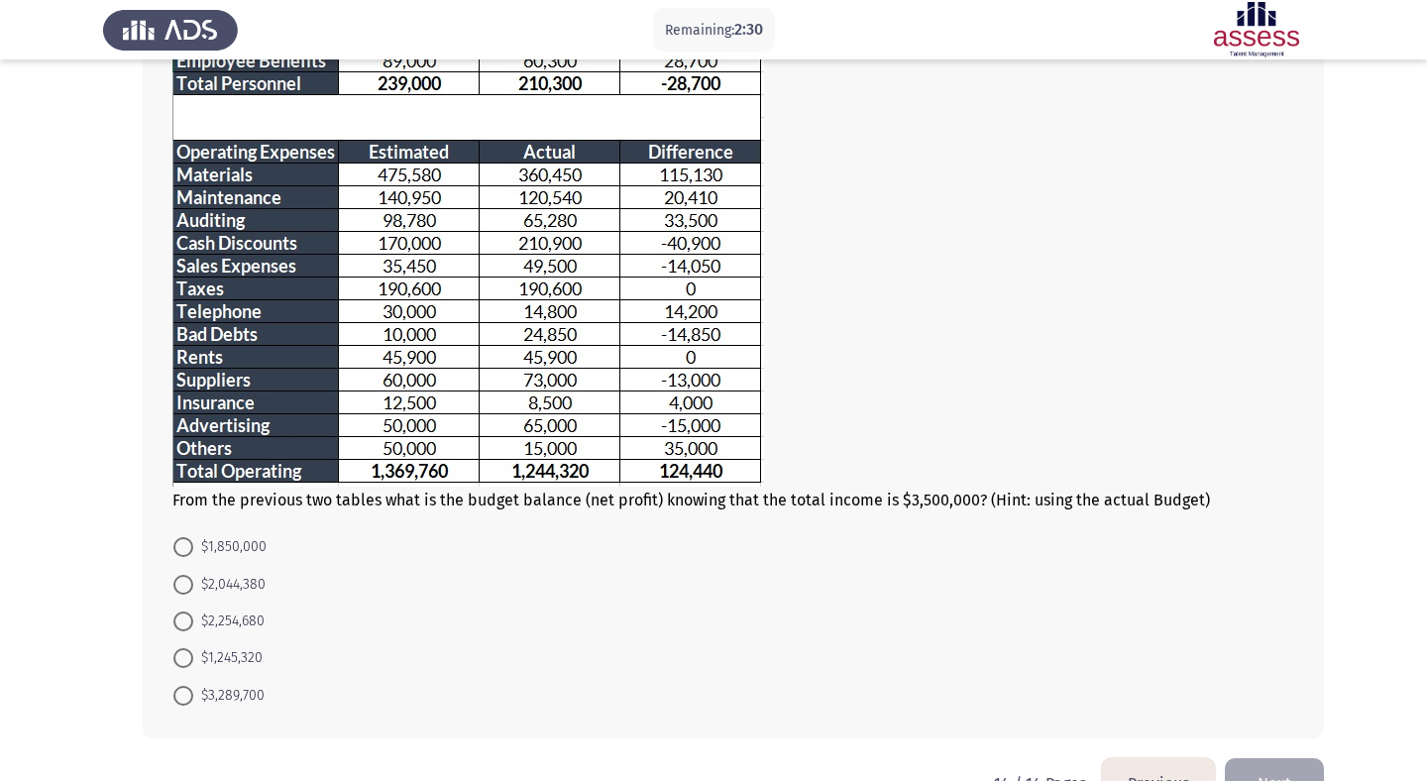
scroll to position [221, 0]
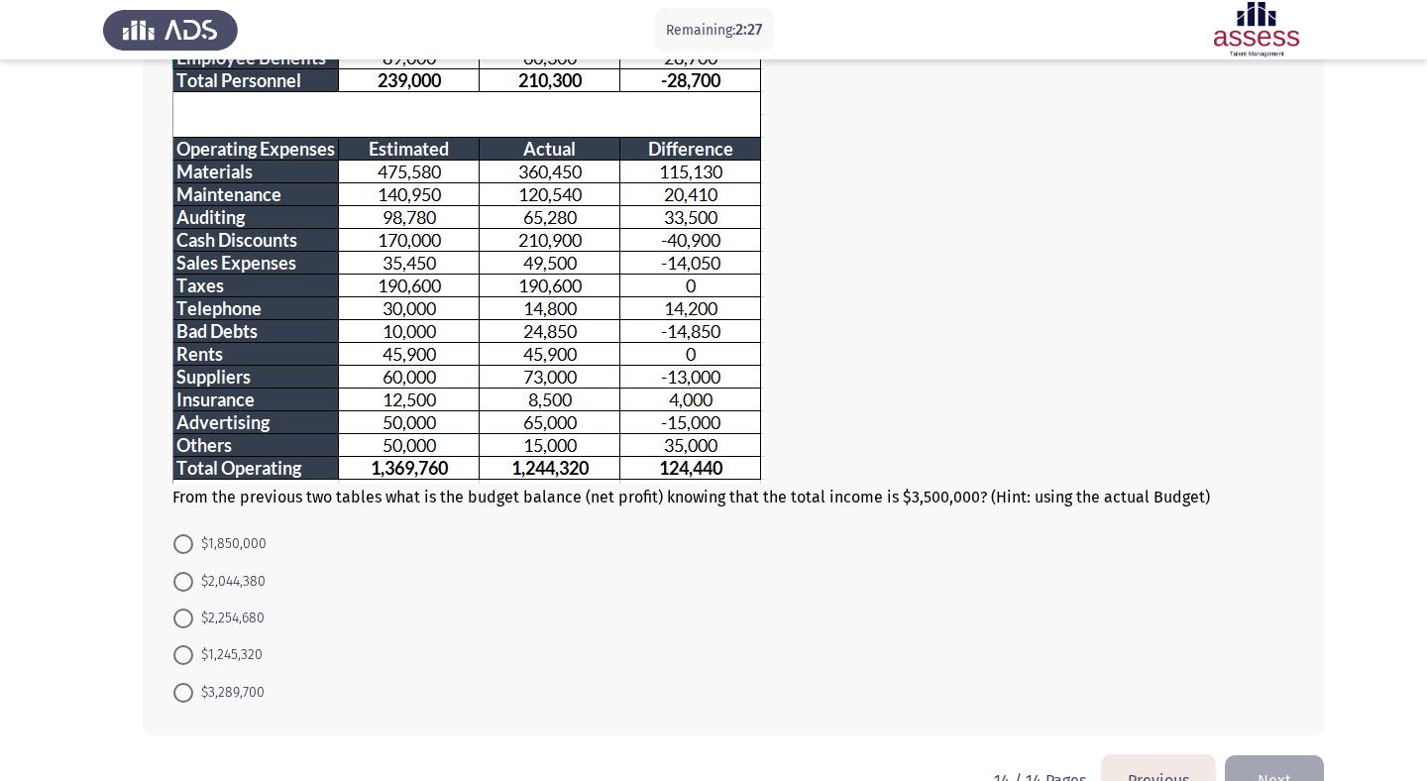
click at [229, 543] on span "$1,850,000" at bounding box center [229, 544] width 73 height 24
click at [193, 543] on input "$1,850,000" at bounding box center [183, 544] width 20 height 20
radio input "true"
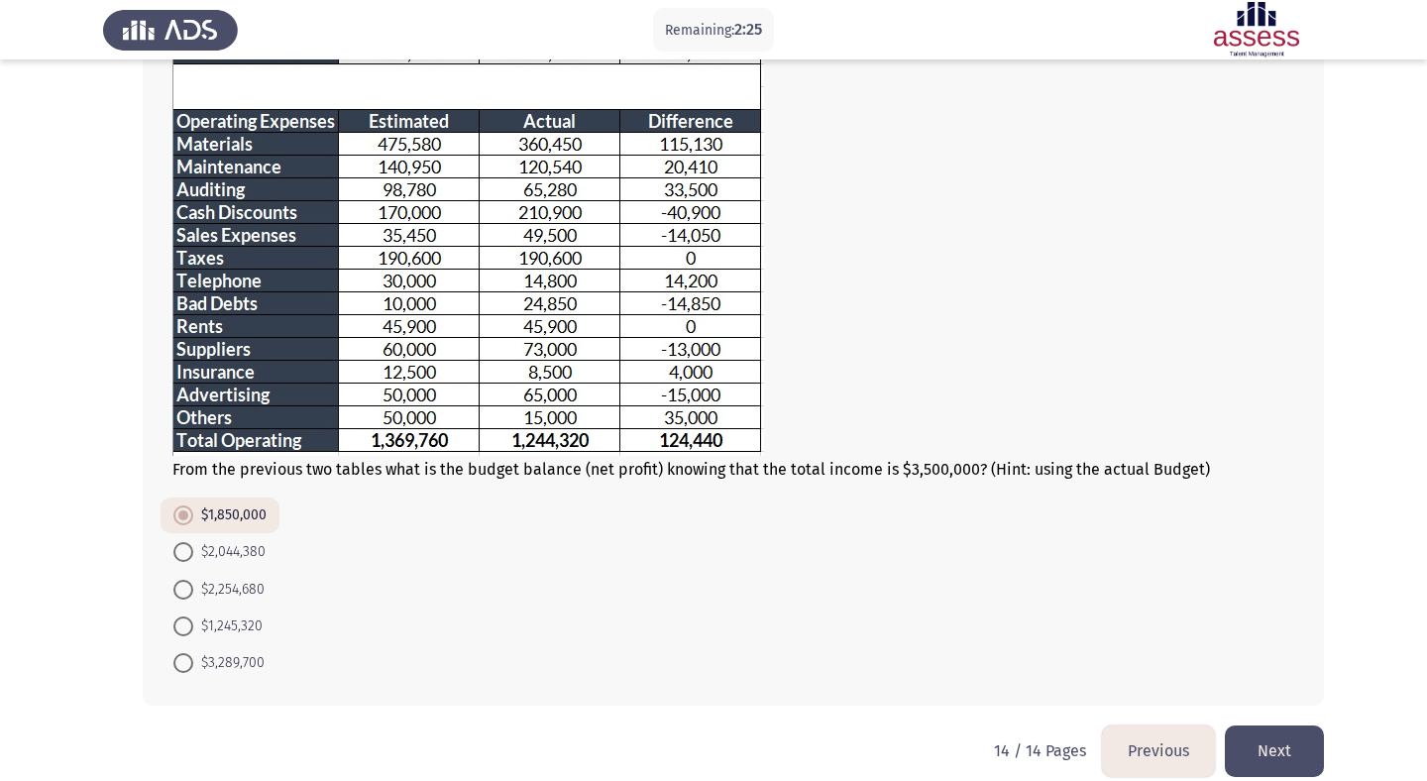
scroll to position [273, 0]
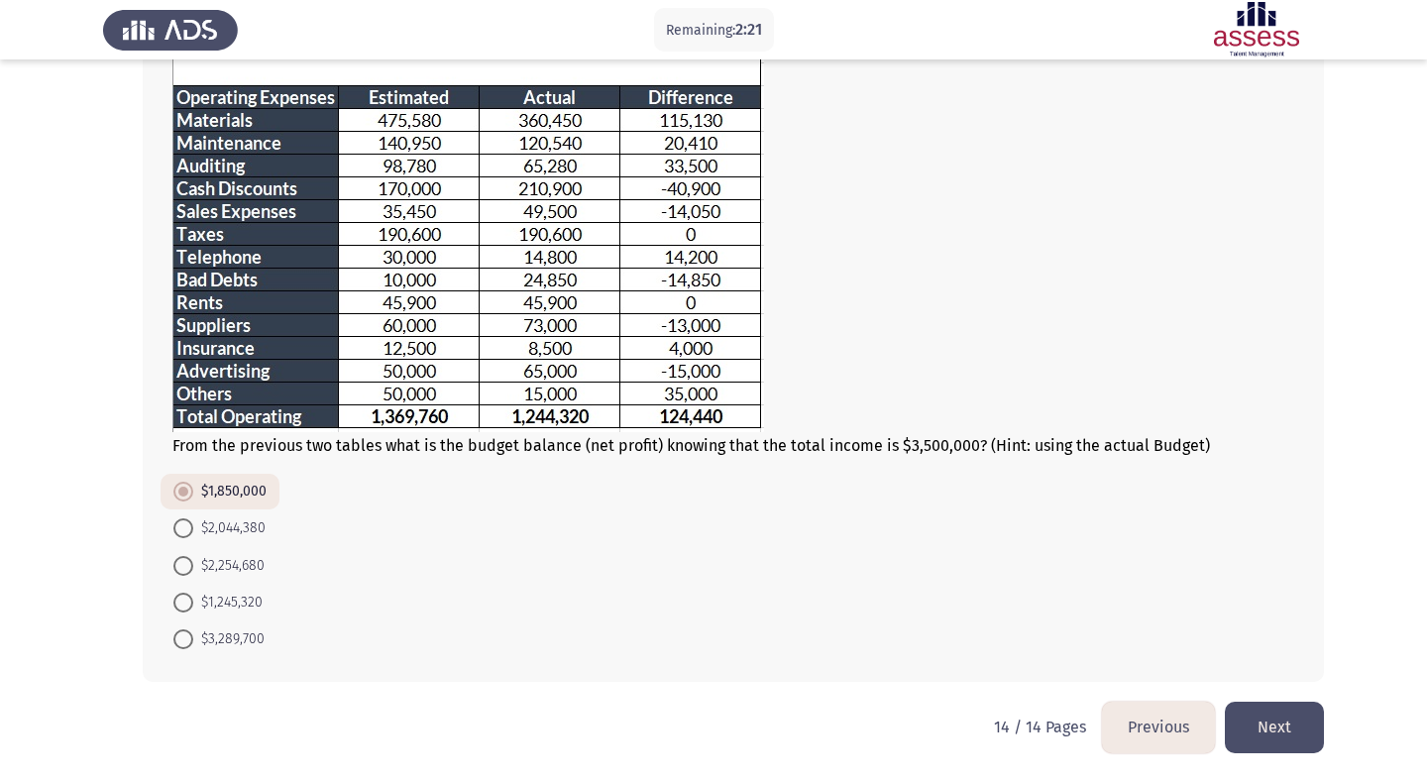
click at [1276, 737] on button "Next" at bounding box center [1274, 727] width 99 height 51
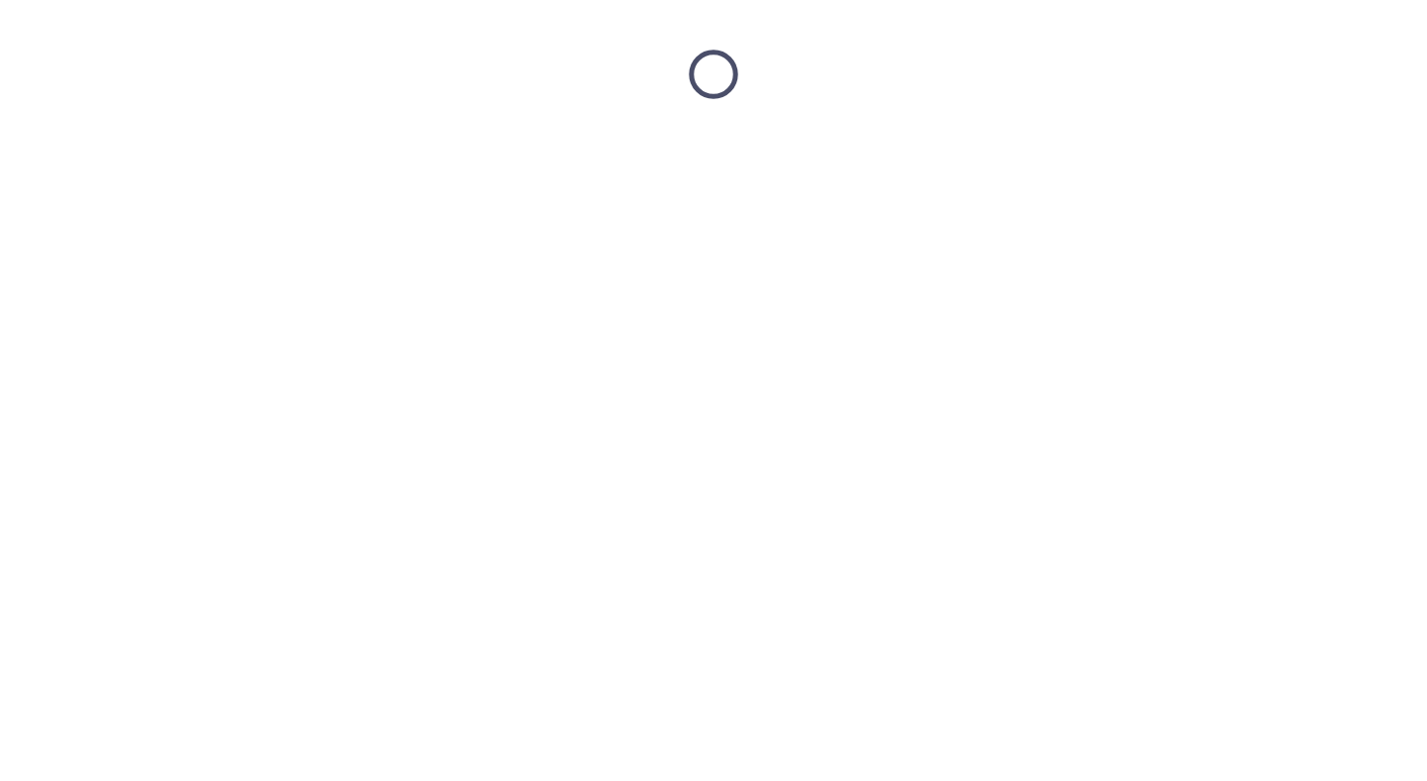
scroll to position [0, 0]
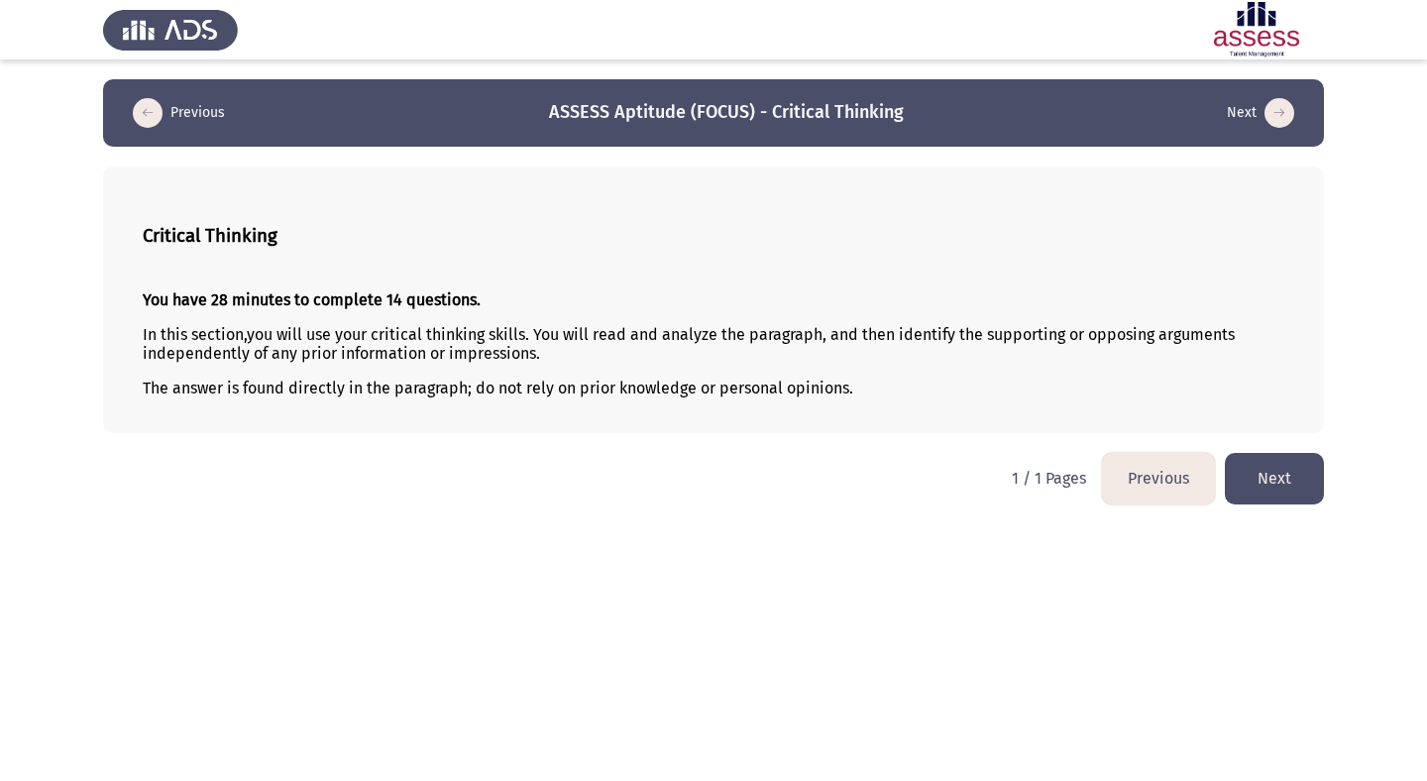
click at [1312, 494] on button "Next" at bounding box center [1274, 478] width 99 height 51
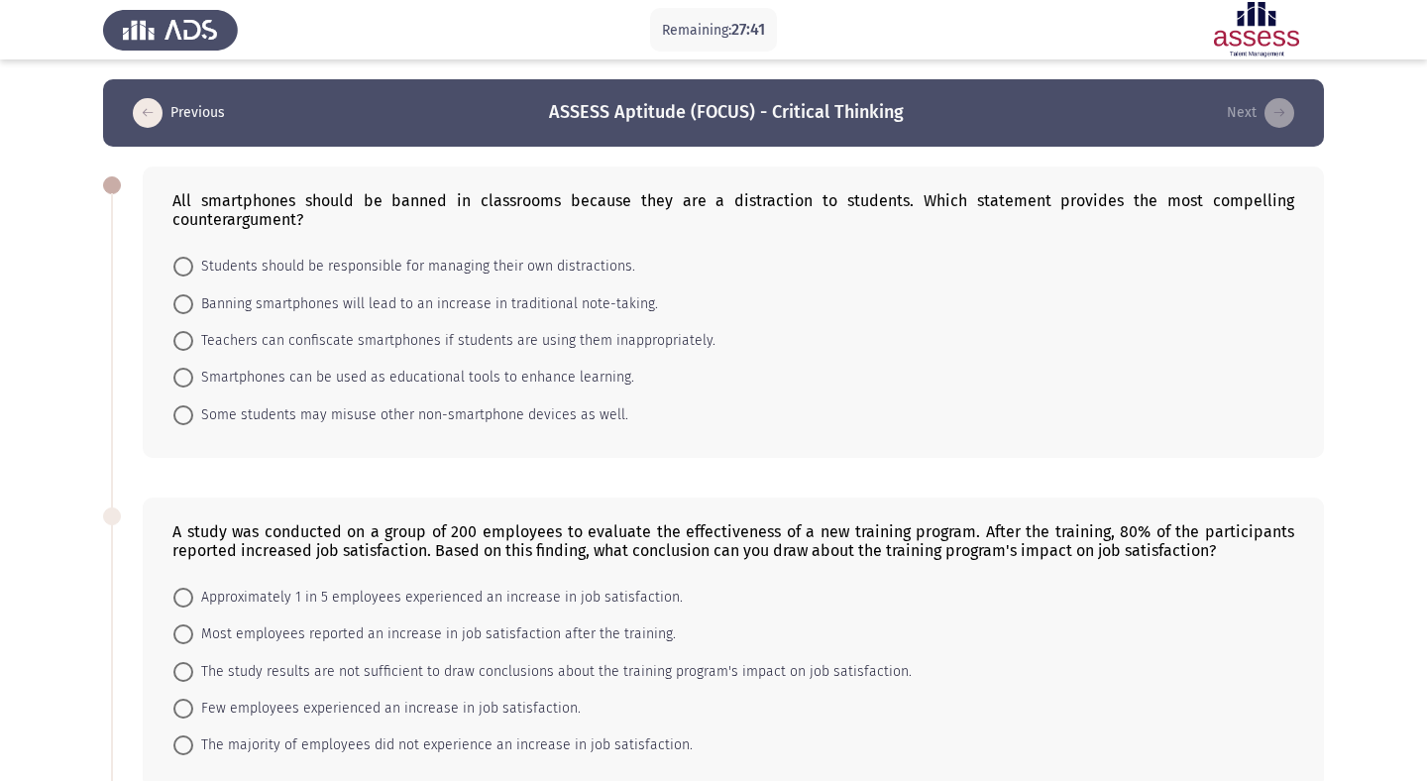
click at [318, 382] on span "Smartphones can be used as educational tools to enhance learning." at bounding box center [413, 378] width 441 height 24
click at [193, 382] on input "Smartphones can be used as educational tools to enhance learning." at bounding box center [183, 378] width 20 height 20
radio input "true"
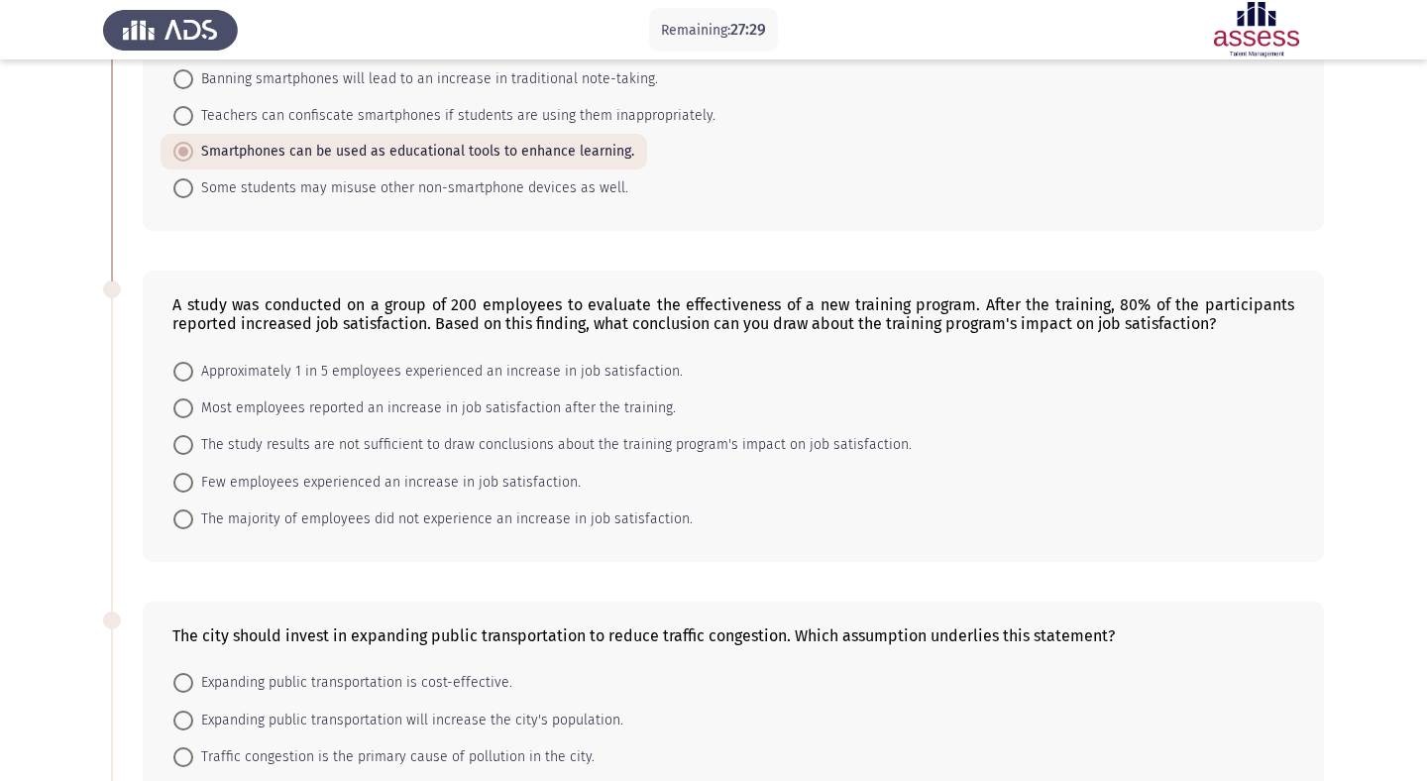
scroll to position [228, 0]
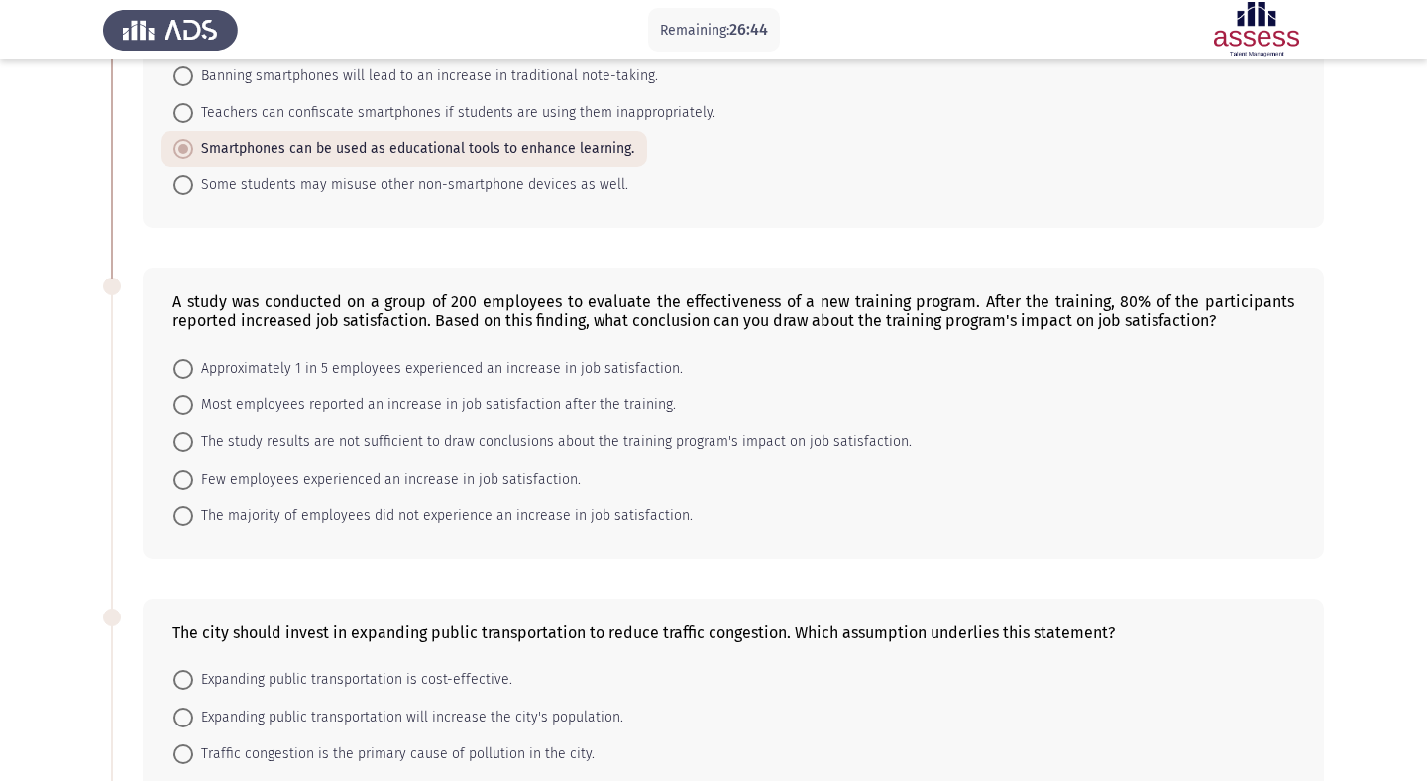
click at [308, 410] on span "Most employees reported an increase in job satisfaction after the training." at bounding box center [434, 405] width 483 height 24
click at [193, 410] on input "Most employees reported an increase in job satisfaction after the training." at bounding box center [183, 405] width 20 height 20
radio input "true"
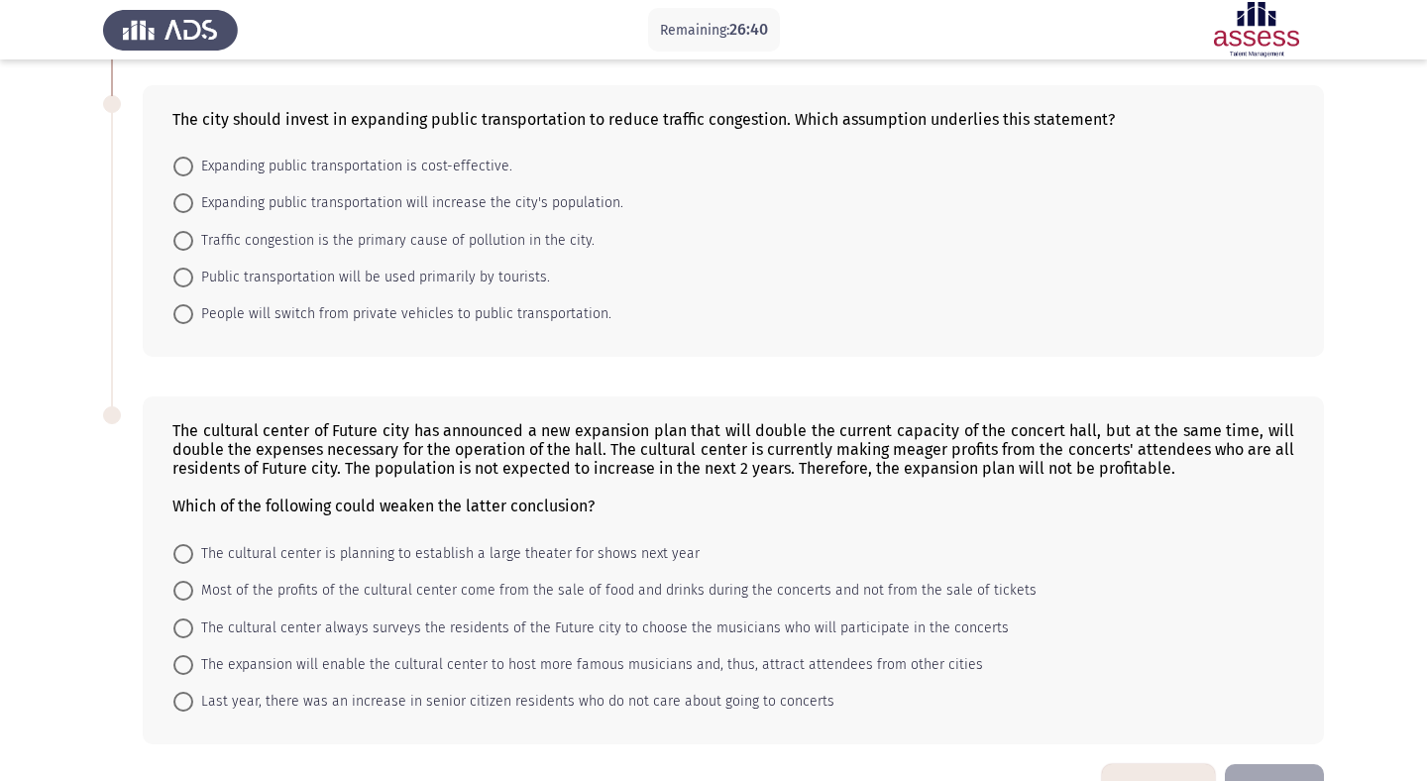
scroll to position [668, 0]
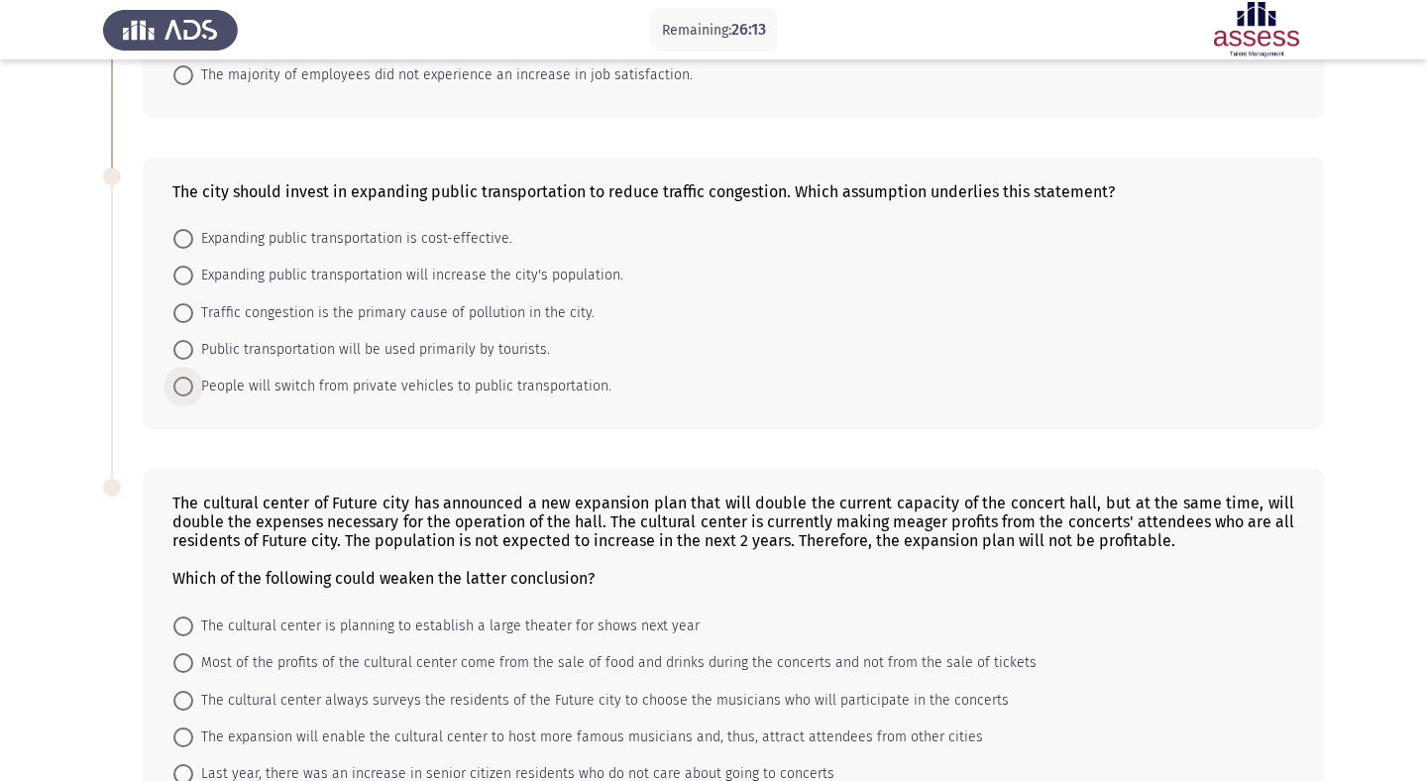
click at [371, 386] on span "People will switch from private vehicles to public transportation." at bounding box center [402, 387] width 418 height 24
click at [193, 386] on input "People will switch from private vehicles to public transportation." at bounding box center [183, 387] width 20 height 20
radio input "true"
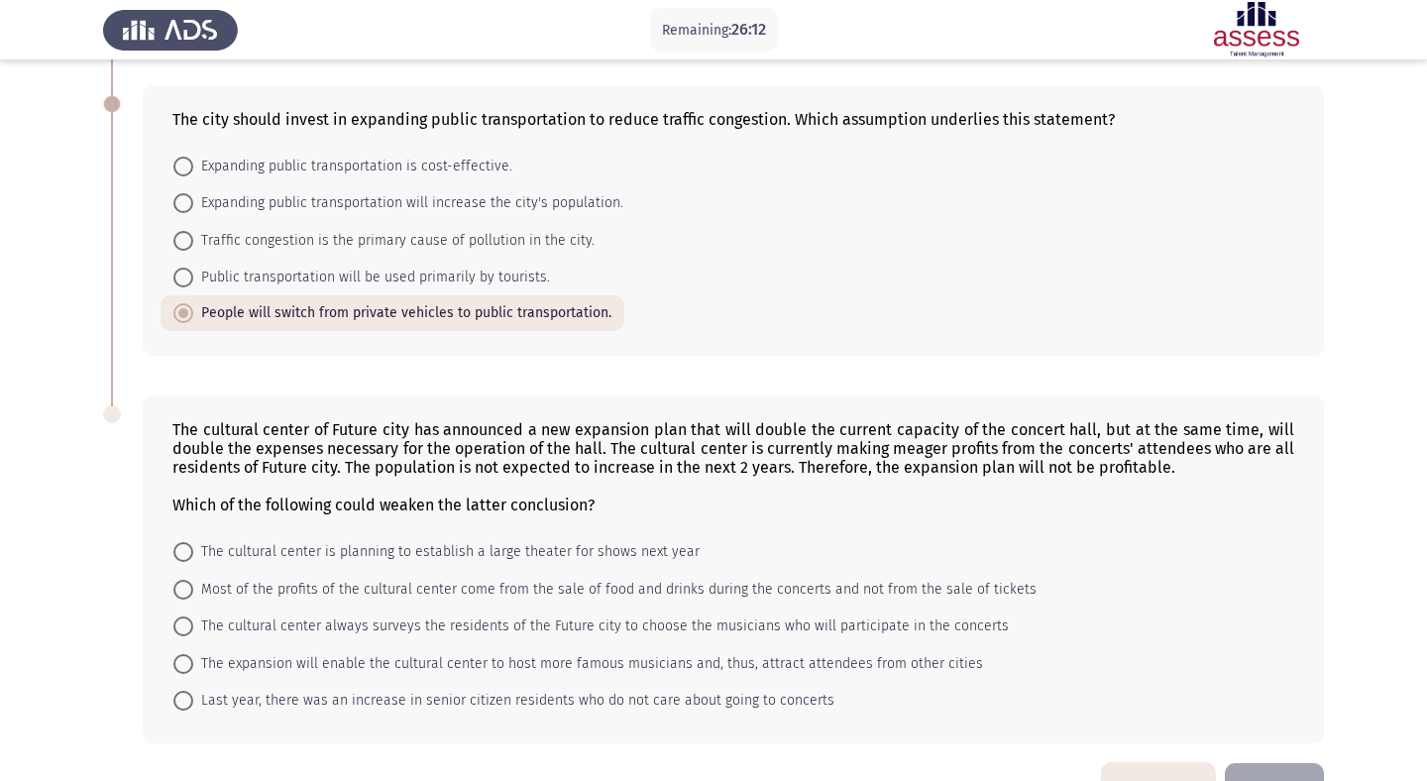
scroll to position [801, 0]
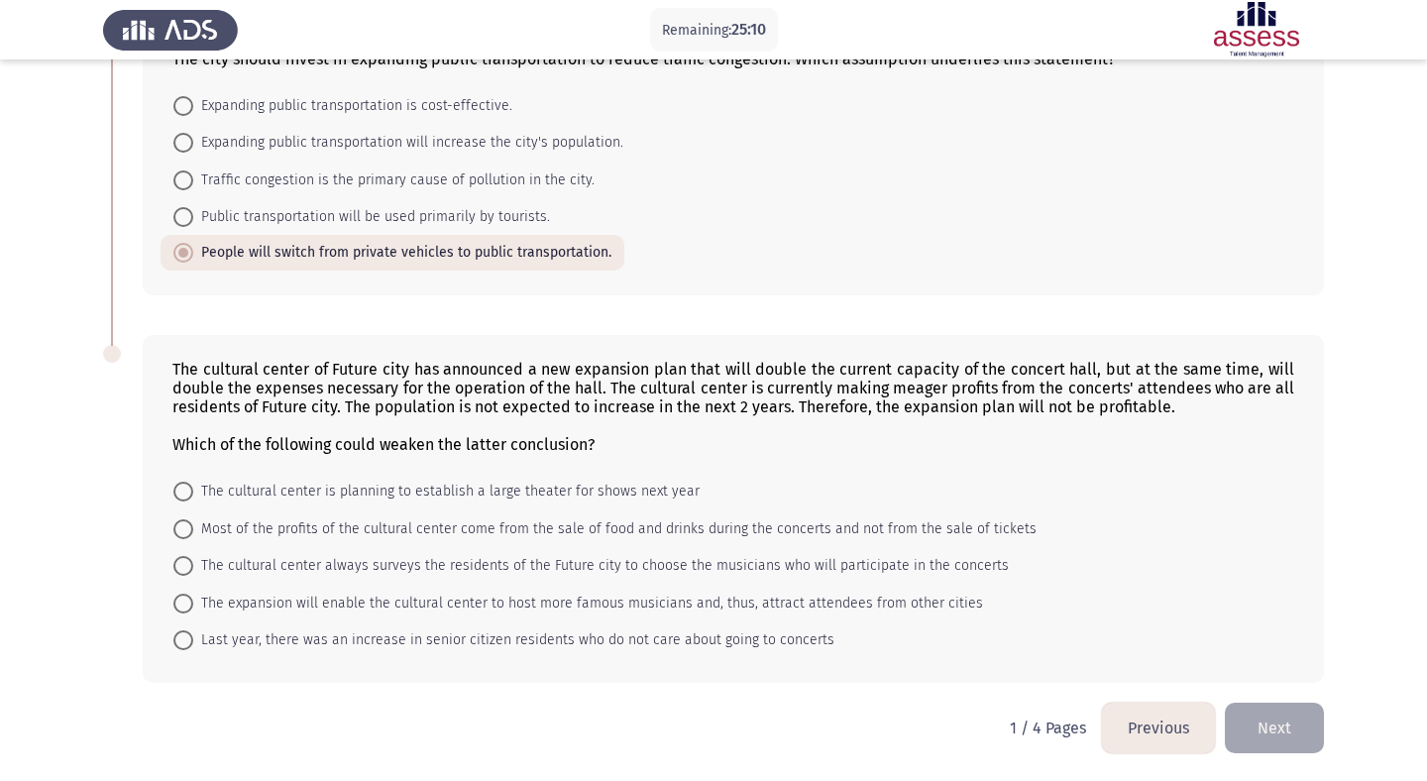
click at [951, 601] on span "The expansion will enable the cultural center to host more famous musicians and…" at bounding box center [588, 604] width 790 height 24
click at [193, 601] on input "The expansion will enable the cultural center to host more famous musicians and…" at bounding box center [183, 604] width 20 height 20
radio input "true"
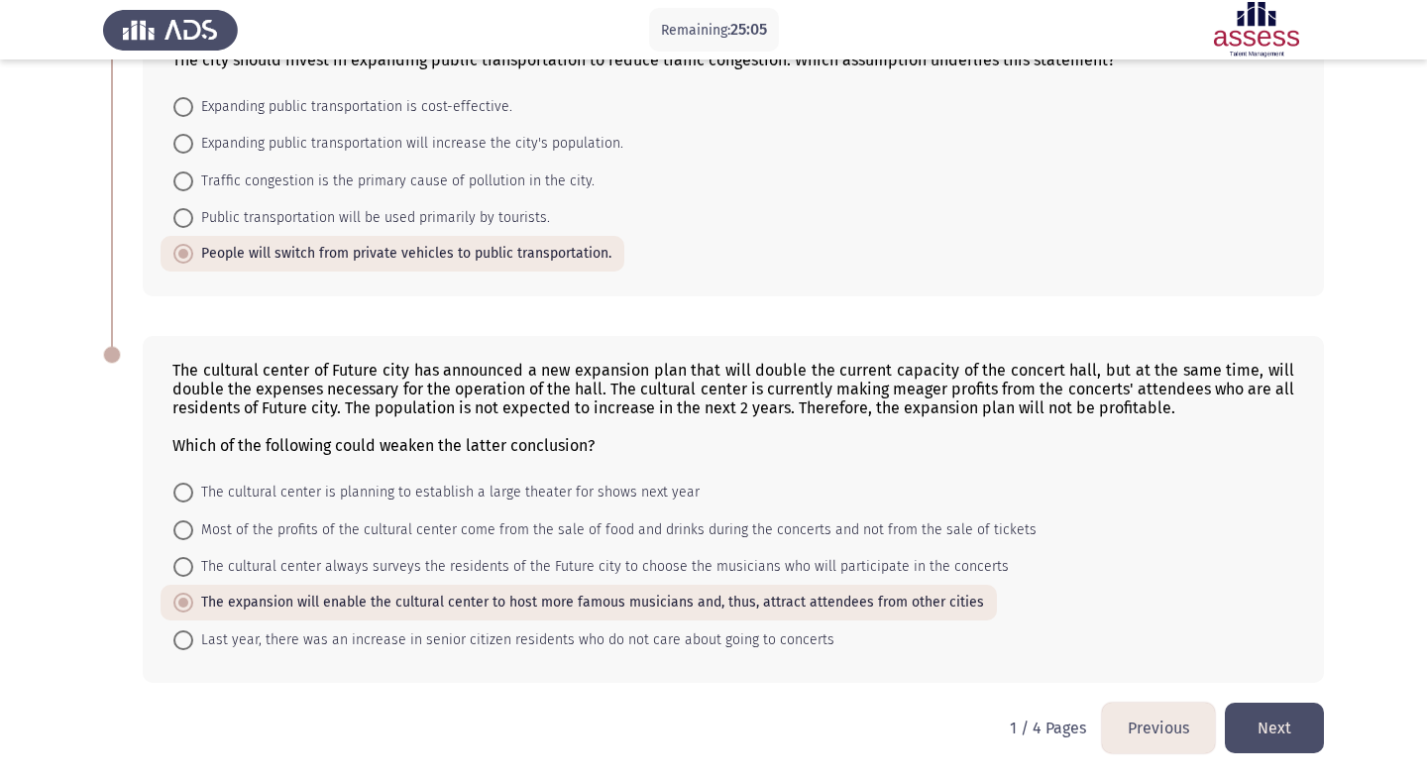
click at [1282, 722] on button "Next" at bounding box center [1274, 728] width 99 height 51
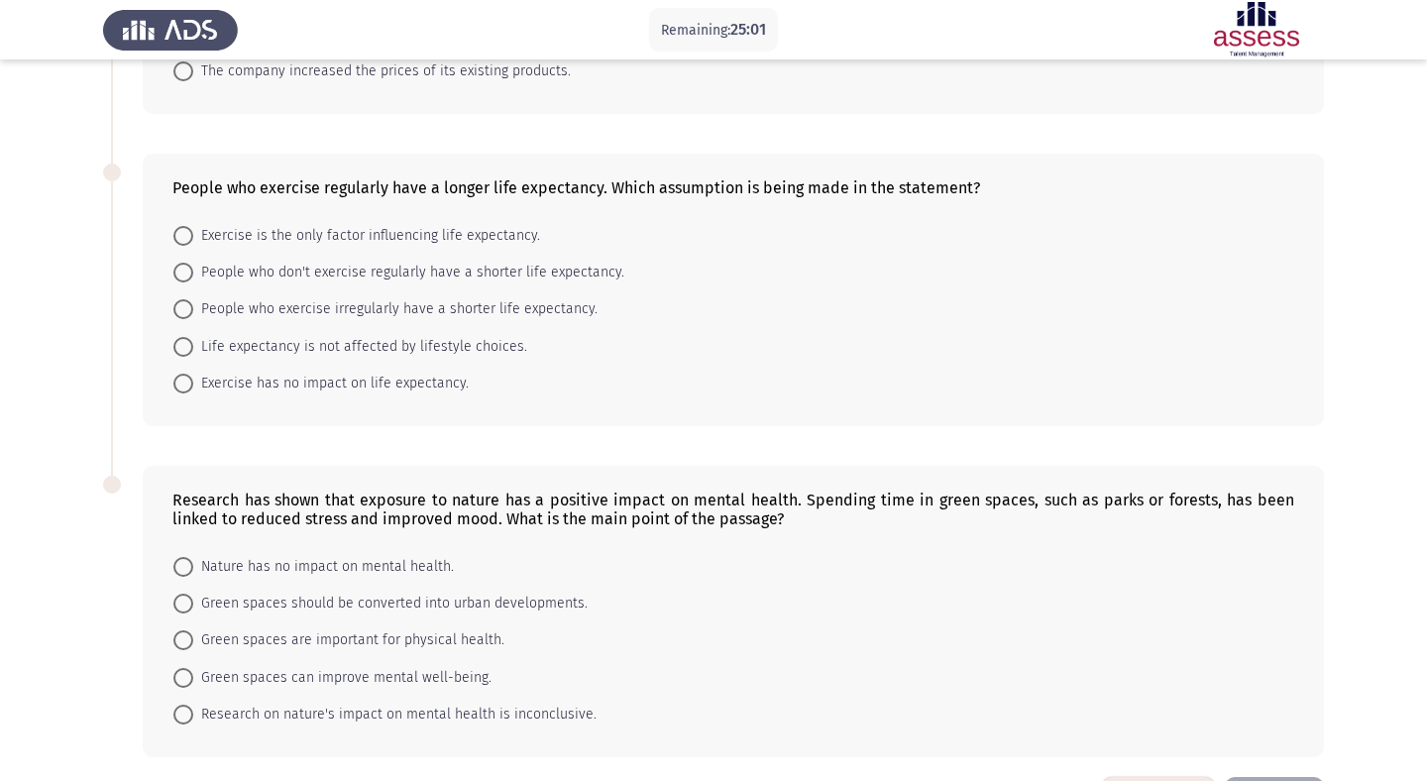
scroll to position [750, 0]
click at [248, 677] on span "Green spaces can improve mental well-being." at bounding box center [342, 677] width 298 height 24
click at [193, 677] on input "Green spaces can improve mental well-being." at bounding box center [183, 677] width 20 height 20
radio input "true"
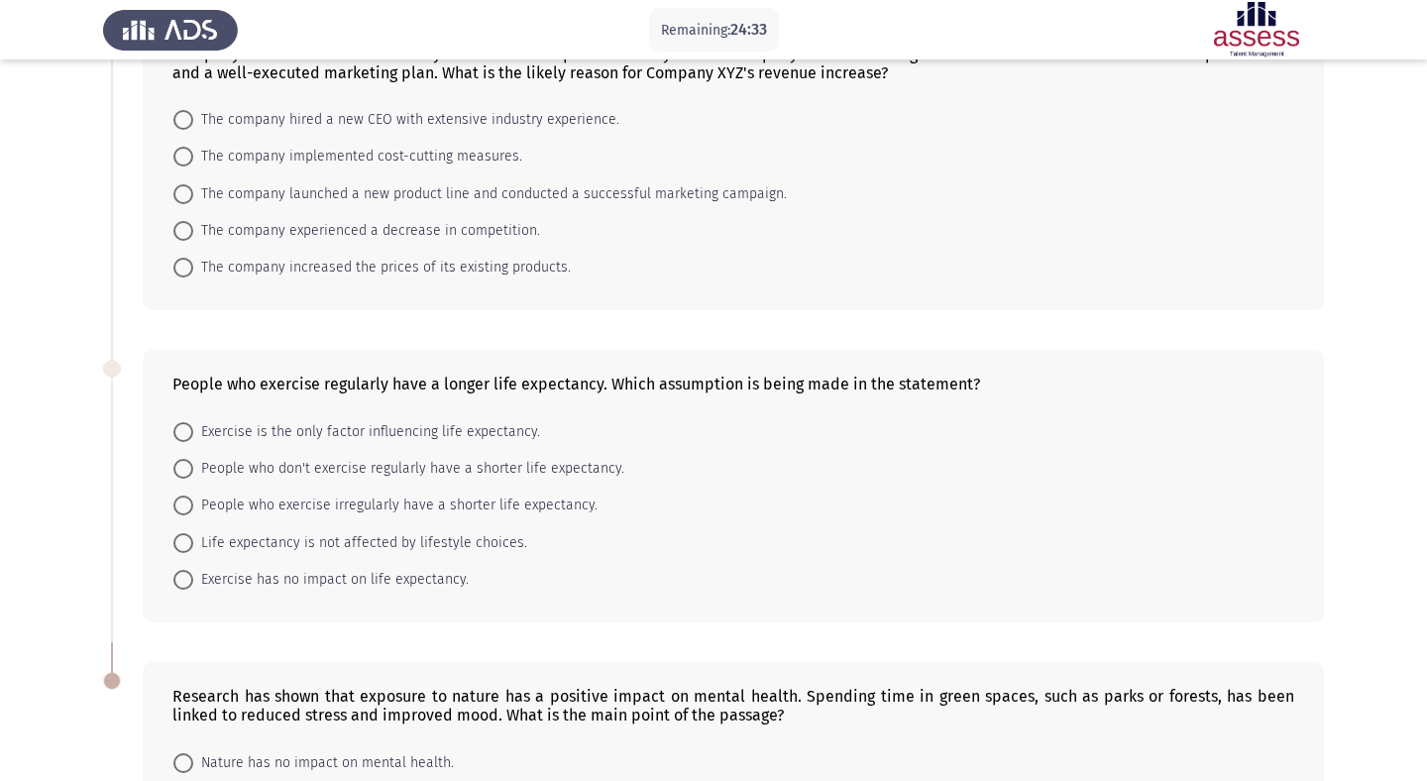
scroll to position [541, 0]
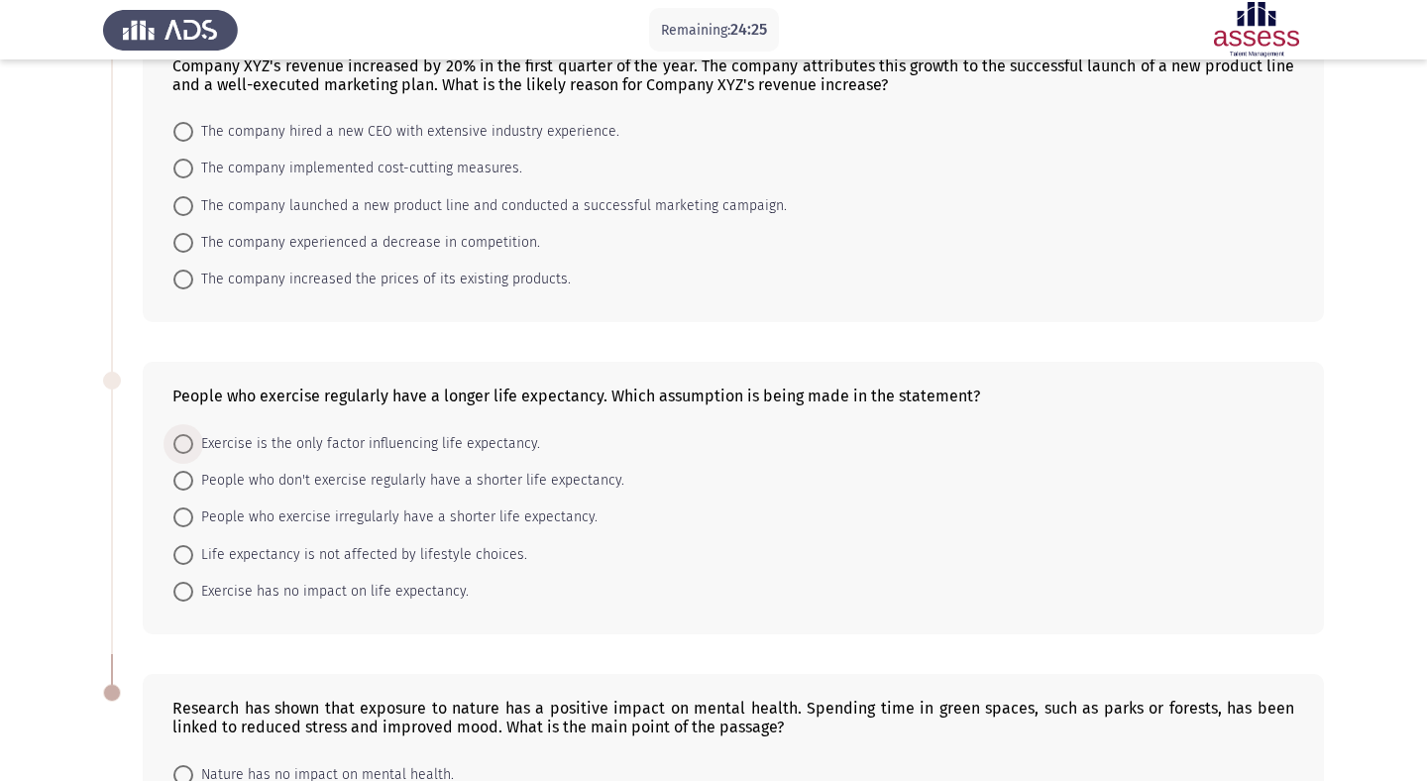
click at [482, 442] on span "Exercise is the only factor influencing life expectancy." at bounding box center [366, 444] width 347 height 24
click at [193, 442] on input "Exercise is the only factor influencing life expectancy." at bounding box center [183, 444] width 20 height 20
radio input "true"
click at [351, 482] on span "People who don't exercise regularly have a shorter life expectancy." at bounding box center [408, 480] width 431 height 24
click at [193, 482] on input "People who don't exercise regularly have a shorter life expectancy." at bounding box center [183, 480] width 20 height 20
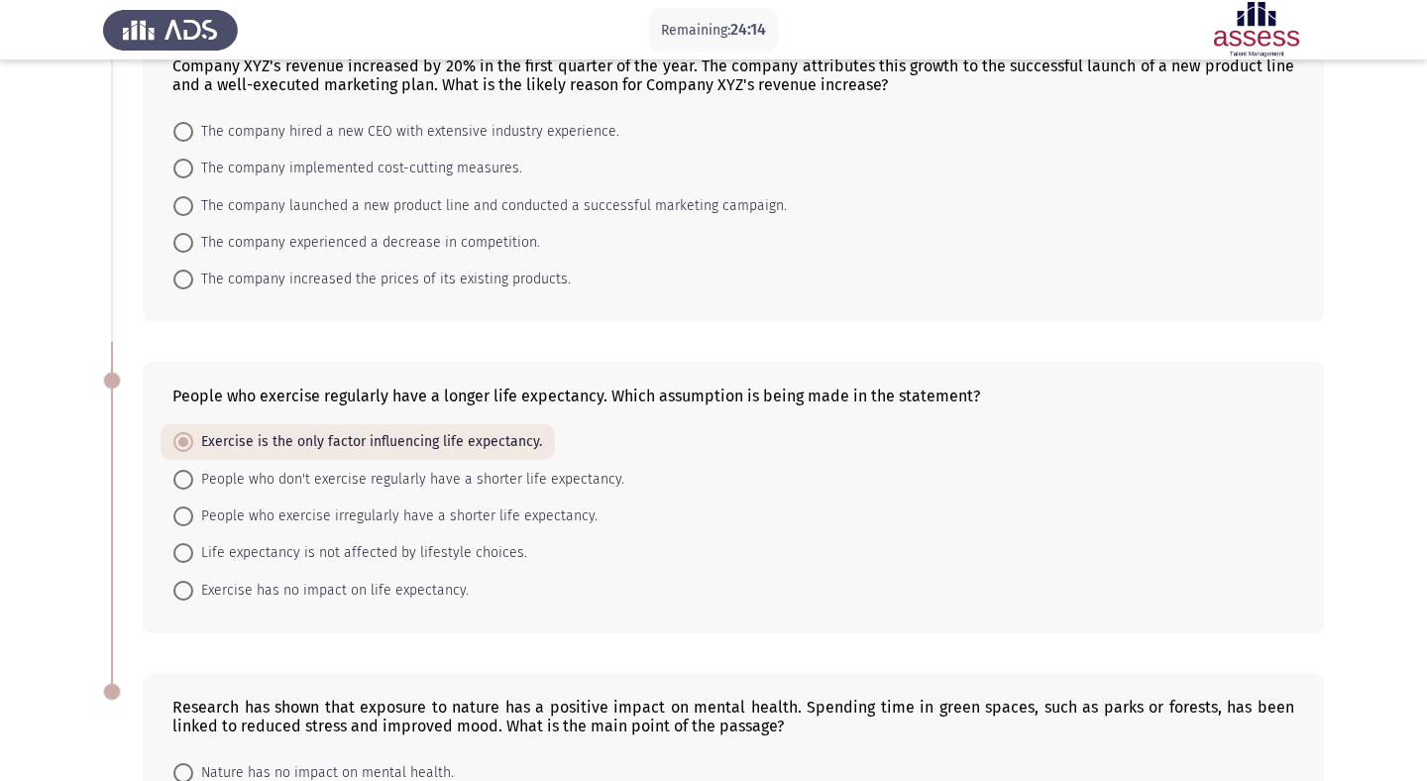
radio input "true"
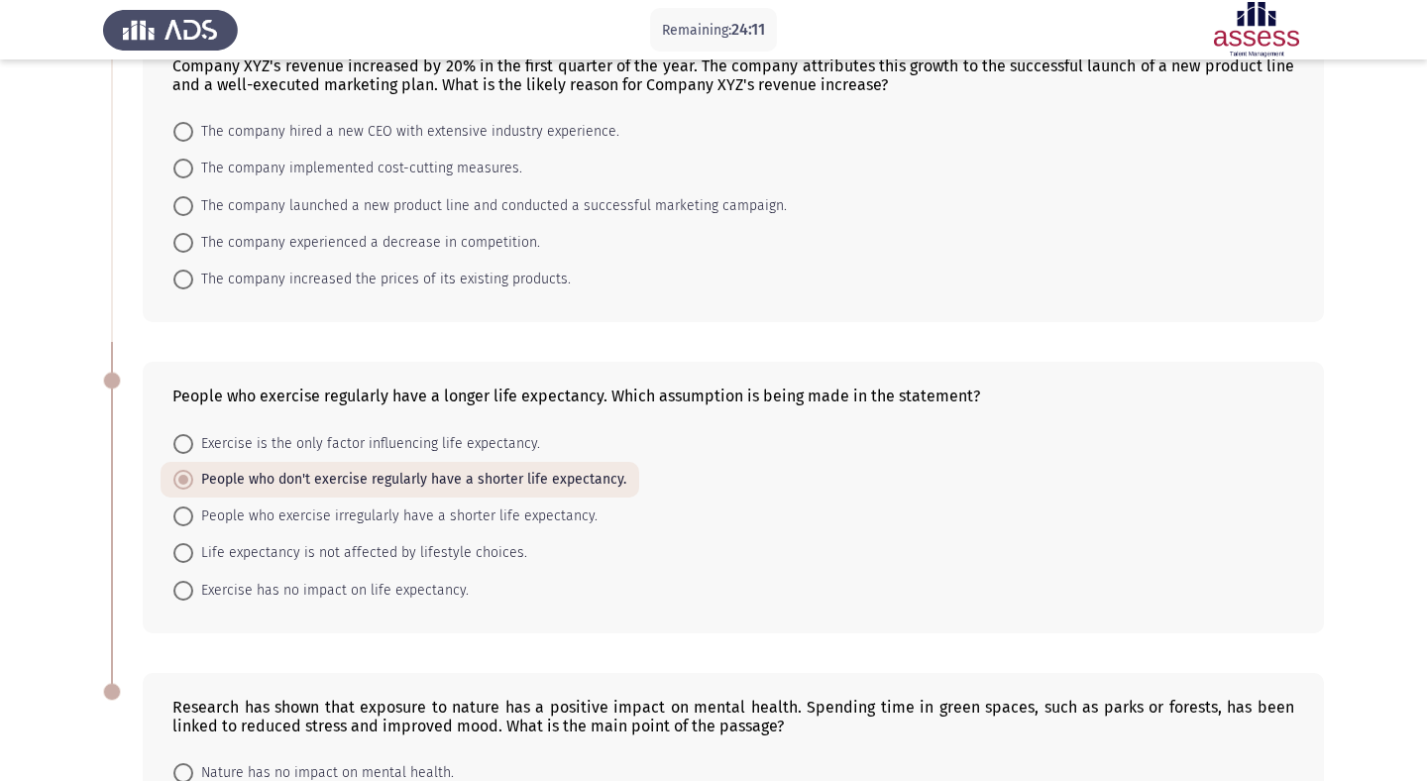
click at [629, 476] on mat-radio-button "People who don't exercise regularly have a shorter life expectancy." at bounding box center [400, 480] width 479 height 36
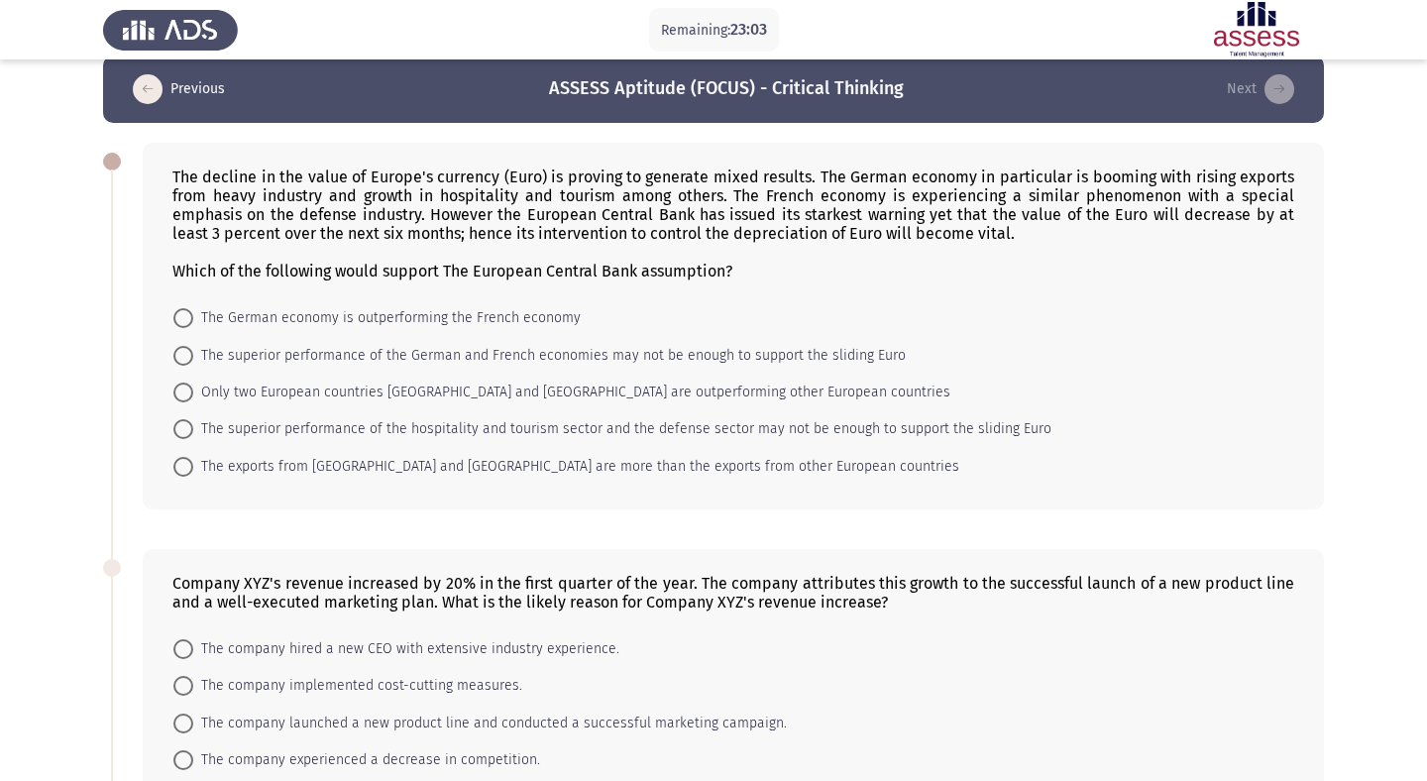
scroll to position [26, 0]
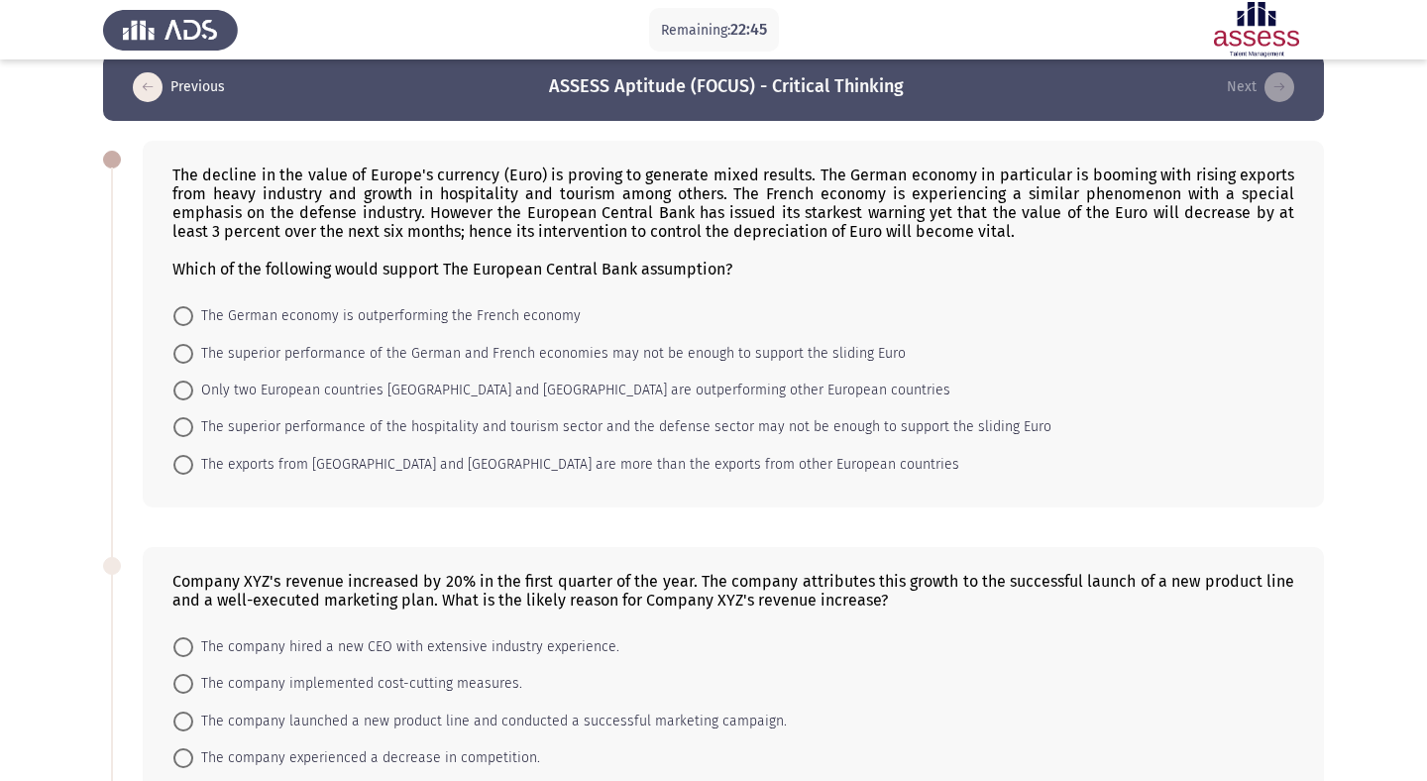
click at [396, 351] on span "The superior performance of the German and French economies may not be enough t…" at bounding box center [549, 354] width 713 height 24
click at [193, 351] on input "The superior performance of the German and French economies may not be enough t…" at bounding box center [183, 354] width 20 height 20
radio input "true"
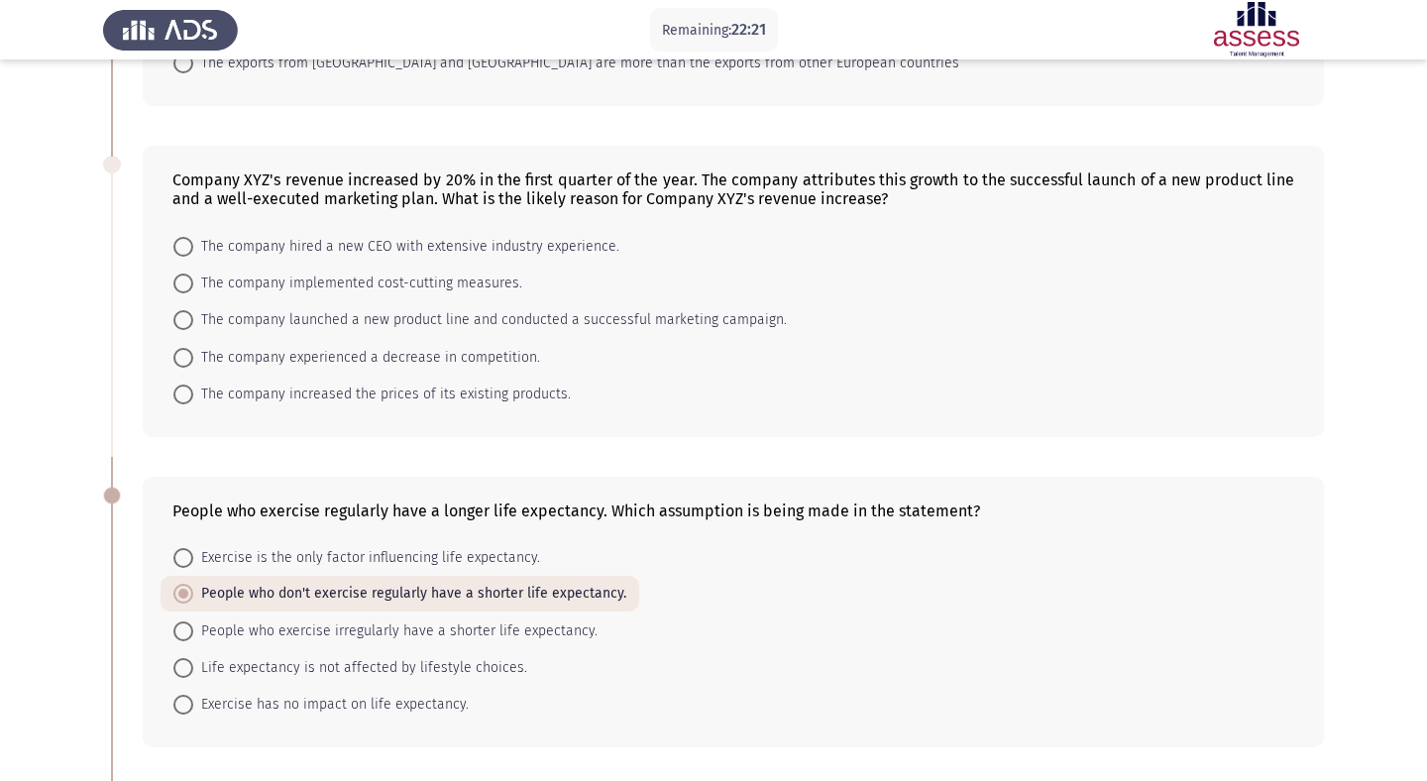
scroll to position [420, 0]
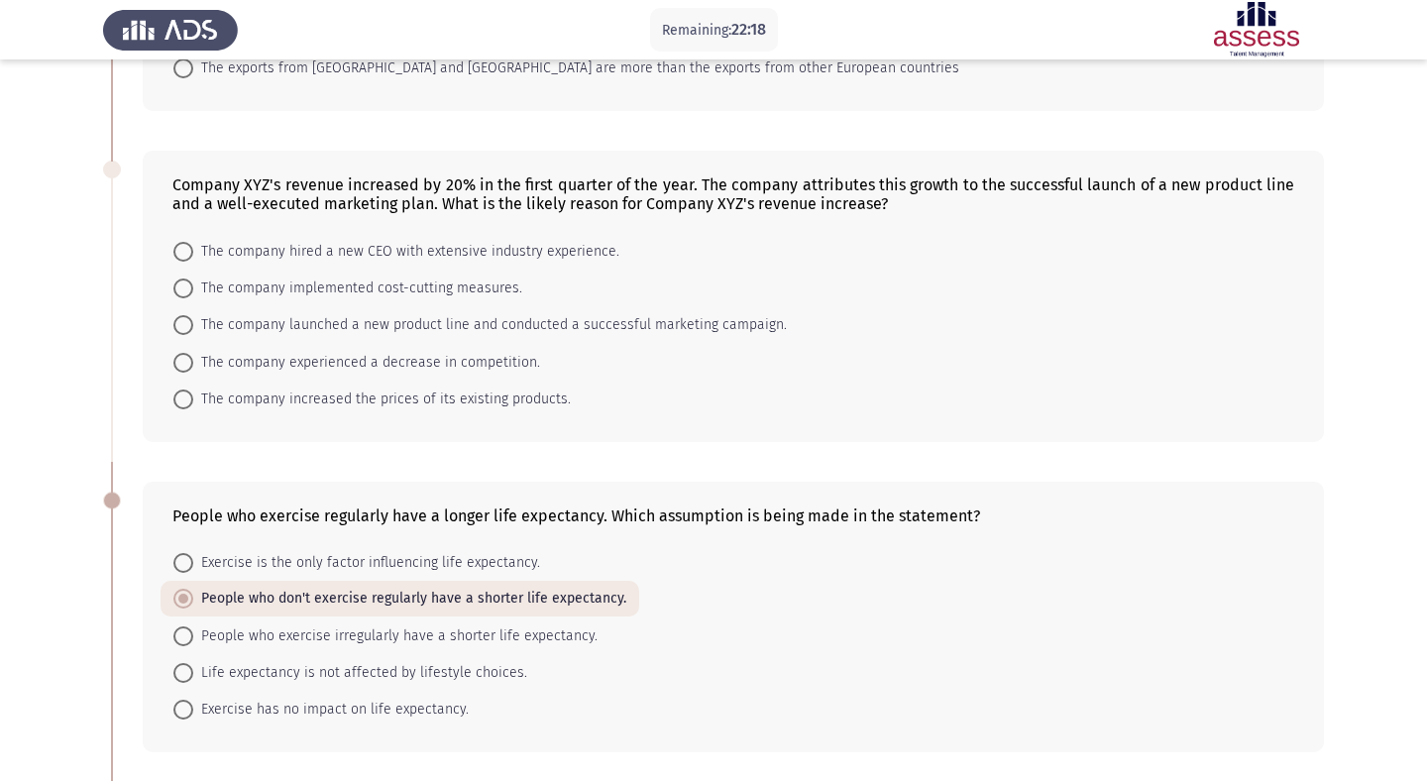
click at [356, 325] on span "The company launched a new product line and conducted a successful marketing ca…" at bounding box center [490, 325] width 594 height 24
click at [193, 325] on input "The company launched a new product line and conducted a successful marketing ca…" at bounding box center [183, 325] width 20 height 20
radio input "true"
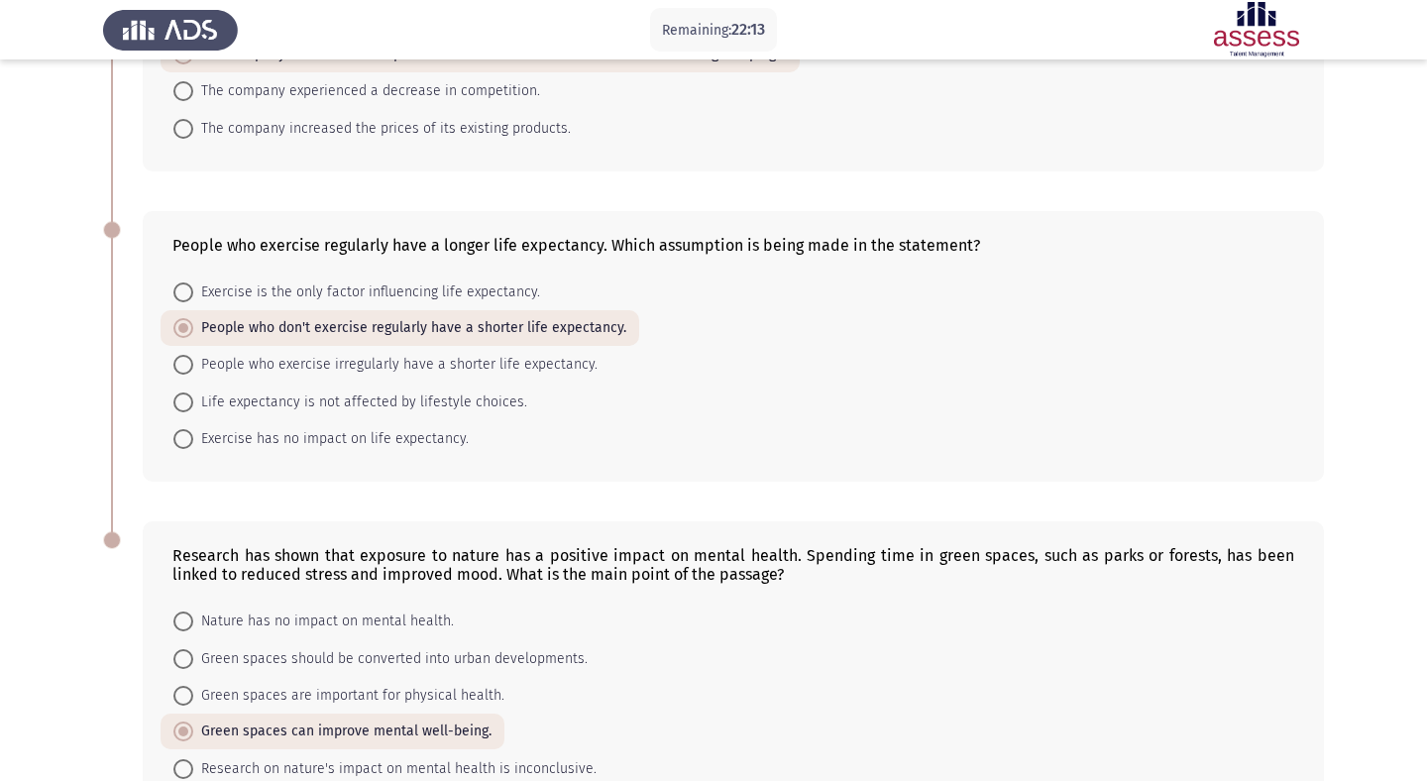
scroll to position [819, 0]
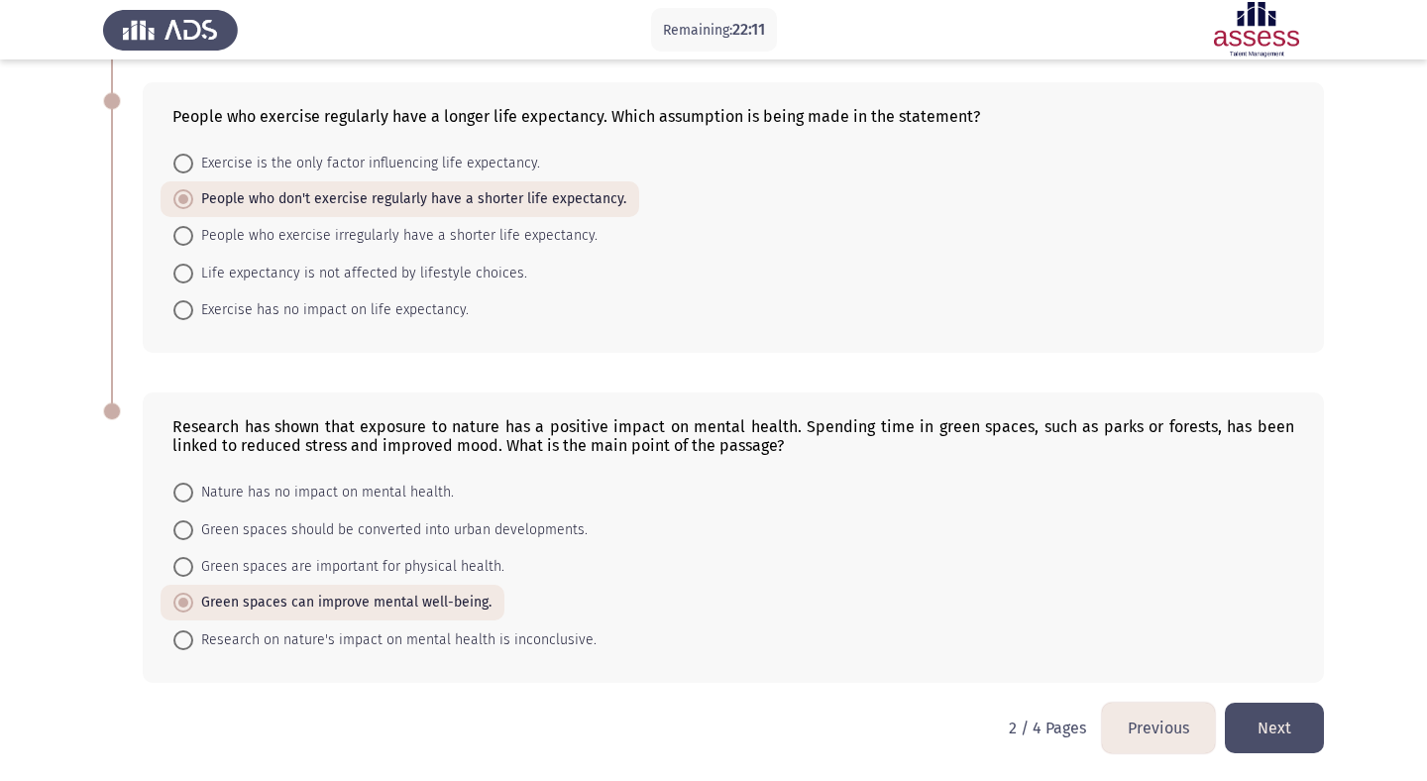
click at [1285, 726] on button "Next" at bounding box center [1274, 728] width 99 height 51
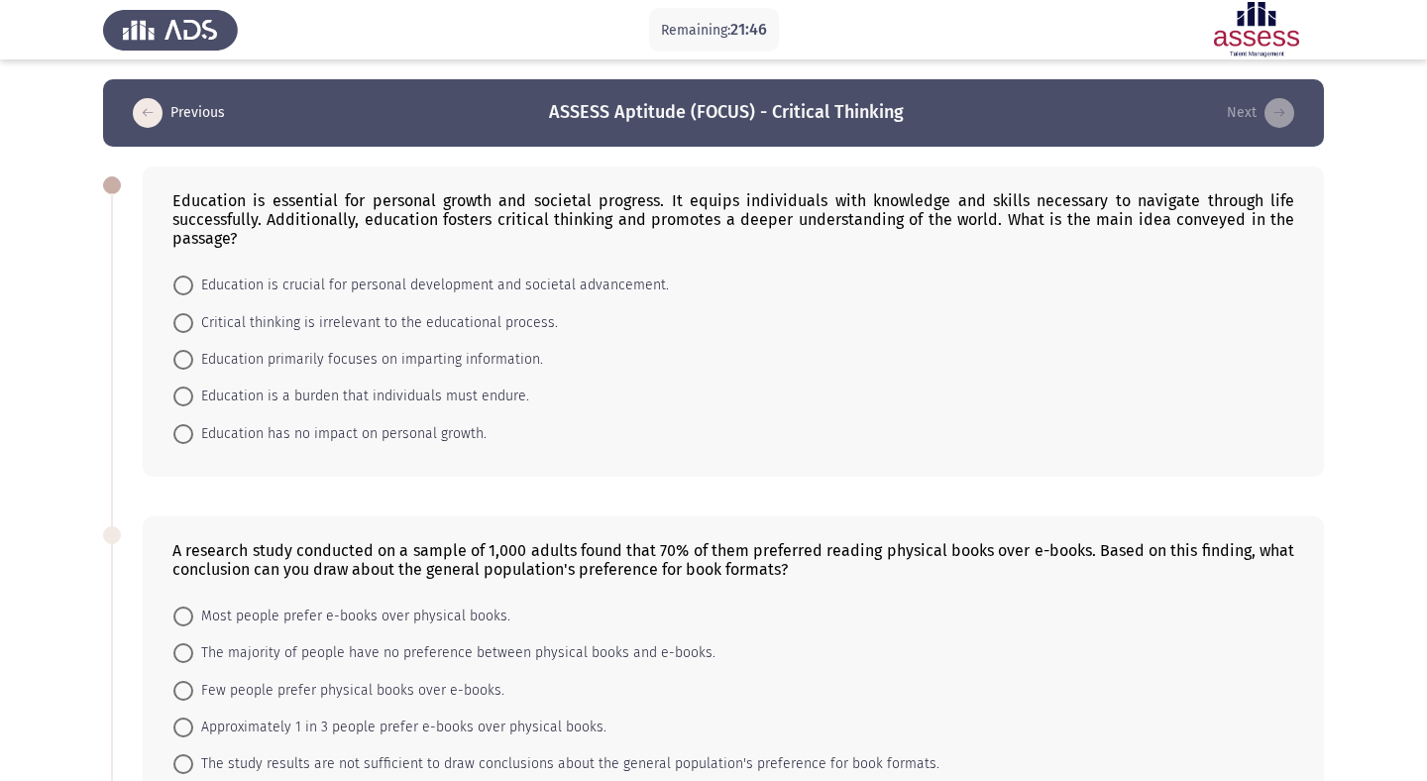
click at [325, 286] on span "Education is crucial for personal development and societal advancement." at bounding box center [431, 286] width 476 height 24
click at [193, 286] on input "Education is crucial for personal development and societal advancement." at bounding box center [183, 286] width 20 height 20
radio input "true"
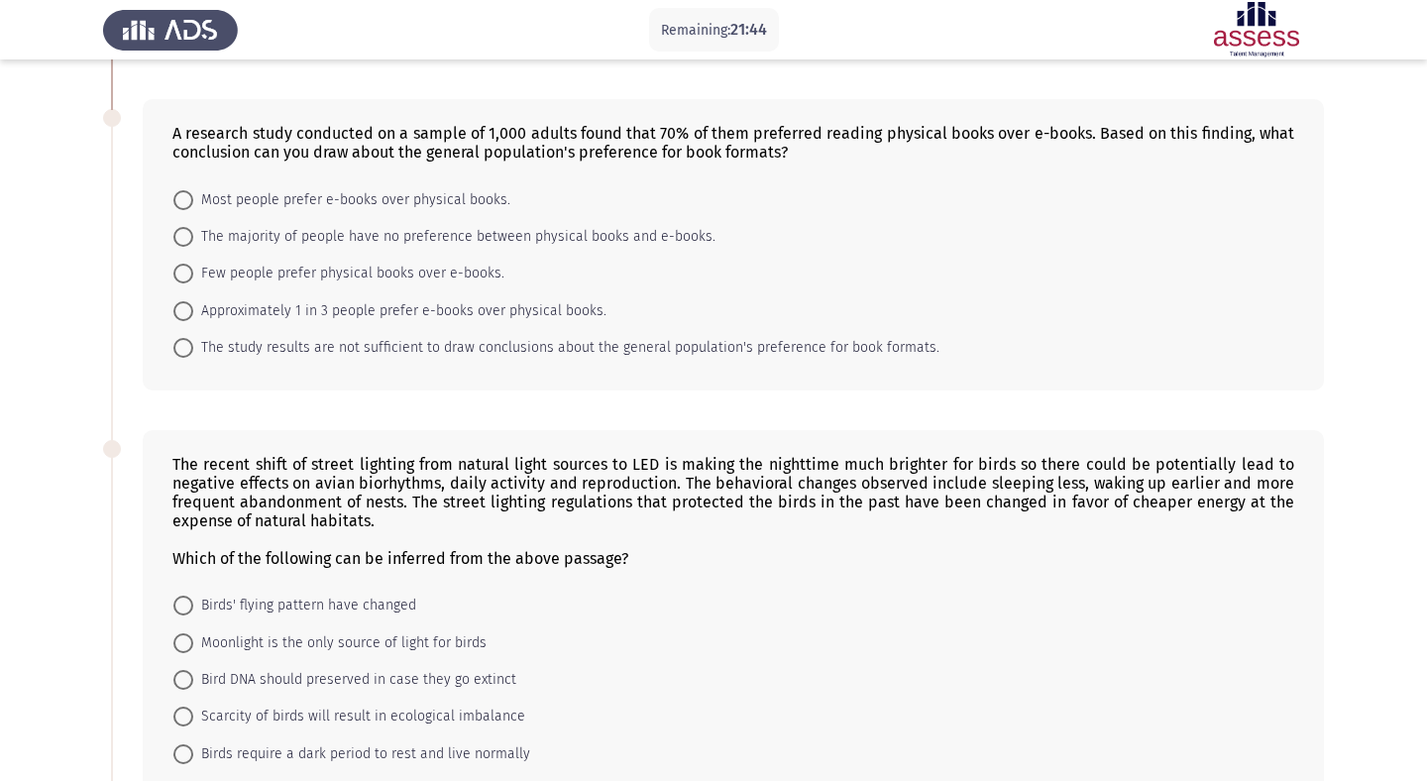
scroll to position [410, 0]
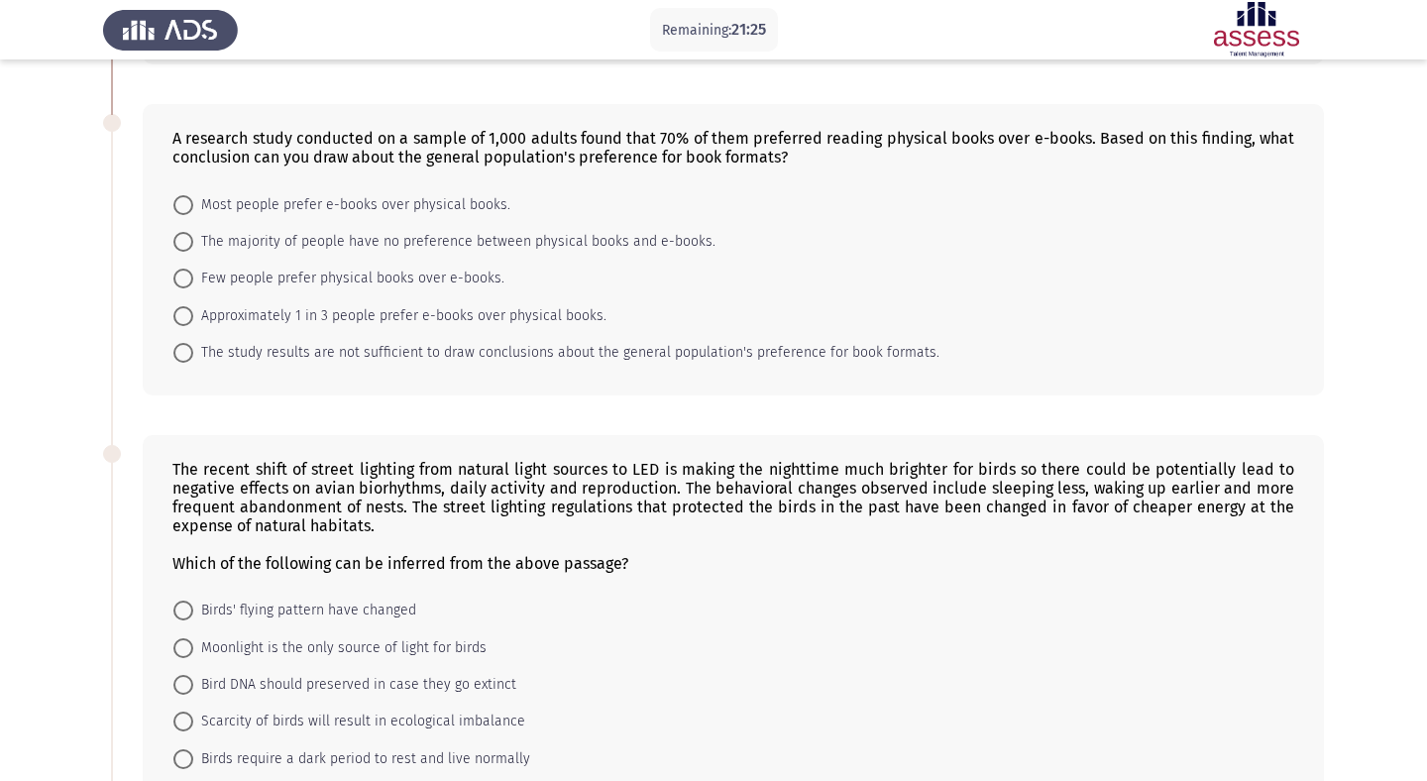
click at [266, 350] on span "The study results are not sufficient to draw conclusions about the general popu…" at bounding box center [566, 353] width 746 height 24
click at [193, 350] on input "The study results are not sufficient to draw conclusions about the general popu…" at bounding box center [183, 353] width 20 height 20
radio input "true"
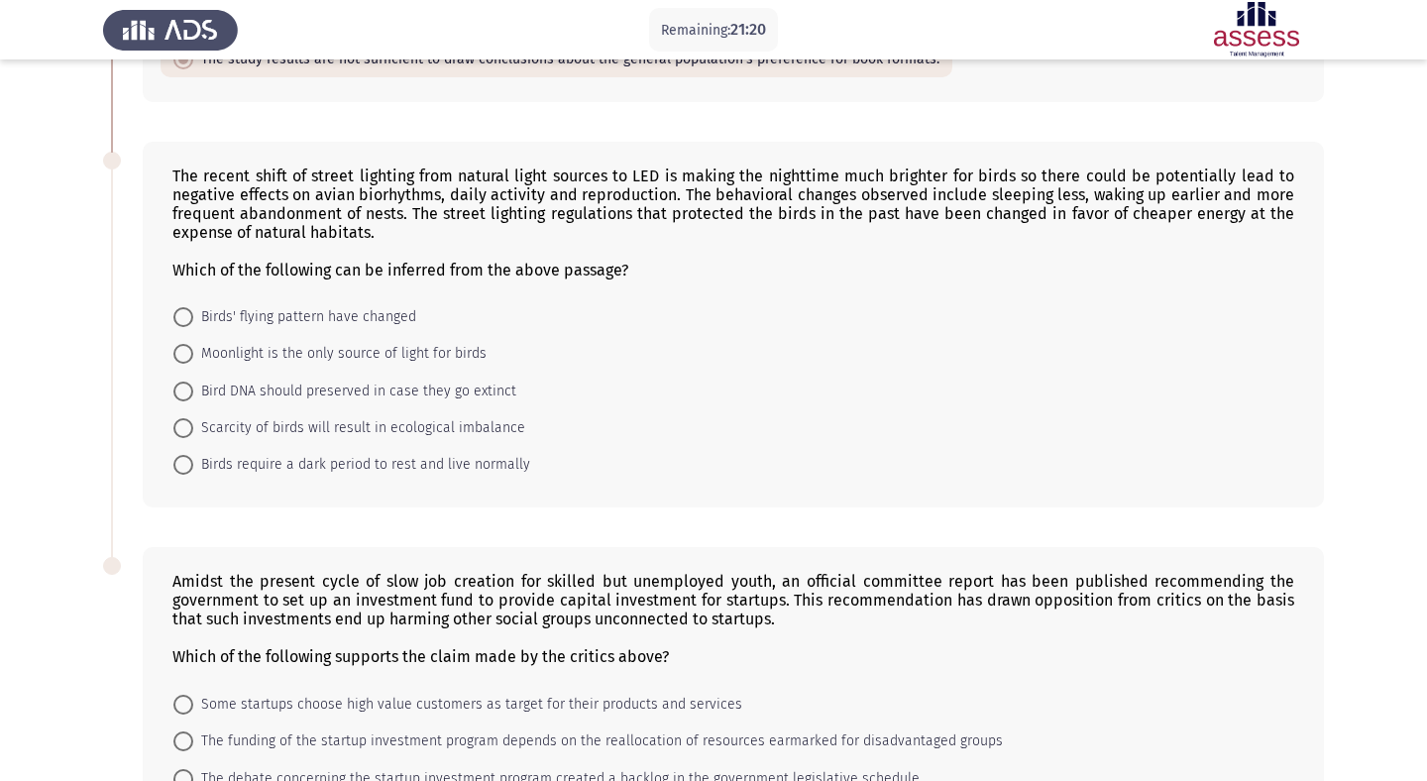
scroll to position [719, 0]
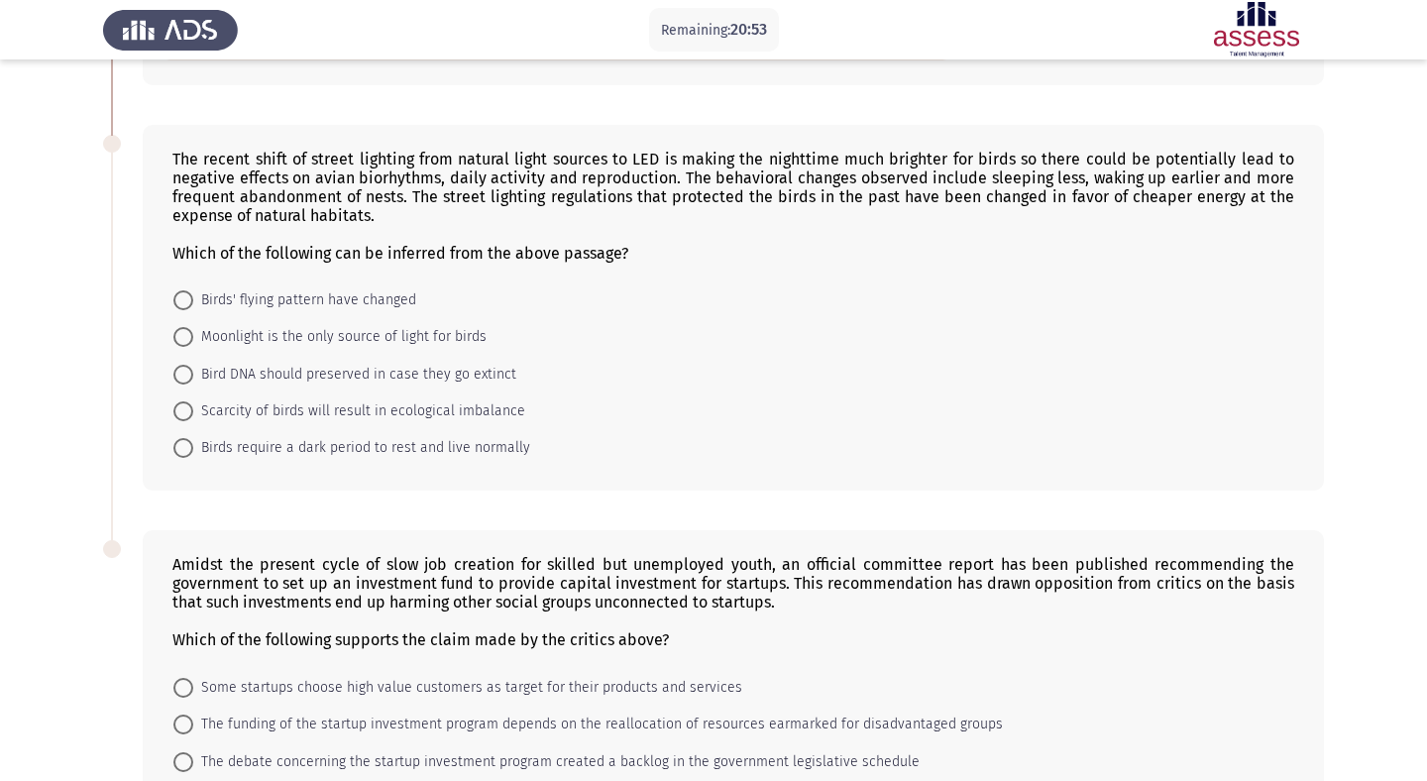
click at [356, 446] on span "Birds require a dark period to rest and live normally" at bounding box center [361, 448] width 337 height 24
click at [193, 446] on input "Birds require a dark period to rest and live normally" at bounding box center [183, 448] width 20 height 20
radio input "true"
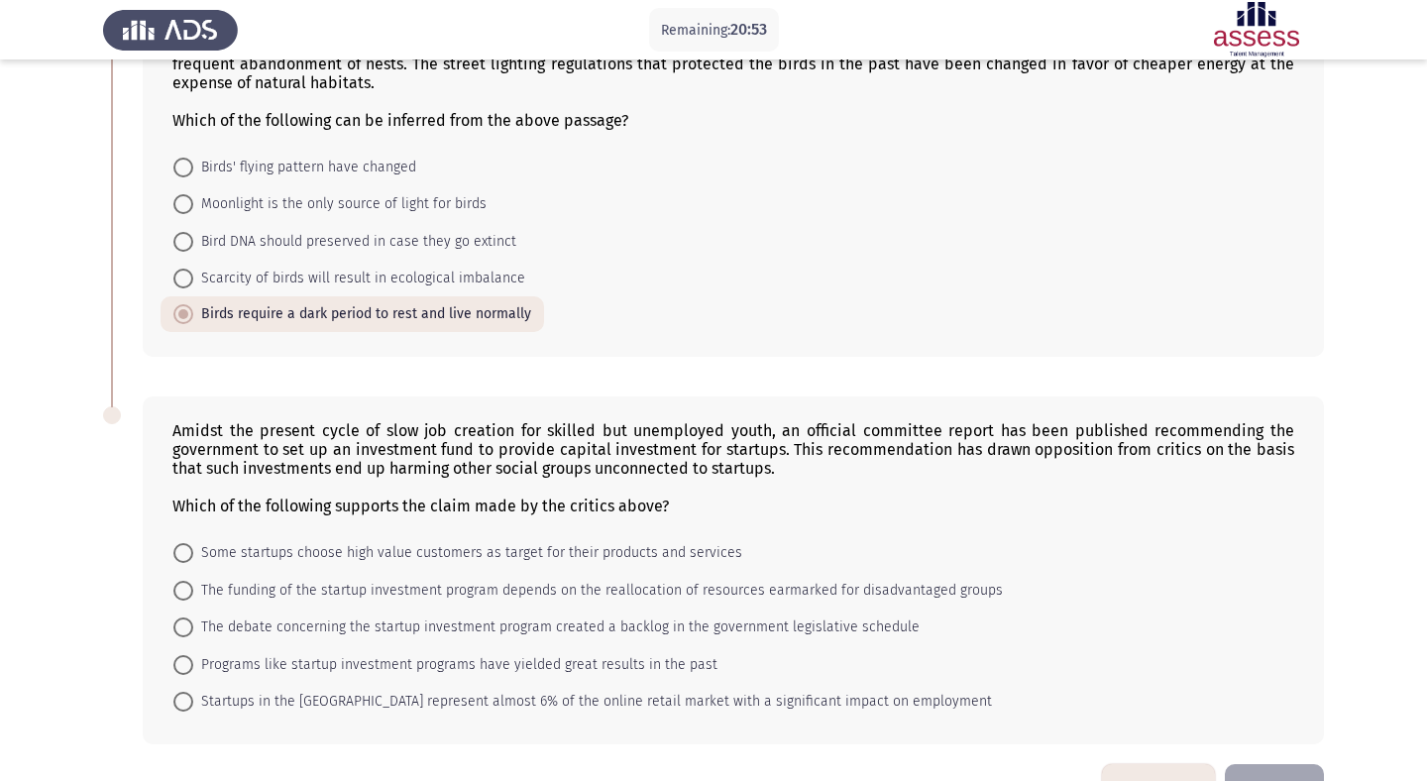
scroll to position [910, 0]
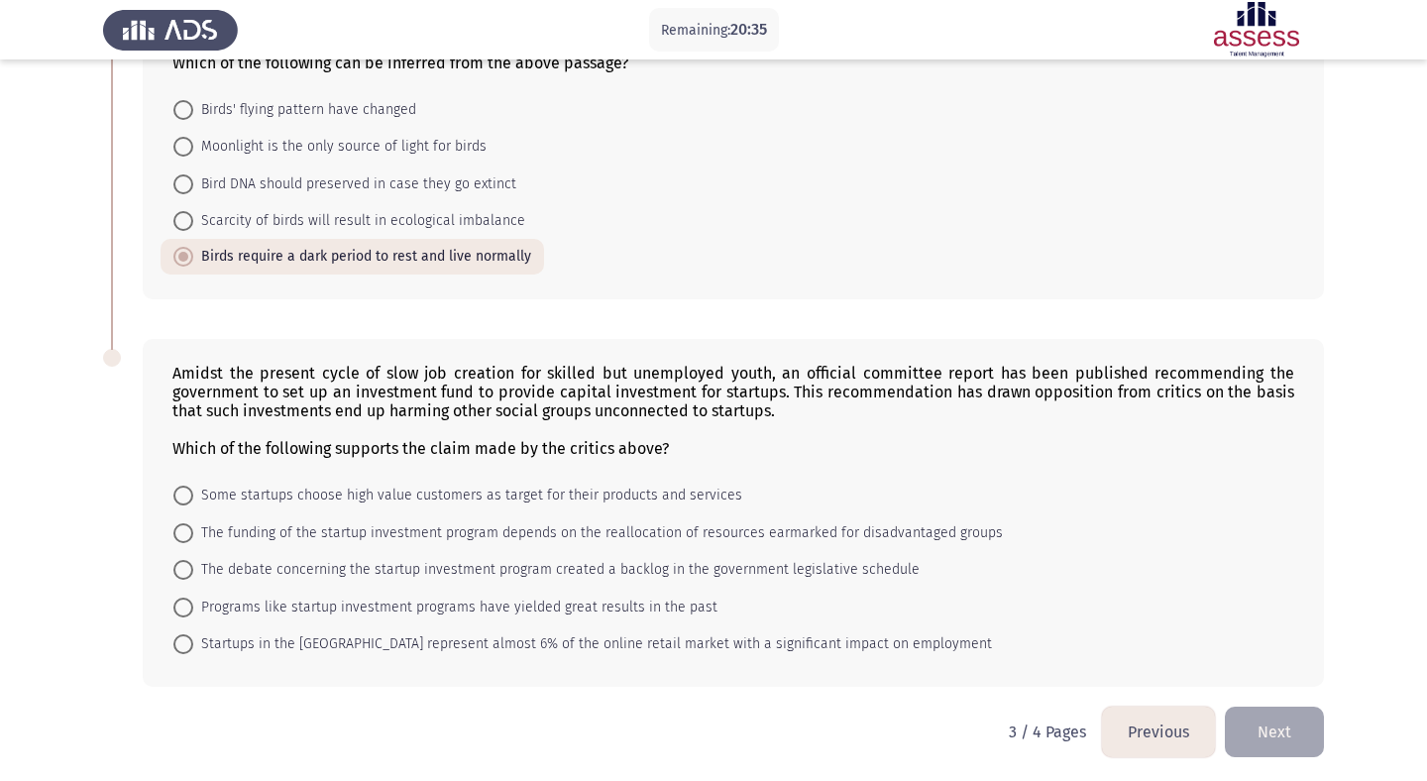
click at [270, 534] on span "The funding of the startup investment program depends on the reallocation of re…" at bounding box center [598, 533] width 810 height 24
click at [193, 534] on input "The funding of the startup investment program depends on the reallocation of re…" at bounding box center [183, 533] width 20 height 20
radio input "true"
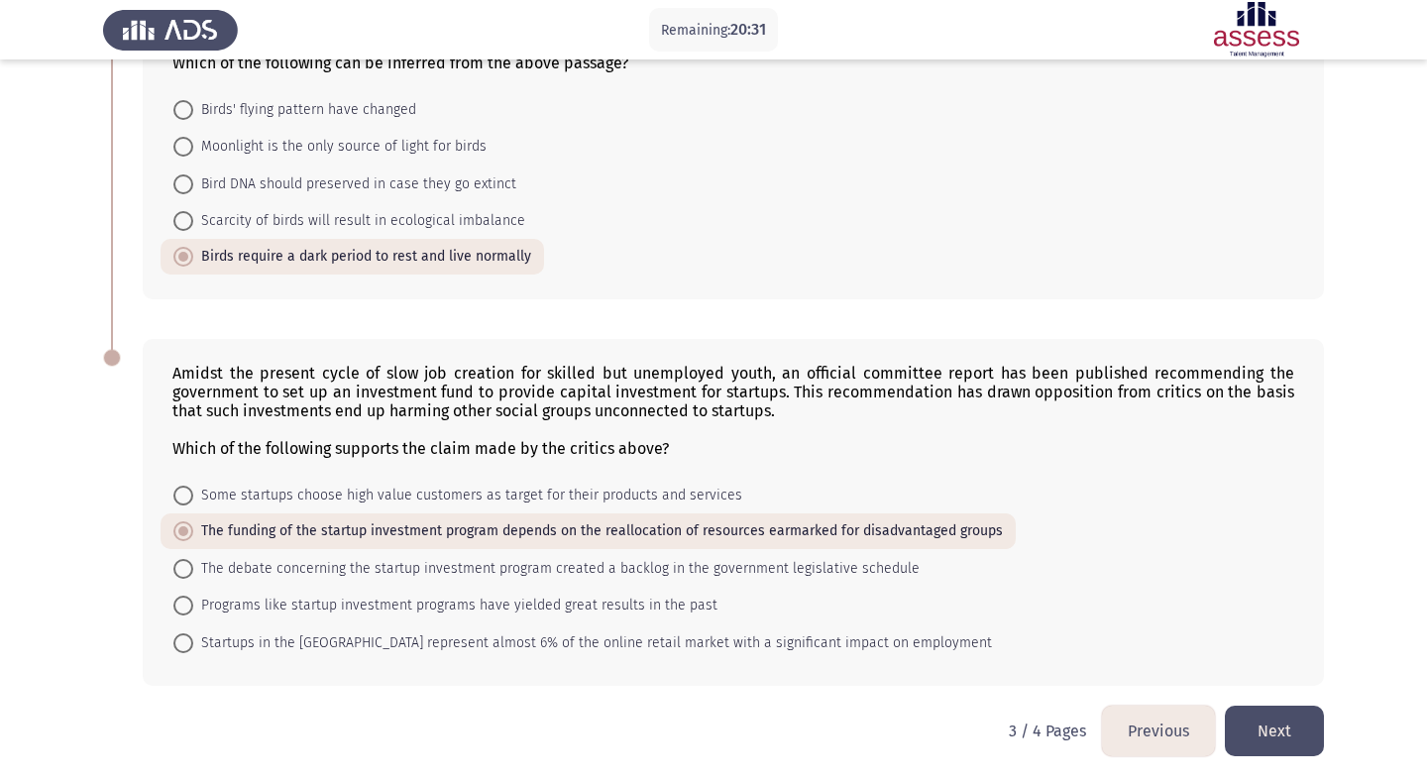
click at [1300, 716] on button "Next" at bounding box center [1274, 731] width 99 height 51
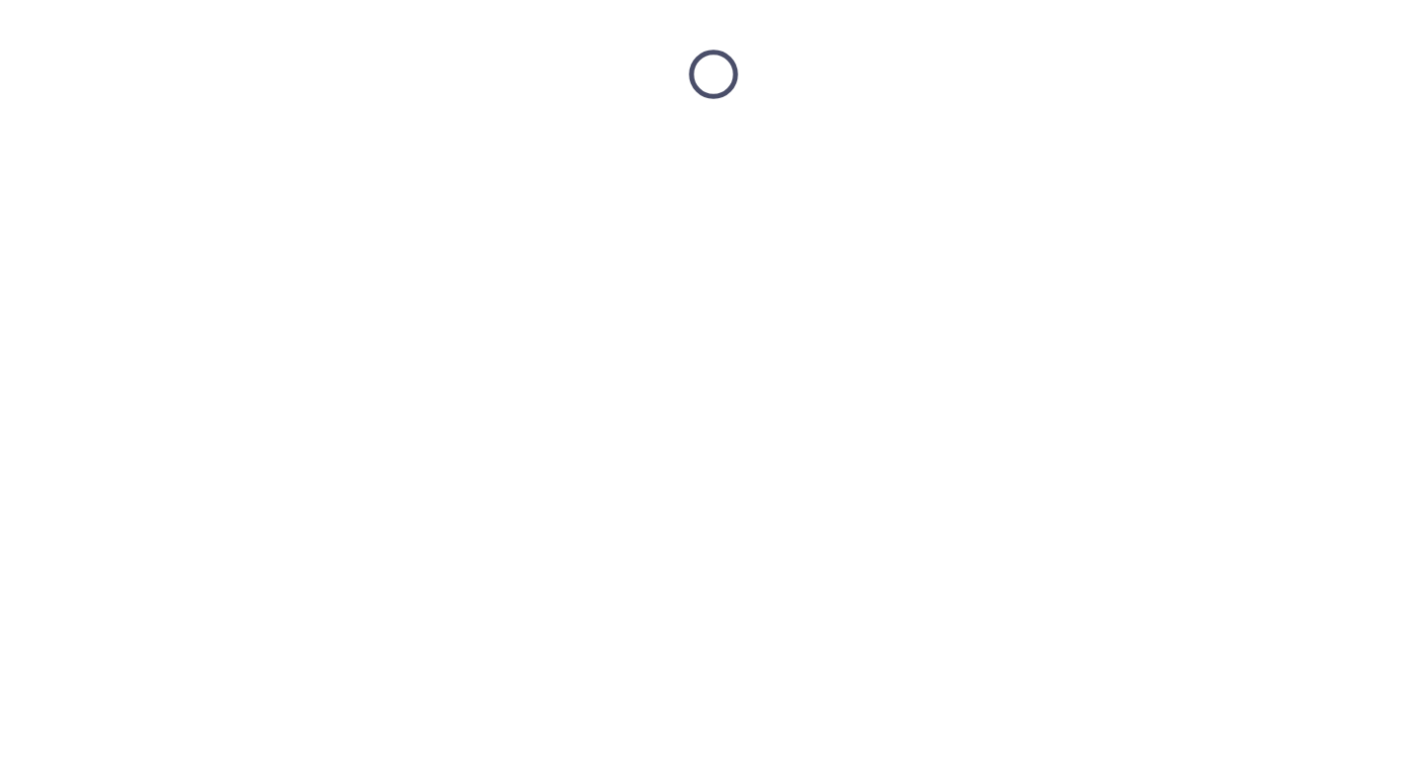
scroll to position [0, 0]
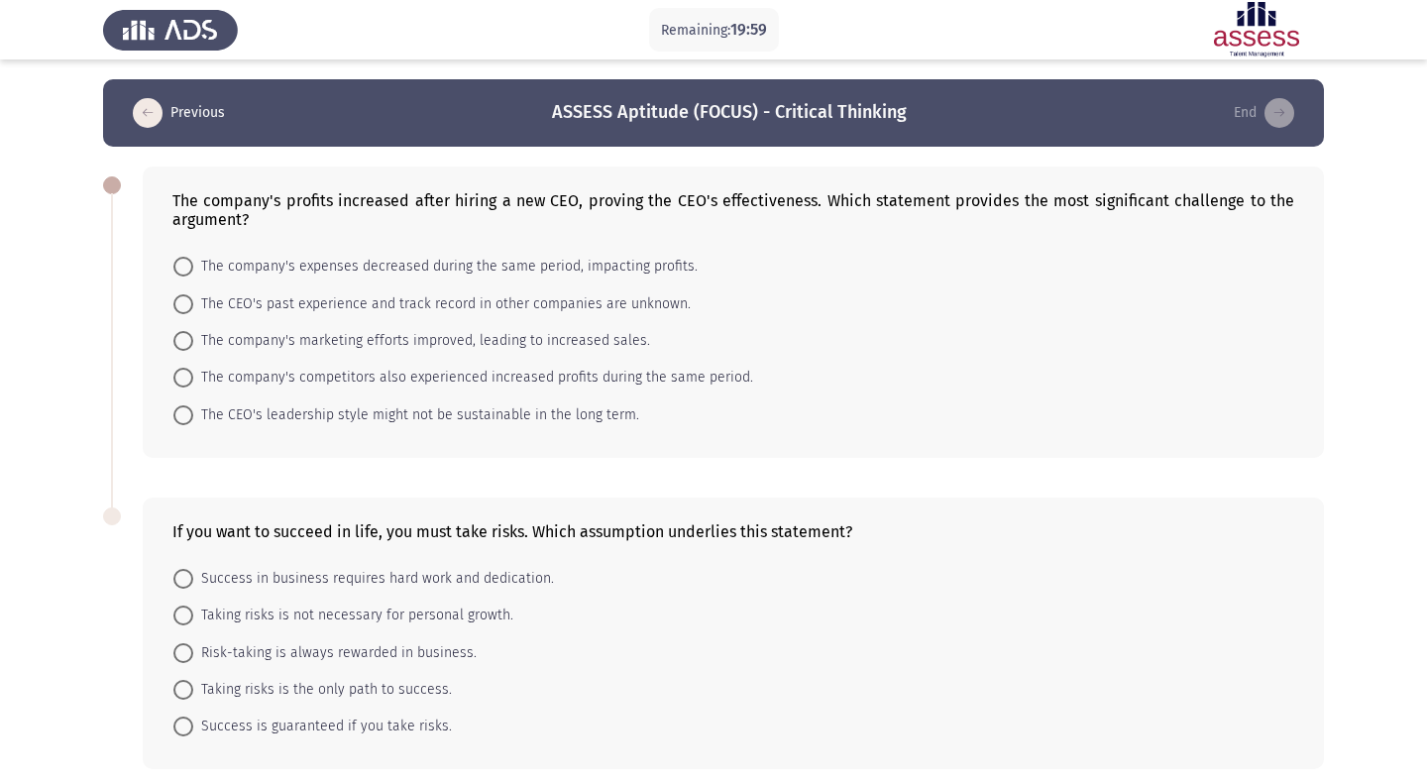
click at [676, 376] on span "The company's competitors also experienced increased profits during the same pe…" at bounding box center [473, 378] width 560 height 24
click at [193, 376] on input "The company's competitors also experienced increased profits during the same pe…" at bounding box center [183, 378] width 20 height 20
radio input "true"
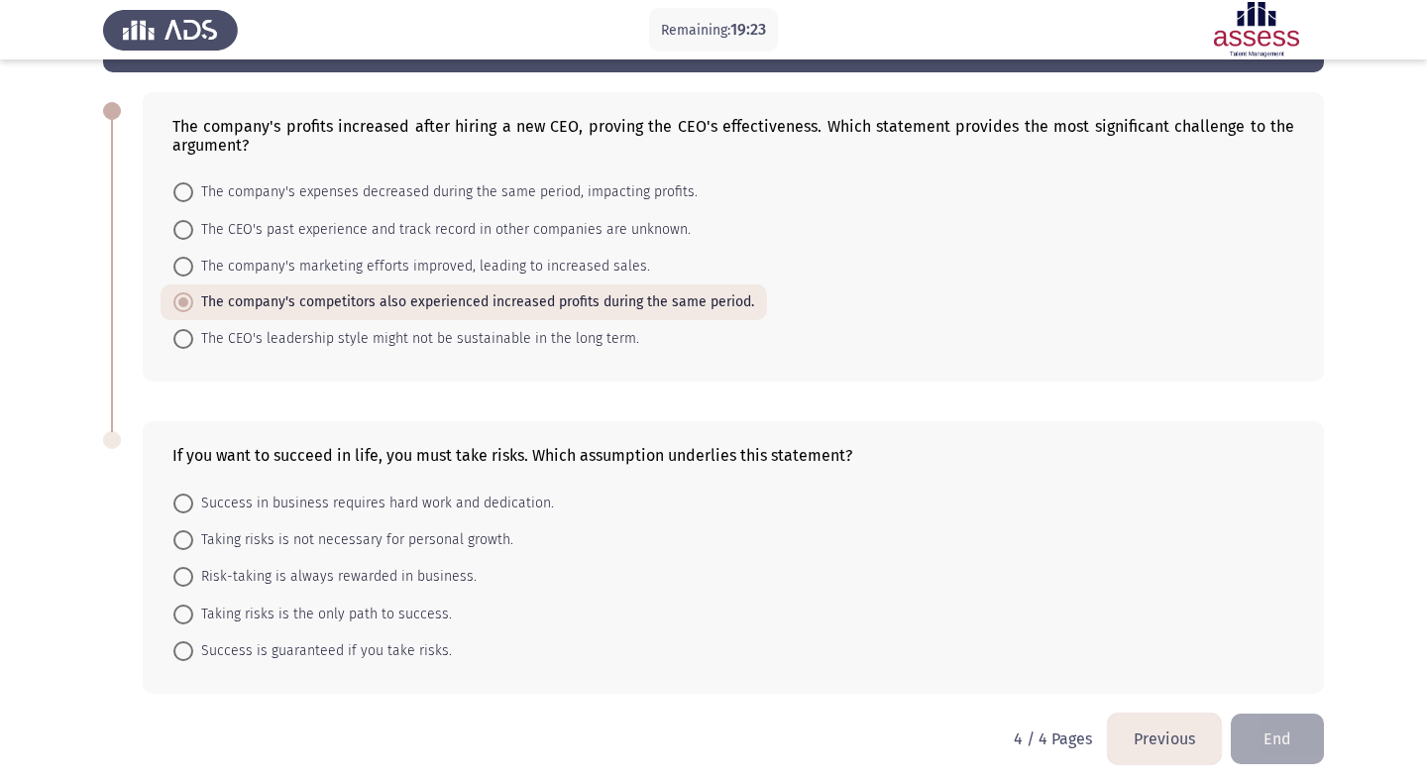
scroll to position [86, 0]
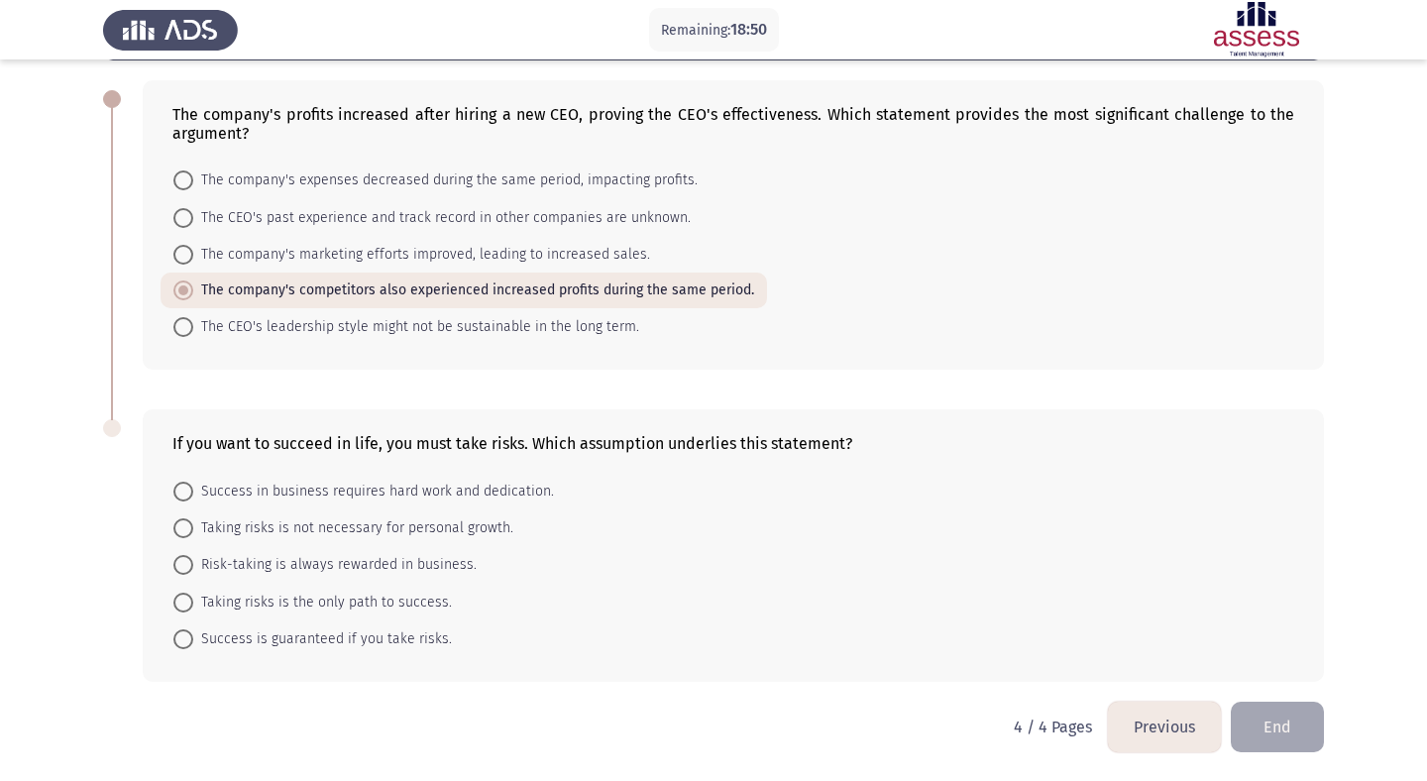
click at [471, 527] on span "Taking risks is not necessary for personal growth." at bounding box center [353, 528] width 320 height 24
click at [193, 527] on input "Taking risks is not necessary for personal growth." at bounding box center [183, 528] width 20 height 20
radio input "true"
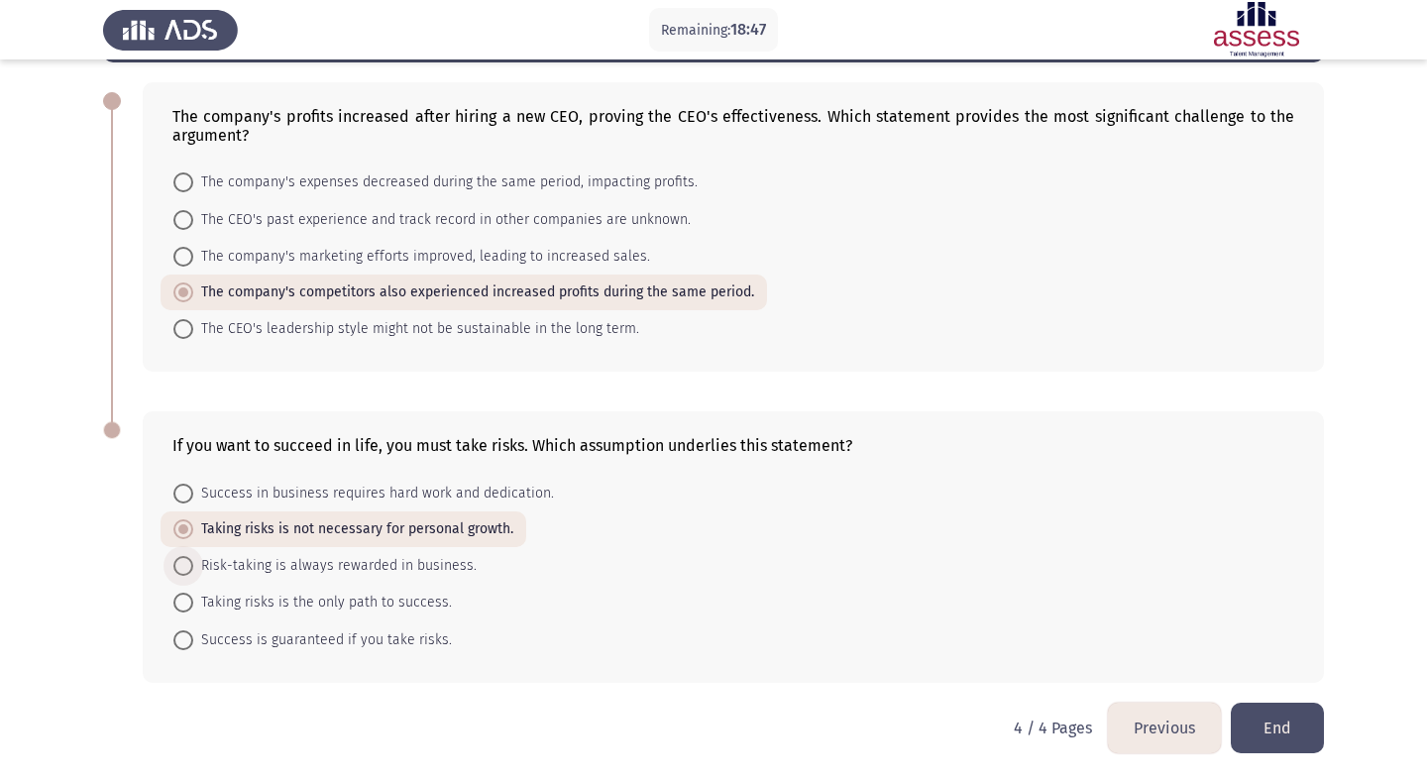
click at [433, 567] on span "Risk-taking is always rewarded in business." at bounding box center [334, 566] width 283 height 24
click at [193, 567] on input "Risk-taking is always rewarded in business." at bounding box center [183, 566] width 20 height 20
radio input "true"
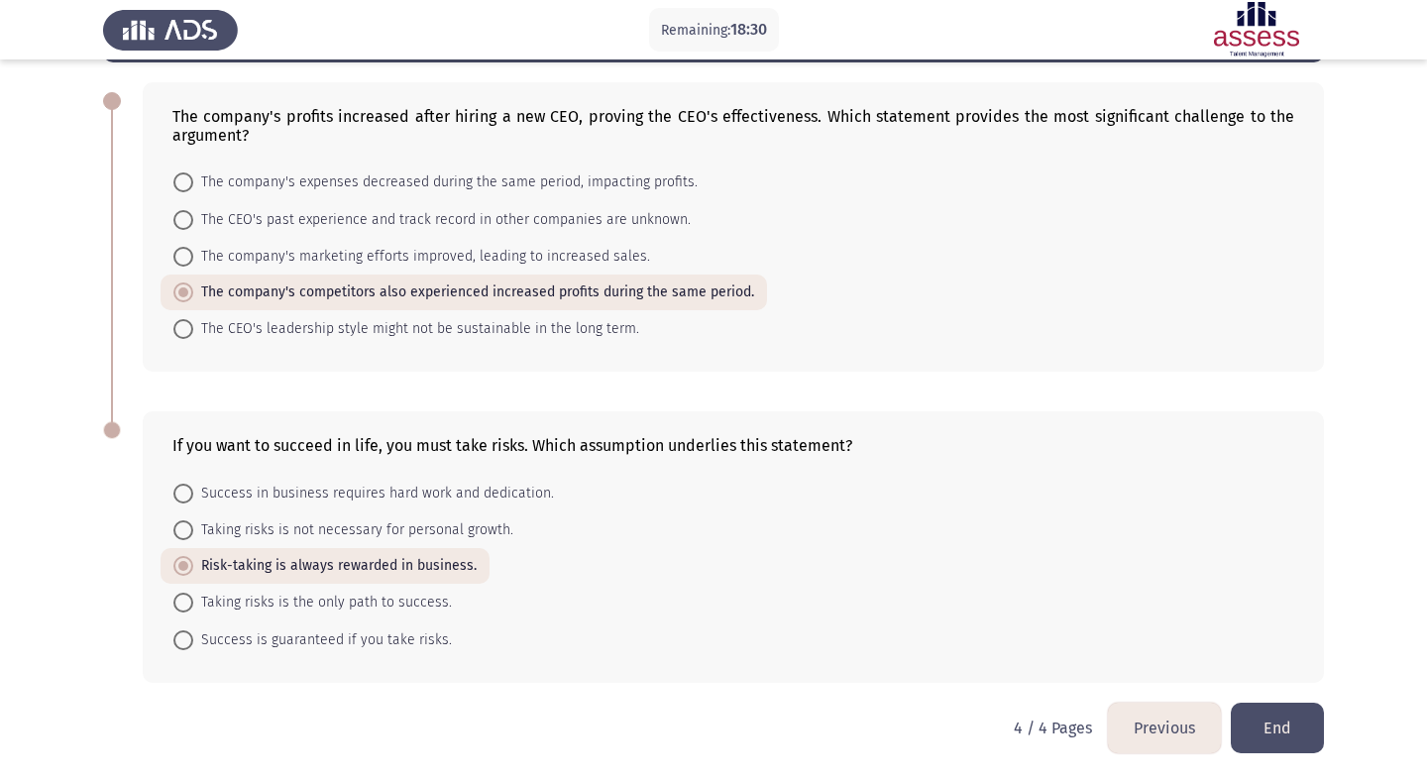
click at [402, 598] on span "Taking risks is the only path to success." at bounding box center [322, 603] width 259 height 24
click at [193, 598] on input "Taking risks is the only path to success." at bounding box center [183, 603] width 20 height 20
radio input "true"
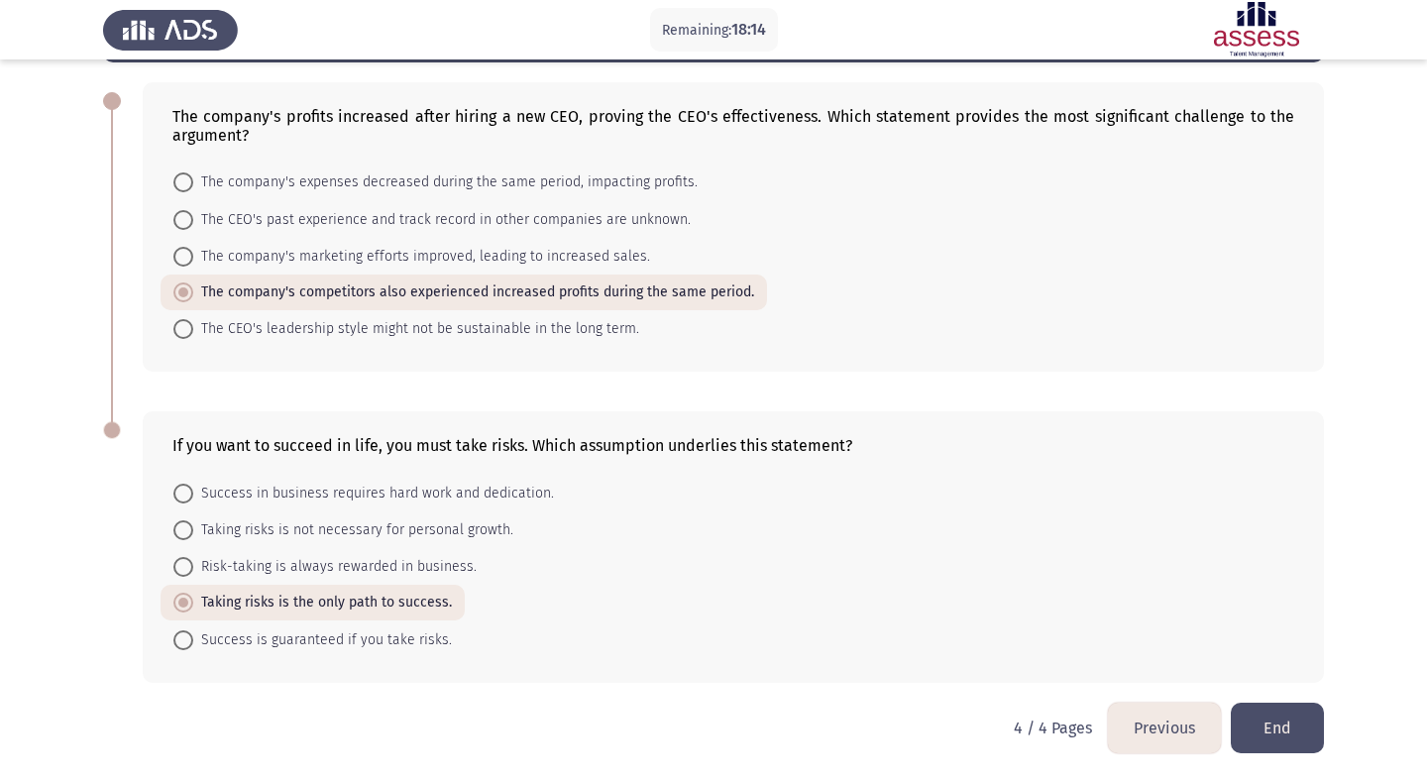
click at [1288, 724] on button "End" at bounding box center [1277, 728] width 93 height 51
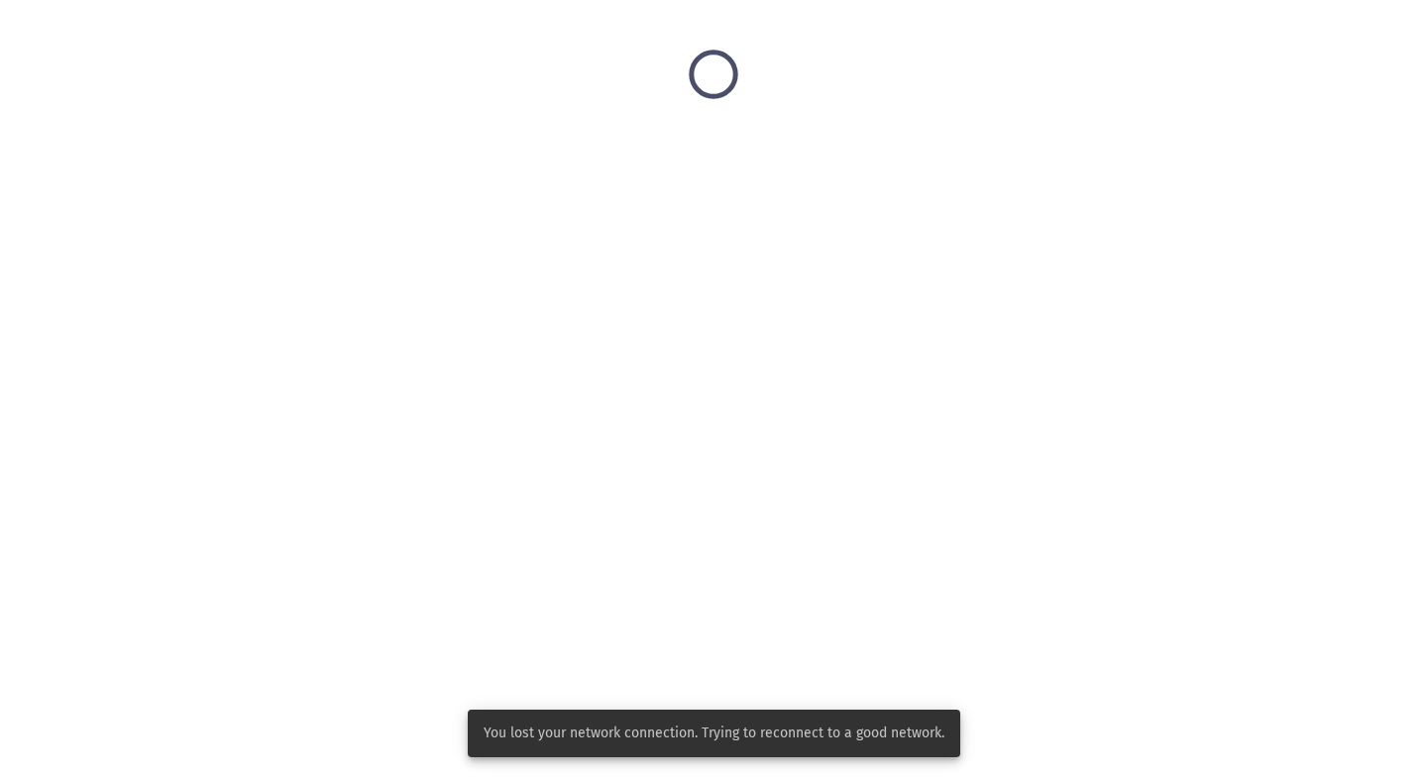
scroll to position [0, 0]
